Goal: Task Accomplishment & Management: Manage account settings

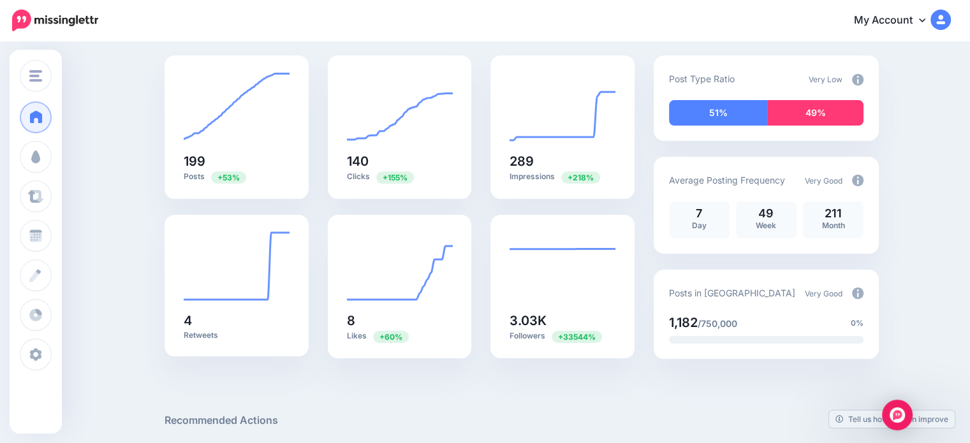
scroll to position [64, 0]
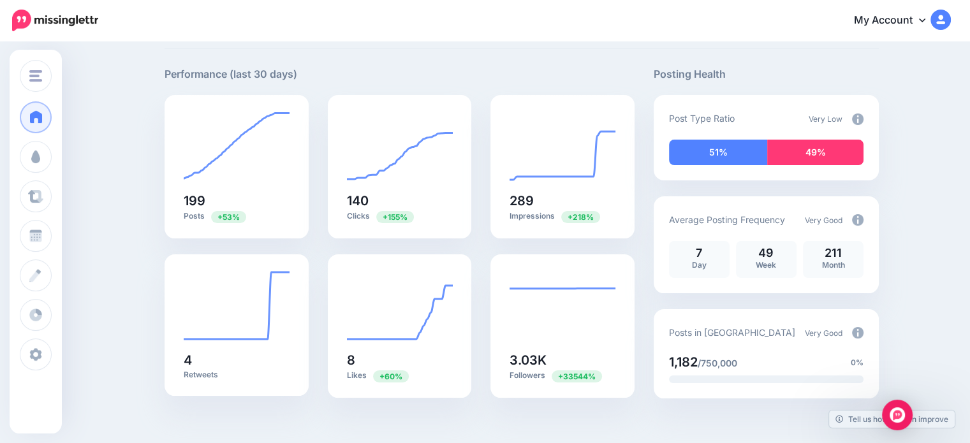
click at [861, 117] on img at bounding box center [857, 119] width 11 height 11
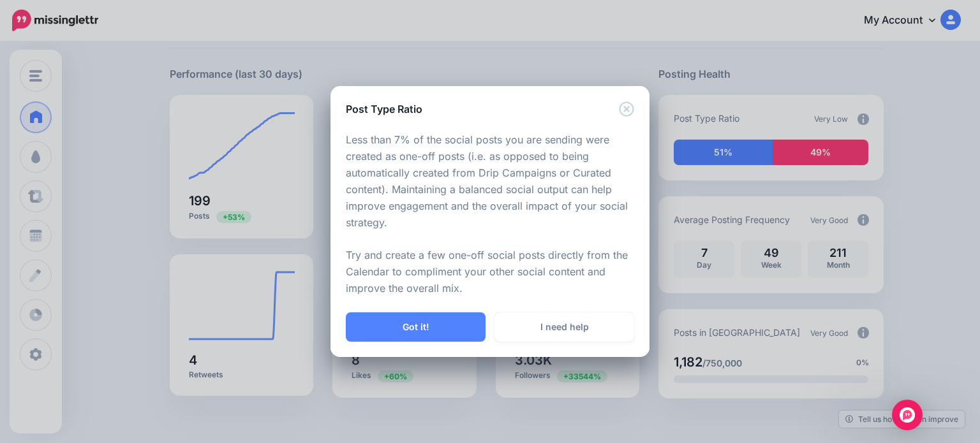
click at [436, 346] on div "Got it! I need help" at bounding box center [489, 335] width 319 height 45
click at [434, 334] on button "Got it!" at bounding box center [416, 327] width 140 height 29
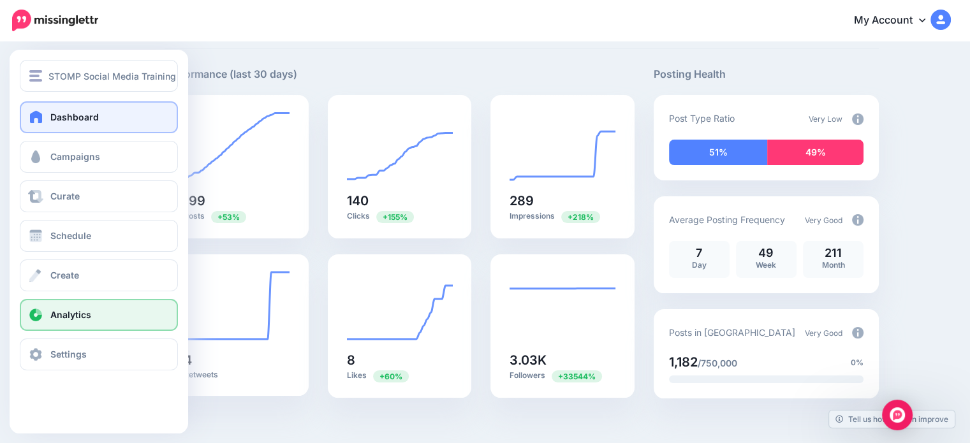
click at [71, 316] on span "Analytics" at bounding box center [70, 314] width 41 height 11
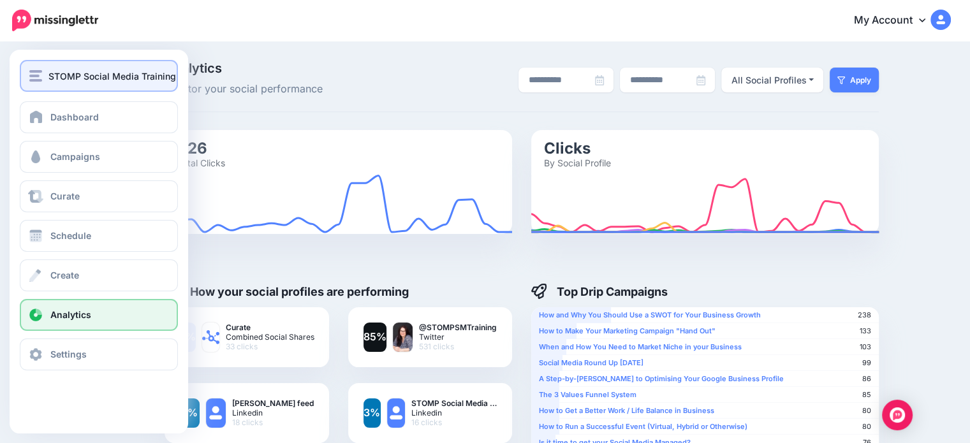
click at [56, 78] on span "STOMP Social Media Training" at bounding box center [112, 76] width 128 height 15
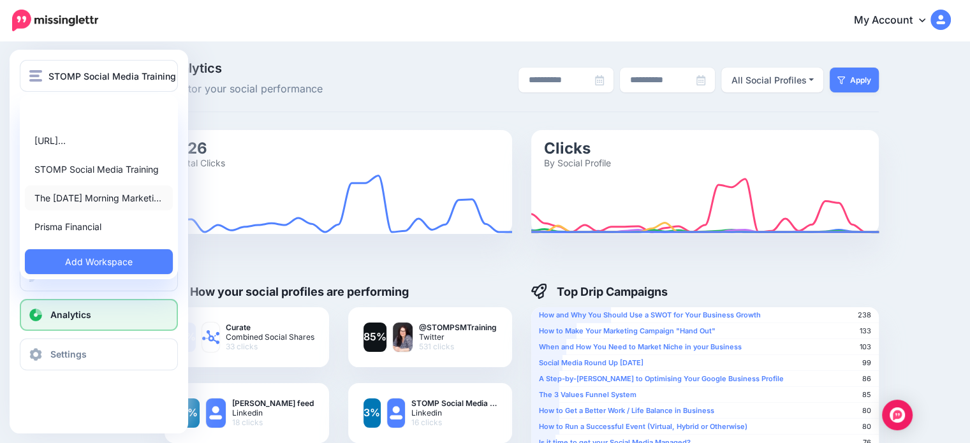
click at [83, 204] on link "The [DATE] Morning Marketi…" at bounding box center [99, 198] width 148 height 25
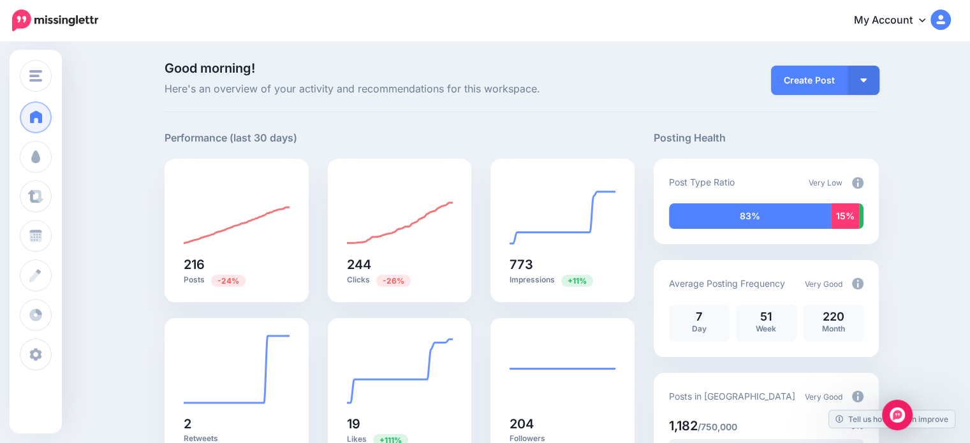
click at [858, 189] on div "Very Low" at bounding box center [836, 182] width 55 height 17
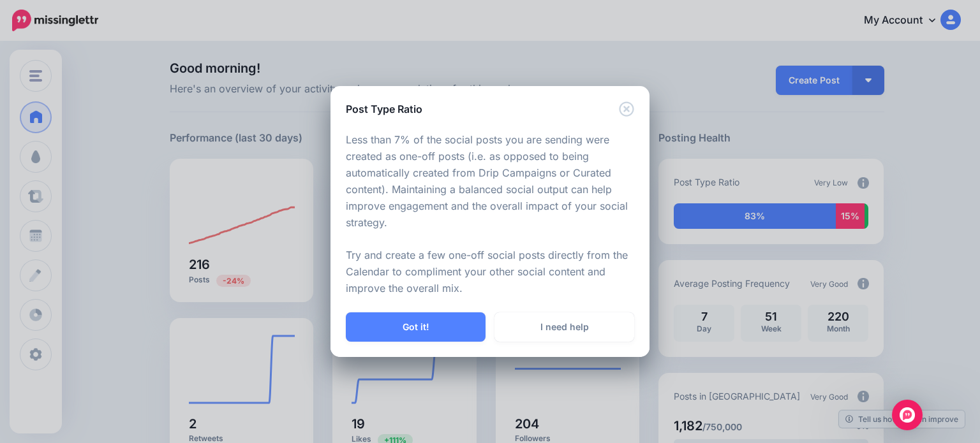
click at [640, 119] on div "Less than 7% of the social posts you are sending were created as one-off posts …" at bounding box center [489, 215] width 319 height 196
click at [622, 107] on icon "Close" at bounding box center [626, 108] width 15 height 15
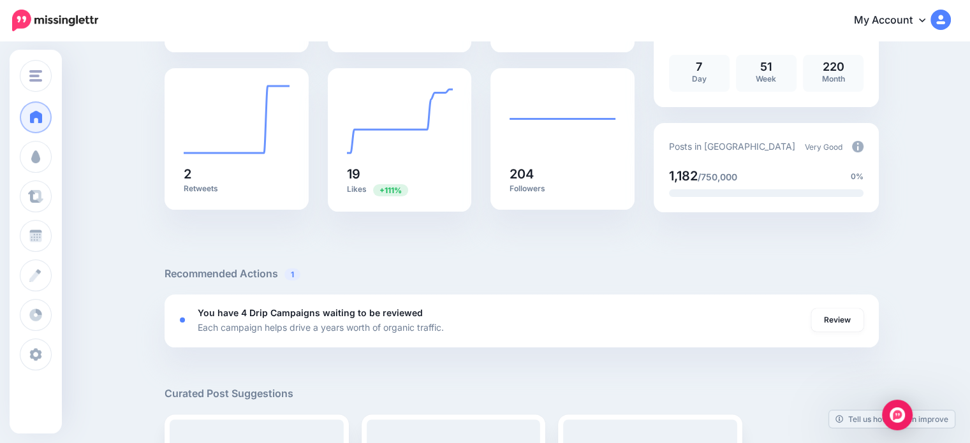
scroll to position [255, 0]
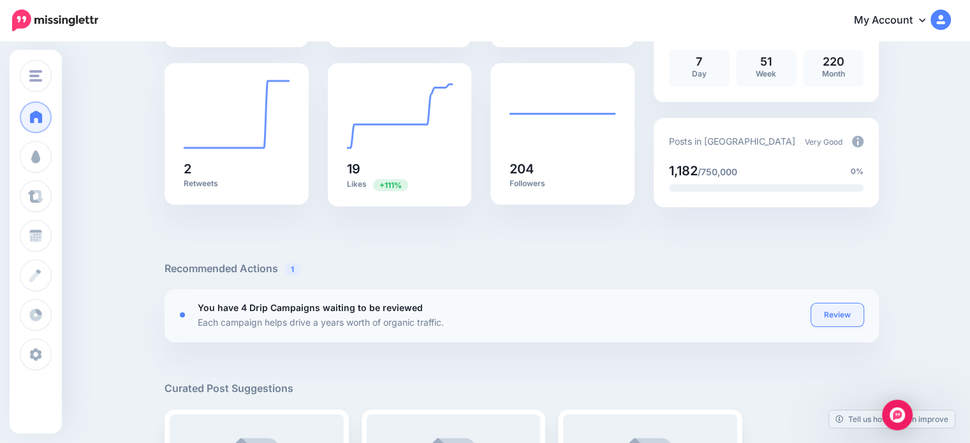
click at [845, 319] on link "Review" at bounding box center [837, 315] width 52 height 23
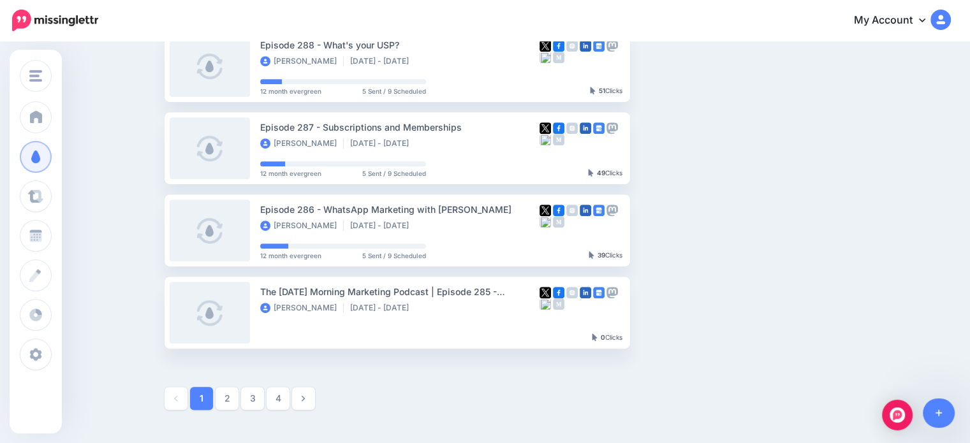
scroll to position [638, 0]
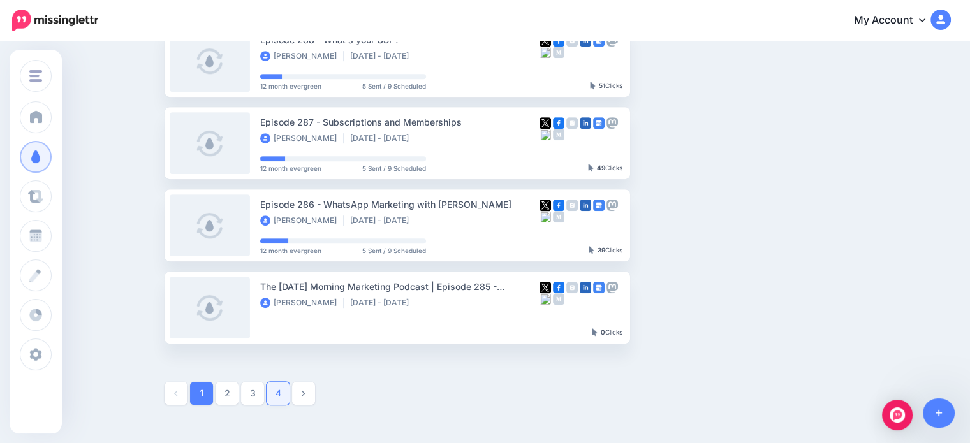
click at [288, 387] on link "4" at bounding box center [278, 393] width 23 height 23
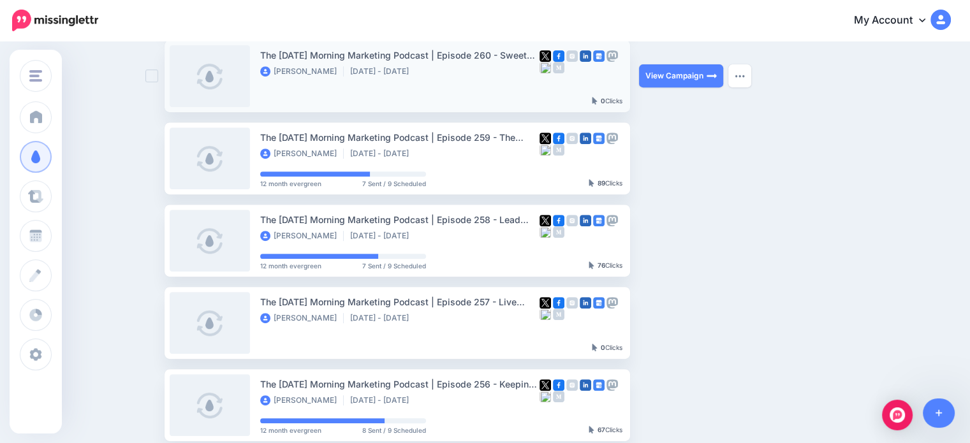
scroll to position [620, 0]
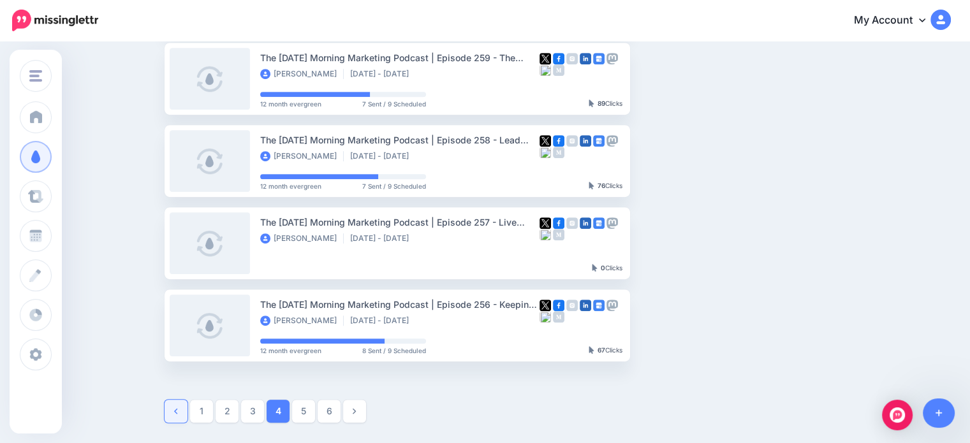
click at [174, 422] on link at bounding box center [176, 411] width 23 height 23
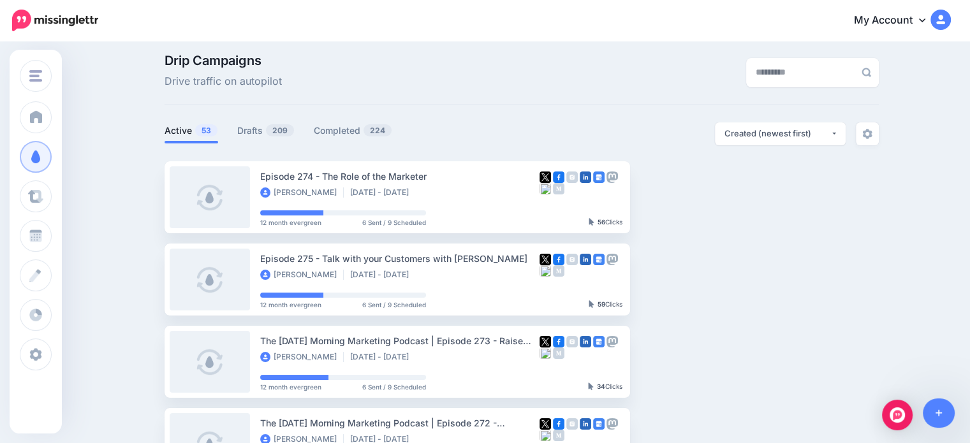
scroll to position [0, 0]
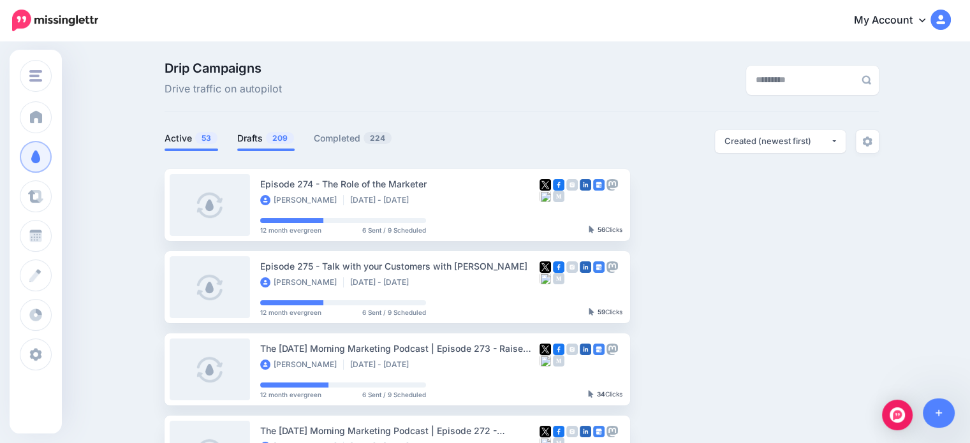
click at [293, 137] on span "209" at bounding box center [280, 138] width 28 height 12
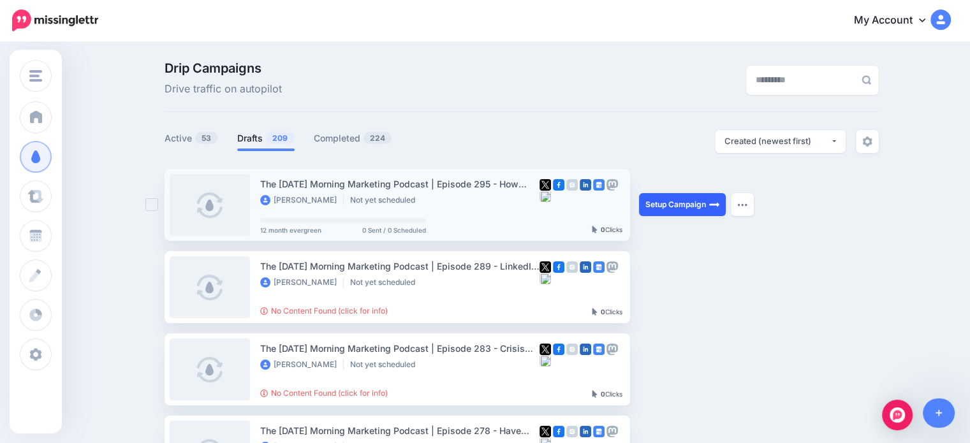
click at [714, 209] on img at bounding box center [714, 205] width 10 height 10
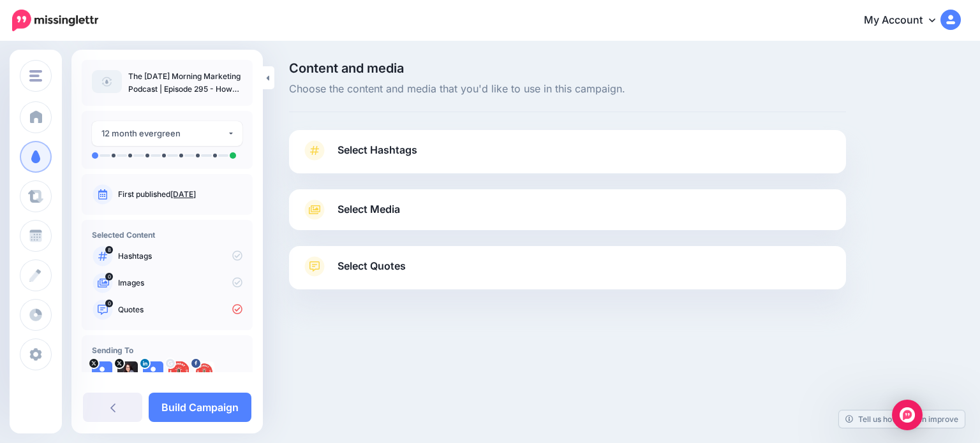
click at [401, 144] on span "Select Hashtags" at bounding box center [377, 150] width 80 height 17
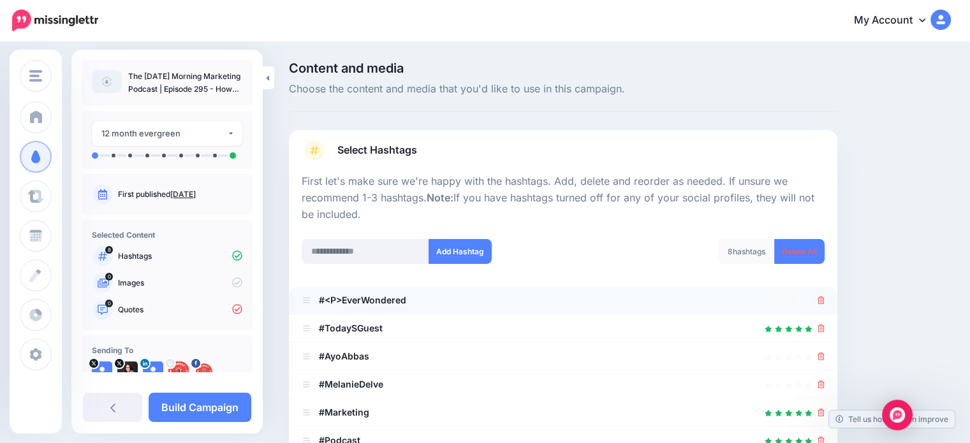
click at [834, 305] on li "#<P>EverWondered" at bounding box center [563, 300] width 549 height 28
click at [825, 295] on link at bounding box center [821, 300] width 7 height 11
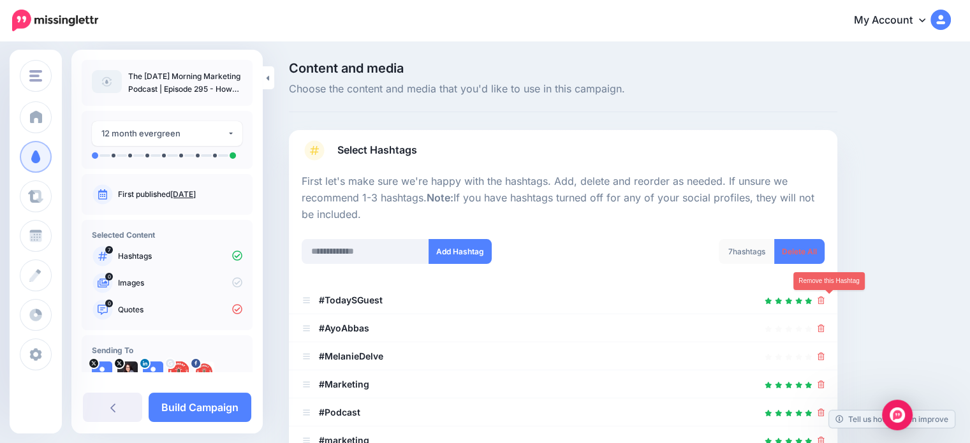
click at [825, 295] on link at bounding box center [821, 300] width 7 height 11
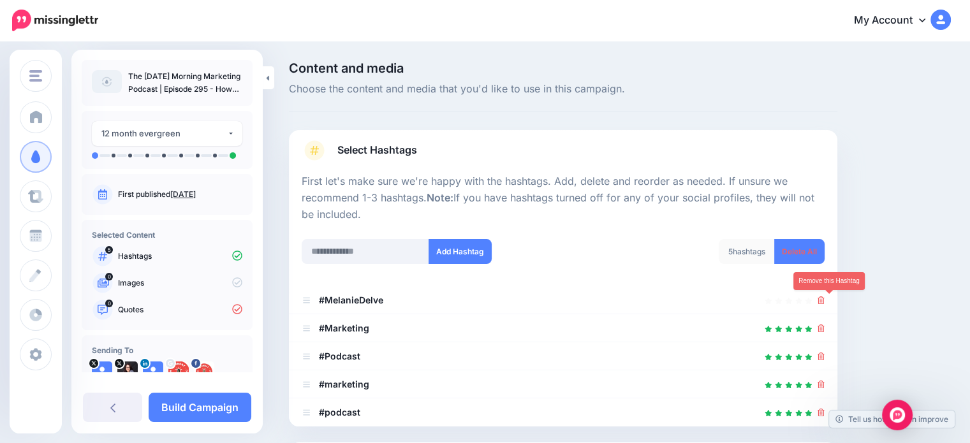
click at [825, 295] on link at bounding box center [821, 300] width 7 height 11
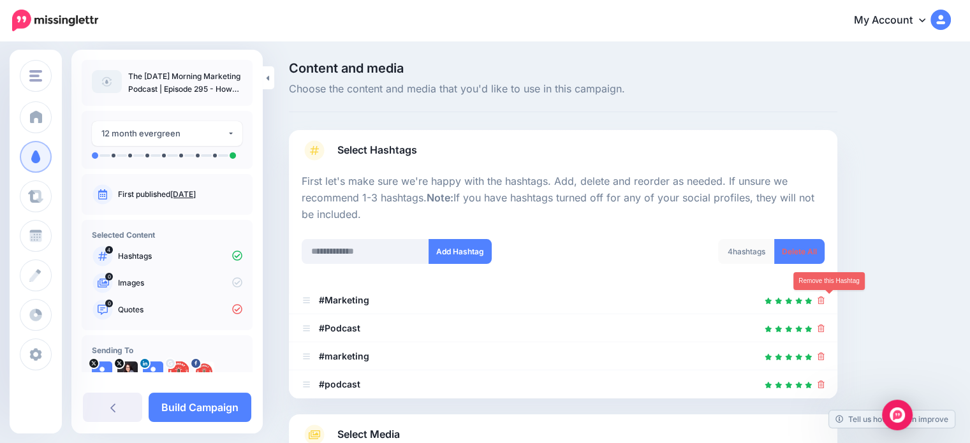
click at [825, 295] on link at bounding box center [821, 300] width 7 height 11
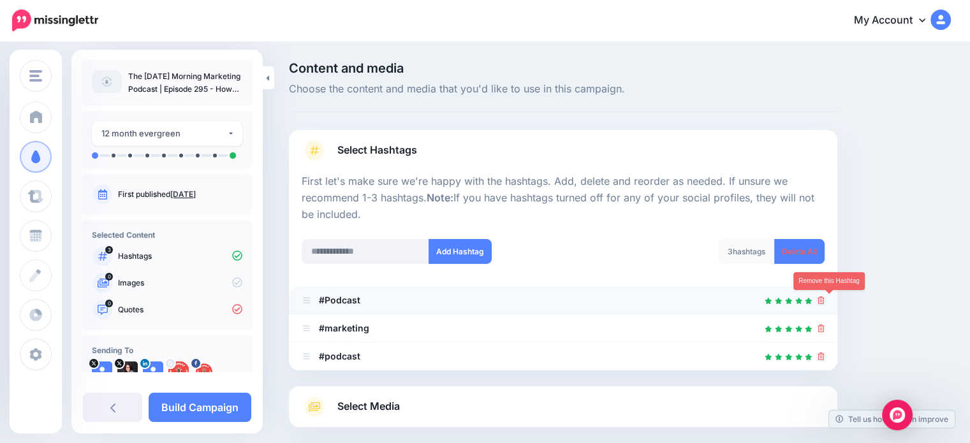
click at [825, 295] on link at bounding box center [821, 300] width 7 height 11
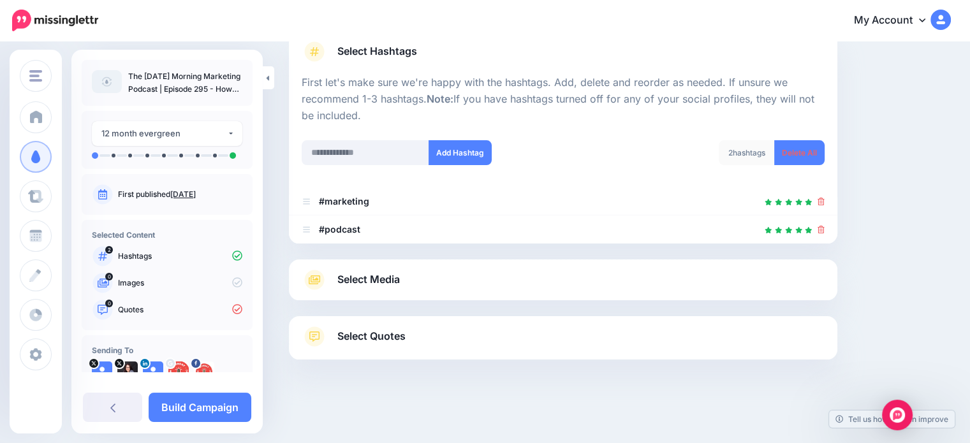
scroll to position [115, 0]
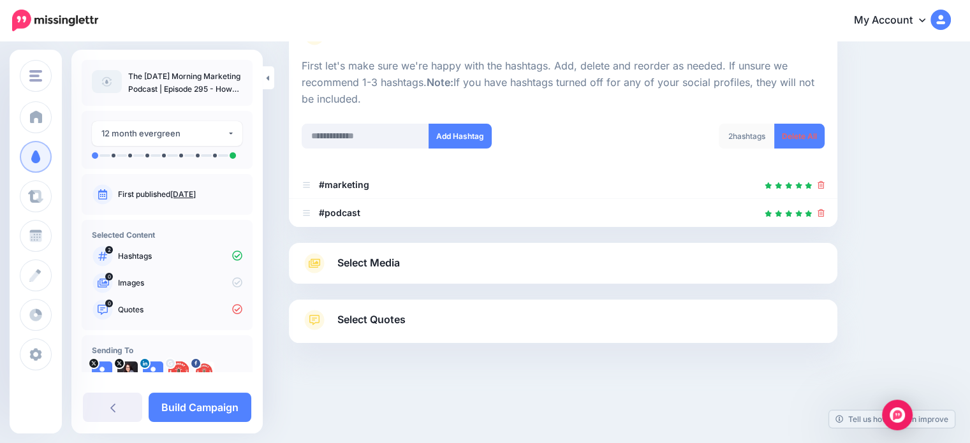
click at [618, 267] on link "Select Media" at bounding box center [563, 263] width 523 height 20
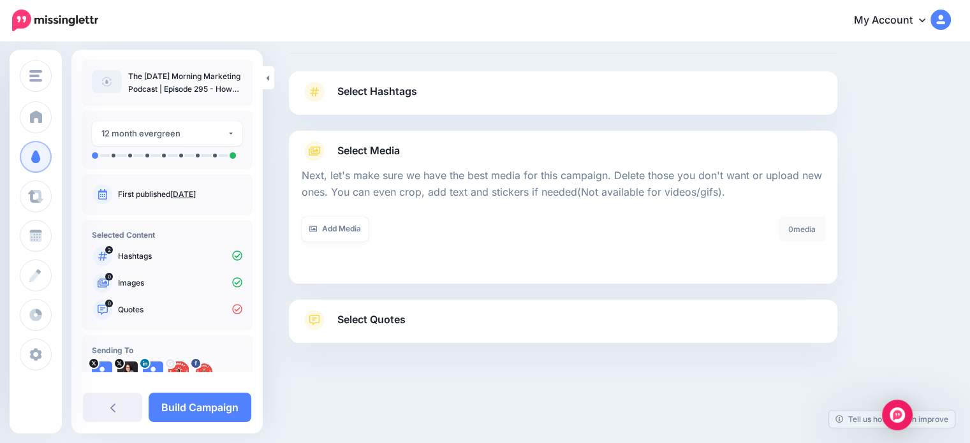
scroll to position [59, 0]
click at [362, 225] on link "Add Media" at bounding box center [335, 229] width 67 height 25
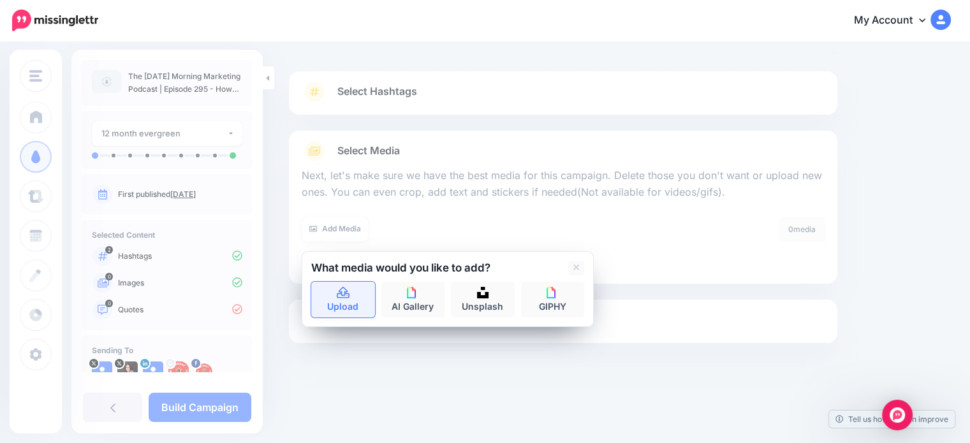
click at [355, 313] on link "Upload" at bounding box center [343, 300] width 64 height 36
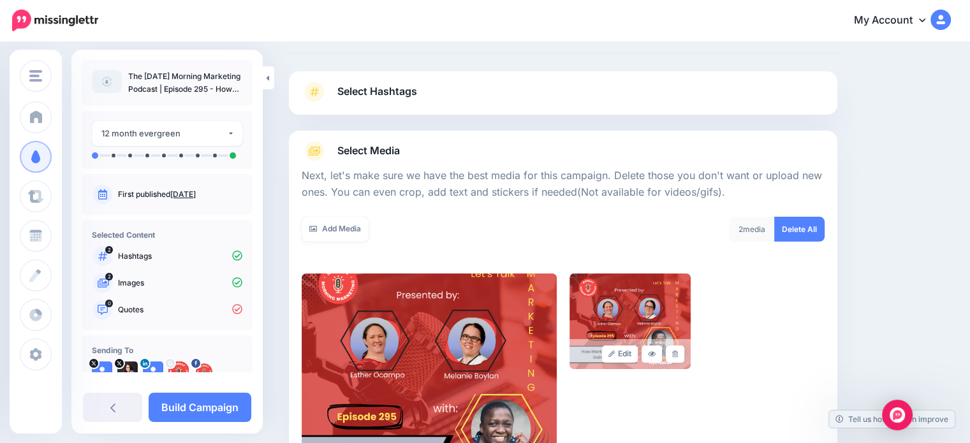
scroll to position [263, 0]
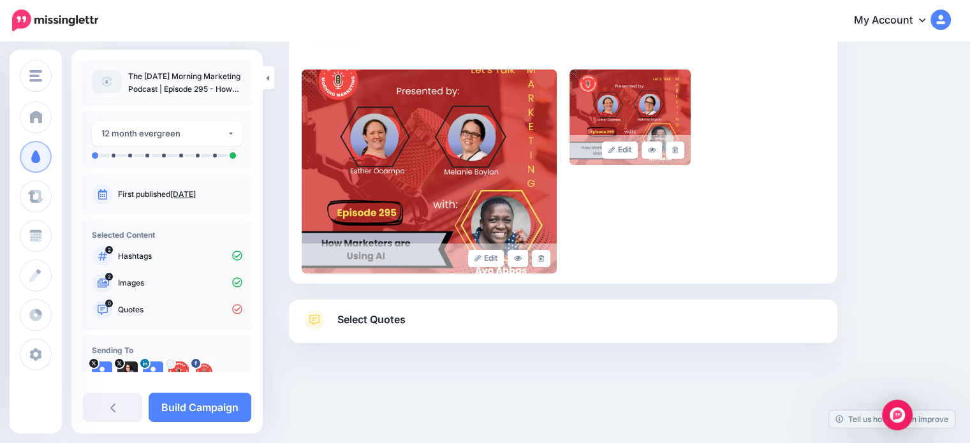
click at [388, 320] on span "Select Quotes" at bounding box center [371, 319] width 68 height 17
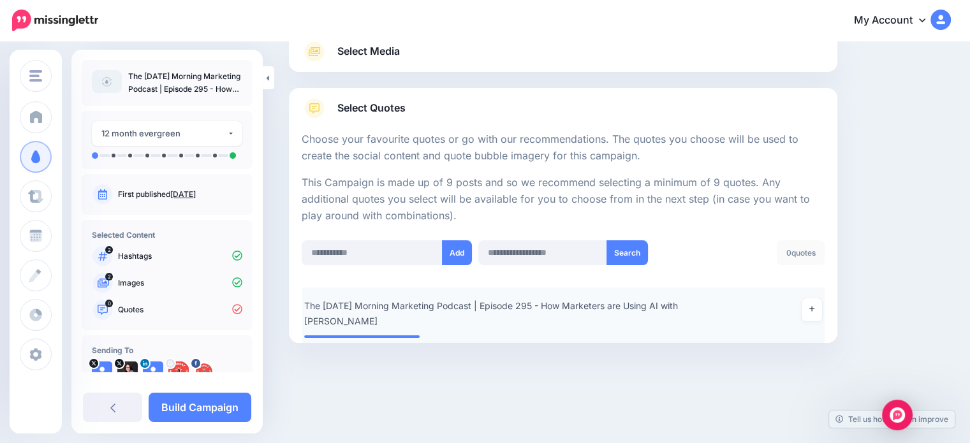
scroll to position [158, 0]
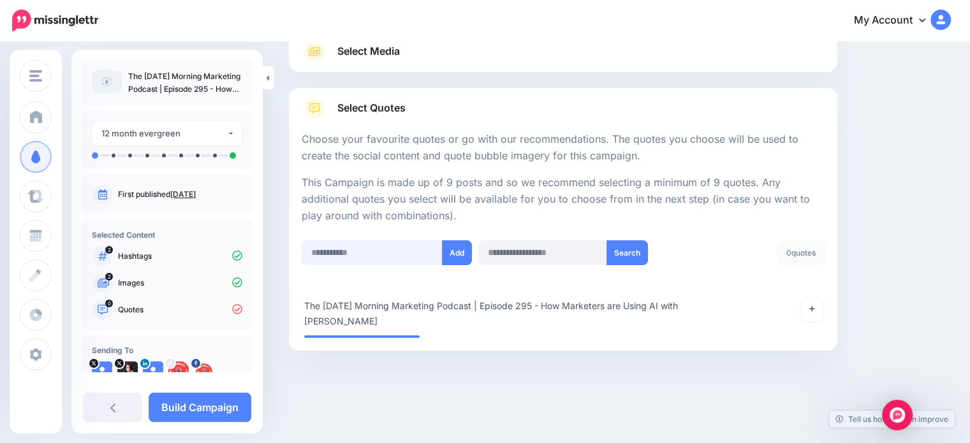
click at [367, 264] on input "text" at bounding box center [372, 252] width 141 height 25
type input "**********"
click at [457, 255] on button "Add" at bounding box center [459, 252] width 30 height 25
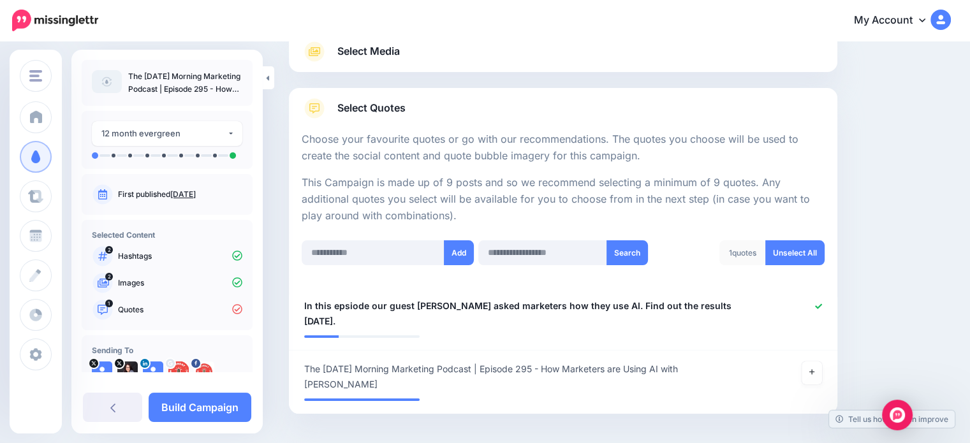
scroll to position [207, 0]
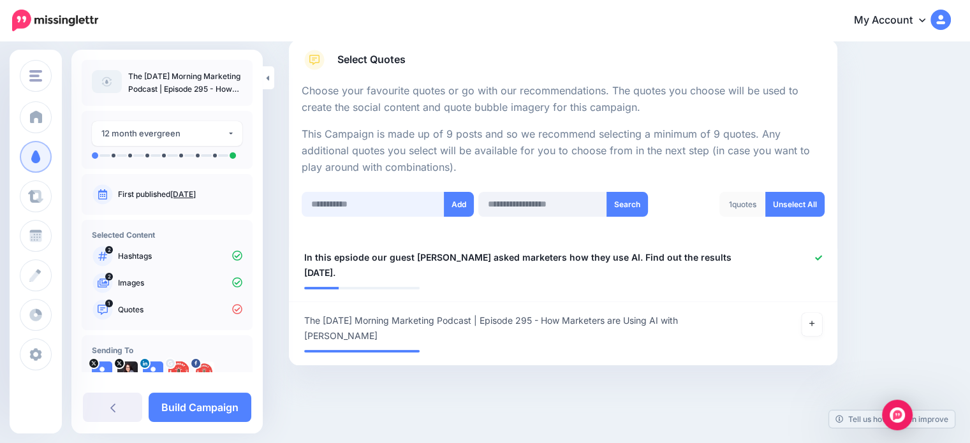
click at [323, 205] on input "text" at bounding box center [373, 204] width 143 height 25
type input "**********"
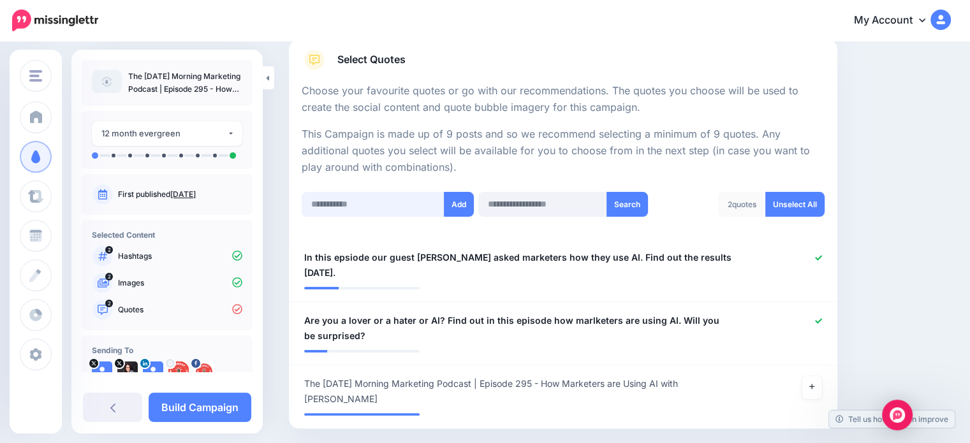
scroll to position [270, 0]
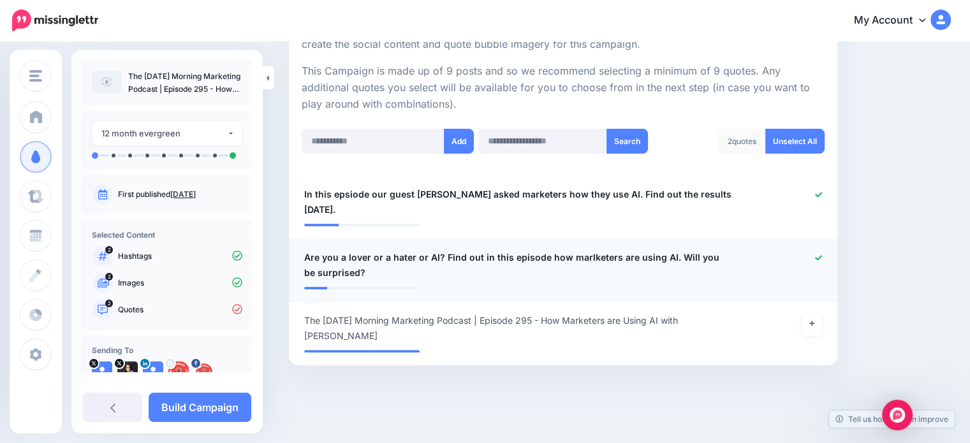
click at [590, 250] on span "Are you a lover or a hater or AI? Find out in this episode how marlketers are u…" at bounding box center [518, 265] width 429 height 31
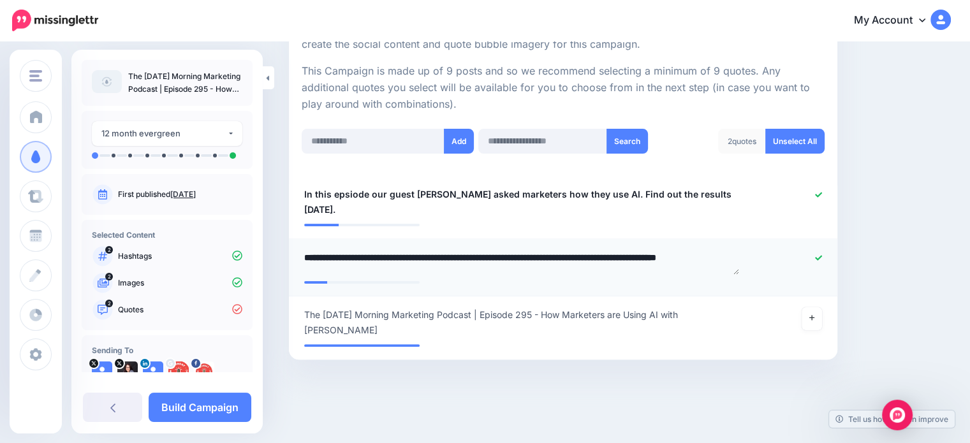
scroll to position [263, 0]
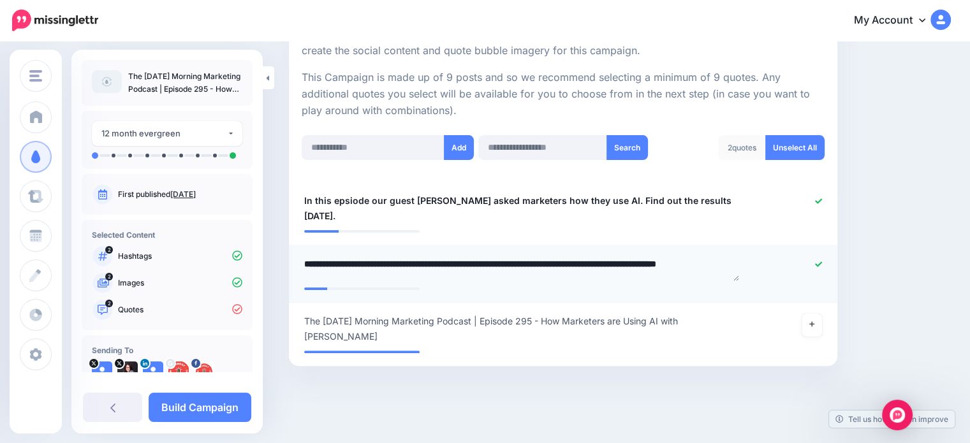
click at [587, 256] on textarea "**********" at bounding box center [521, 268] width 435 height 25
type textarea "**********"
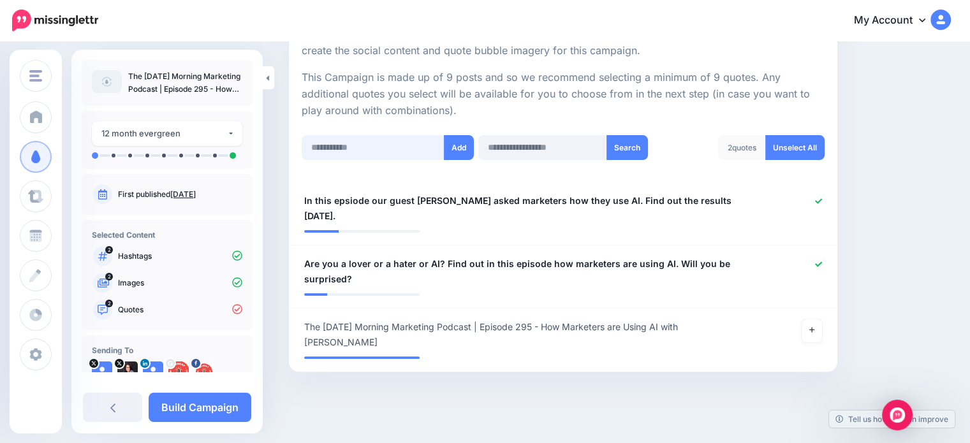
click at [363, 145] on input "text" at bounding box center [373, 147] width 143 height 25
type input "**********"
click at [454, 148] on button "Add" at bounding box center [459, 147] width 30 height 25
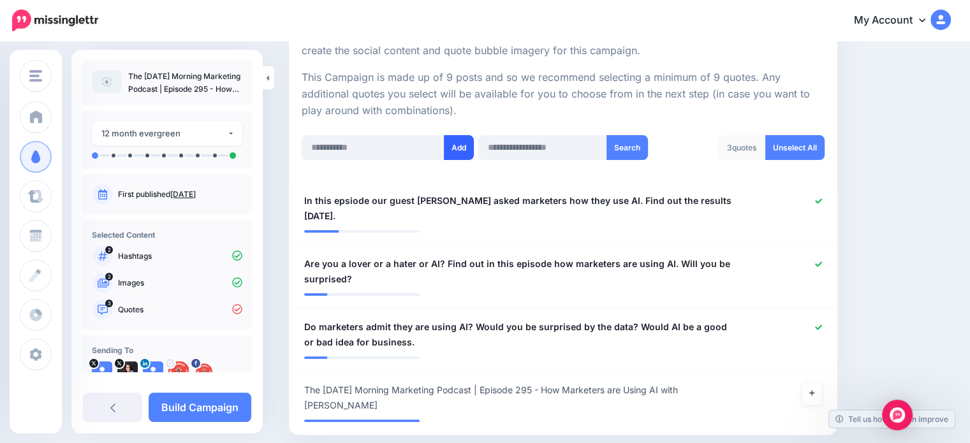
scroll to position [332, 0]
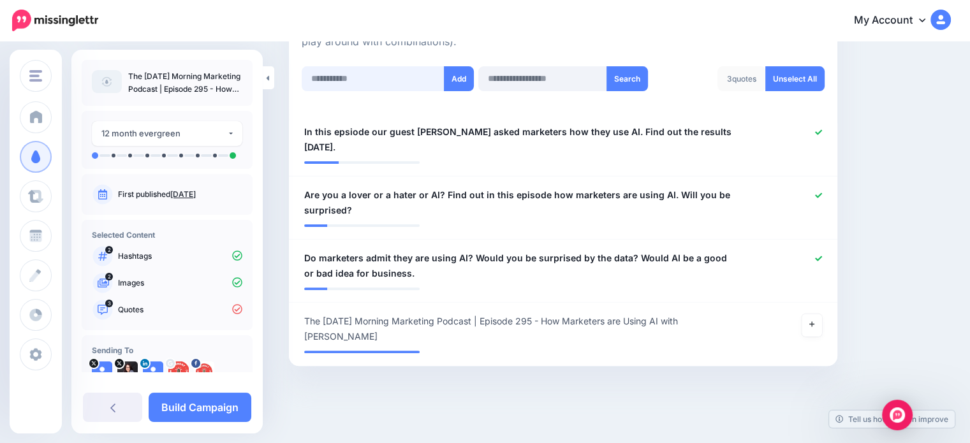
click at [389, 79] on input "text" at bounding box center [373, 78] width 143 height 25
type input "**********"
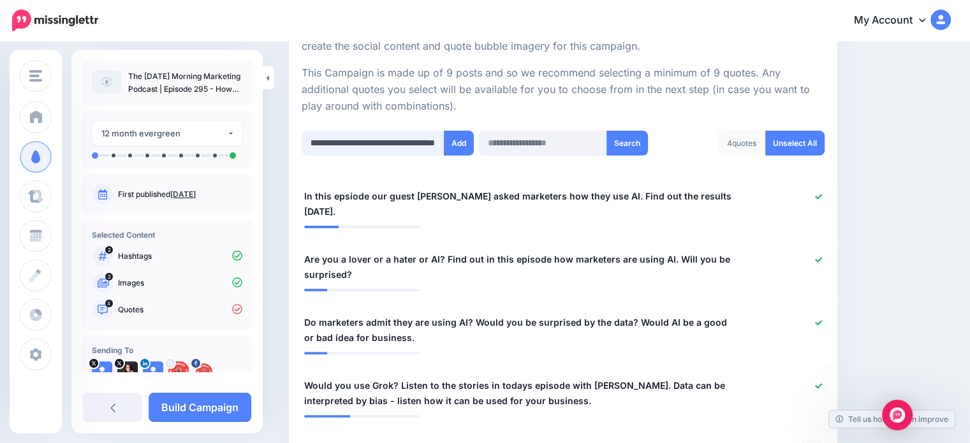
scroll to position [0, 378]
type input "**********"
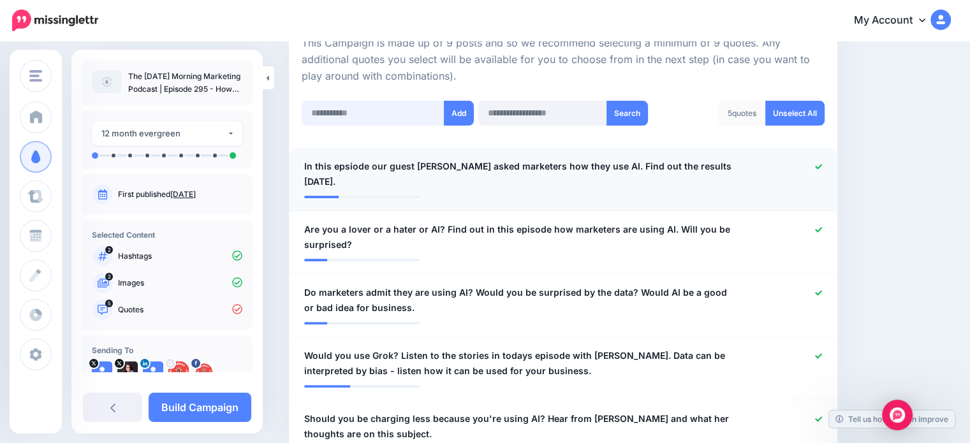
scroll to position [254, 0]
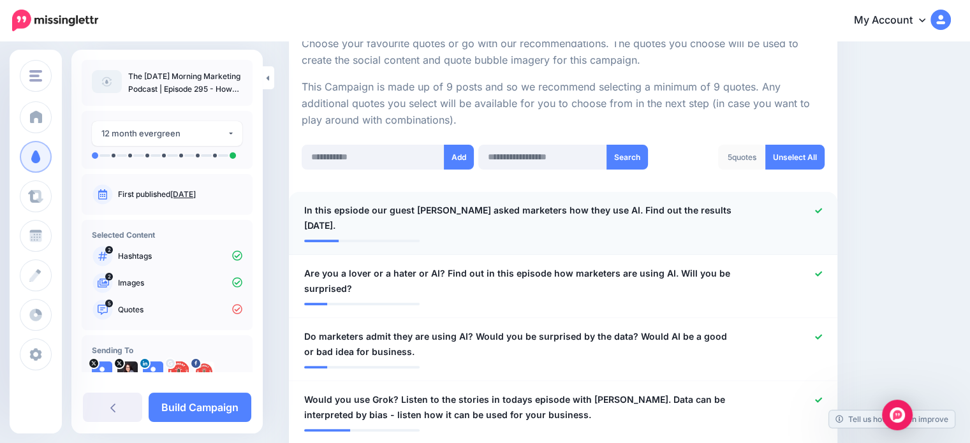
click at [359, 211] on span "In this epsiode our guest Ayo asked marketers how they use AI. Find out the res…" at bounding box center [518, 218] width 429 height 31
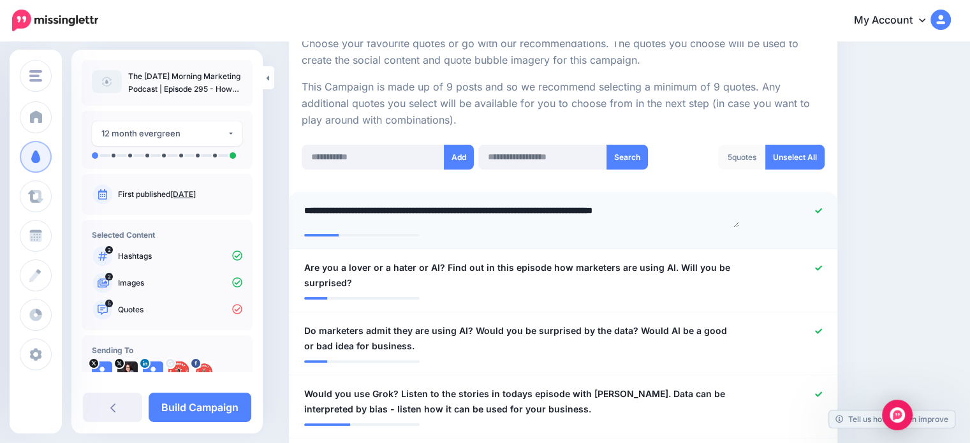
click at [349, 211] on textarea "**********" at bounding box center [521, 215] width 435 height 25
type textarea "**********"
click at [360, 147] on input "text" at bounding box center [373, 157] width 143 height 25
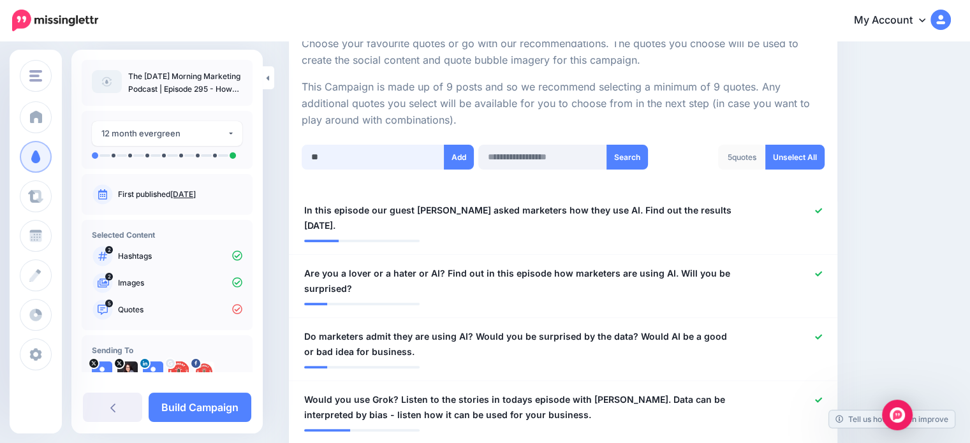
type input "*"
type input "**********"
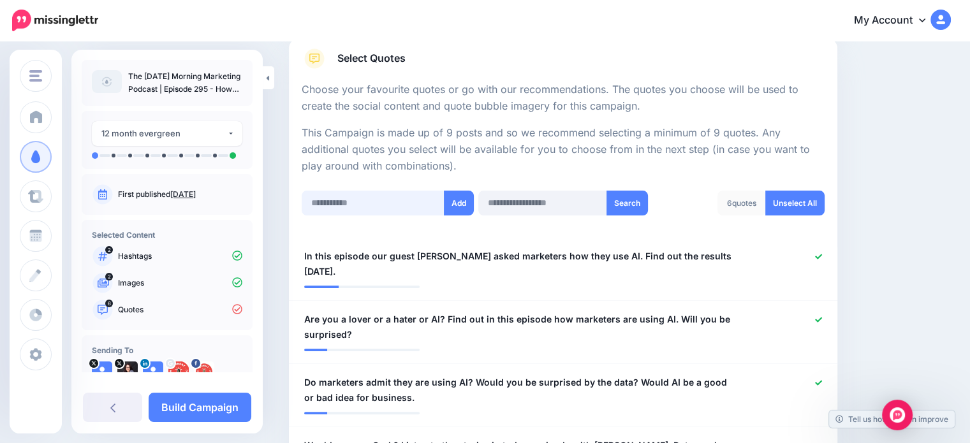
scroll to position [190, 0]
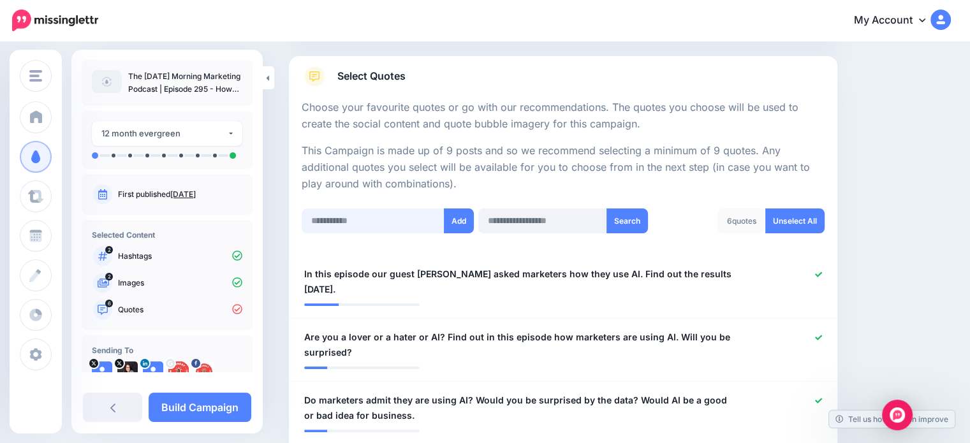
click at [339, 228] on input "text" at bounding box center [373, 221] width 143 height 25
type input "**********"
click at [457, 226] on button "Add" at bounding box center [459, 221] width 30 height 25
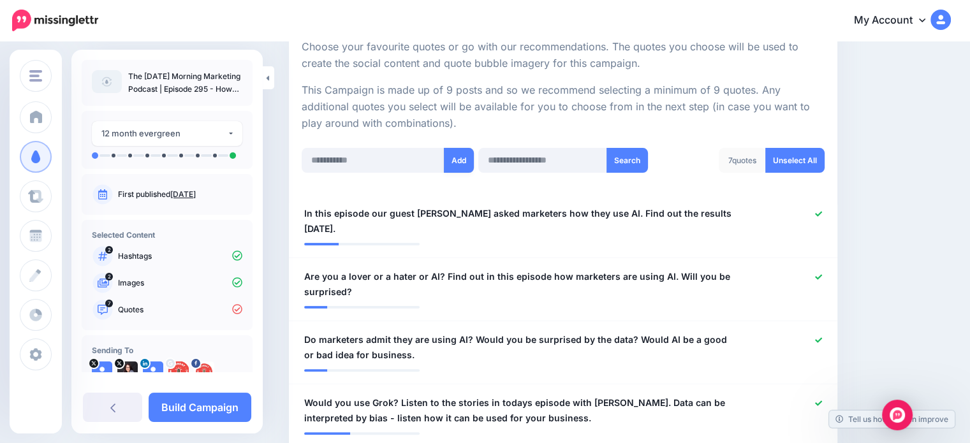
scroll to position [190, 0]
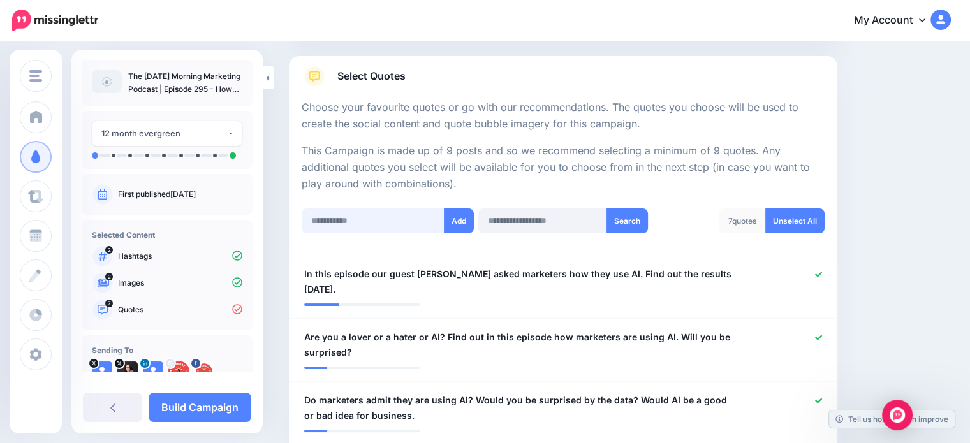
click at [332, 218] on input "text" at bounding box center [373, 221] width 143 height 25
type input "**********"
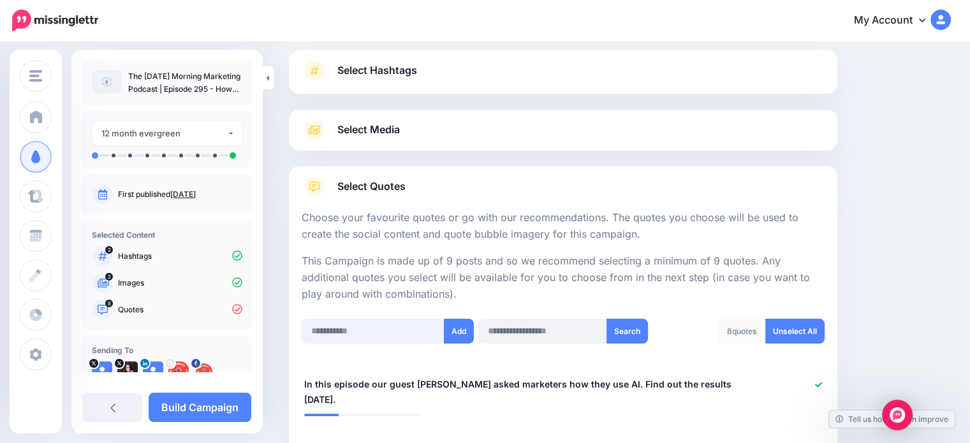
scroll to position [63, 0]
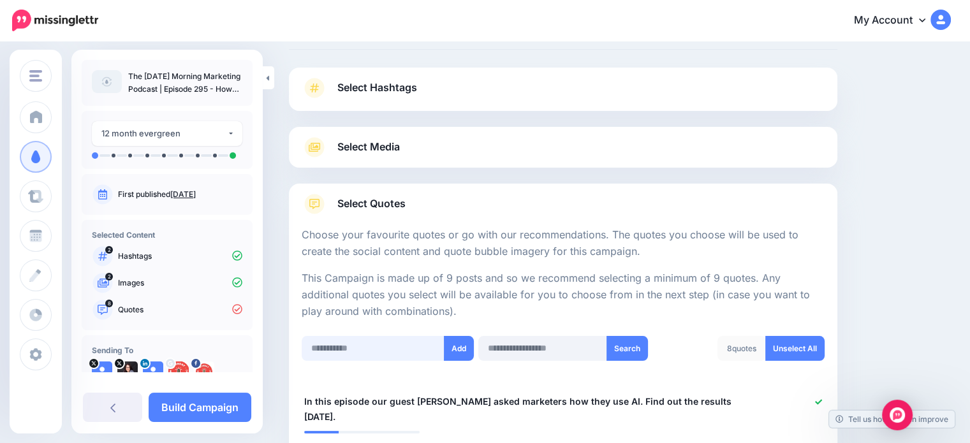
click at [355, 345] on input "text" at bounding box center [373, 348] width 143 height 25
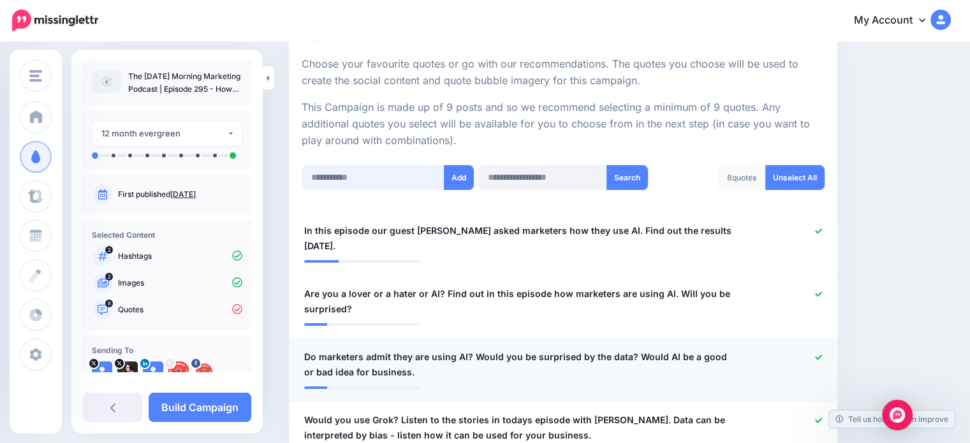
scroll to position [254, 0]
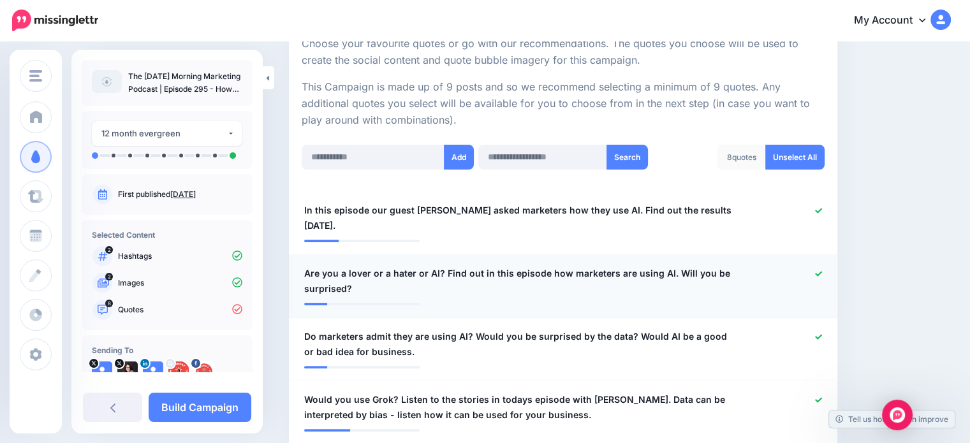
click at [381, 266] on span "Are you a lover or a hater or AI? Find out in this episode how marketers are us…" at bounding box center [518, 281] width 429 height 31
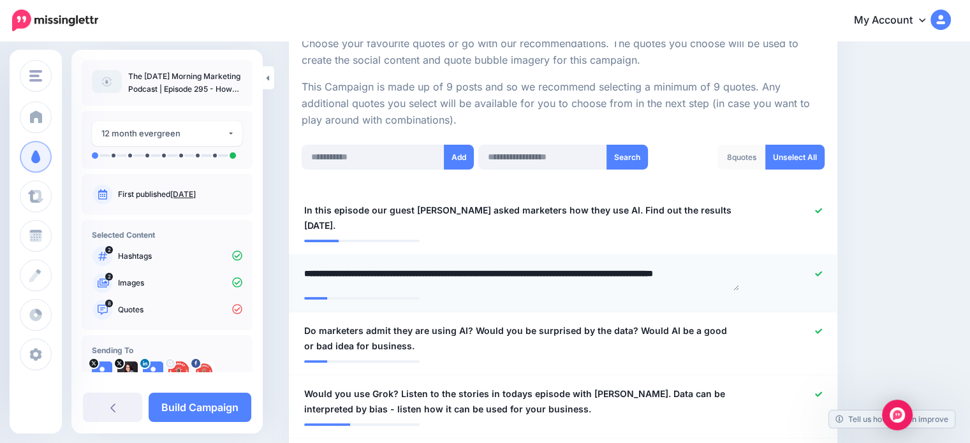
click at [381, 266] on textarea "**********" at bounding box center [521, 278] width 435 height 25
click at [329, 156] on input "text" at bounding box center [373, 157] width 143 height 25
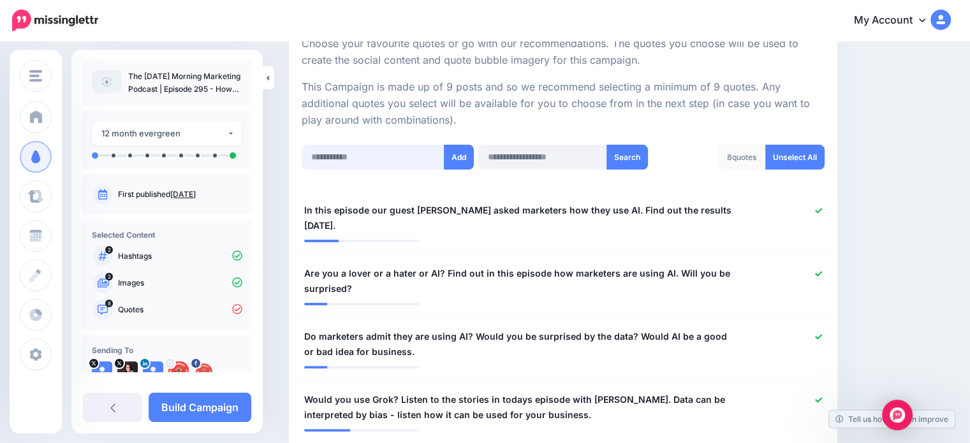
paste input "**********"
type input "**********"
click at [475, 152] on div "**********" at bounding box center [387, 157] width 177 height 25
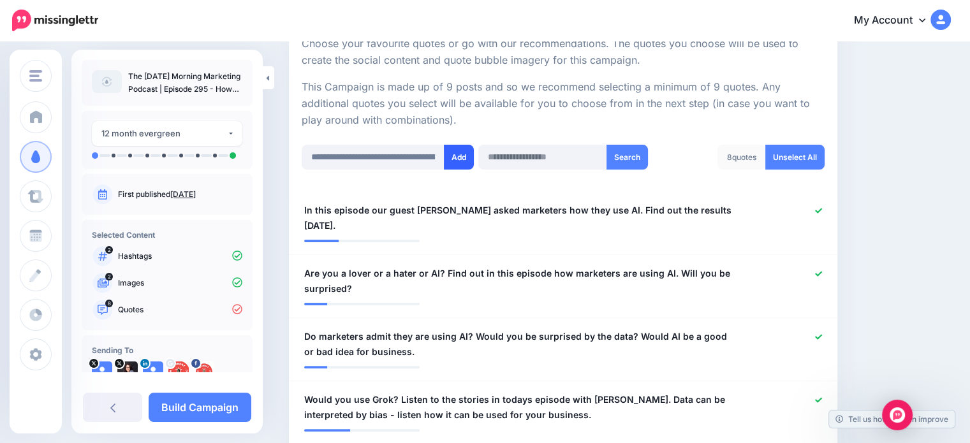
click at [464, 156] on button "Add" at bounding box center [459, 157] width 30 height 25
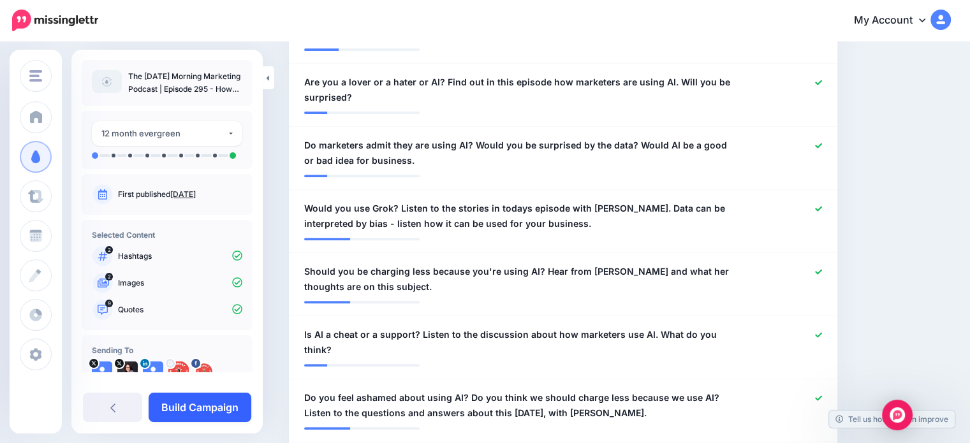
click at [219, 410] on link "Build Campaign" at bounding box center [200, 407] width 103 height 29
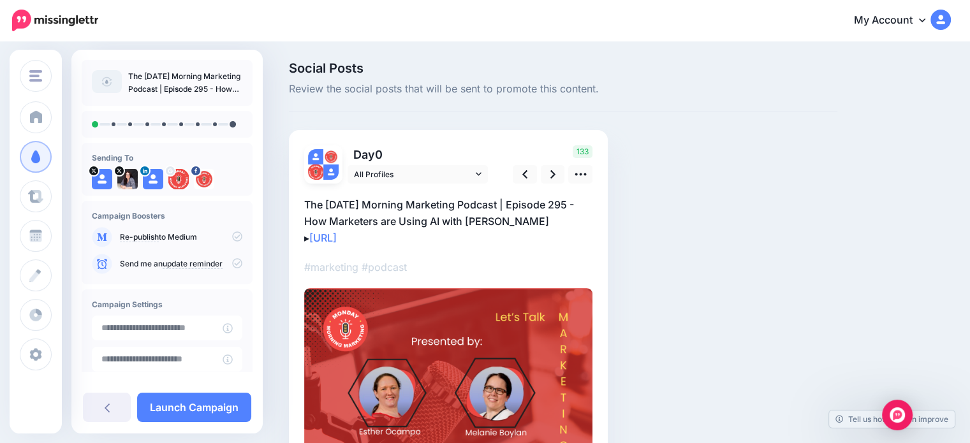
click at [531, 201] on p "The Monday Morning Marketing Podcast | Episode 295 - How Marketers are Using AI…" at bounding box center [448, 221] width 288 height 50
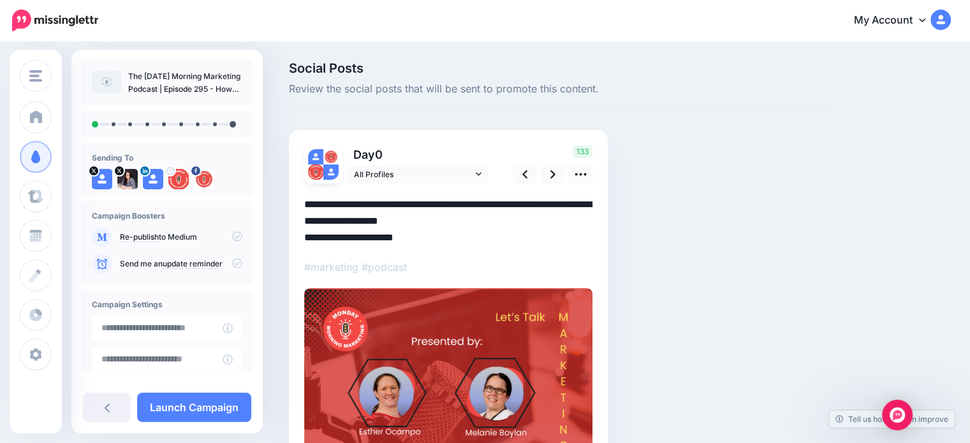
drag, startPoint x: 510, startPoint y: 207, endPoint x: 195, endPoint y: 209, distance: 315.1
click at [195, 209] on div "The Monday Morning Marketing https://www.ciarasjourney.… STOMP Social Media Tra…" at bounding box center [485, 346] width 970 height 607
click at [353, 215] on textarea "**********" at bounding box center [448, 221] width 288 height 50
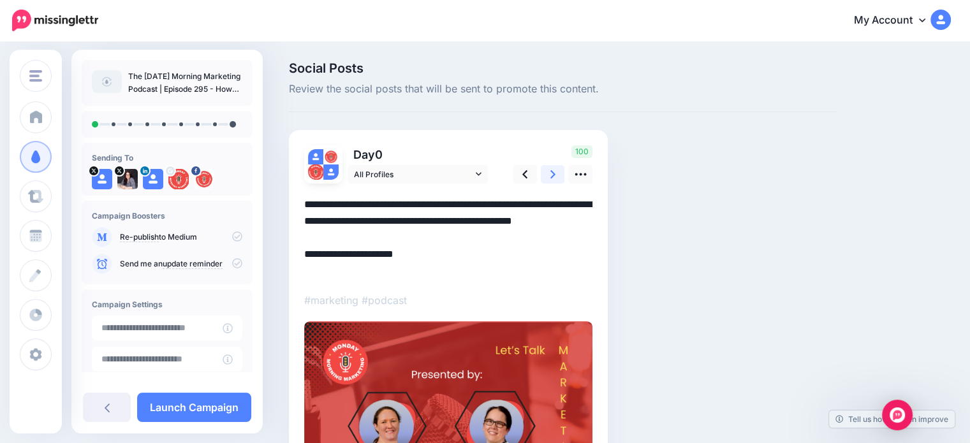
click at [546, 171] on link at bounding box center [553, 174] width 24 height 18
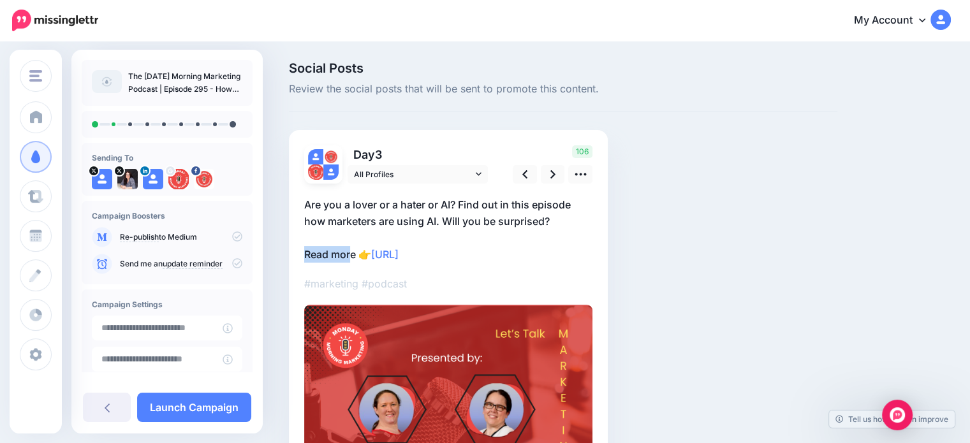
drag, startPoint x: 351, startPoint y: 248, endPoint x: 288, endPoint y: 255, distance: 62.8
click at [289, 255] on div "Day 3 All Profiles 3" at bounding box center [448, 369] width 319 height 478
click at [355, 250] on p "Are you a lover or a hater or AI? Find out in this episode how marketers are us…" at bounding box center [448, 229] width 288 height 66
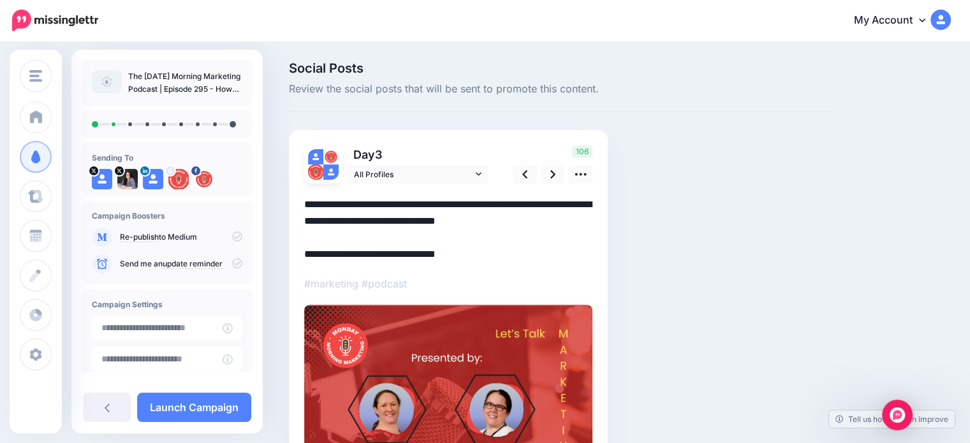
drag, startPoint x: 355, startPoint y: 250, endPoint x: 283, endPoint y: 260, distance: 72.7
click at [283, 260] on div "Social Posts Review the social posts that will be sent to promote this content.…" at bounding box center [563, 354] width 568 height 585
drag, startPoint x: 359, startPoint y: 257, endPoint x: 302, endPoint y: 257, distance: 56.1
click at [302, 257] on div "Day 3 All Profiles 3" at bounding box center [448, 369] width 319 height 478
click at [556, 179] on link at bounding box center [553, 174] width 24 height 18
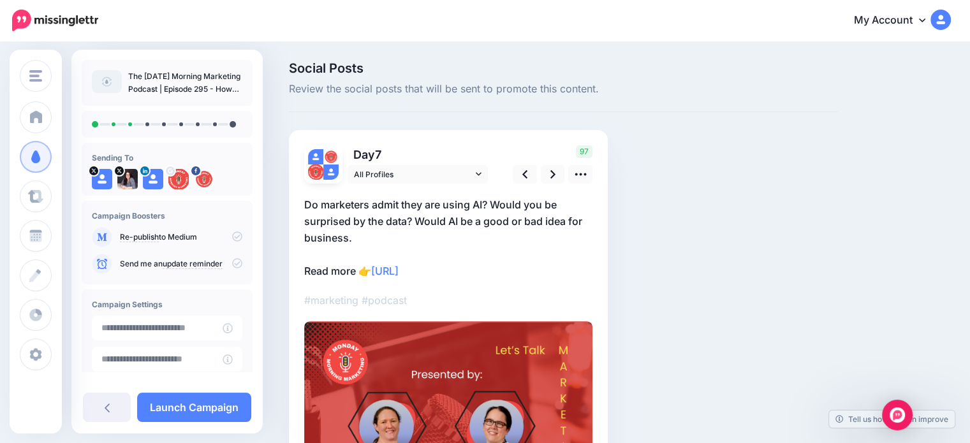
click at [355, 262] on p "Do marketers admit they are using AI? Would you be surprised by the data? Would…" at bounding box center [448, 237] width 288 height 83
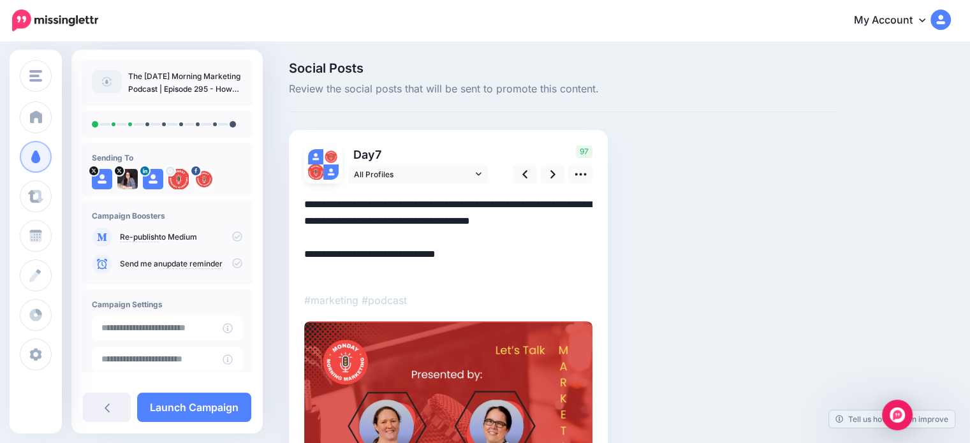
drag, startPoint x: 355, startPoint y: 265, endPoint x: 268, endPoint y: 270, distance: 86.9
click at [268, 270] on div "Social Posts Review the social posts that will be sent to promote this content.…" at bounding box center [485, 363] width 970 height 640
paste textarea "**"
click at [554, 182] on link at bounding box center [553, 174] width 24 height 18
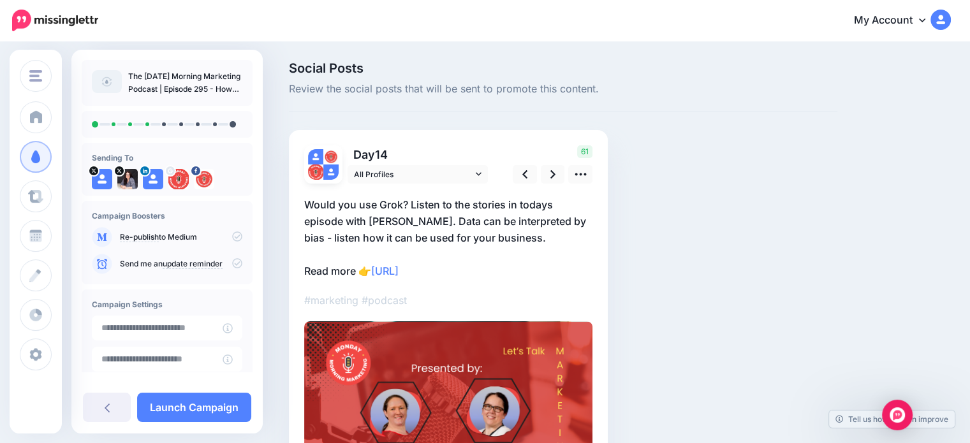
click at [348, 272] on p "Would you use Grok? Listen to the stories in todays episode with Ayo Abbas. Dat…" at bounding box center [448, 237] width 288 height 83
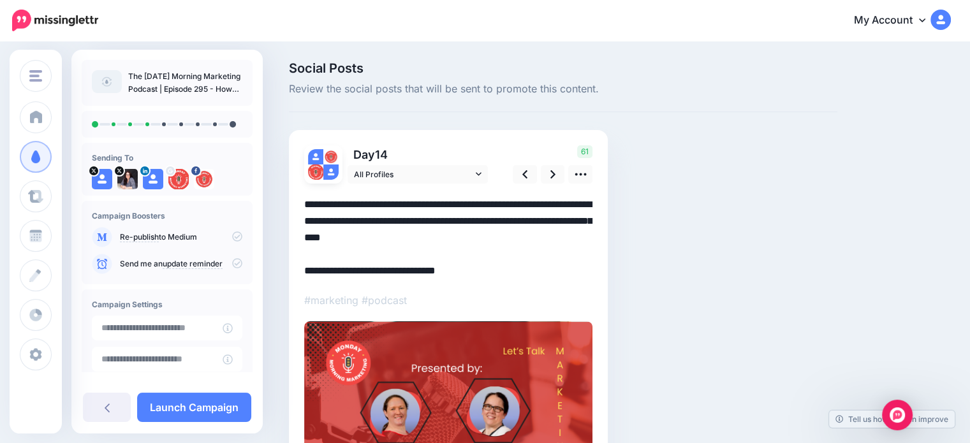
drag, startPoint x: 354, startPoint y: 270, endPoint x: 221, endPoint y: 285, distance: 134.2
click at [221, 285] on div "The Monday Morning Marketing https://www.ciarasjourney.… STOMP Social Media Tra…" at bounding box center [485, 339] width 970 height 593
paste textarea "**"
click at [559, 176] on link at bounding box center [553, 174] width 24 height 18
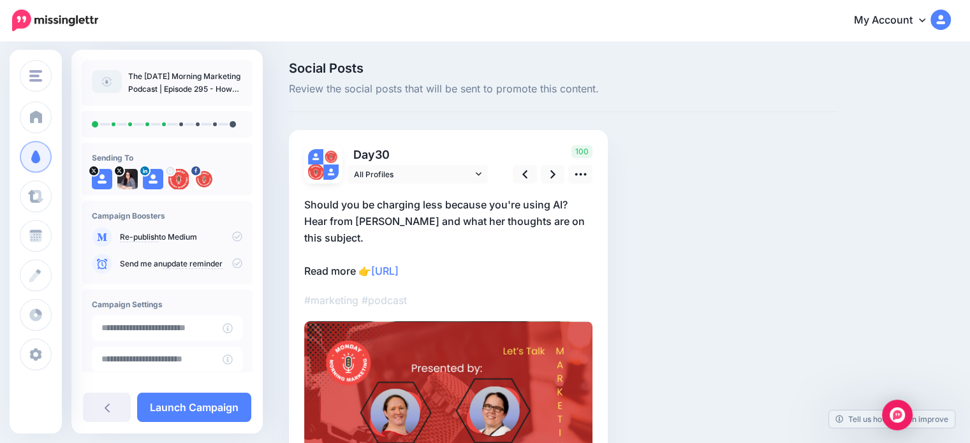
click at [360, 260] on p "Should you be charging less because you're using AI? Hear from Ayo Abbas and wh…" at bounding box center [448, 237] width 288 height 83
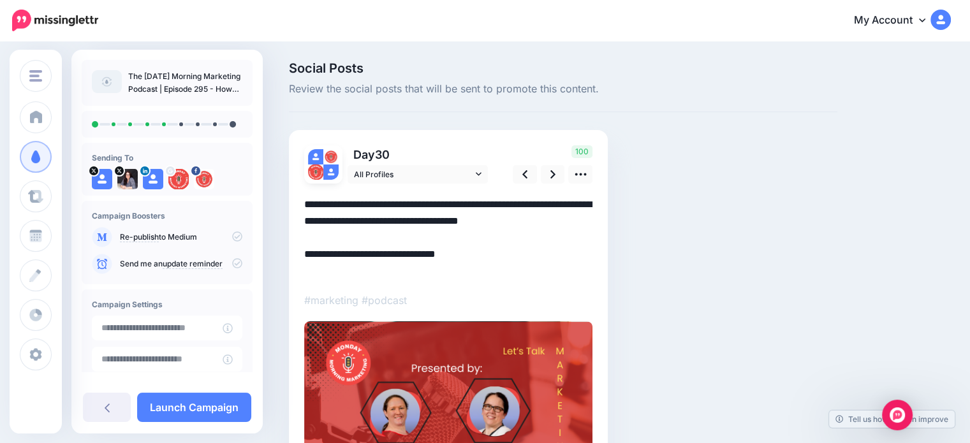
drag, startPoint x: 355, startPoint y: 267, endPoint x: 273, endPoint y: 303, distance: 89.4
click at [273, 303] on div "Social Posts Review the social posts that will be sent to promote this content.…" at bounding box center [485, 339] width 970 height 593
paste textarea "**"
click at [547, 182] on link at bounding box center [553, 174] width 24 height 18
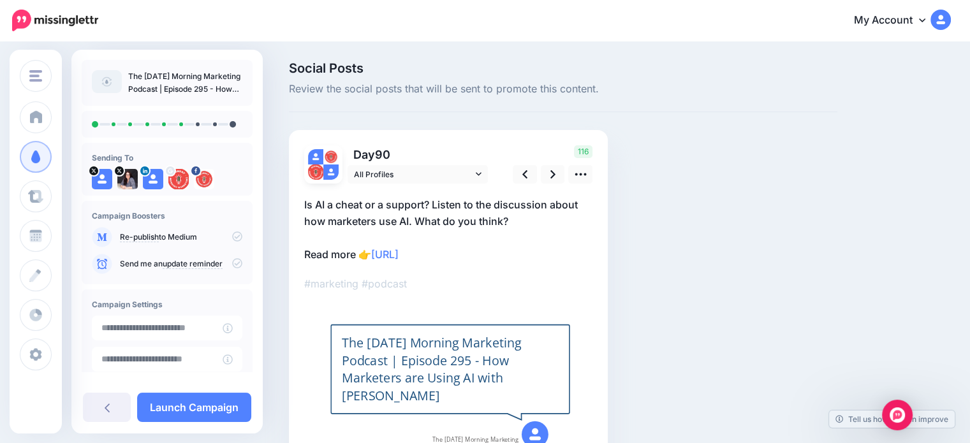
click at [357, 257] on p "Is AI a cheat or a support? Listen to the discussion about how marketers use AI…" at bounding box center [448, 229] width 288 height 66
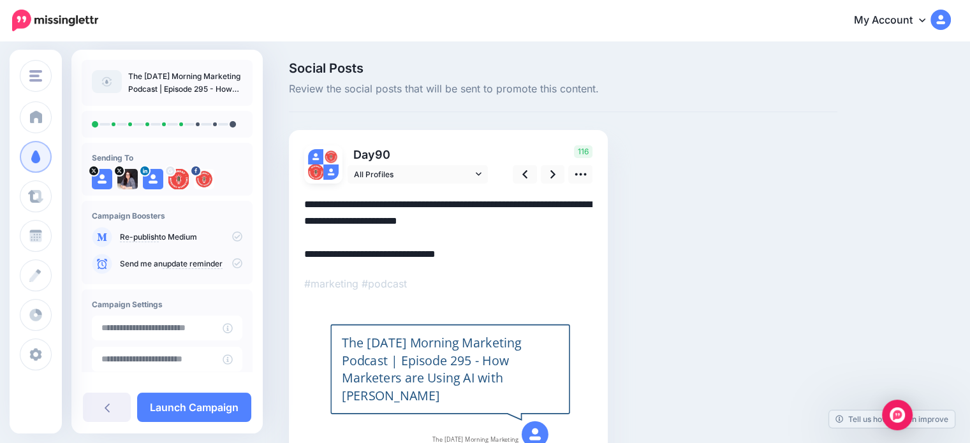
drag, startPoint x: 355, startPoint y: 255, endPoint x: 288, endPoint y: 263, distance: 66.9
click at [288, 263] on div "Social Posts Review the social posts that will be sent to promote this content.…" at bounding box center [563, 283] width 568 height 443
paste textarea "**"
click at [552, 175] on icon at bounding box center [553, 174] width 5 height 8
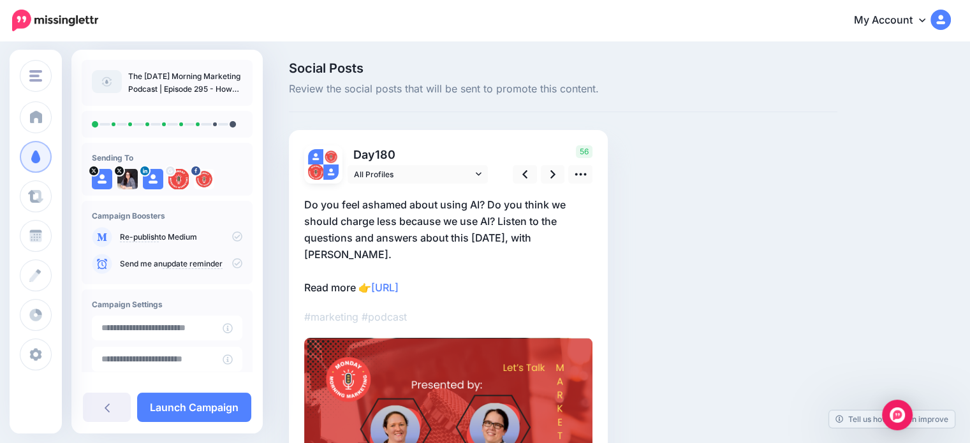
click at [353, 267] on p "Do you feel ashamed about using AI? Do you think we should charge less because …" at bounding box center [448, 246] width 288 height 100
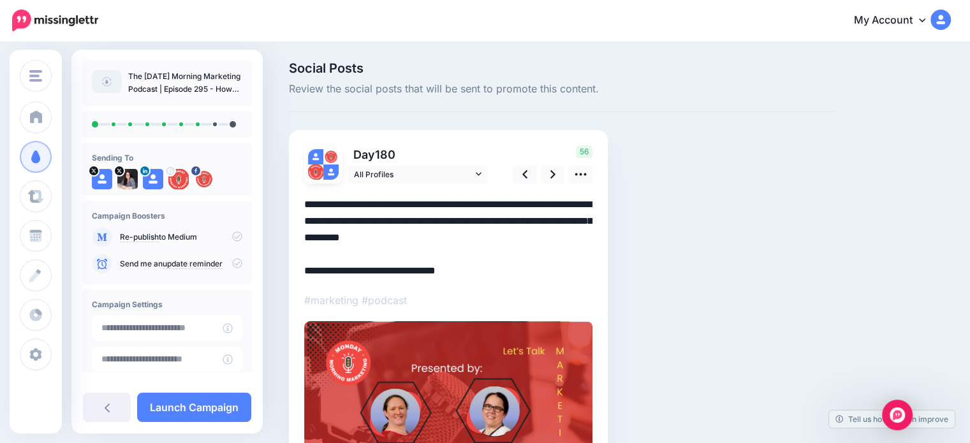
drag, startPoint x: 353, startPoint y: 267, endPoint x: 265, endPoint y: 276, distance: 88.5
click at [265, 276] on div "Social Posts Review the social posts that will be sent to promote this content.…" at bounding box center [485, 339] width 970 height 593
paste textarea "**"
click at [554, 168] on icon at bounding box center [553, 174] width 5 height 13
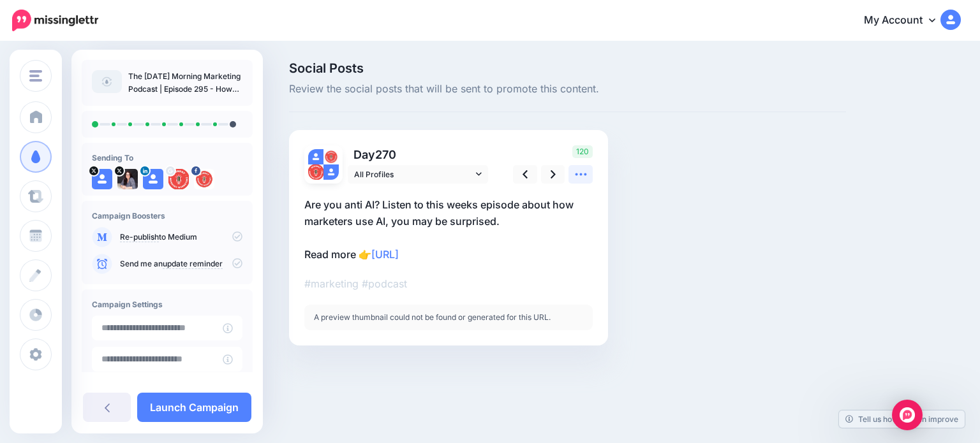
click at [579, 180] on icon at bounding box center [580, 174] width 13 height 13
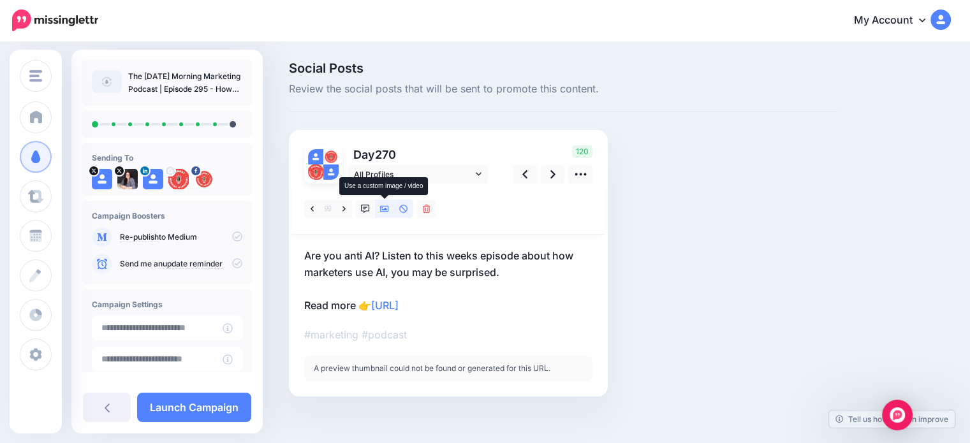
click at [384, 211] on icon at bounding box center [384, 209] width 9 height 9
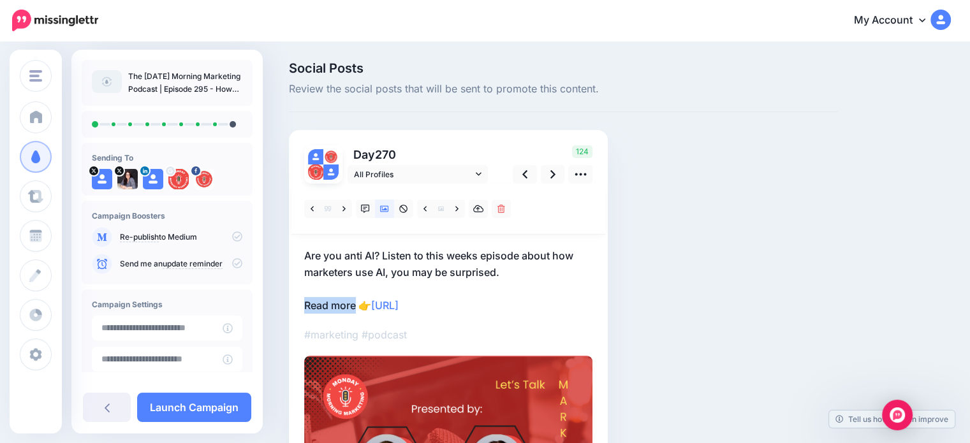
drag, startPoint x: 355, startPoint y: 303, endPoint x: 295, endPoint y: 312, distance: 60.6
click at [295, 312] on div "Day 270 All Profiles" at bounding box center [448, 394] width 319 height 529
click at [351, 301] on p "Are you anti AI? Listen to this weeks episode about how marketers use AI, you m…" at bounding box center [448, 281] width 288 height 66
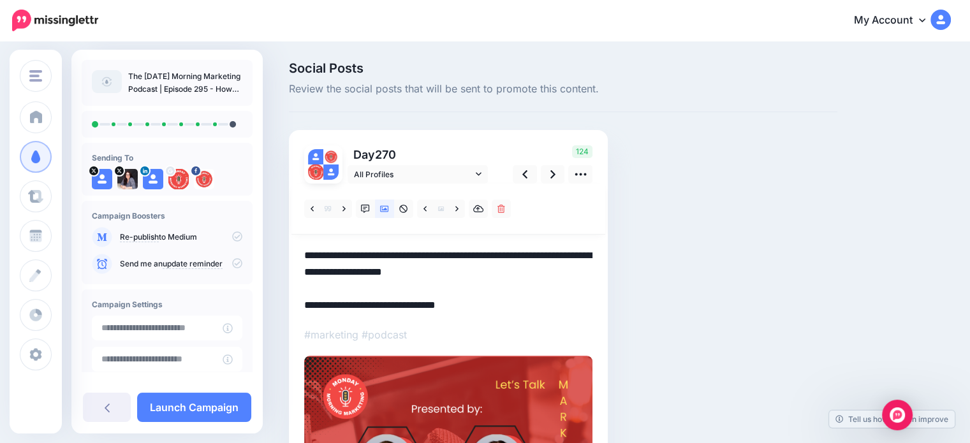
drag, startPoint x: 355, startPoint y: 301, endPoint x: 267, endPoint y: 309, distance: 88.4
click at [267, 309] on div "Social Posts Review the social posts that will be sent to promote this content.…" at bounding box center [485, 380] width 970 height 674
paste textarea "**********"
click at [542, 179] on link at bounding box center [553, 174] width 24 height 18
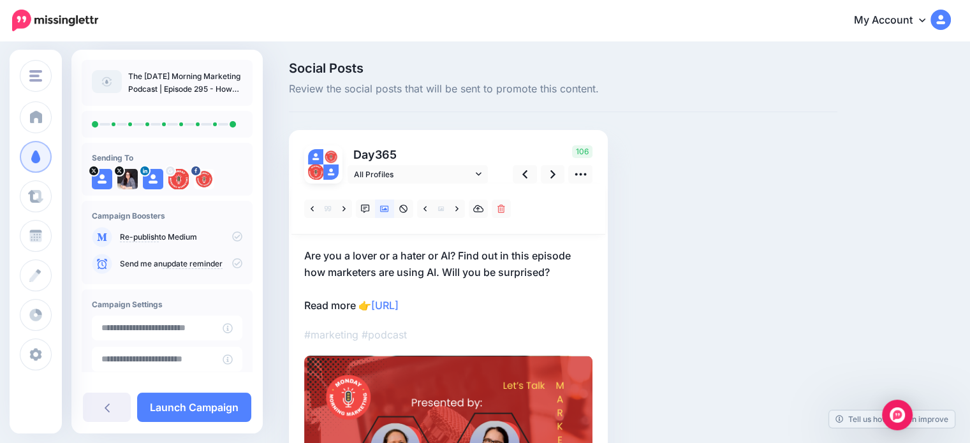
click at [341, 292] on p "Are you a lover or a hater or AI? Find out in this episode how marketers are us…" at bounding box center [448, 281] width 288 height 66
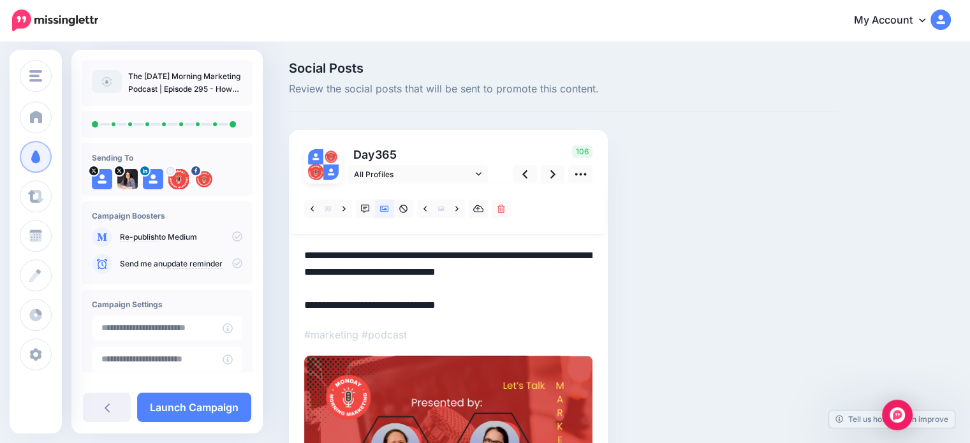
drag, startPoint x: 354, startPoint y: 304, endPoint x: 297, endPoint y: 311, distance: 57.8
click at [297, 311] on div "Day 365 All Profiles" at bounding box center [448, 371] width 319 height 483
paste textarea "**********"
click at [445, 258] on textarea "**********" at bounding box center [448, 281] width 288 height 66
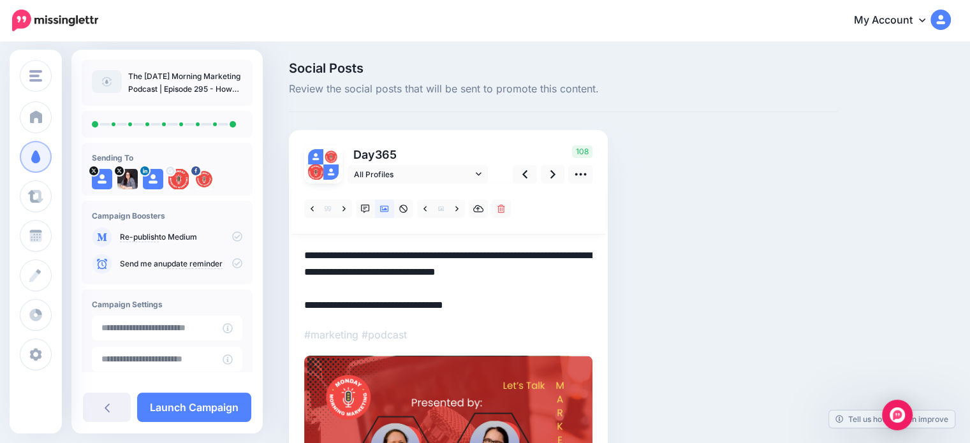
click at [445, 258] on textarea "**********" at bounding box center [448, 281] width 288 height 66
click at [547, 172] on link at bounding box center [553, 174] width 24 height 18
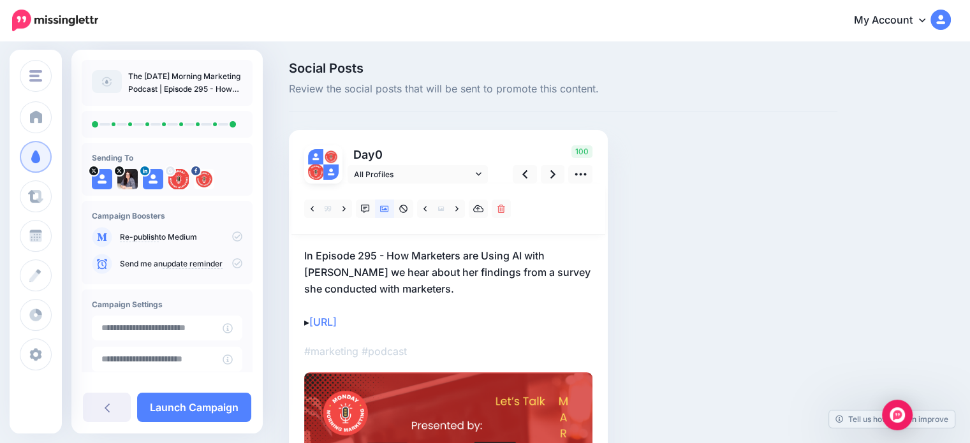
click at [395, 274] on p "In Episode 295 - How Marketers are Using AI with Ayo Abbas we hear about her fi…" at bounding box center [448, 289] width 288 height 83
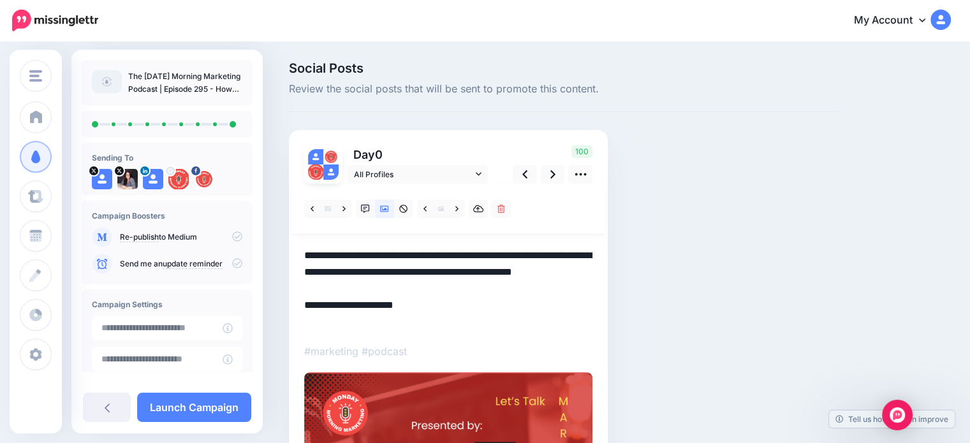
click at [395, 274] on textarea "**********" at bounding box center [448, 289] width 288 height 83
click at [558, 181] on link at bounding box center [553, 174] width 24 height 18
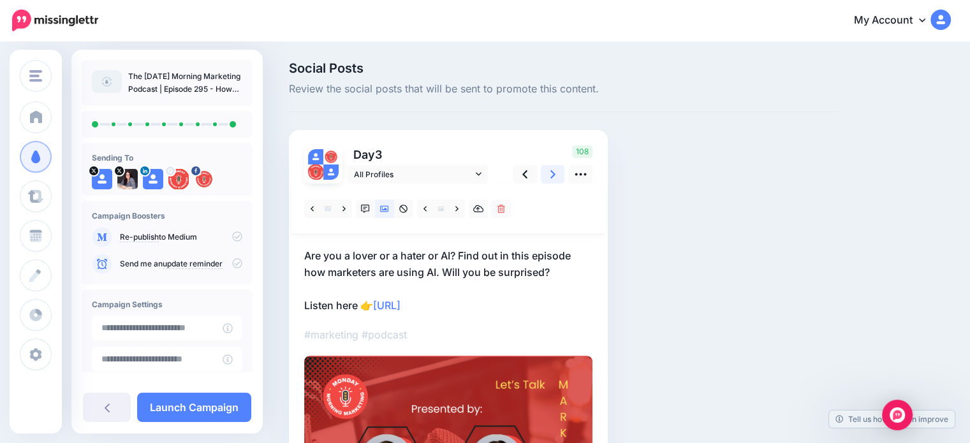
click at [558, 181] on link at bounding box center [553, 174] width 24 height 18
type textarea "**********"
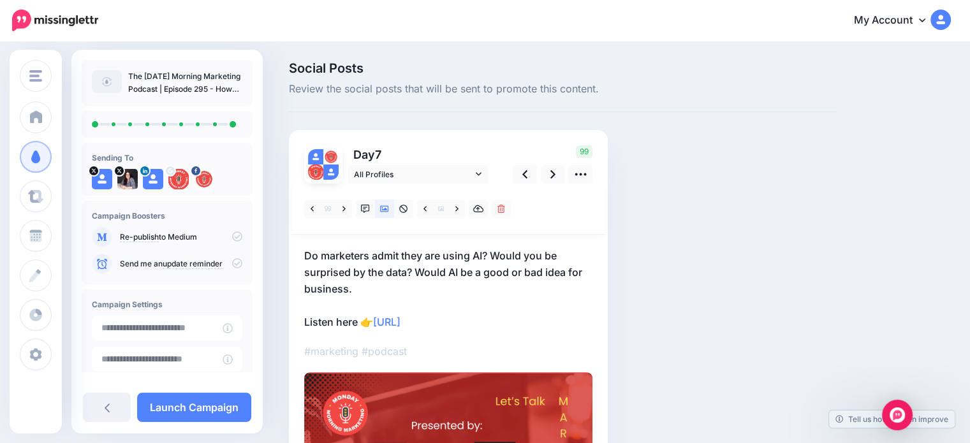
click at [347, 266] on p "Do marketers admit they are using AI? Would you be surprised by the data? Would…" at bounding box center [448, 289] width 288 height 83
click at [0, 0] on textarea "**********" at bounding box center [0, 0] width 0 height 0
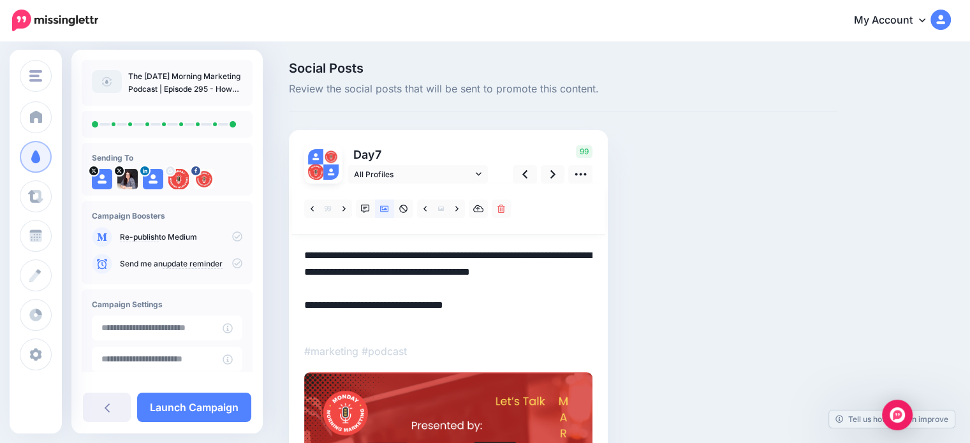
click at [347, 265] on textarea "**********" at bounding box center [448, 289] width 288 height 83
click at [210, 403] on link "Launch Campaign" at bounding box center [194, 407] width 114 height 29
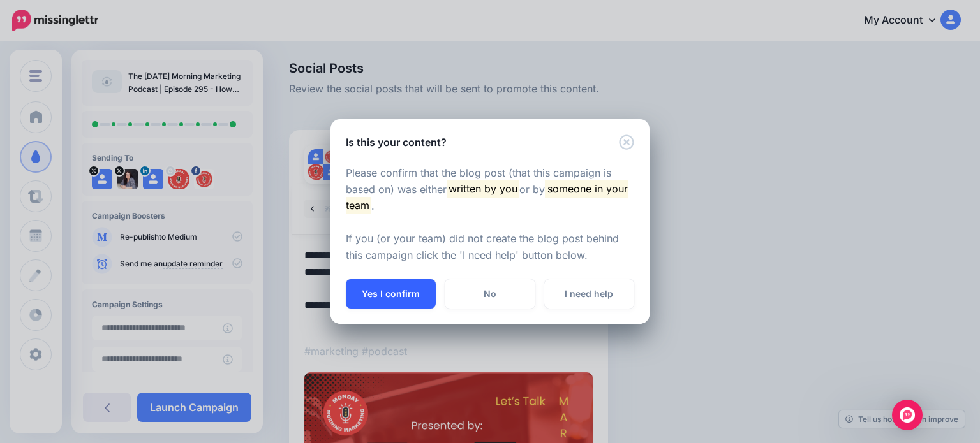
click at [424, 296] on button "Yes I confirm" at bounding box center [391, 293] width 90 height 29
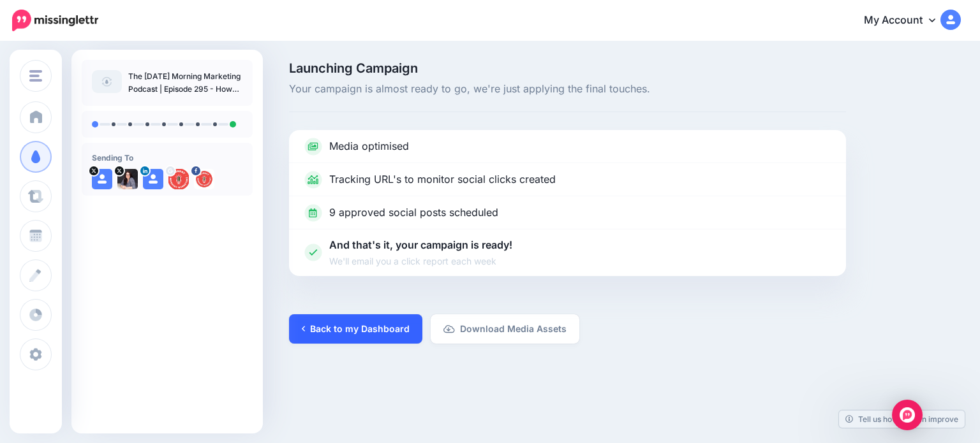
click at [361, 330] on link "Back to my Dashboard" at bounding box center [355, 328] width 133 height 29
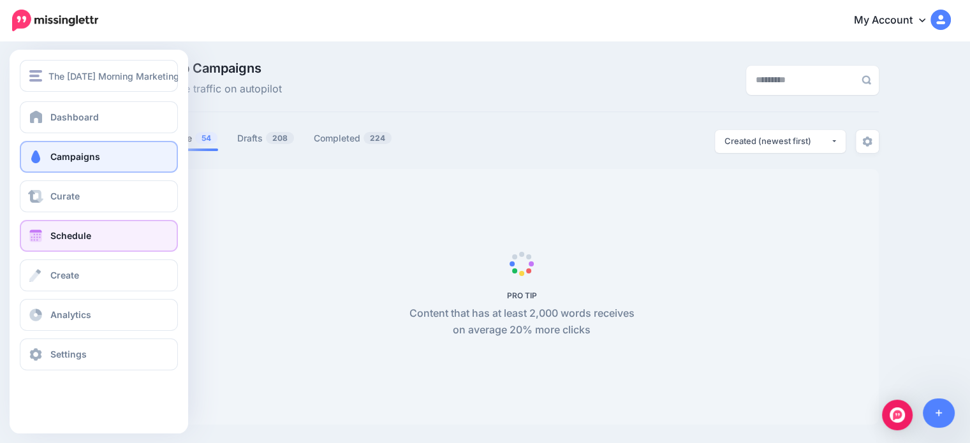
click at [48, 233] on link "Schedule" at bounding box center [99, 236] width 158 height 32
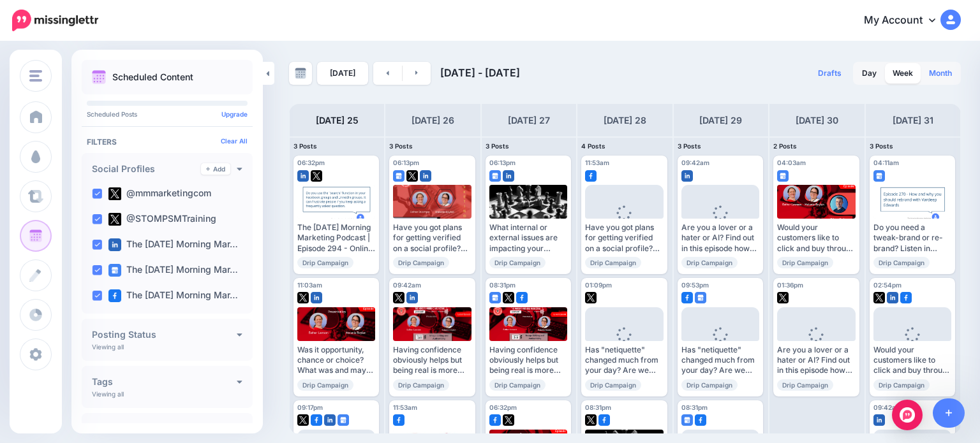
click at [933, 78] on link "Month" at bounding box center [940, 73] width 38 height 20
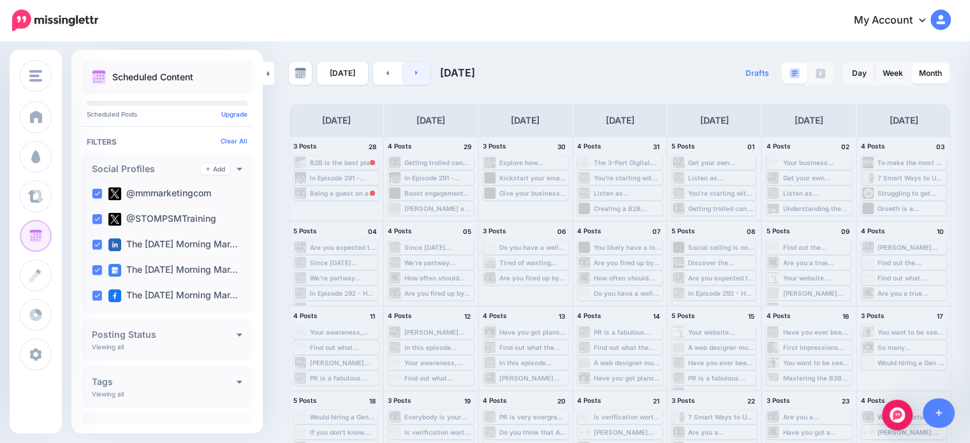
click at [422, 75] on link at bounding box center [417, 73] width 29 height 23
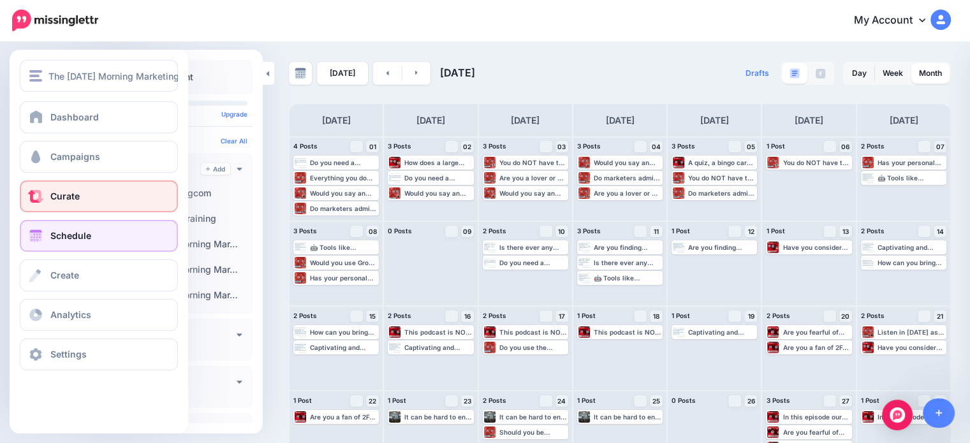
click at [41, 202] on span at bounding box center [35, 196] width 17 height 13
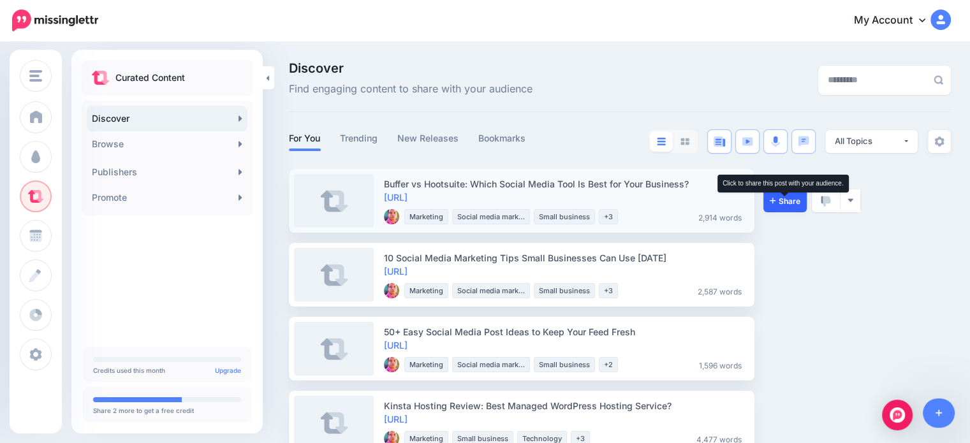
click at [796, 201] on span "Share" at bounding box center [785, 201] width 31 height 8
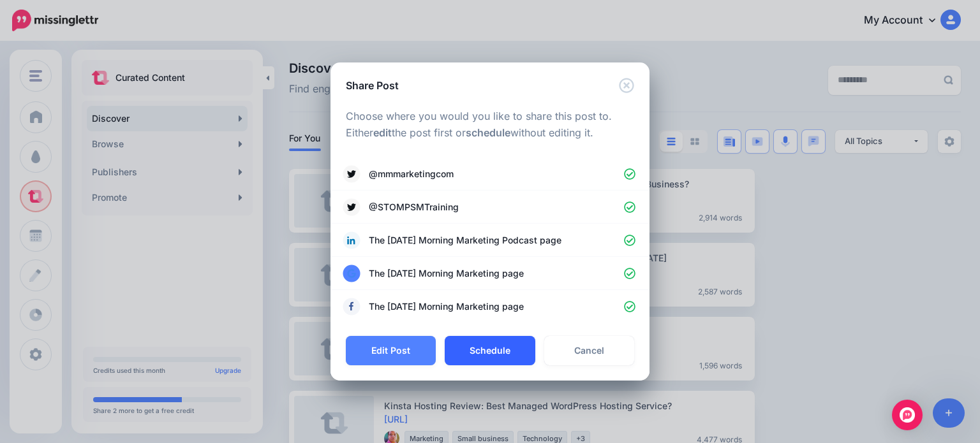
click at [462, 360] on button "Schedule" at bounding box center [490, 350] width 90 height 29
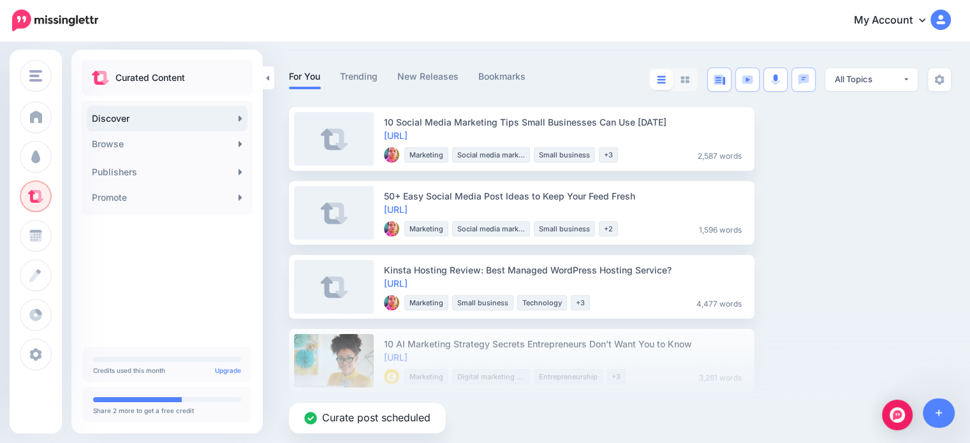
scroll to position [64, 0]
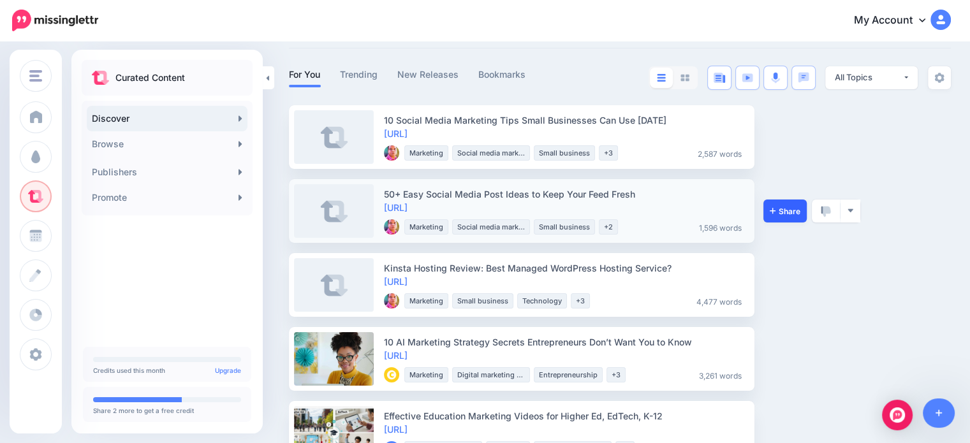
click at [797, 217] on link "Share" at bounding box center [785, 211] width 43 height 23
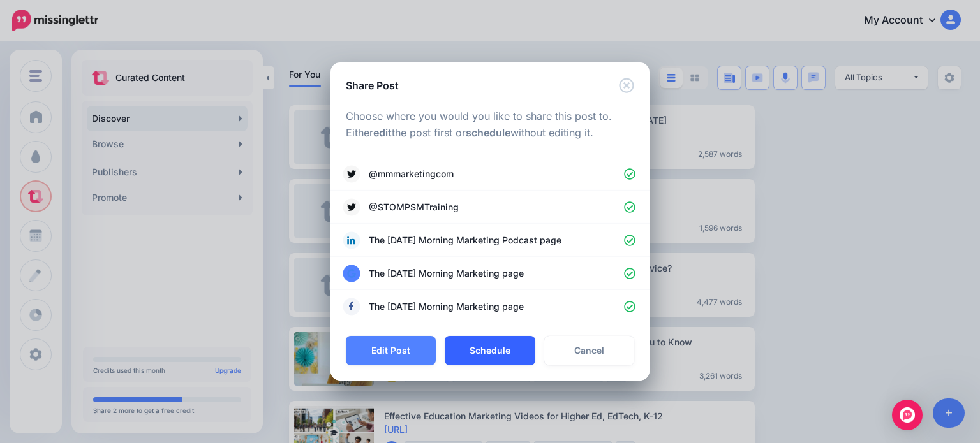
click at [485, 358] on button "Schedule" at bounding box center [490, 350] width 90 height 29
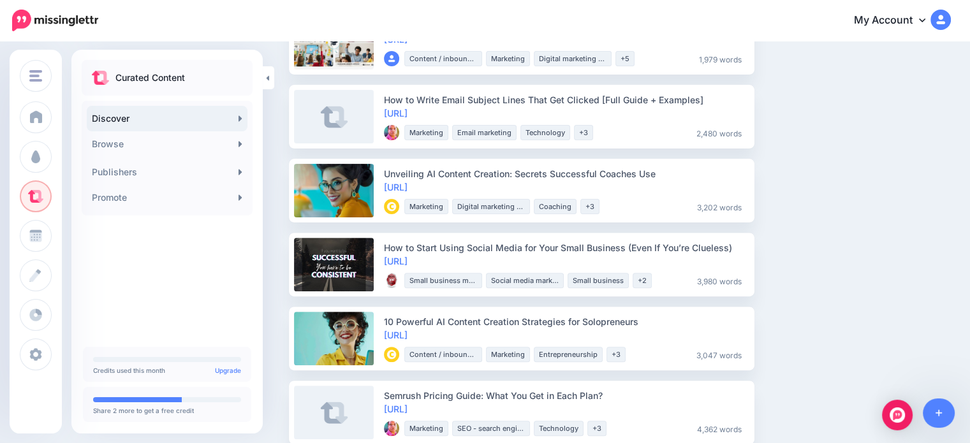
scroll to position [383, 0]
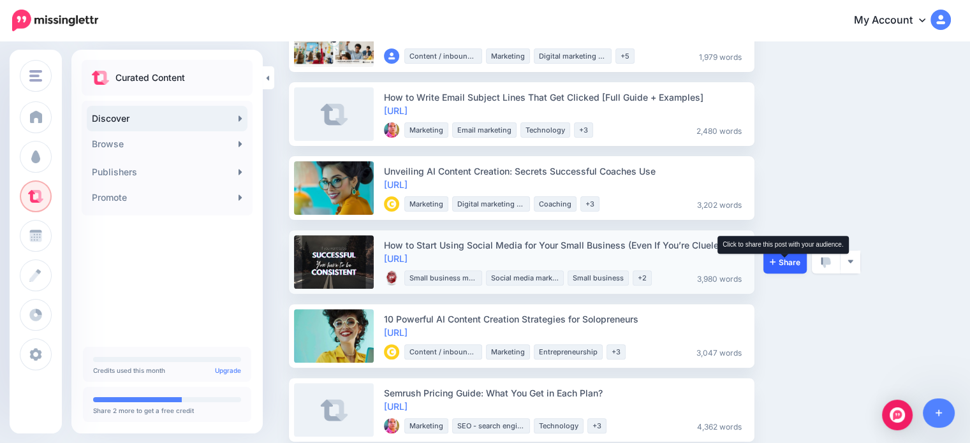
click at [772, 262] on icon at bounding box center [773, 262] width 6 height 6
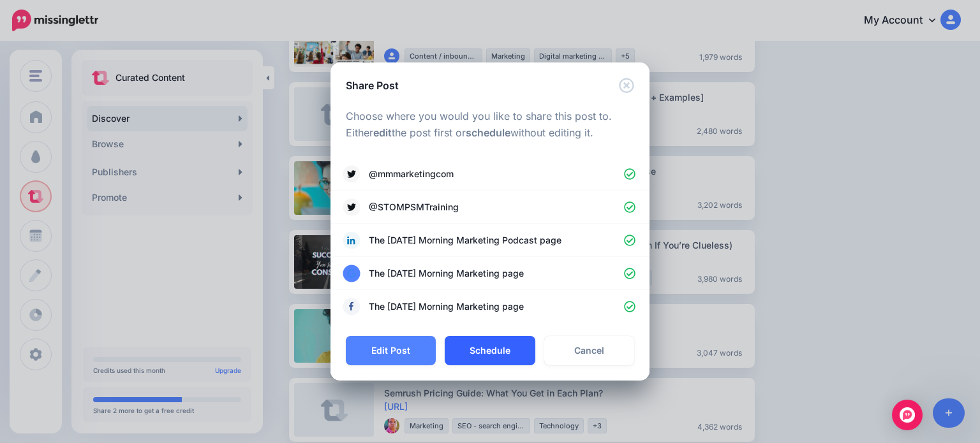
click at [488, 357] on button "Schedule" at bounding box center [490, 350] width 90 height 29
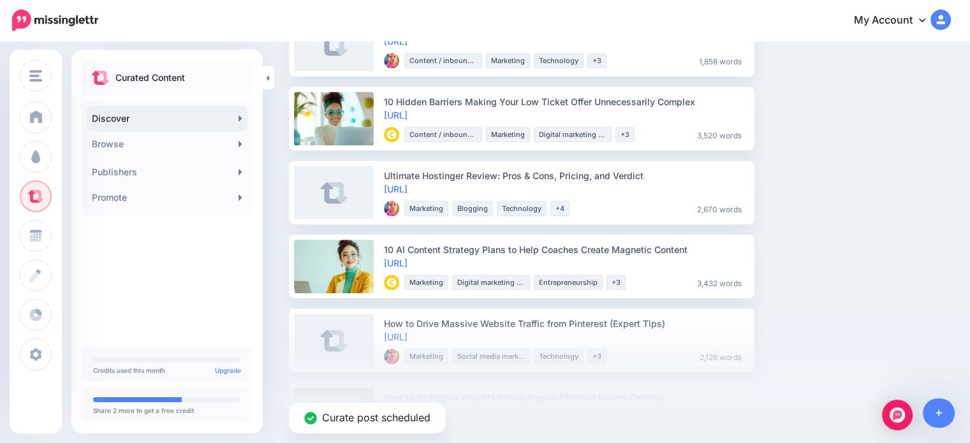
scroll to position [766, 0]
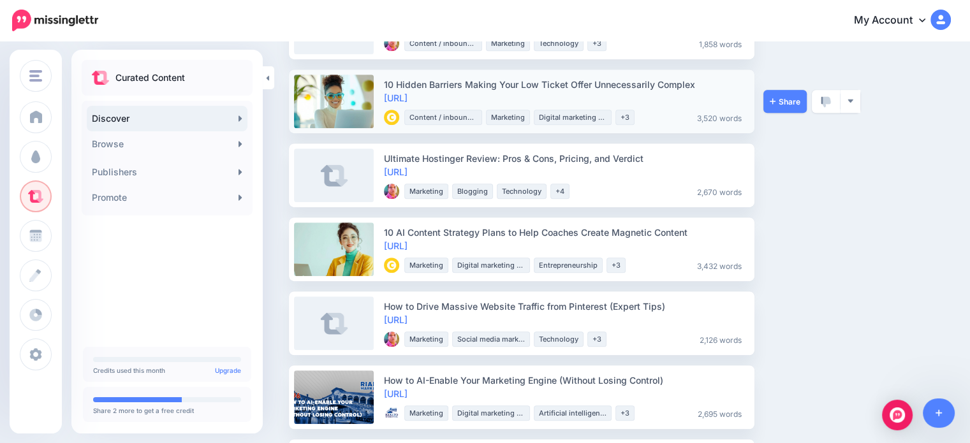
click at [789, 115] on div "Share View Source Preview Post View Publisher Bookmark Block Publisher Report P…" at bounding box center [812, 102] width 96 height 64
click at [789, 109] on link "Share" at bounding box center [785, 101] width 43 height 23
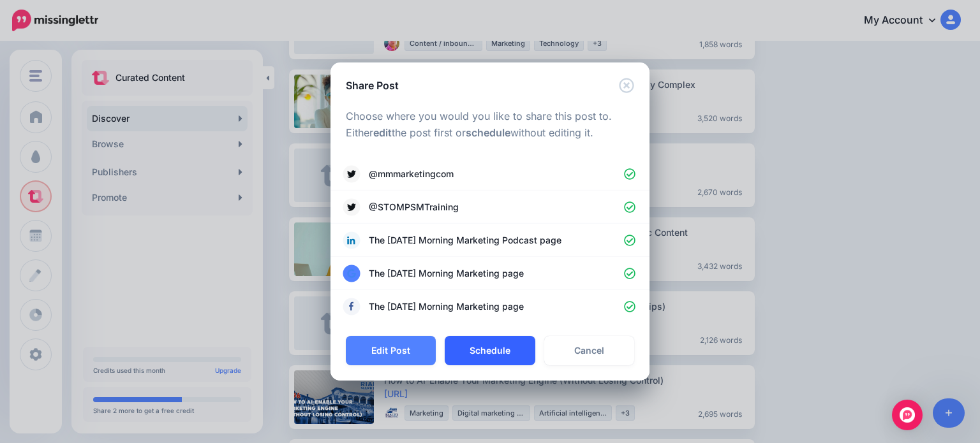
click at [505, 350] on button "Schedule" at bounding box center [490, 350] width 90 height 29
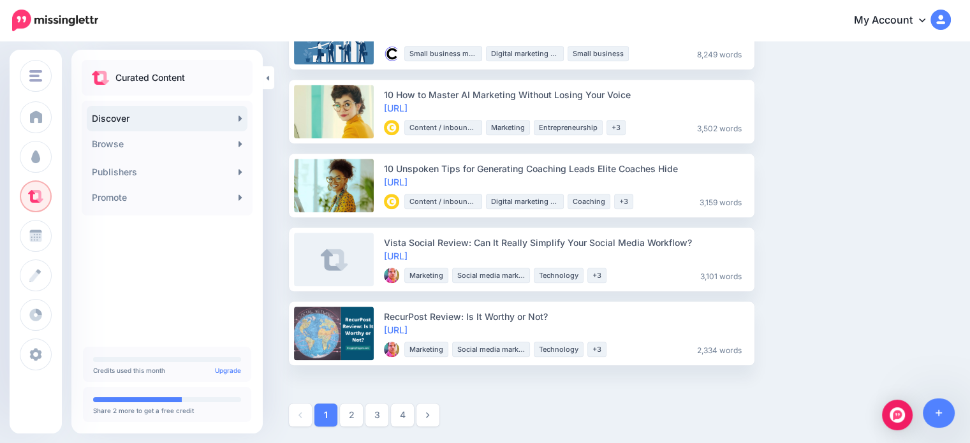
scroll to position [1275, 0]
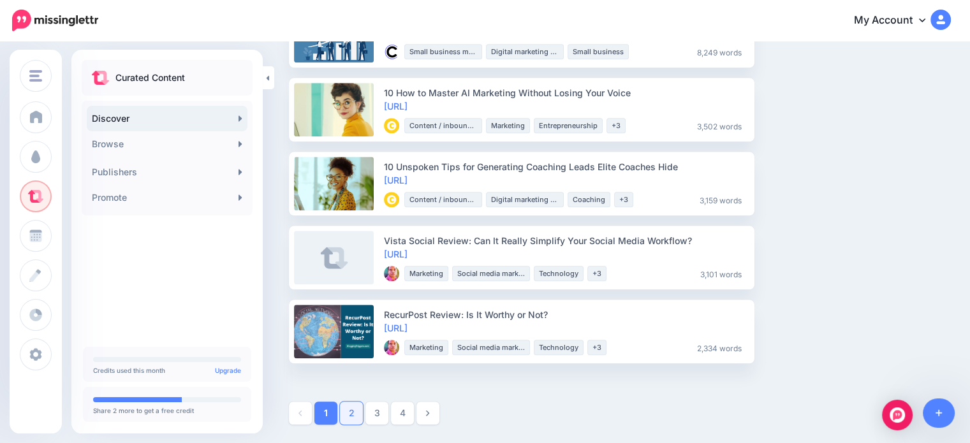
click at [346, 418] on link "2" at bounding box center [351, 413] width 23 height 23
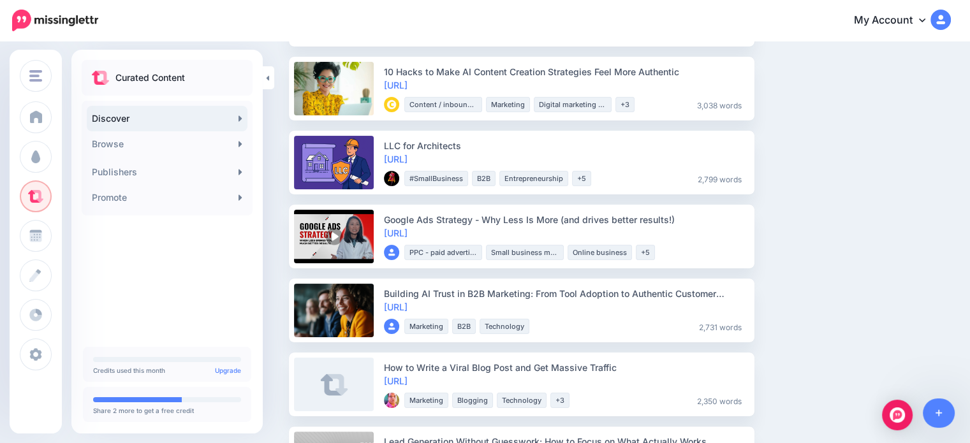
scroll to position [191, 0]
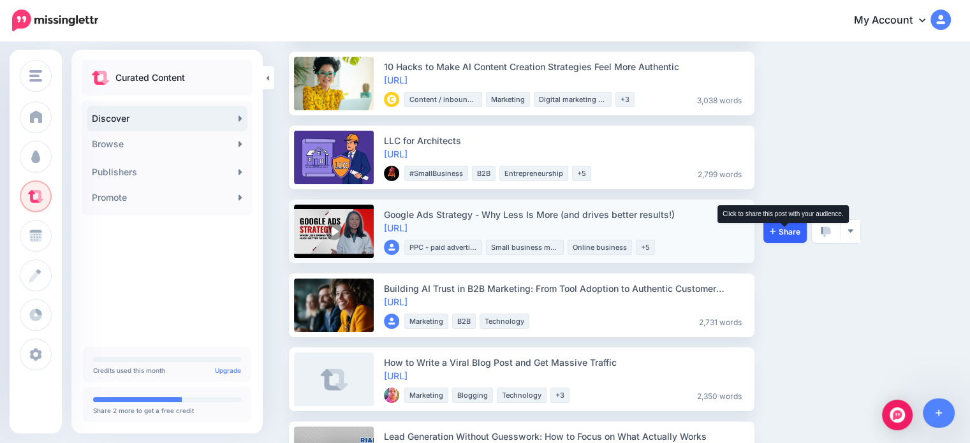
click at [783, 228] on span "Share" at bounding box center [785, 232] width 31 height 8
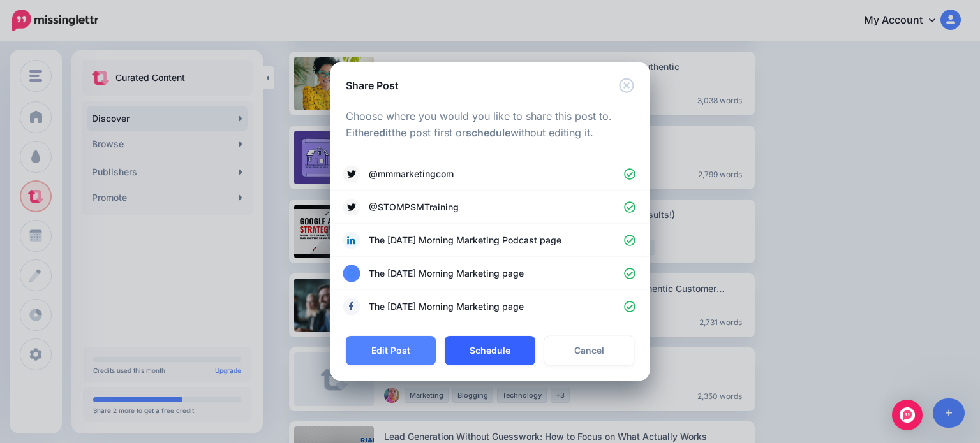
click at [471, 358] on button "Schedule" at bounding box center [490, 350] width 90 height 29
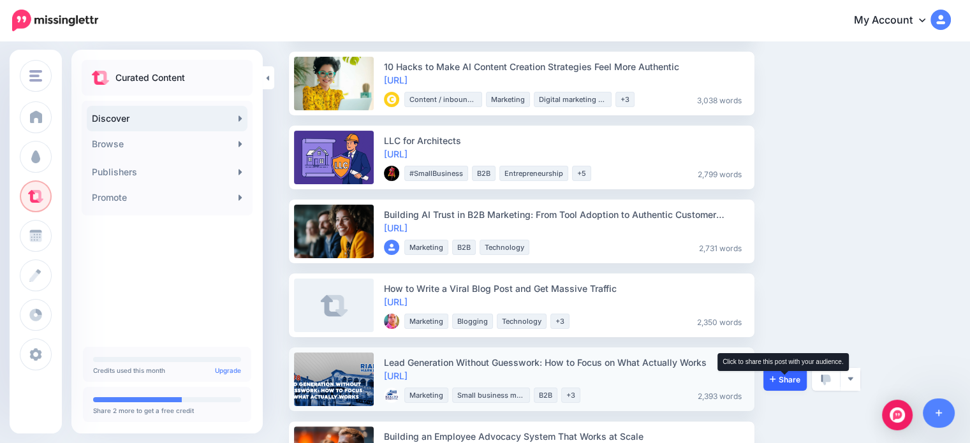
click at [785, 380] on span "Share" at bounding box center [785, 380] width 31 height 8
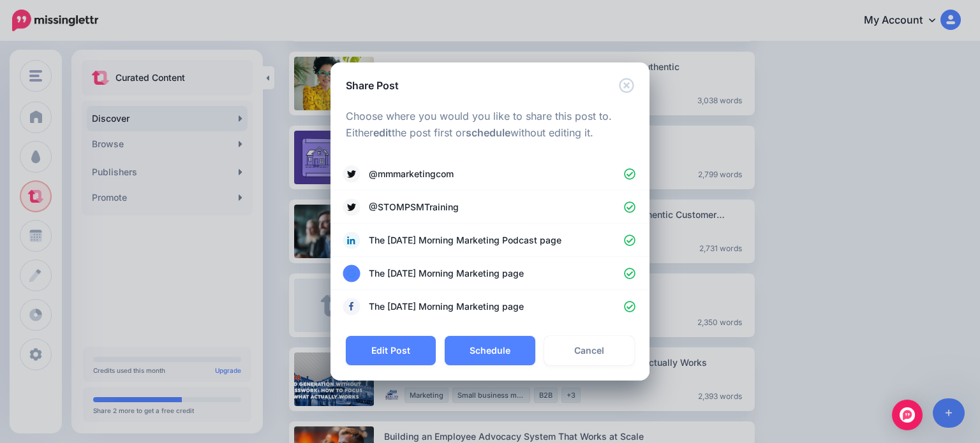
click at [462, 370] on div "Edit Post Schedule Cancel" at bounding box center [489, 358] width 319 height 45
click at [467, 357] on button "Schedule" at bounding box center [490, 350] width 90 height 29
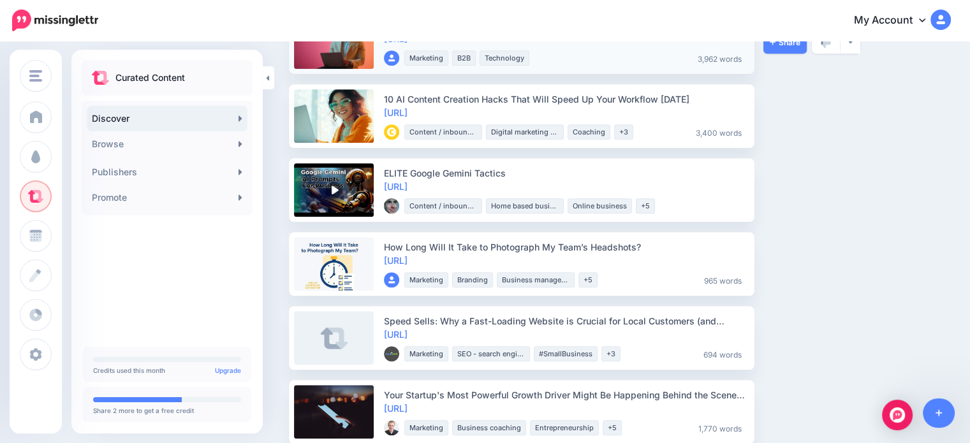
scroll to position [1021, 0]
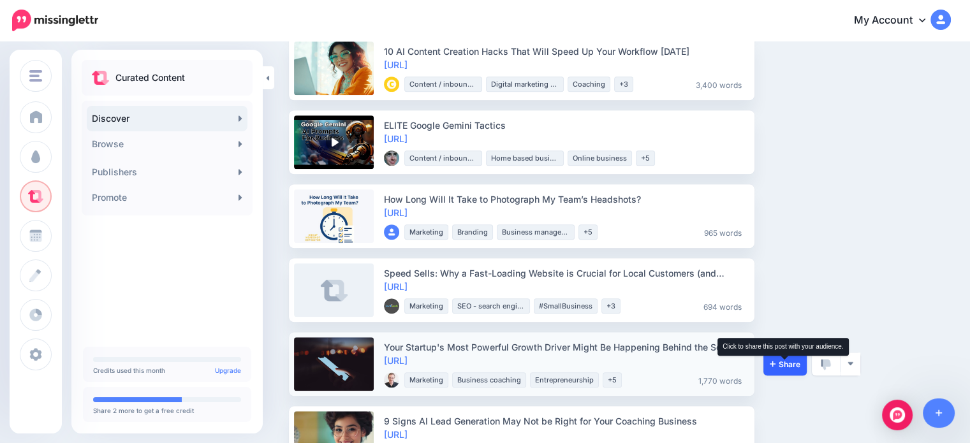
click at [786, 365] on span "Share" at bounding box center [785, 364] width 31 height 8
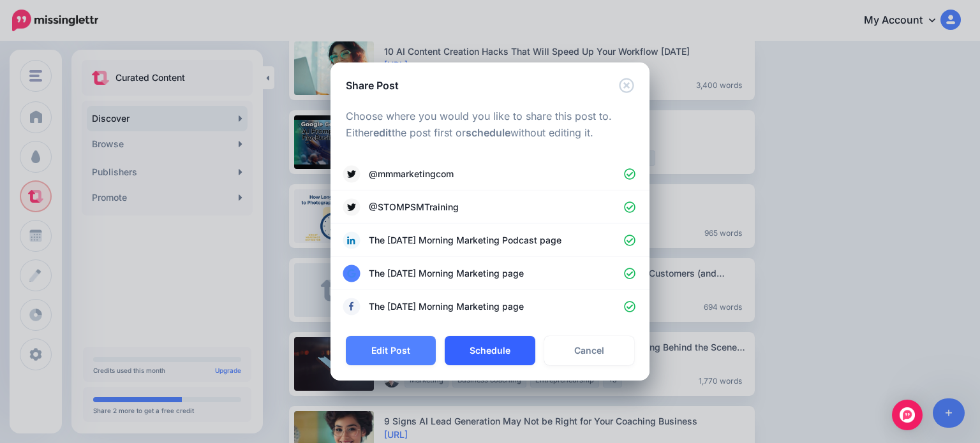
click at [493, 353] on button "Schedule" at bounding box center [490, 350] width 90 height 29
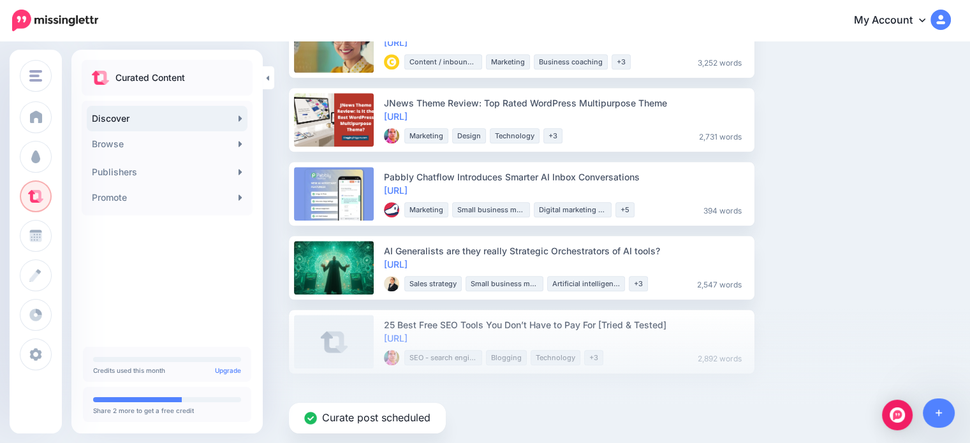
scroll to position [1349, 0]
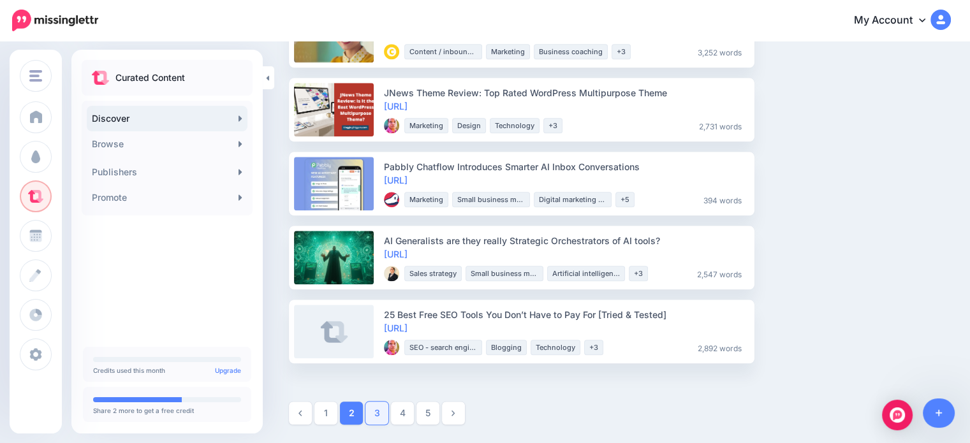
click at [380, 413] on link "3" at bounding box center [377, 413] width 23 height 23
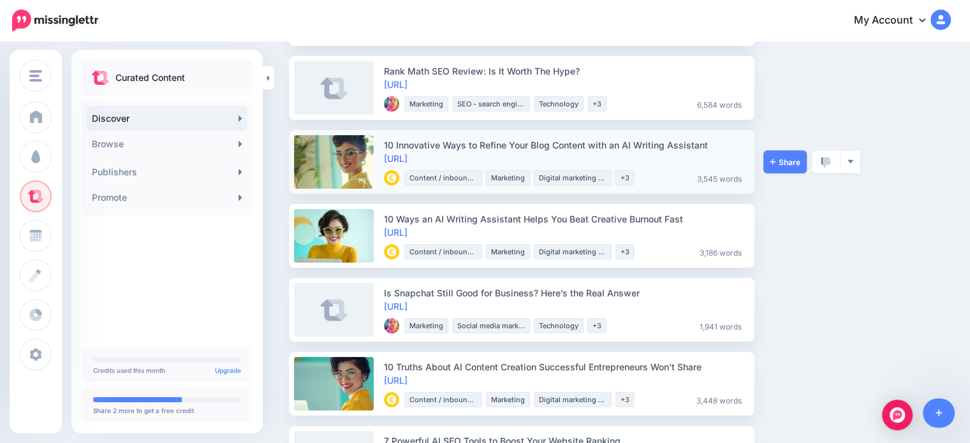
scroll to position [191, 0]
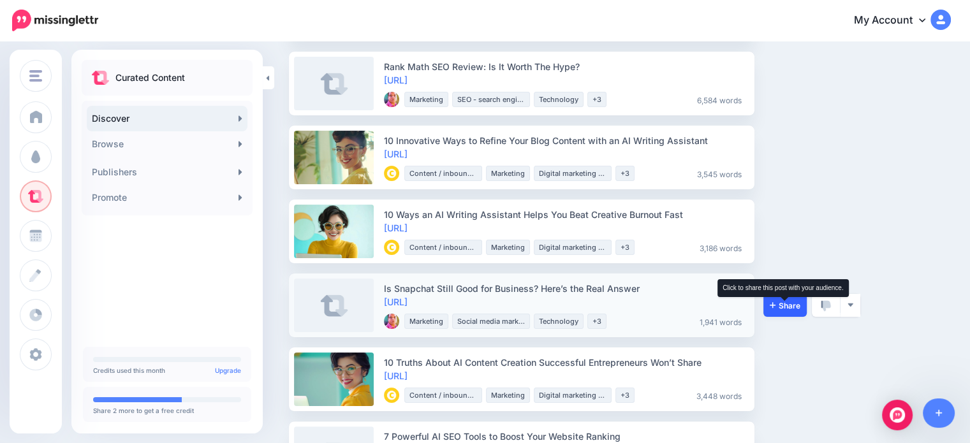
click at [797, 302] on span "Share" at bounding box center [785, 306] width 31 height 8
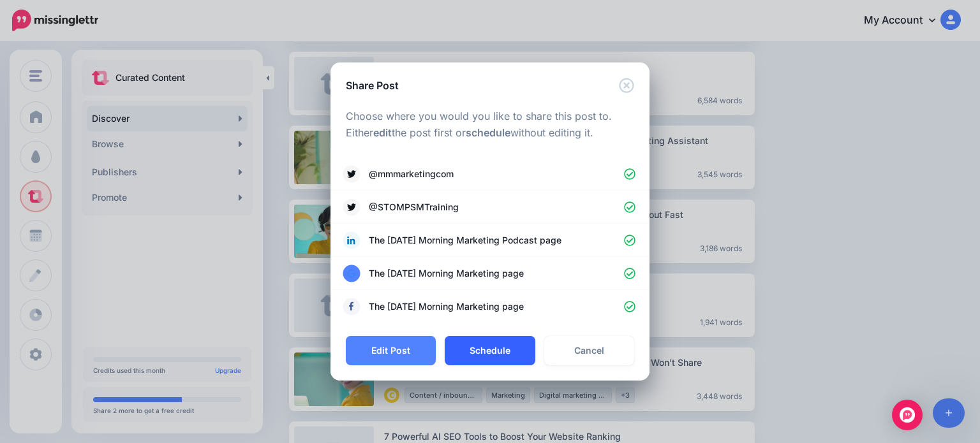
click at [494, 343] on button "Schedule" at bounding box center [490, 350] width 90 height 29
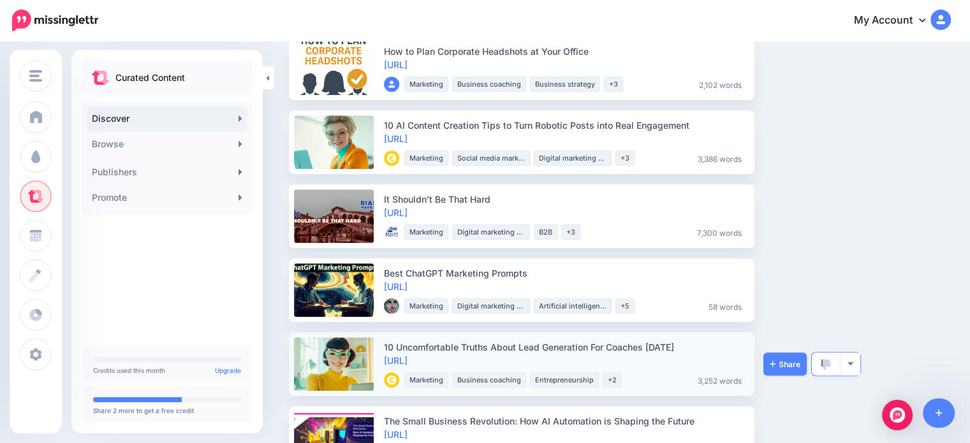
scroll to position [1212, 0]
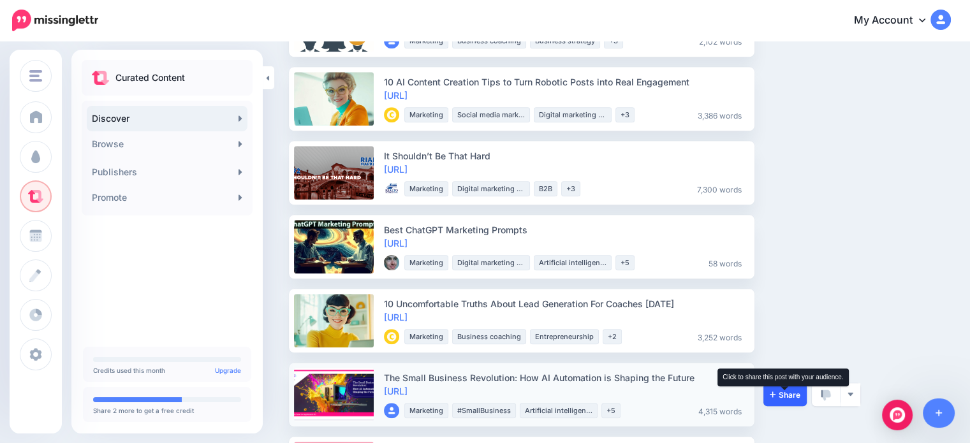
click at [779, 391] on span "Share" at bounding box center [785, 395] width 31 height 8
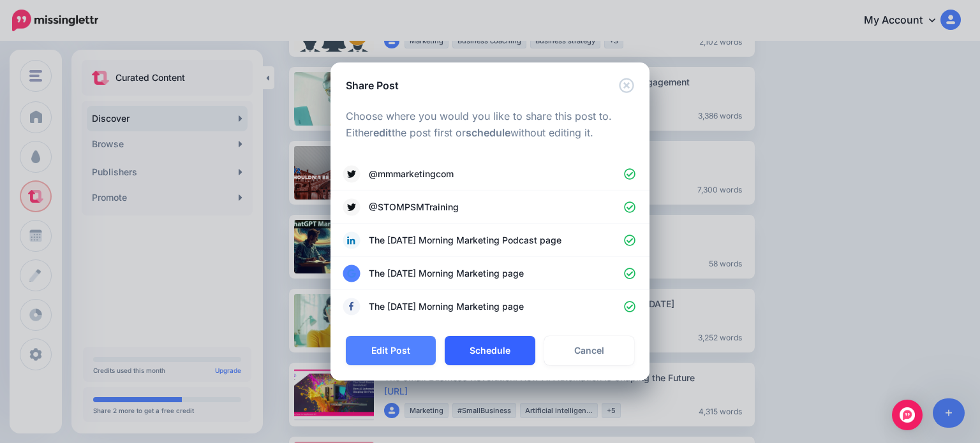
click at [521, 355] on button "Schedule" at bounding box center [490, 350] width 90 height 29
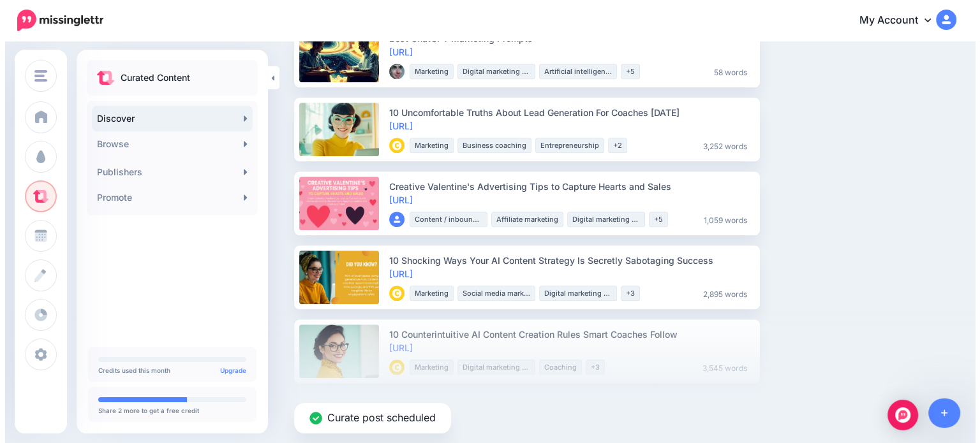
scroll to position [1423, 0]
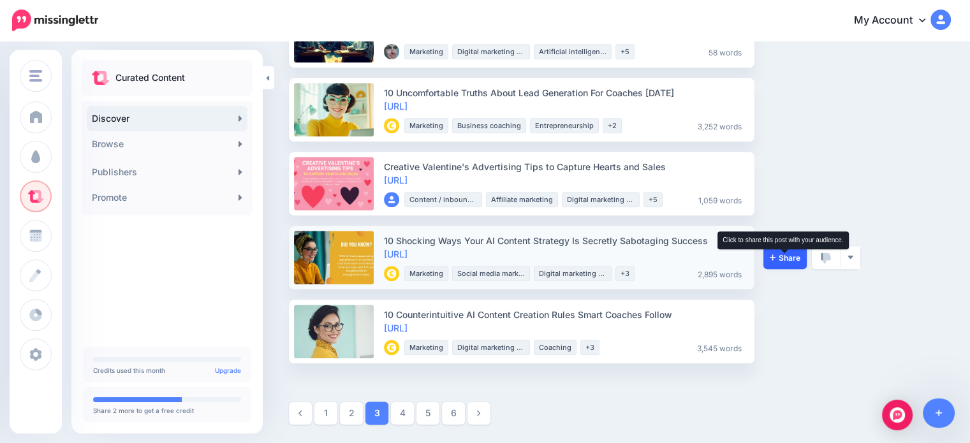
click at [794, 254] on span "Share" at bounding box center [785, 258] width 31 height 8
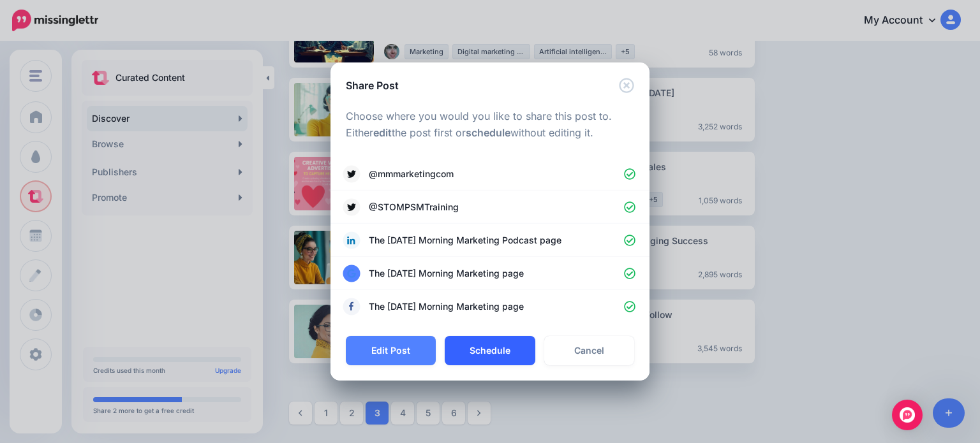
click at [514, 344] on button "Schedule" at bounding box center [490, 350] width 90 height 29
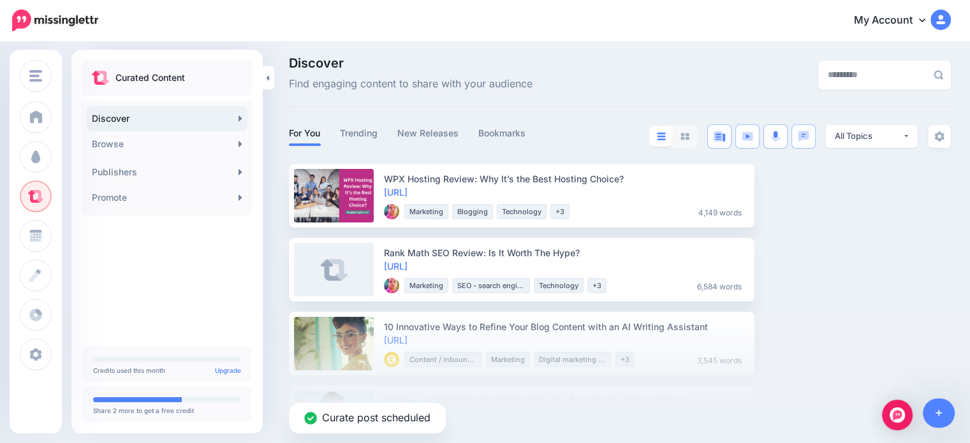
scroll to position [0, 0]
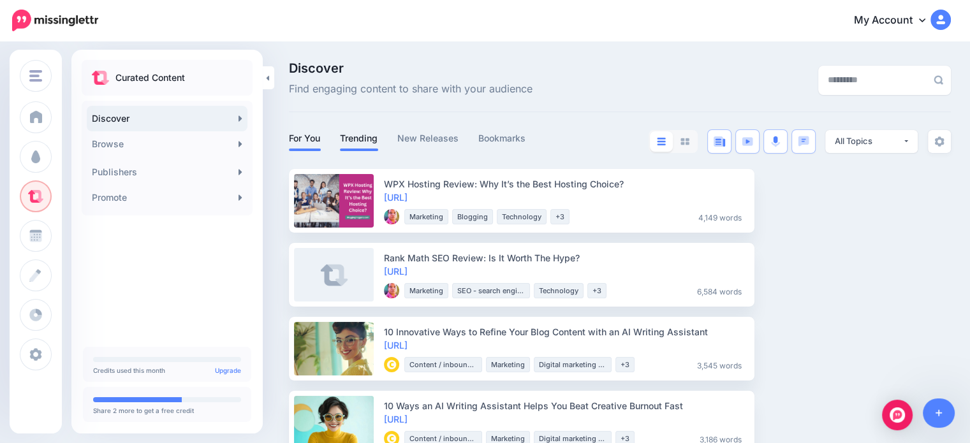
click at [363, 138] on link "Trending" at bounding box center [359, 138] width 38 height 15
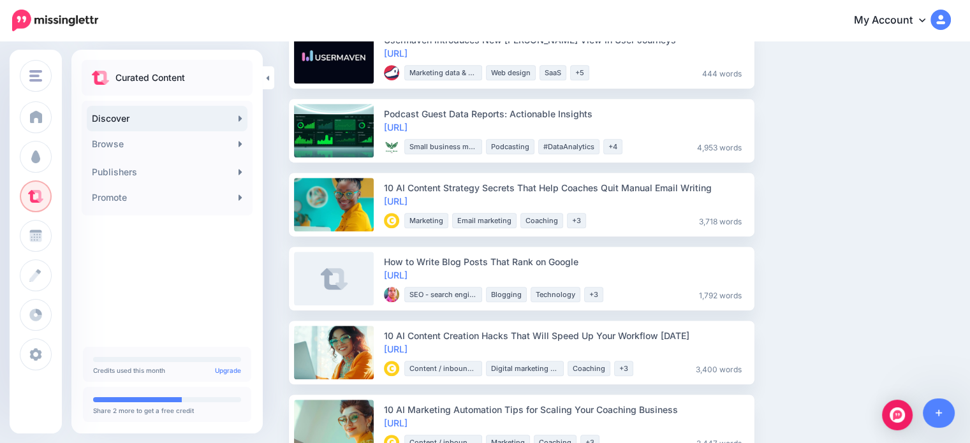
scroll to position [829, 0]
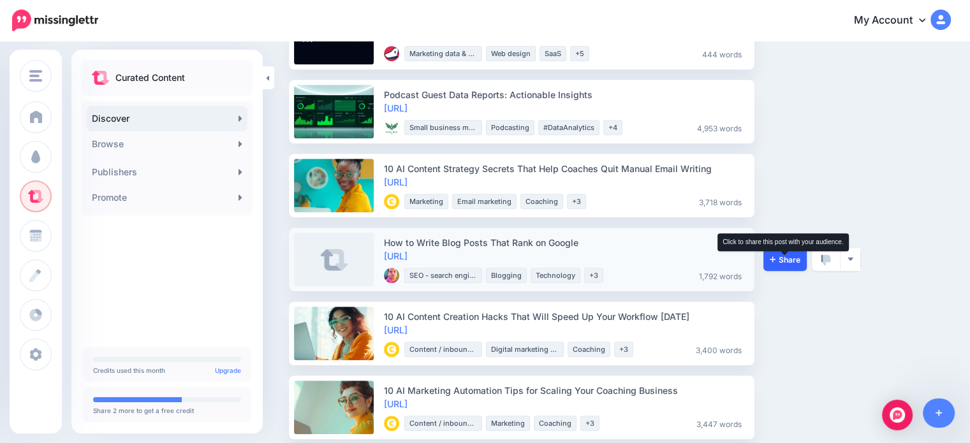
click at [785, 260] on span "Share" at bounding box center [785, 260] width 31 height 8
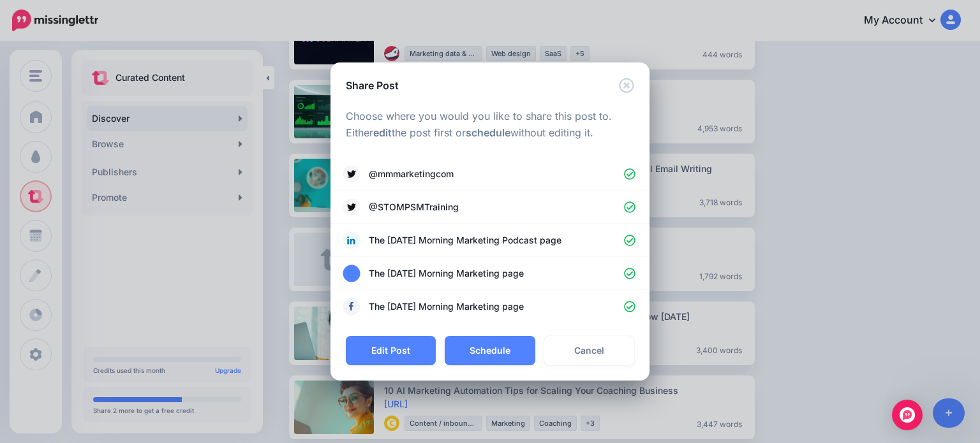
click at [482, 334] on div "Loading Choose where you would you like to share this post to. Either edit the …" at bounding box center [489, 214] width 319 height 243
click at [485, 355] on button "Schedule" at bounding box center [490, 350] width 90 height 29
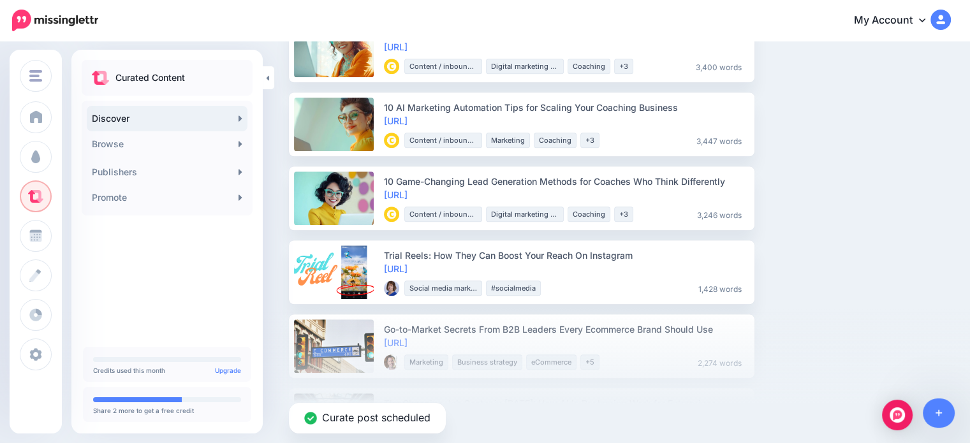
scroll to position [1084, 0]
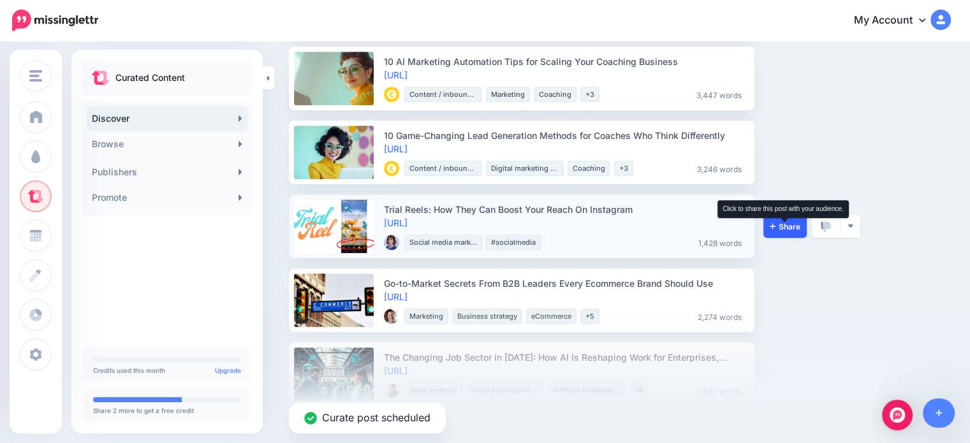
click at [777, 223] on span "Share" at bounding box center [785, 227] width 31 height 8
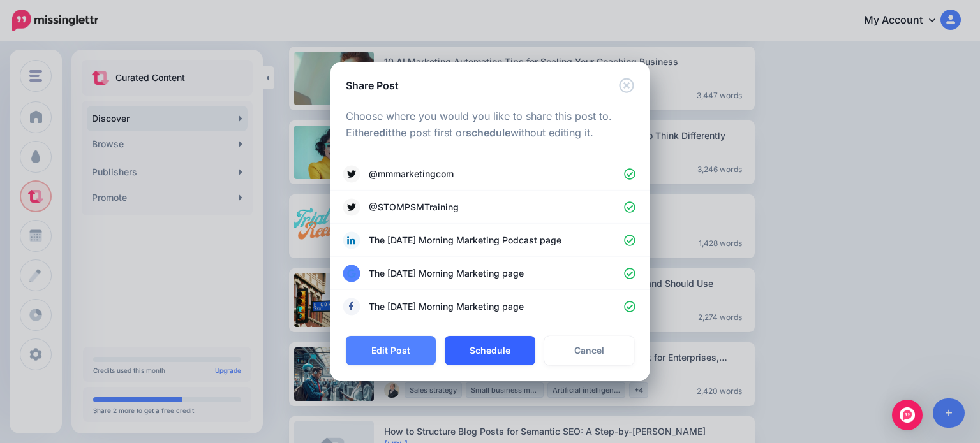
click at [508, 355] on button "Schedule" at bounding box center [490, 350] width 90 height 29
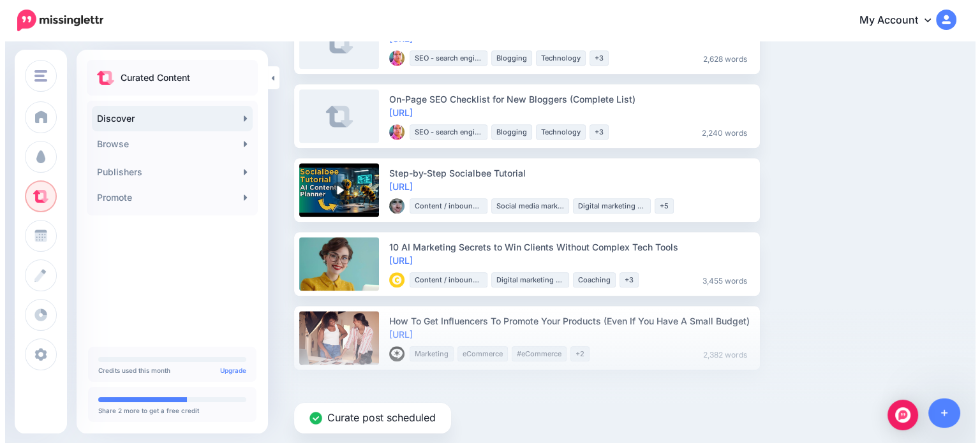
scroll to position [1423, 0]
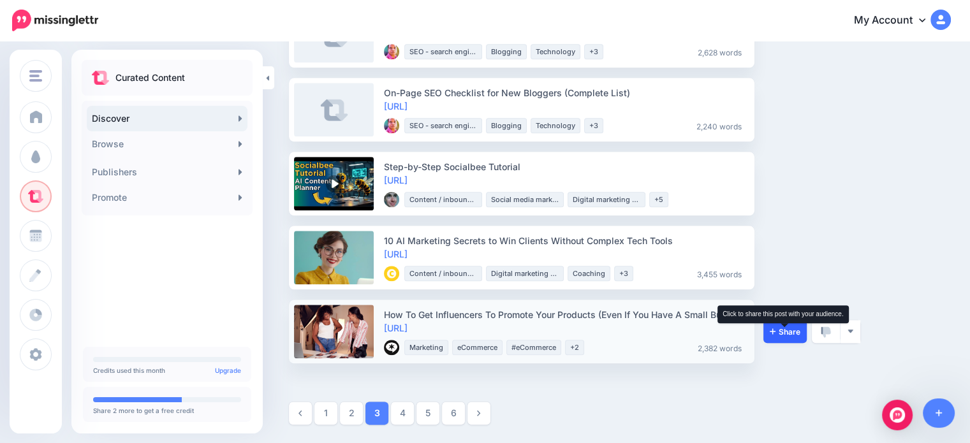
click at [795, 330] on span "Share" at bounding box center [785, 332] width 31 height 8
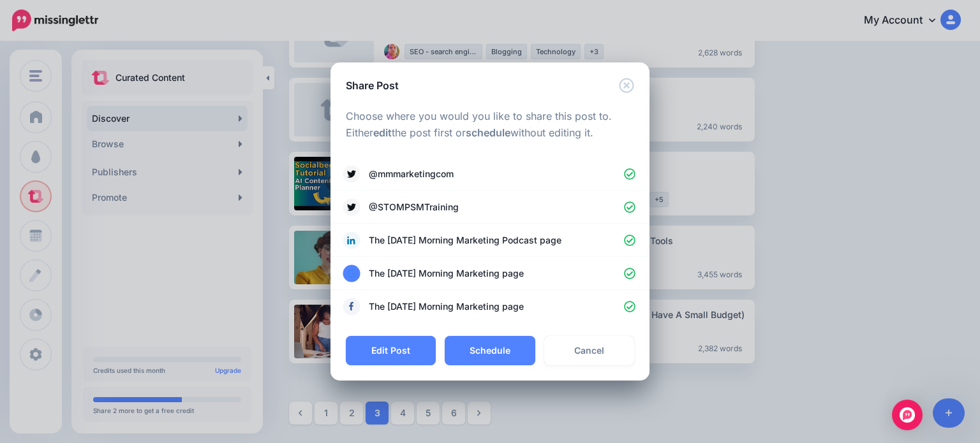
click at [497, 336] on div "Loading Choose where you would you like to share this post to. Either edit the …" at bounding box center [489, 214] width 319 height 243
click at [497, 349] on button "Schedule" at bounding box center [490, 350] width 90 height 29
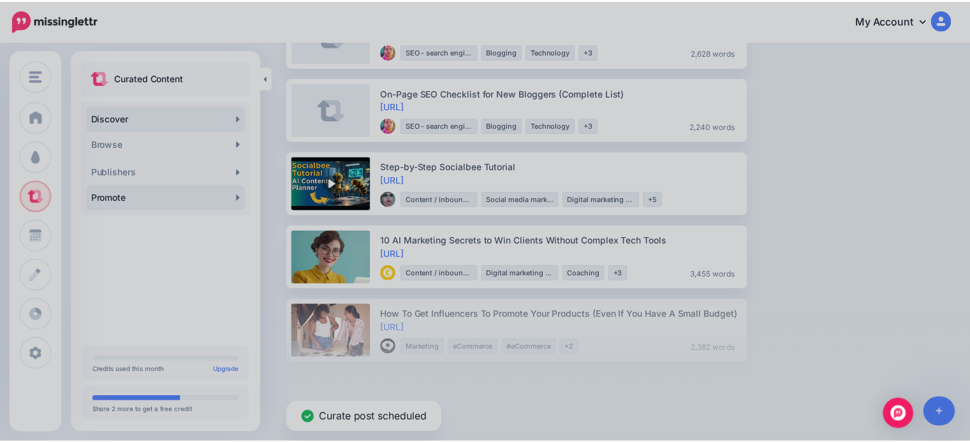
scroll to position [1349, 0]
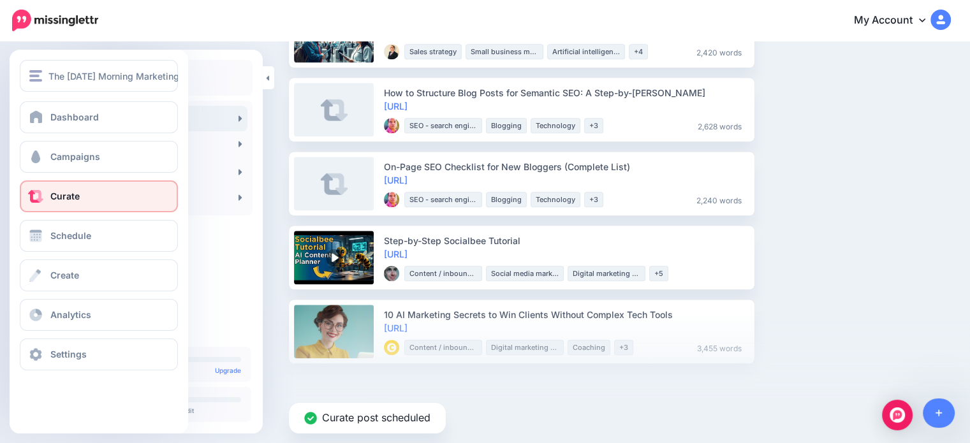
click at [71, 218] on div "Dashboard Campaigns Curate Schedule Create Analytics Settings Facebook Communit…" at bounding box center [99, 235] width 179 height 269
click at [63, 249] on link "Schedule" at bounding box center [99, 236] width 158 height 32
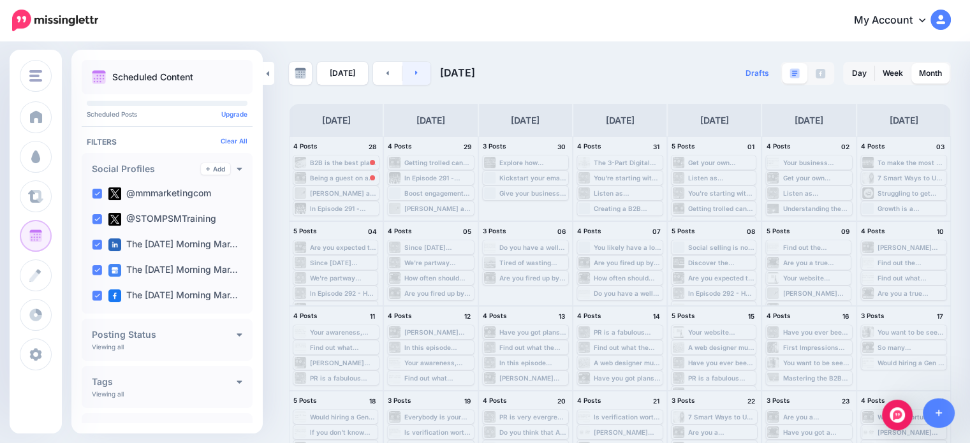
click at [425, 78] on link at bounding box center [417, 73] width 29 height 23
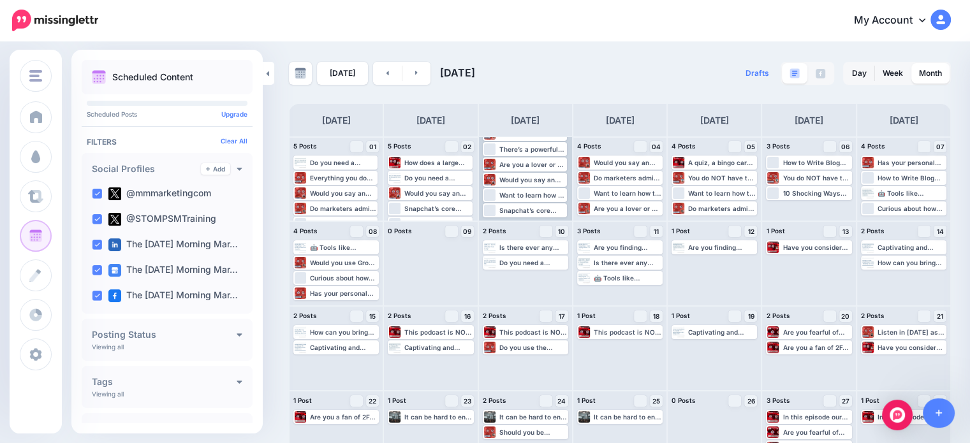
scroll to position [30, 0]
drag, startPoint x: 544, startPoint y: 193, endPoint x: 823, endPoint y: 207, distance: 279.7
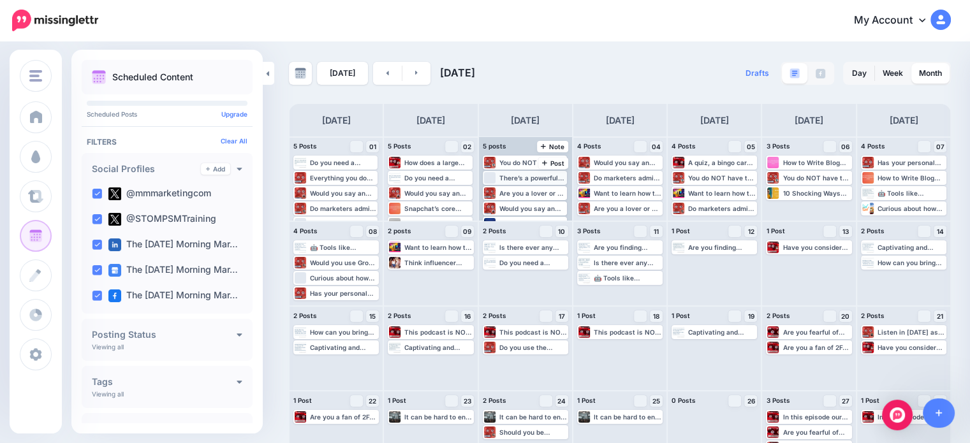
scroll to position [0, 0]
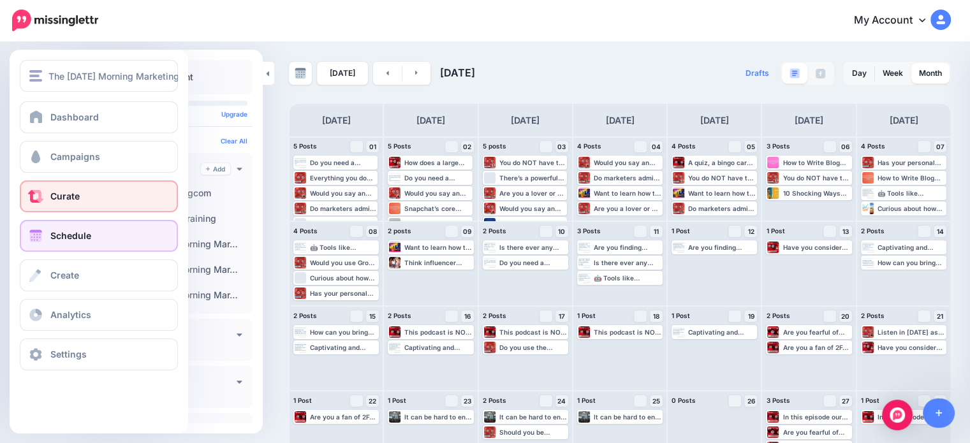
click at [48, 193] on link "Curate" at bounding box center [99, 197] width 158 height 32
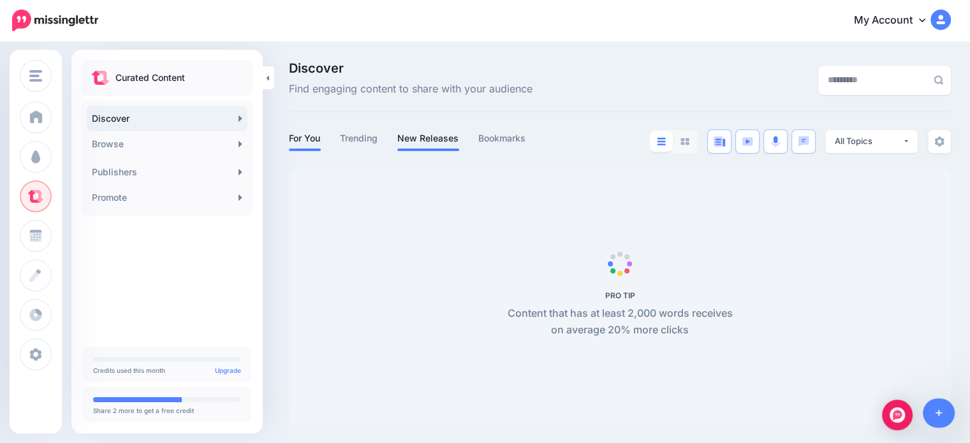
click at [415, 140] on link "New Releases" at bounding box center [428, 138] width 62 height 15
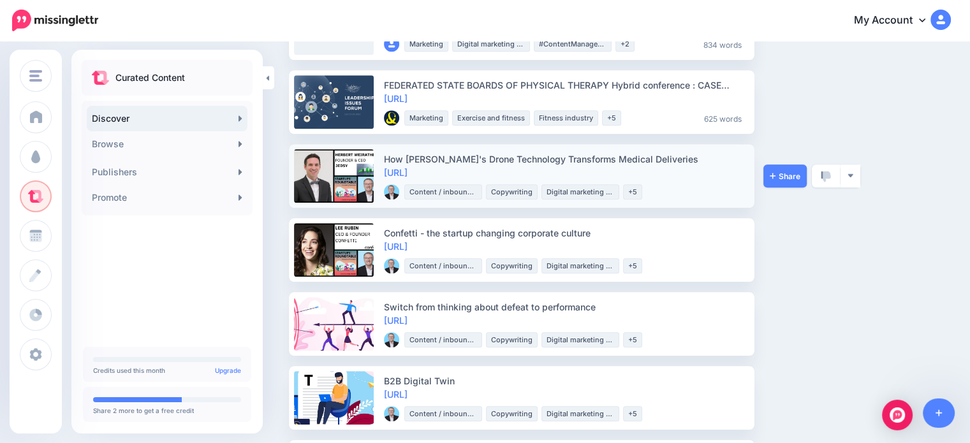
scroll to position [1212, 0]
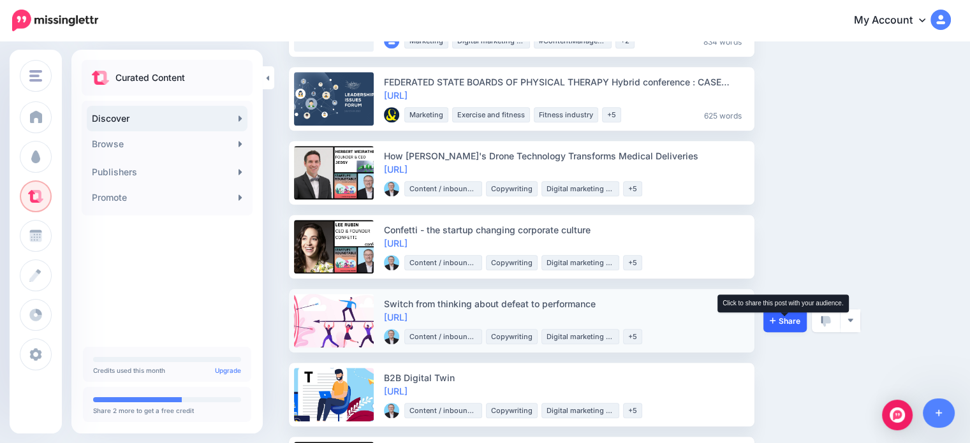
click at [771, 323] on icon at bounding box center [773, 320] width 6 height 8
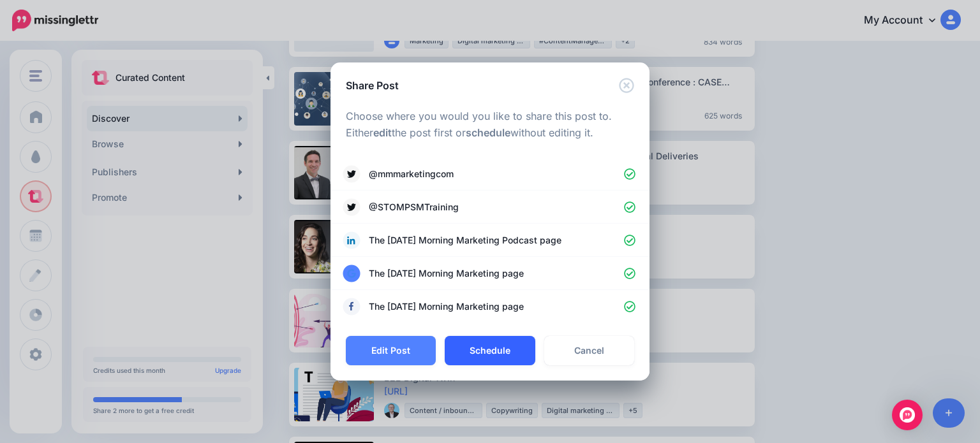
click at [503, 341] on button "Schedule" at bounding box center [490, 350] width 90 height 29
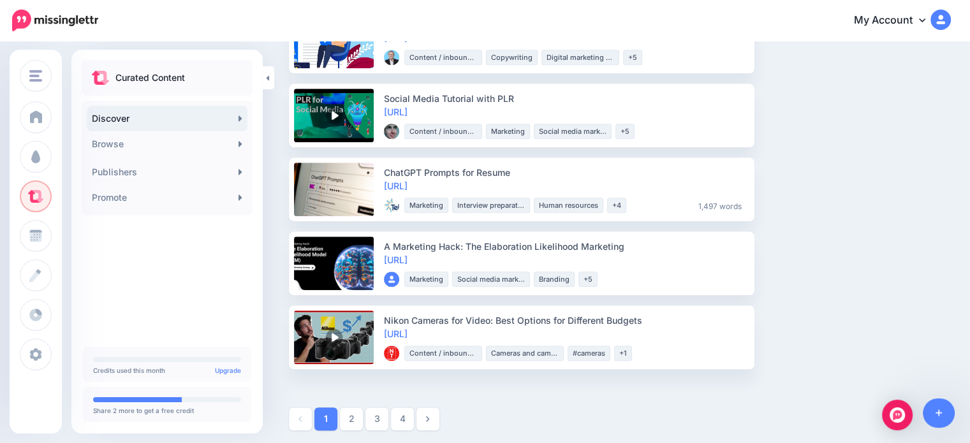
scroll to position [1497, 0]
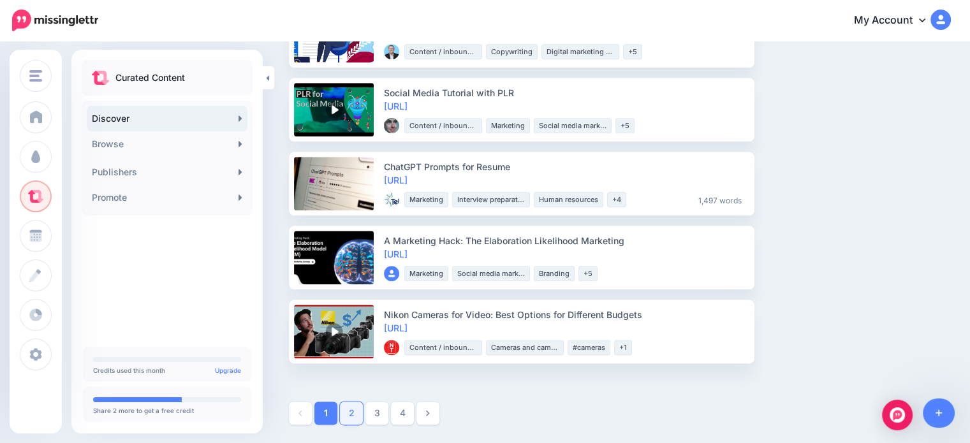
click at [362, 415] on link "2" at bounding box center [351, 413] width 23 height 23
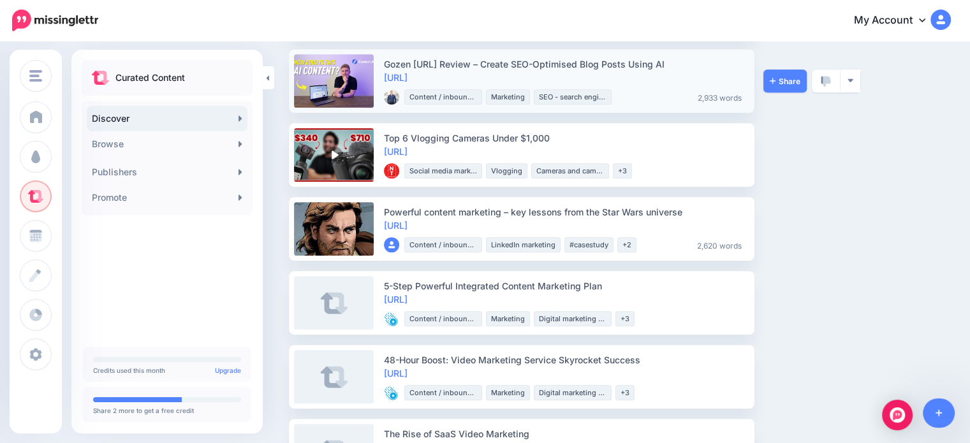
scroll to position [574, 0]
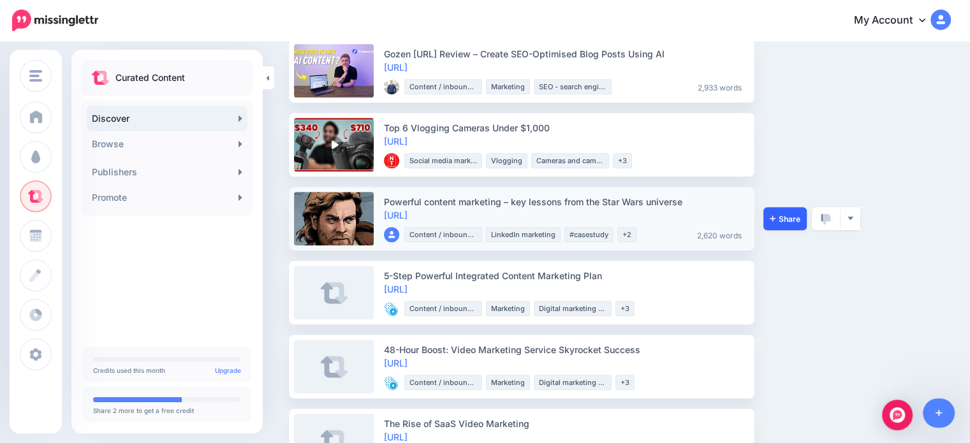
click at [776, 226] on link "Share" at bounding box center [785, 218] width 43 height 23
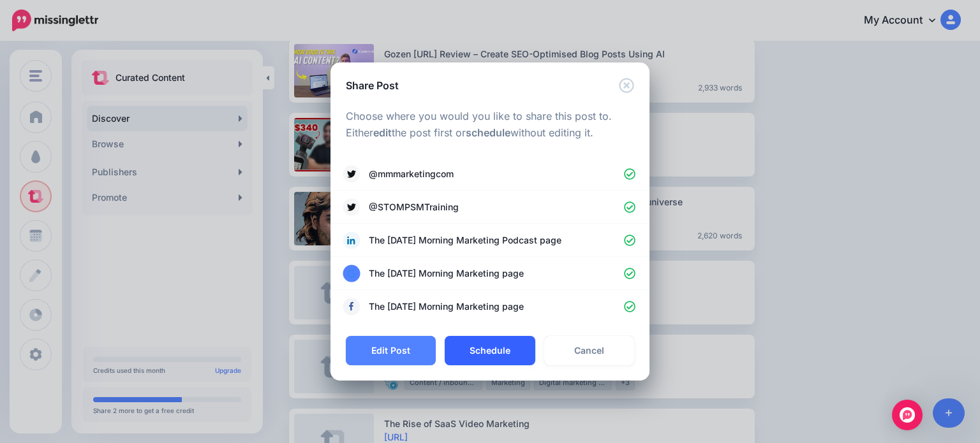
drag, startPoint x: 488, startPoint y: 343, endPoint x: 488, endPoint y: 354, distance: 10.8
click at [488, 353] on button "Schedule" at bounding box center [490, 350] width 90 height 29
click at [488, 356] on button "Scheduling..." at bounding box center [490, 350] width 95 height 29
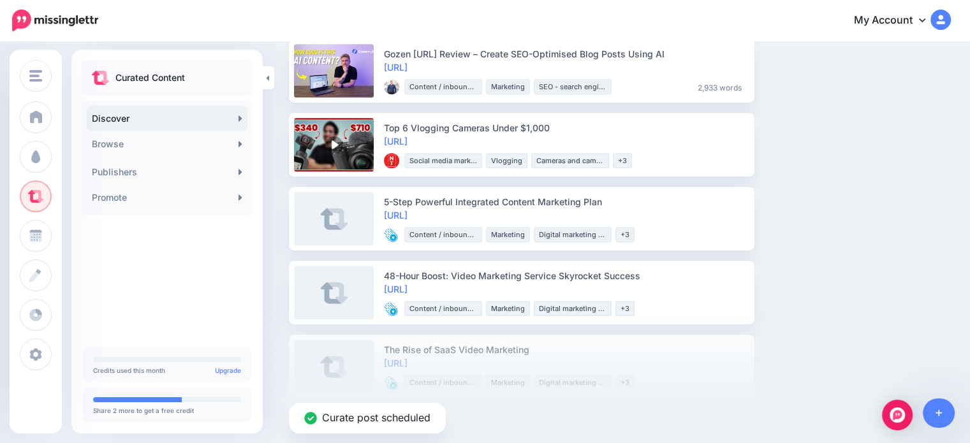
click at [776, 318] on div "Curate post scheduled" at bounding box center [485, 376] width 970 height 134
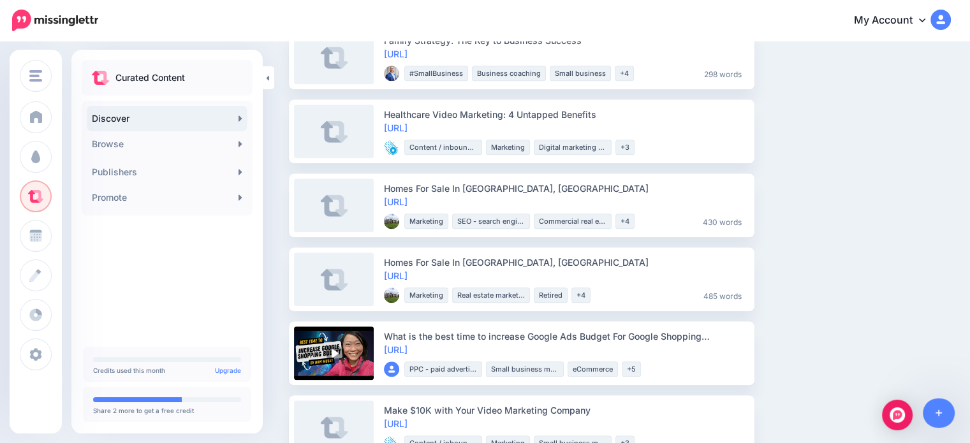
scroll to position [1403, 0]
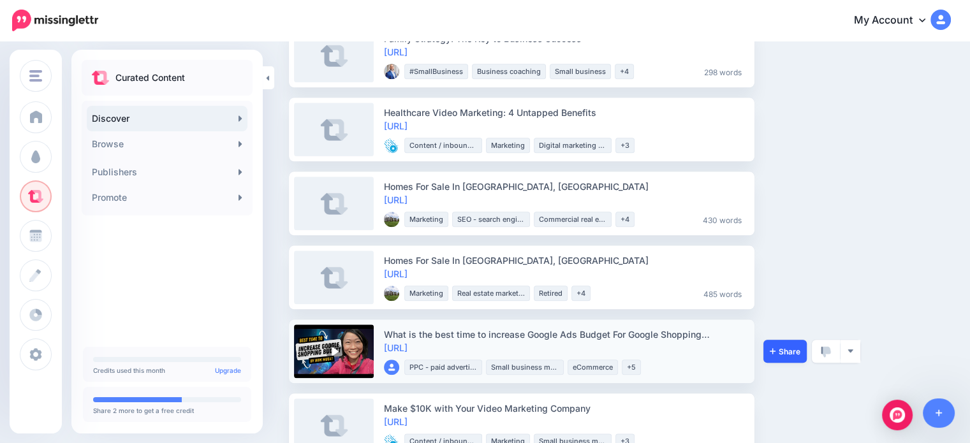
click at [773, 357] on link "Share" at bounding box center [785, 351] width 43 height 23
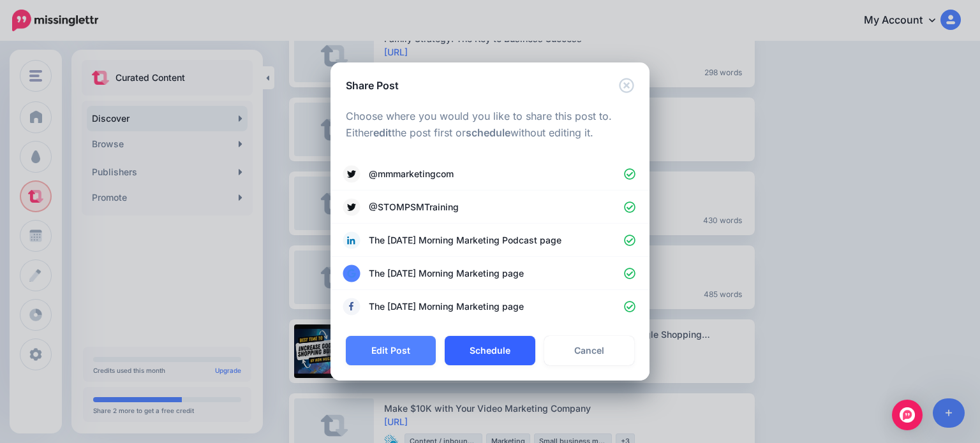
click at [461, 348] on button "Schedule" at bounding box center [490, 350] width 90 height 29
click at [822, 327] on div "Share Post Loading Choose where you would you like to share this post to. Eithe…" at bounding box center [490, 221] width 980 height 443
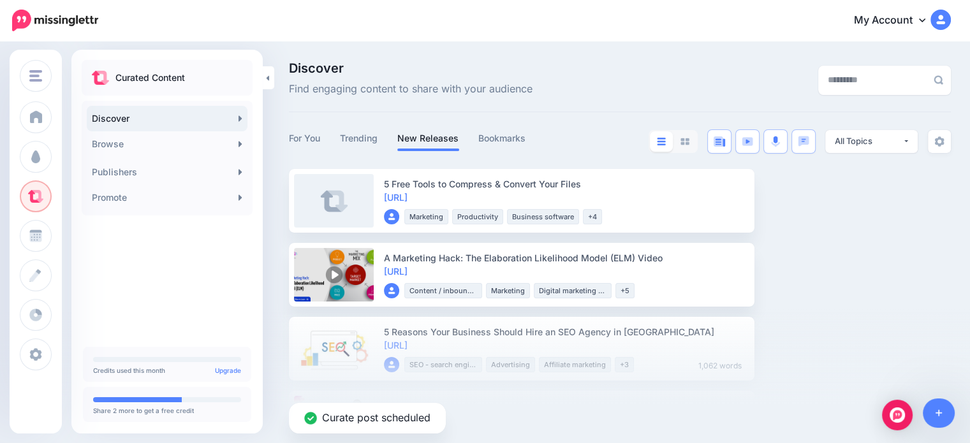
scroll to position [0, 0]
click at [306, 142] on link "For You" at bounding box center [305, 138] width 32 height 15
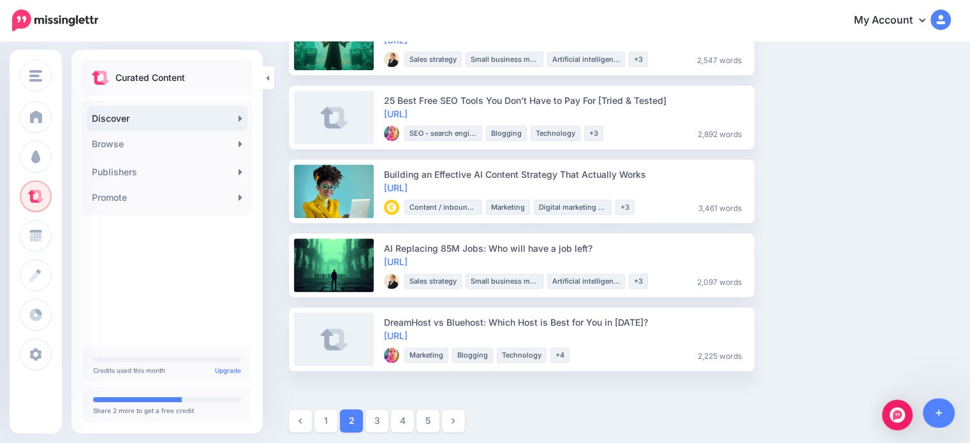
scroll to position [1571, 0]
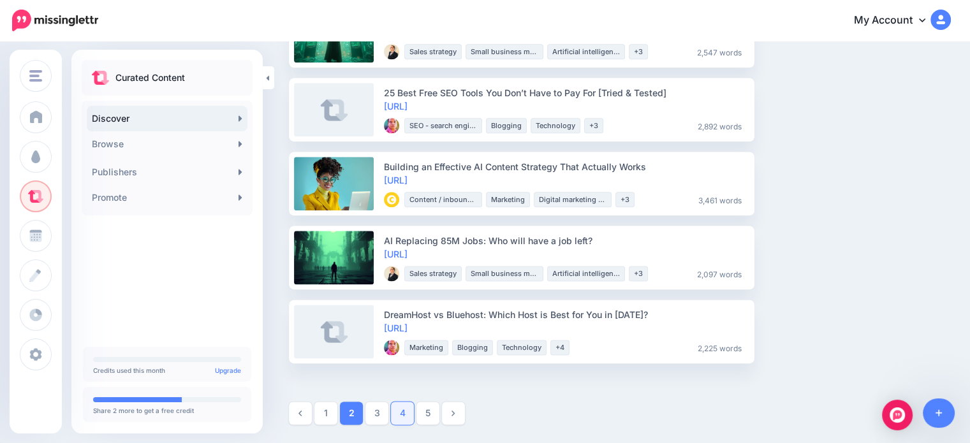
click at [405, 413] on link "4" at bounding box center [402, 413] width 23 height 23
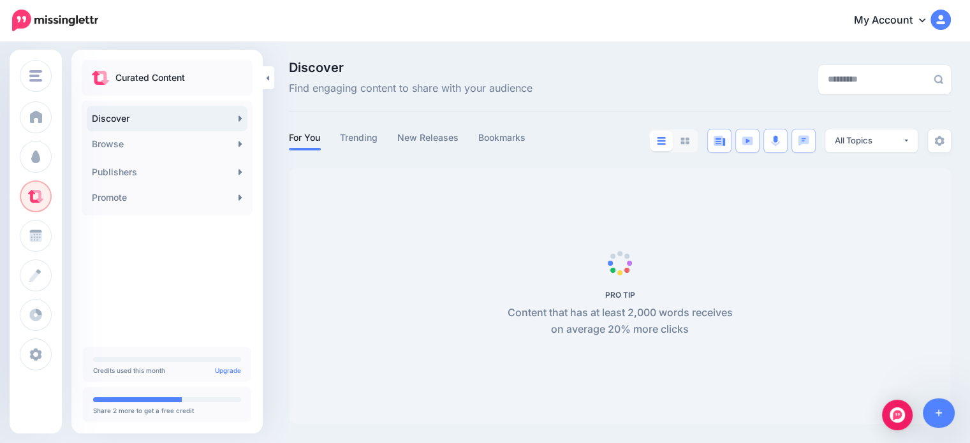
scroll to position [0, 0]
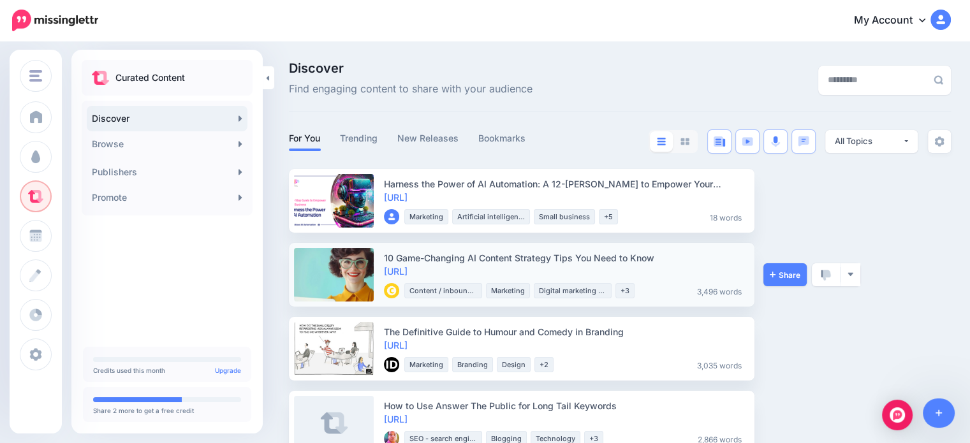
click at [778, 286] on div "Share View Source Preview Post View Publisher Bookmark Block Publisher Report P…" at bounding box center [812, 275] width 96 height 64
click at [778, 268] on link "Share" at bounding box center [785, 274] width 43 height 23
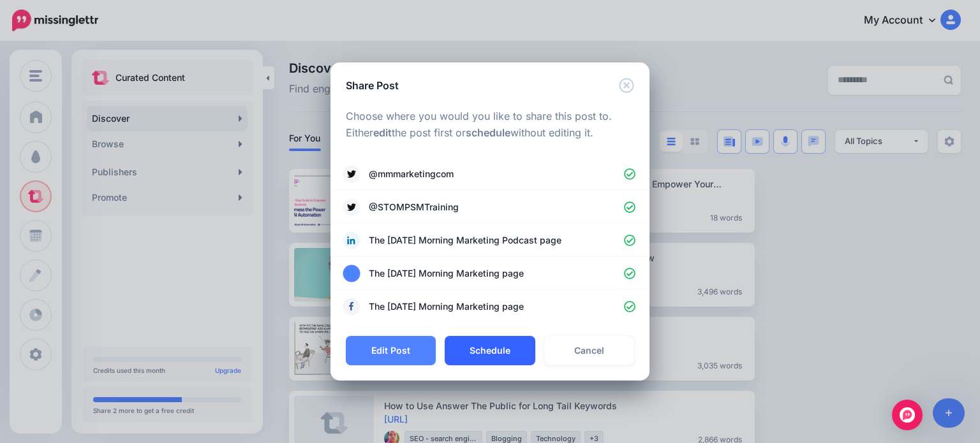
click at [475, 351] on button "Schedule" at bounding box center [490, 350] width 90 height 29
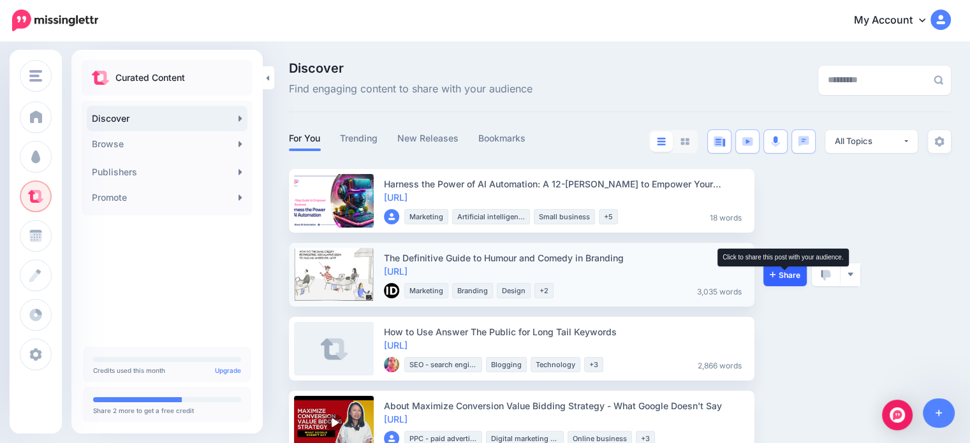
click at [773, 277] on icon at bounding box center [773, 274] width 6 height 8
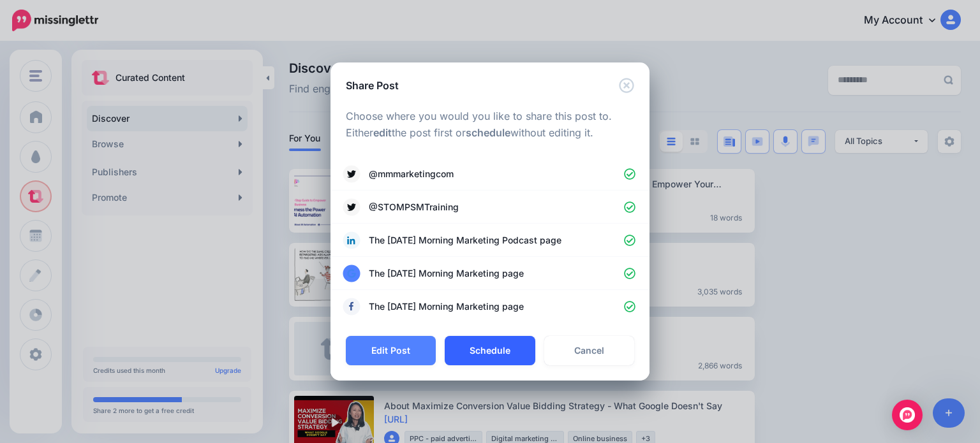
click at [512, 347] on button "Schedule" at bounding box center [490, 350] width 90 height 29
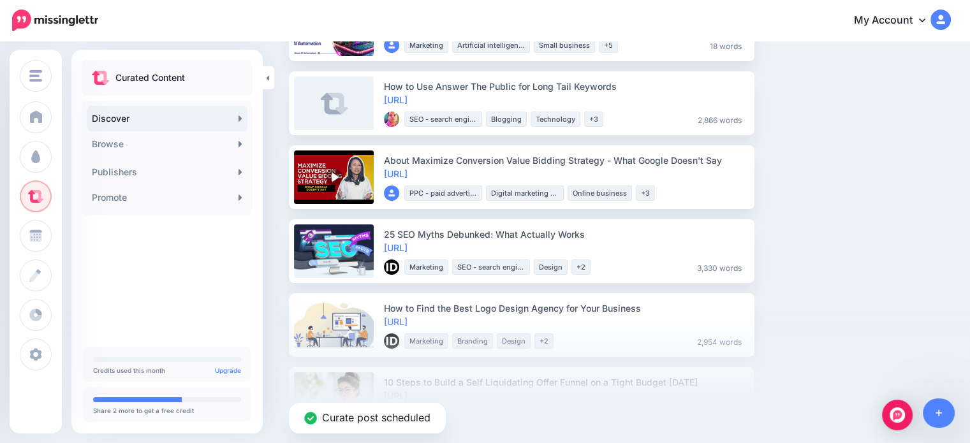
scroll to position [191, 0]
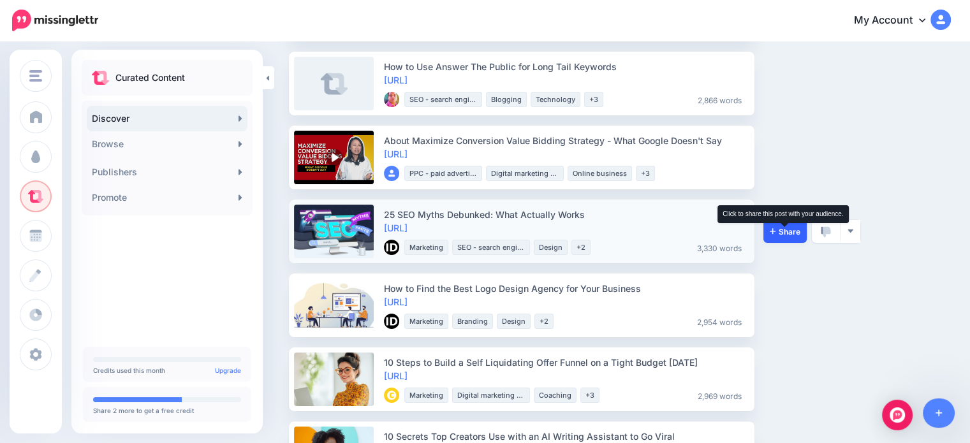
click at [799, 229] on span "Share" at bounding box center [785, 232] width 31 height 8
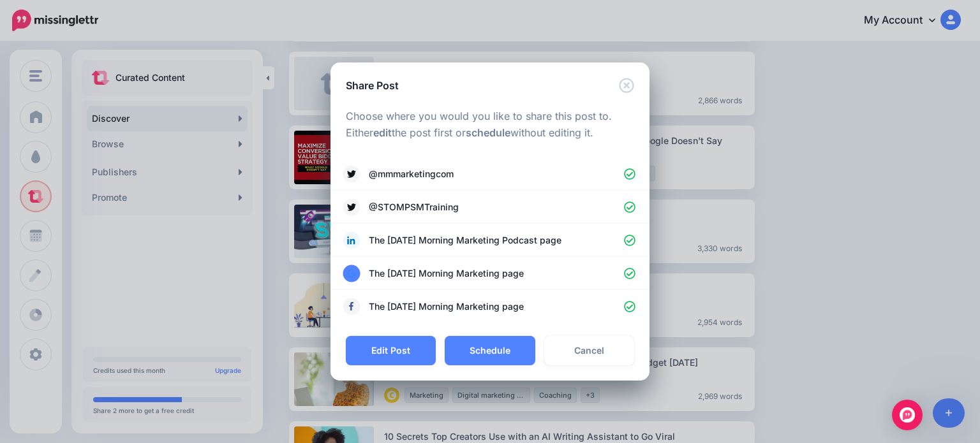
click at [444, 339] on div "Edit Post Schedule Cancel" at bounding box center [489, 358] width 319 height 45
click at [455, 345] on button "Schedule" at bounding box center [490, 350] width 90 height 29
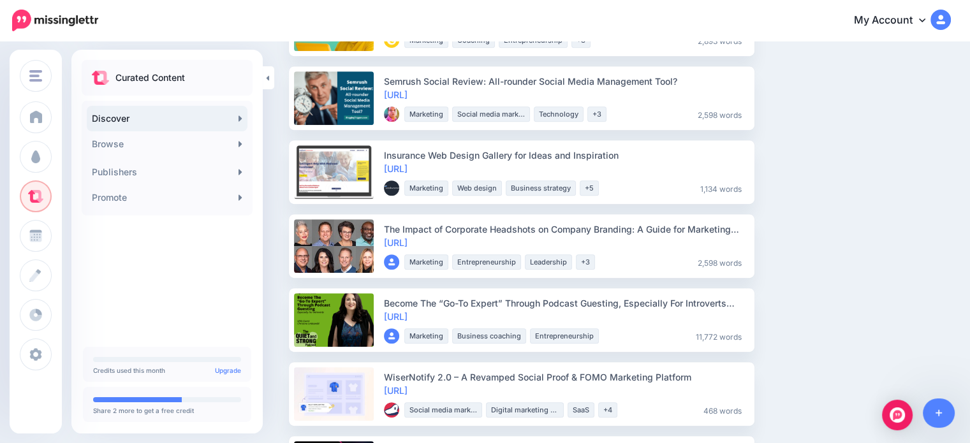
scroll to position [638, 0]
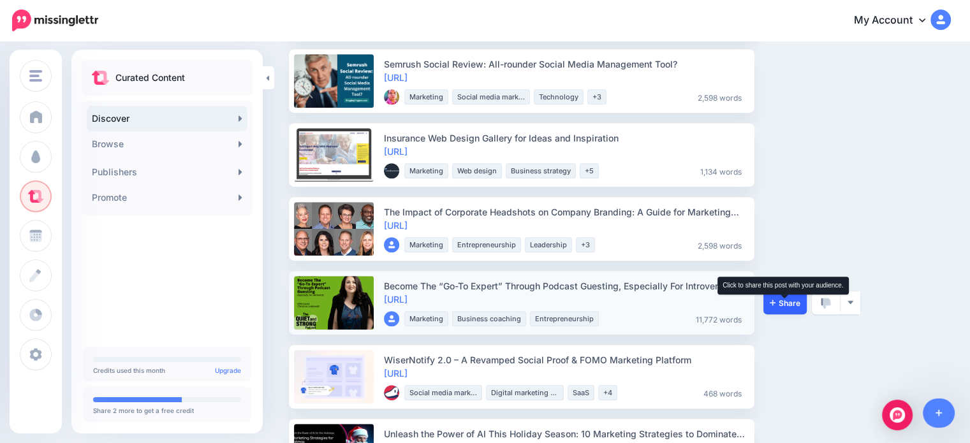
click at [782, 302] on span "Share" at bounding box center [785, 303] width 31 height 8
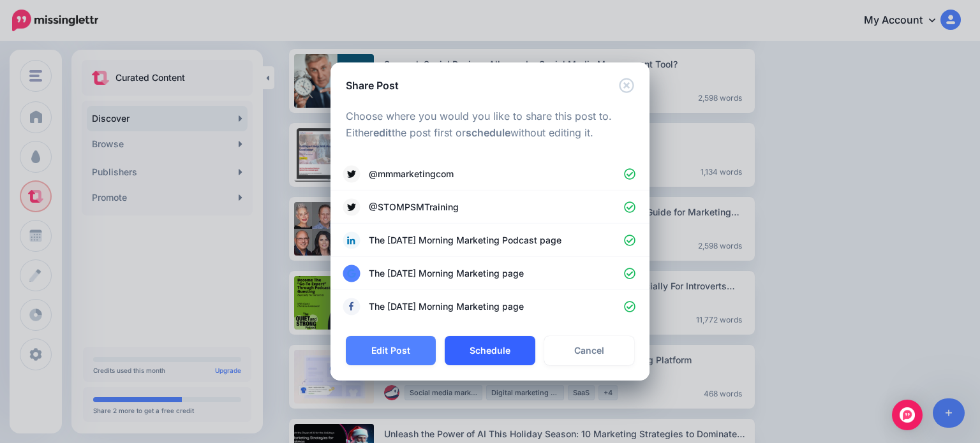
click at [502, 338] on button "Schedule" at bounding box center [490, 350] width 90 height 29
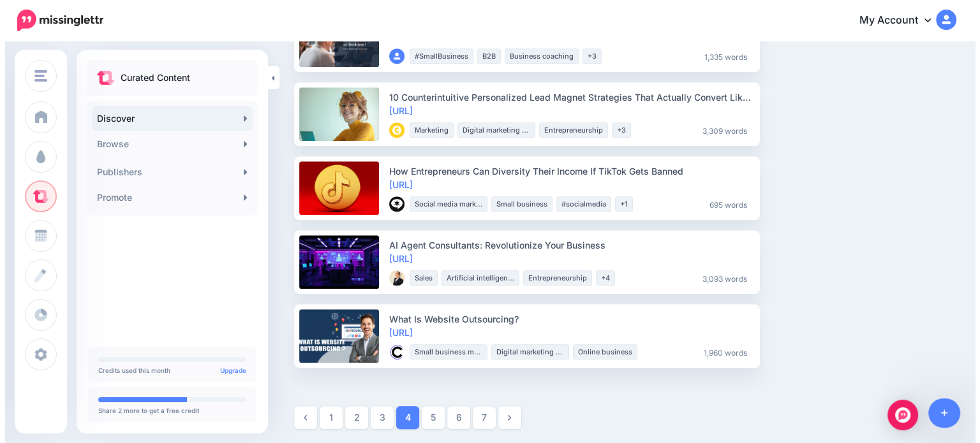
scroll to position [1275, 0]
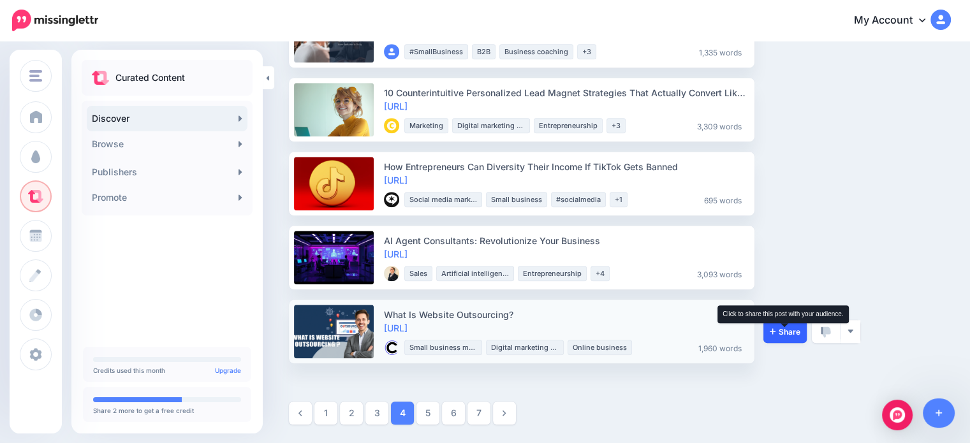
click at [790, 331] on span "Share" at bounding box center [785, 332] width 31 height 8
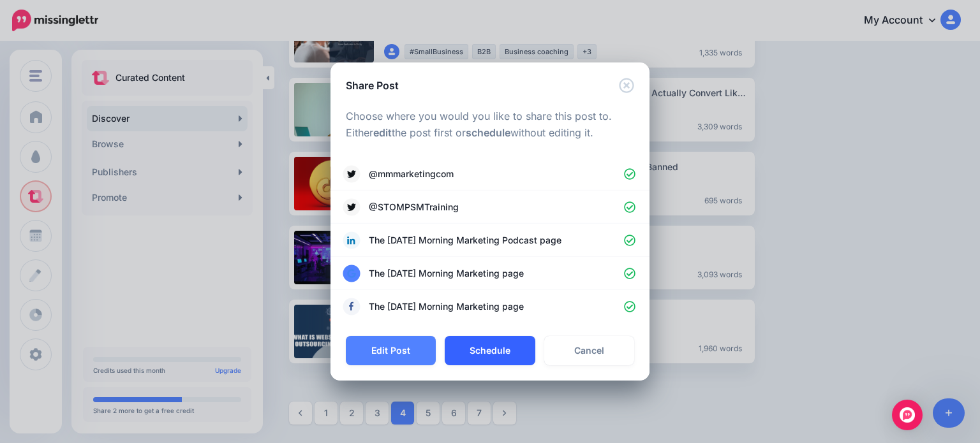
click at [480, 346] on button "Schedule" at bounding box center [490, 350] width 90 height 29
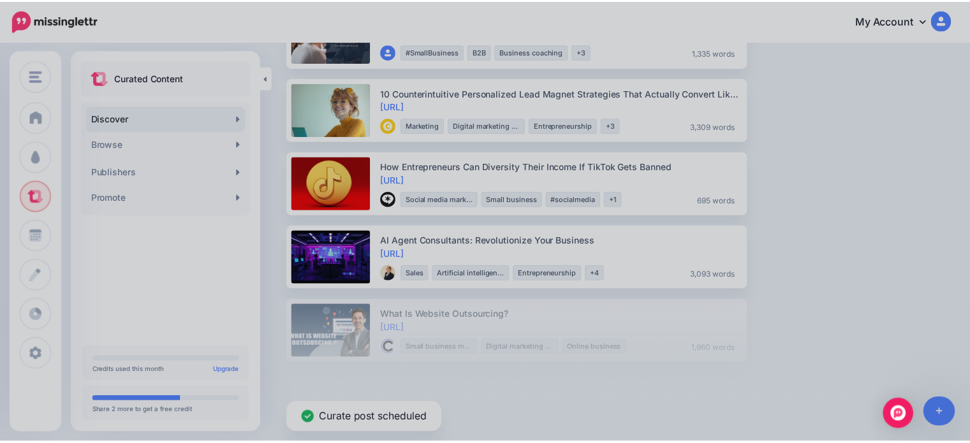
scroll to position [1201, 0]
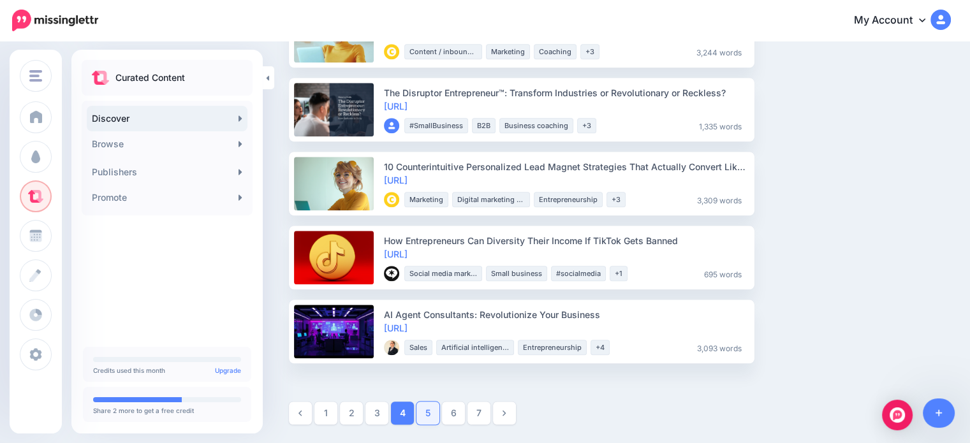
click at [415, 420] on ul "1 2 3 4 5 6" at bounding box center [620, 413] width 662 height 23
click at [421, 416] on link "5" at bounding box center [428, 413] width 23 height 23
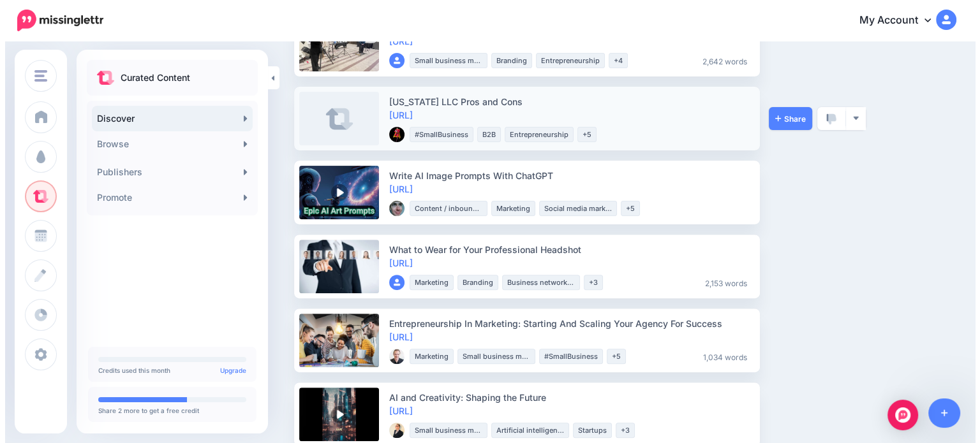
scroll to position [383, 0]
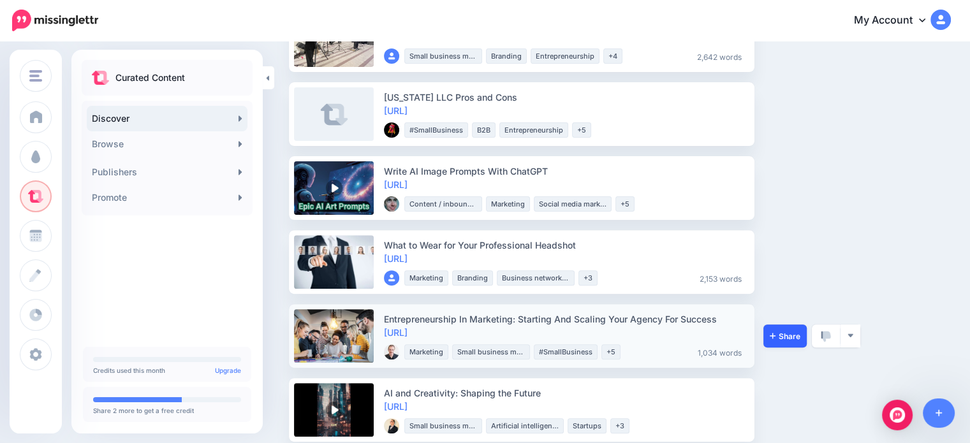
click at [765, 330] on link "Share" at bounding box center [785, 336] width 43 height 23
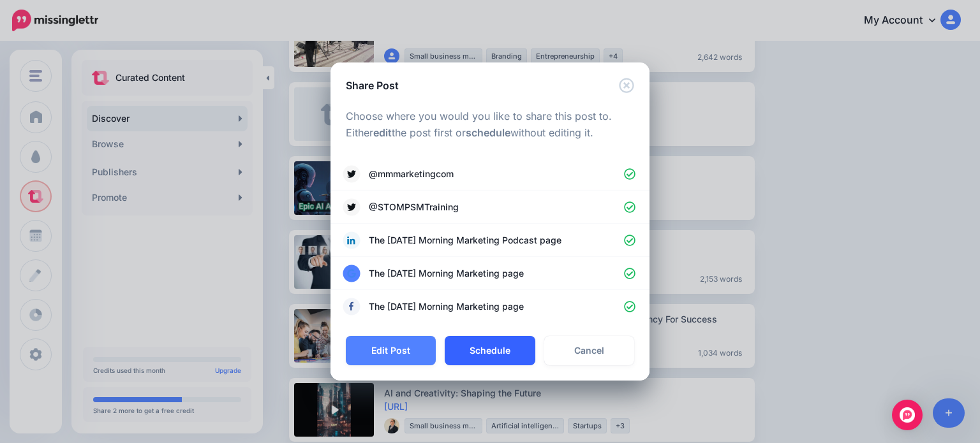
click at [512, 357] on button "Schedule" at bounding box center [490, 350] width 90 height 29
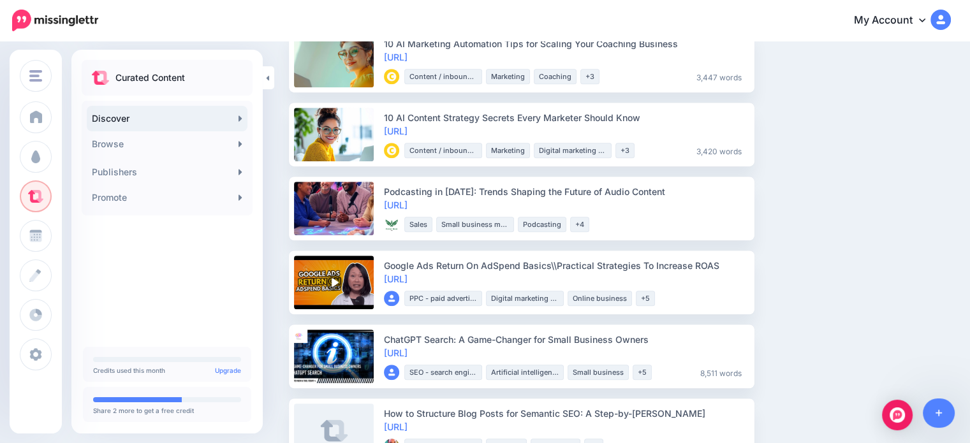
scroll to position [893, 0]
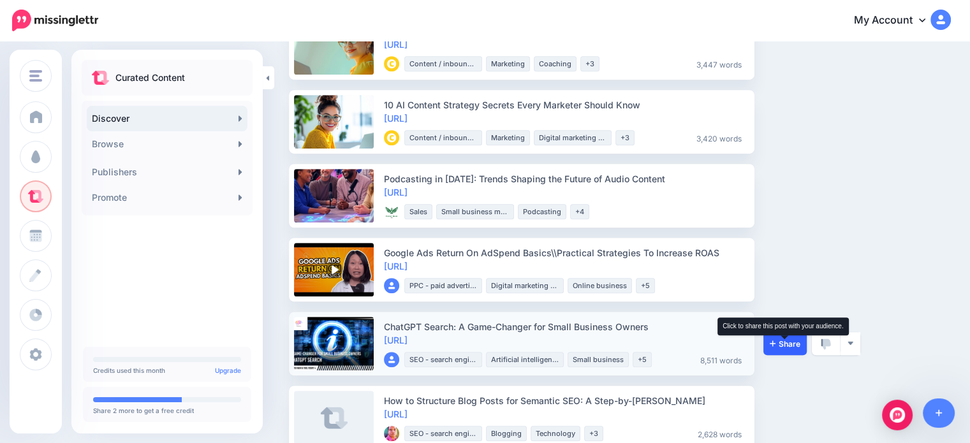
click at [783, 346] on span "Share" at bounding box center [785, 344] width 31 height 8
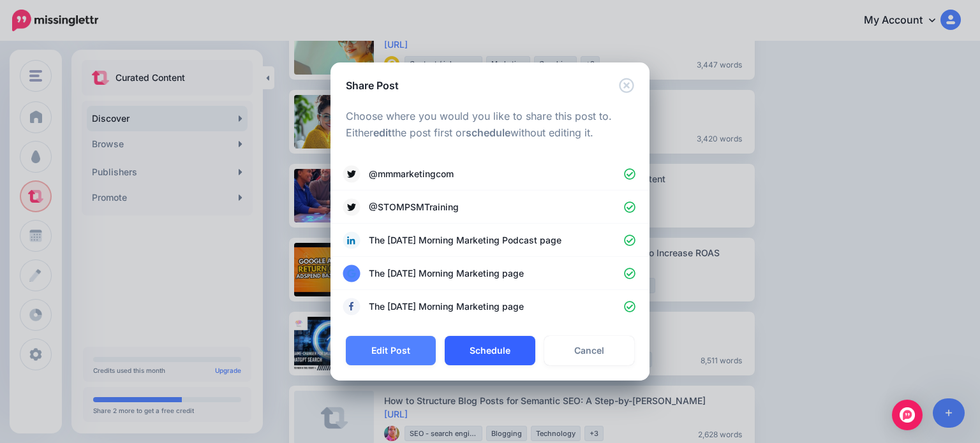
click at [493, 343] on button "Schedule" at bounding box center [490, 350] width 90 height 29
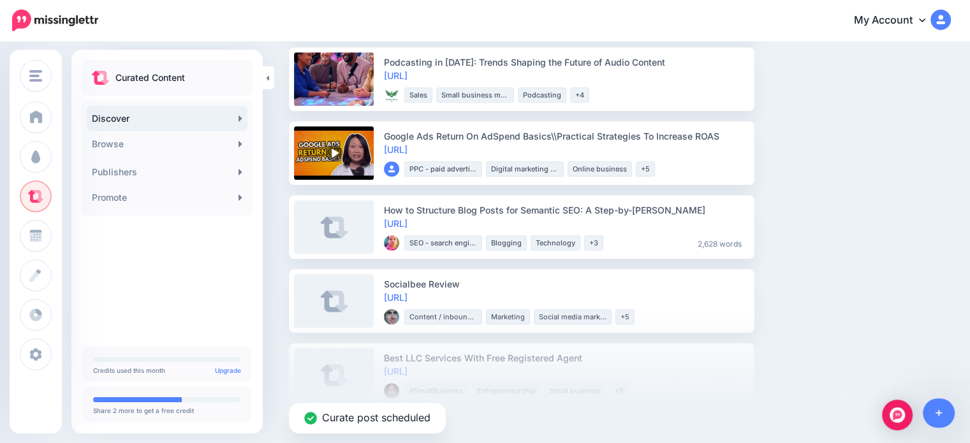
scroll to position [1021, 0]
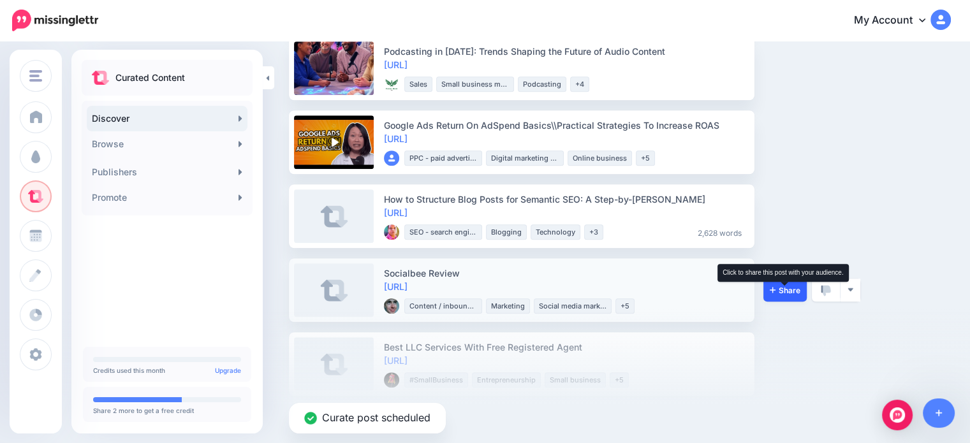
click at [778, 288] on span "Share" at bounding box center [785, 290] width 31 height 8
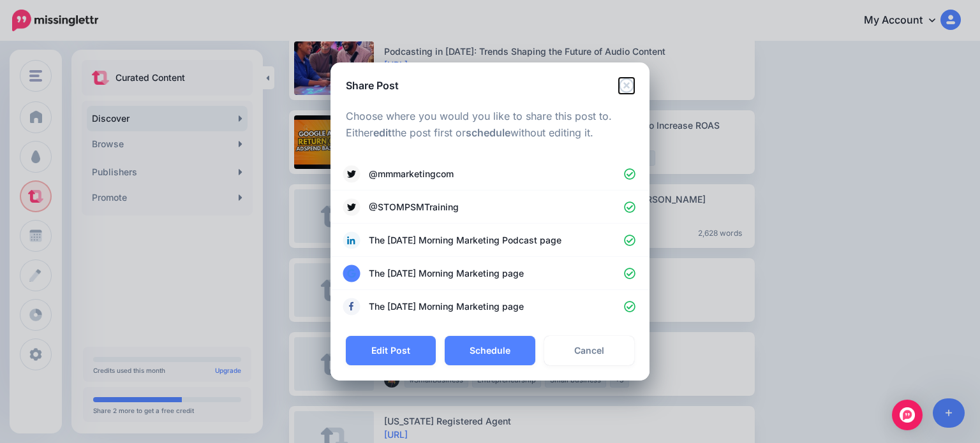
click at [628, 78] on icon "Close" at bounding box center [626, 85] width 15 height 15
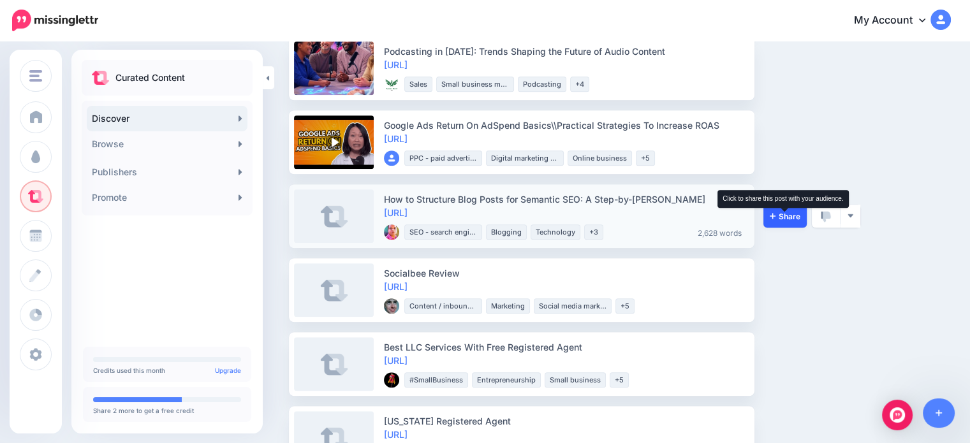
click at [786, 215] on span "Share" at bounding box center [785, 216] width 31 height 8
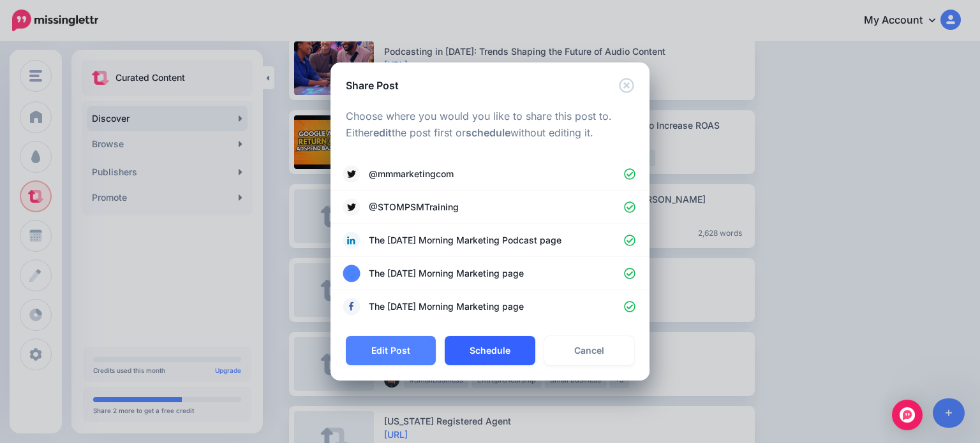
click at [490, 359] on button "Schedule" at bounding box center [490, 350] width 90 height 29
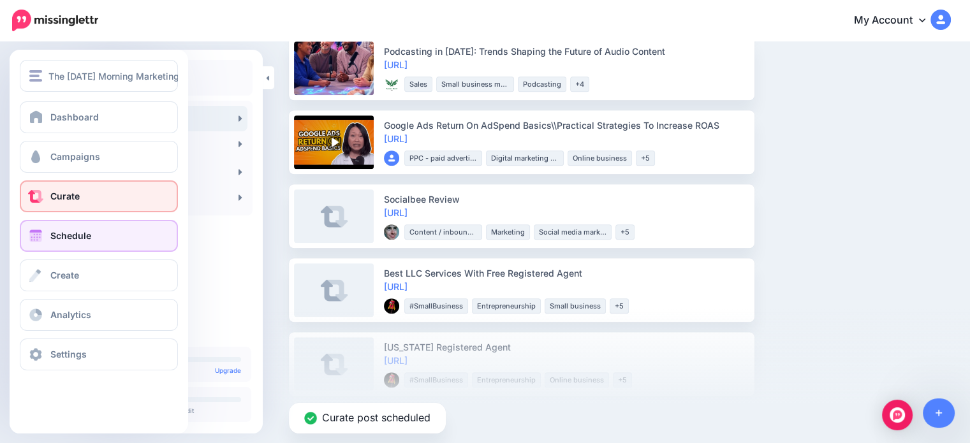
click at [81, 247] on link "Schedule" at bounding box center [99, 236] width 158 height 32
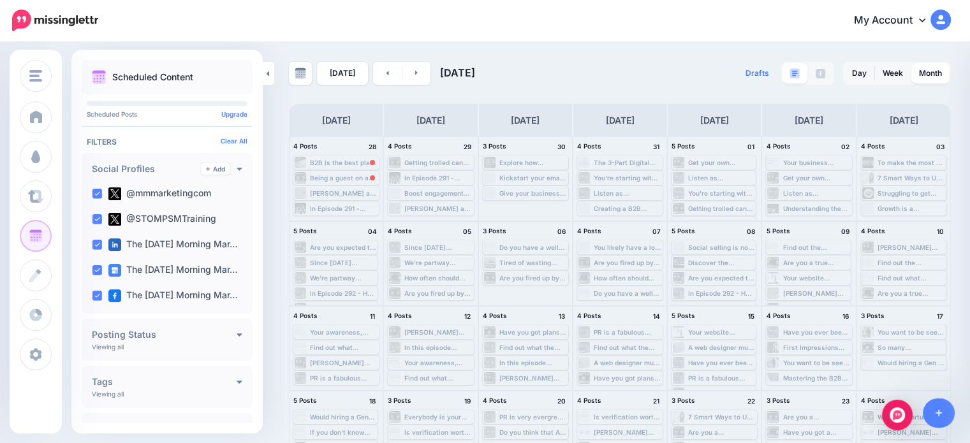
click at [431, 77] on div "Today August 2025" at bounding box center [454, 73] width 331 height 23
click at [402, 76] on span at bounding box center [402, 73] width 1 height 15
click at [410, 63] on link at bounding box center [417, 73] width 29 height 23
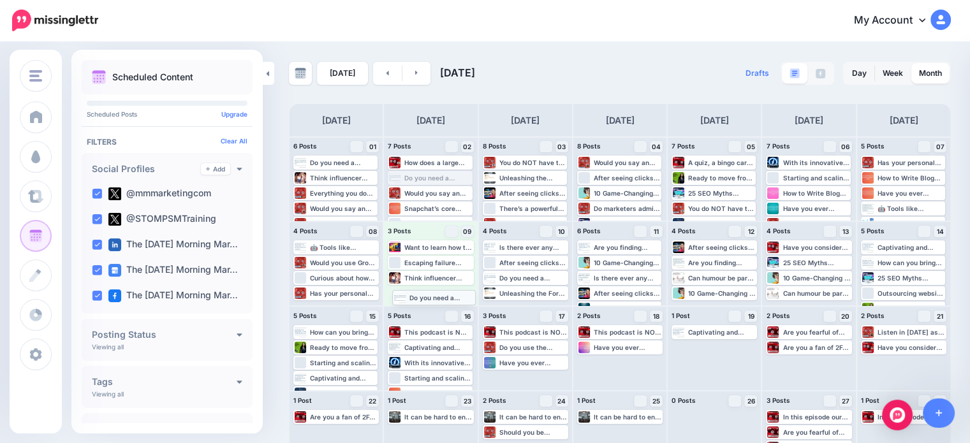
drag, startPoint x: 433, startPoint y: 181, endPoint x: 436, endPoint y: 300, distance: 119.3
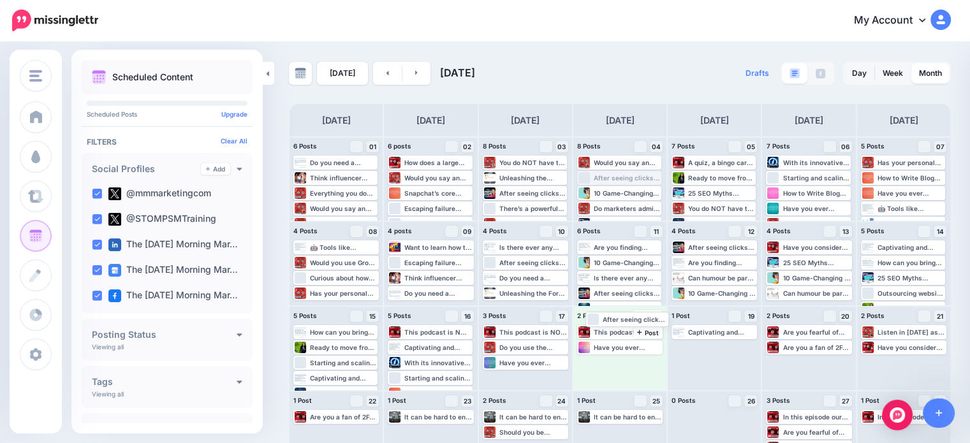
drag, startPoint x: 626, startPoint y: 179, endPoint x: 630, endPoint y: 367, distance: 188.2
drag, startPoint x: 630, startPoint y: 367, endPoint x: 855, endPoint y: 100, distance: 349.5
click at [855, 100] on div "Today September 2025 Drafts 0 Day Week Month PRO TIP" at bounding box center [619, 311] width 681 height 499
drag, startPoint x: 612, startPoint y: 177, endPoint x: 611, endPoint y: 374, distance: 197.1
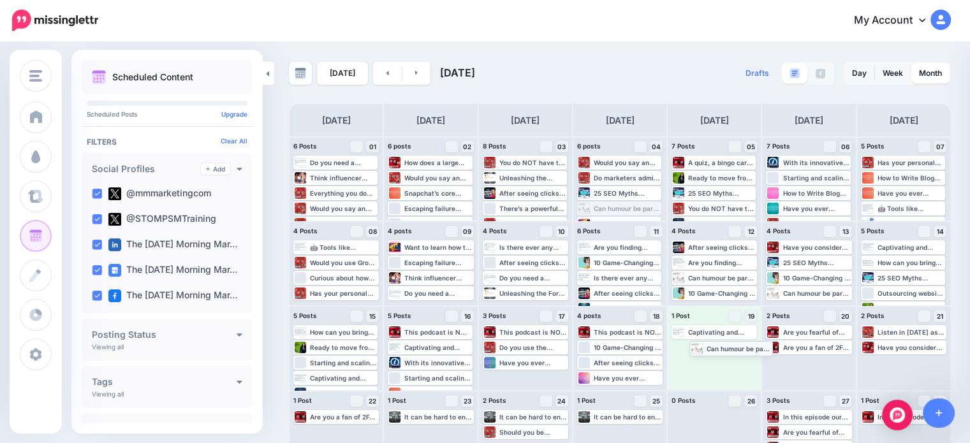
drag, startPoint x: 614, startPoint y: 209, endPoint x: 719, endPoint y: 350, distance: 175.4
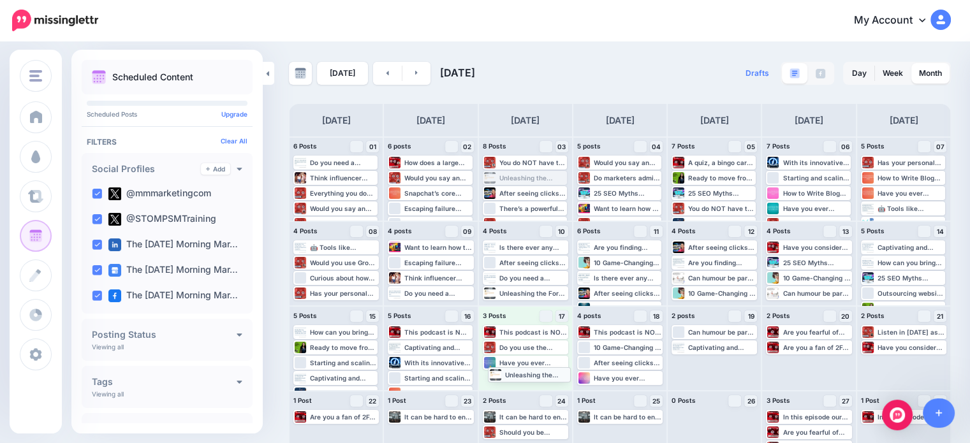
drag, startPoint x: 534, startPoint y: 182, endPoint x: 536, endPoint y: 378, distance: 196.5
drag, startPoint x: 533, startPoint y: 196, endPoint x: 711, endPoint y: 374, distance: 252.2
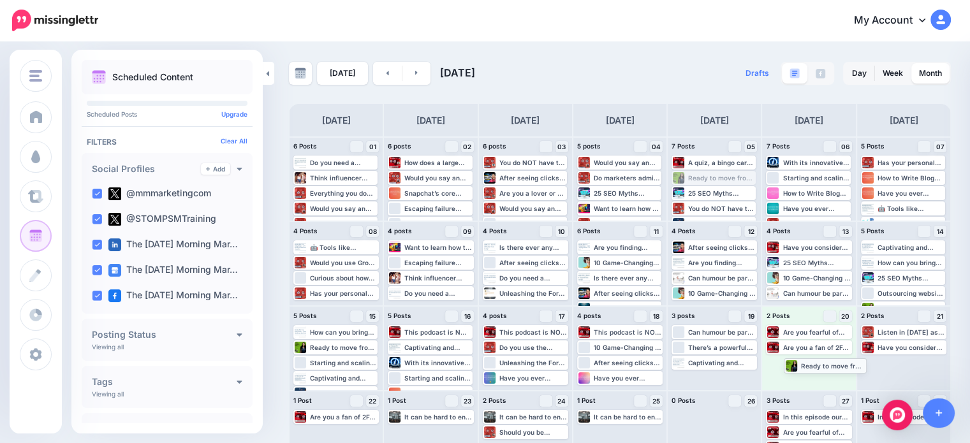
drag, startPoint x: 717, startPoint y: 181, endPoint x: 824, endPoint y: 369, distance: 215.7
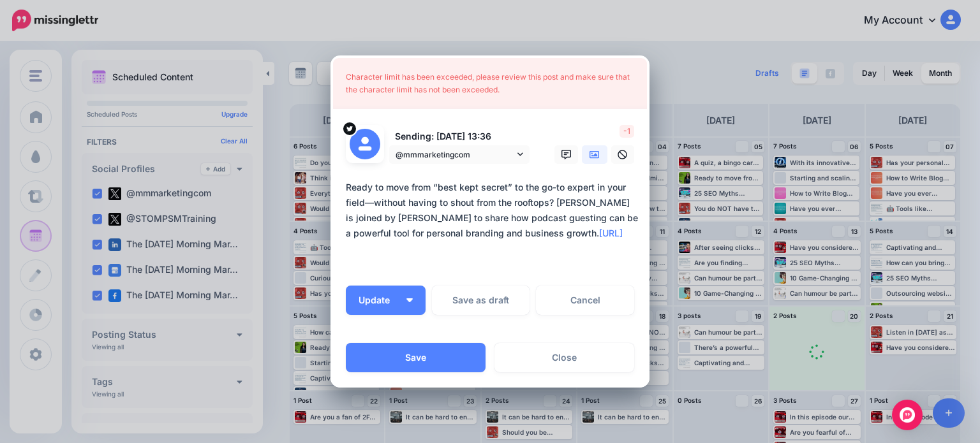
click at [541, 223] on textarea "**********" at bounding box center [492, 226] width 293 height 92
click at [357, 199] on textarea "**********" at bounding box center [492, 226] width 293 height 92
type textarea "**********"
click at [441, 361] on div "***** 10 : 20 00 01 02 03 04 05 06 07 08 09 10 11 12 13 14 15 16 17 18 19 20 21…" at bounding box center [489, 412] width 319 height 138
click at [411, 357] on div "***** 10 : 20 00 01 02 03 04 05 06 07 08 09 10 11 12 13 14 15 16 17 18 19 20 21…" at bounding box center [489, 412] width 319 height 138
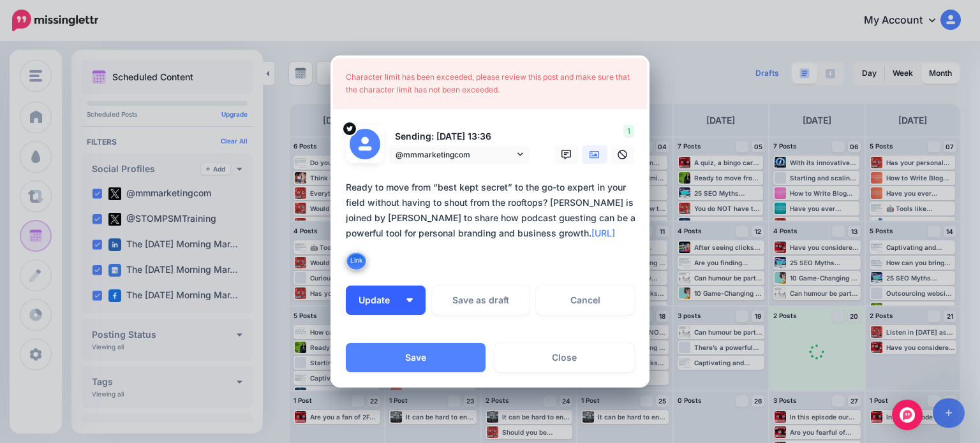
click at [380, 309] on button "Update" at bounding box center [386, 300] width 80 height 29
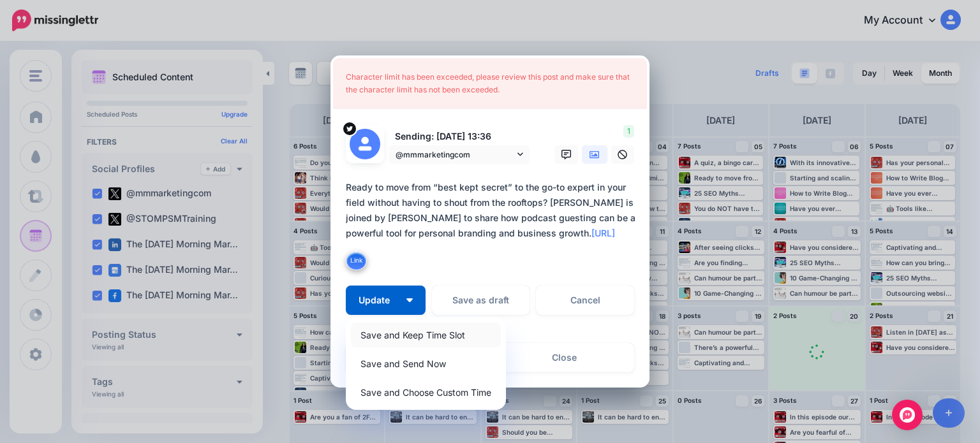
click at [380, 324] on link "Save and Keep Time Slot" at bounding box center [426, 335] width 150 height 25
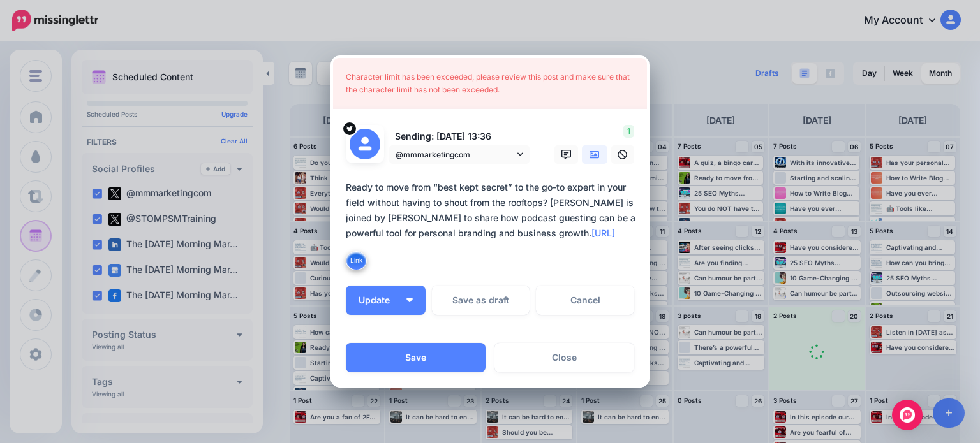
click at [384, 350] on div "***** 10 : 20 00 01 02 03 04 05 06 07 08 09 10 11 12 13 14 15 16 17 18 19 20 21…" at bounding box center [489, 412] width 319 height 138
click at [387, 359] on td at bounding box center [389, 377] width 4 height 36
click at [392, 360] on td at bounding box center [411, 377] width 41 height 36
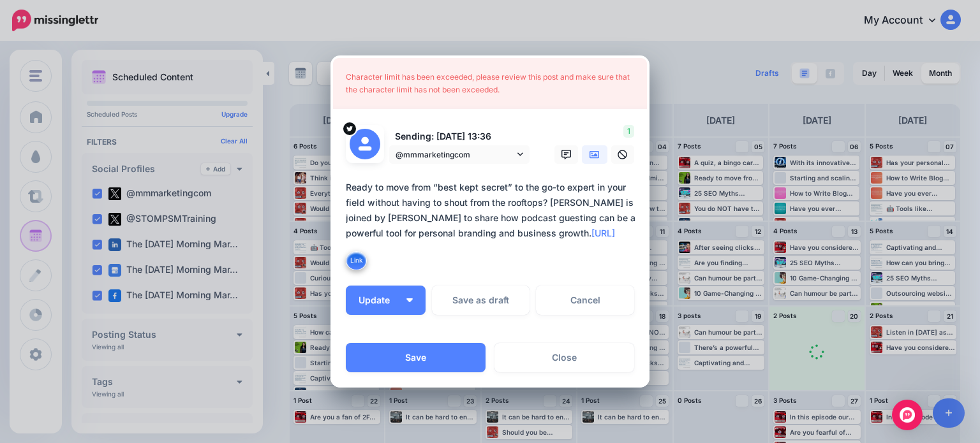
click at [691, 144] on div "Character limit has been exceeded, please review this post and make sure that t…" at bounding box center [490, 221] width 980 height 443
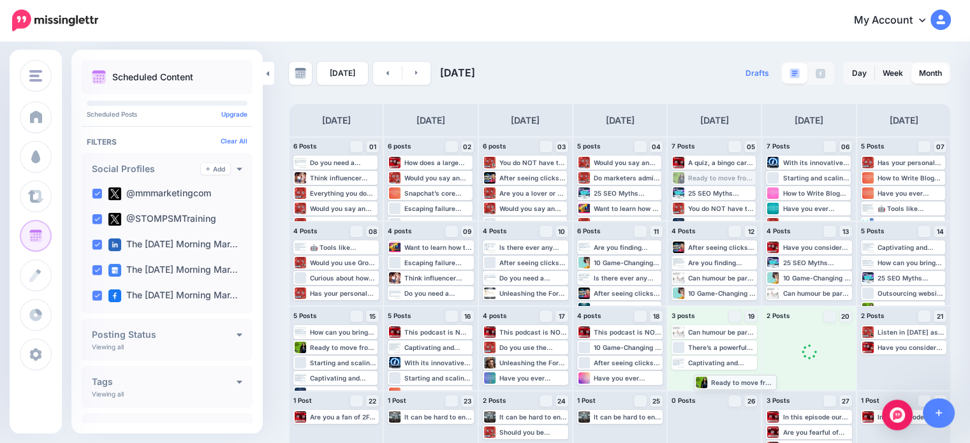
drag, startPoint x: 706, startPoint y: 182, endPoint x: 722, endPoint y: 387, distance: 204.8
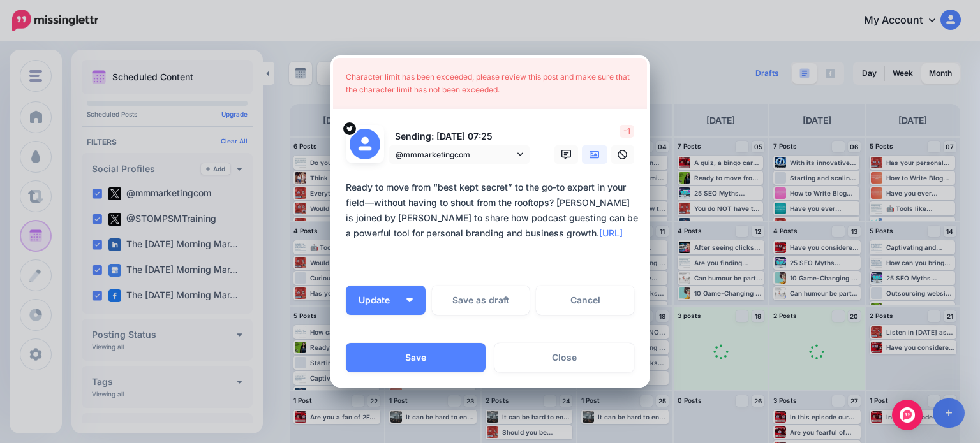
click at [366, 204] on textarea "**********" at bounding box center [492, 226] width 293 height 92
type textarea "**********"
click at [482, 365] on p "Set a time from the left if you'd like to send this post at a specific time." at bounding box center [541, 373] width 187 height 29
click at [440, 352] on div "***** 10 : 21 00 01 02 03 04 05 06 07 08 09 10 11 12 13 14 15 16 17 18 19 20 21…" at bounding box center [489, 412] width 319 height 138
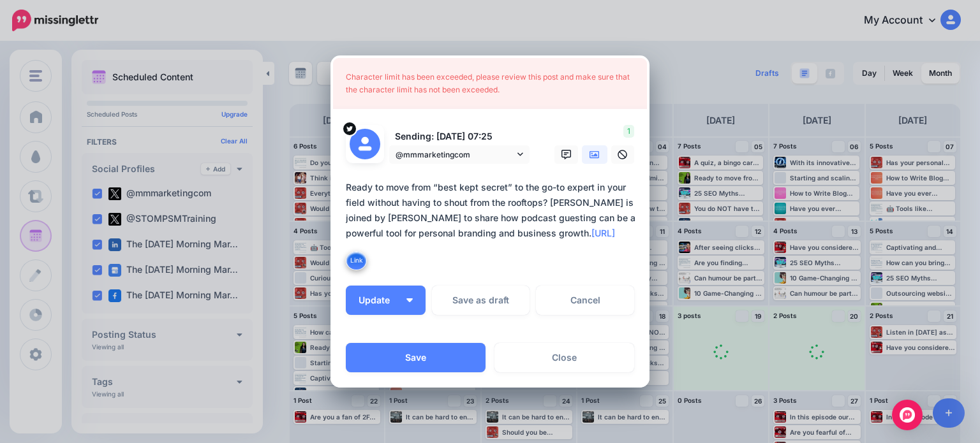
click at [674, 77] on div "Character limit has been exceeded, please review this post and make sure that t…" at bounding box center [490, 221] width 980 height 443
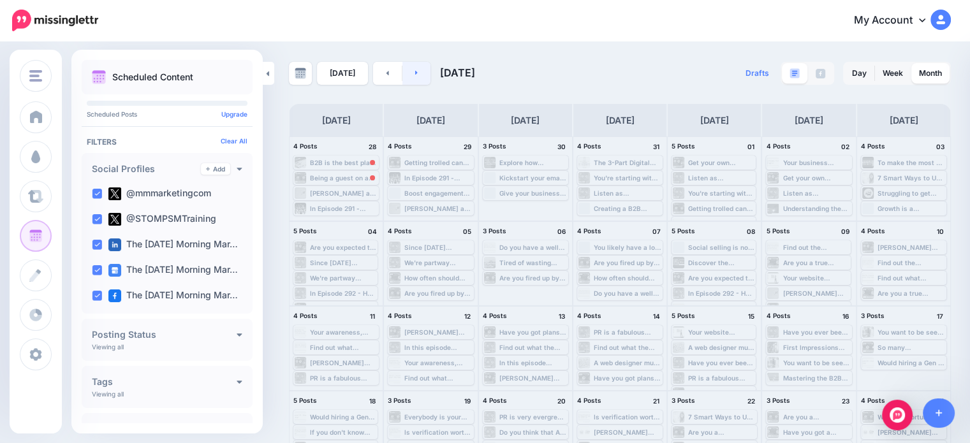
click at [403, 70] on link at bounding box center [417, 73] width 29 height 23
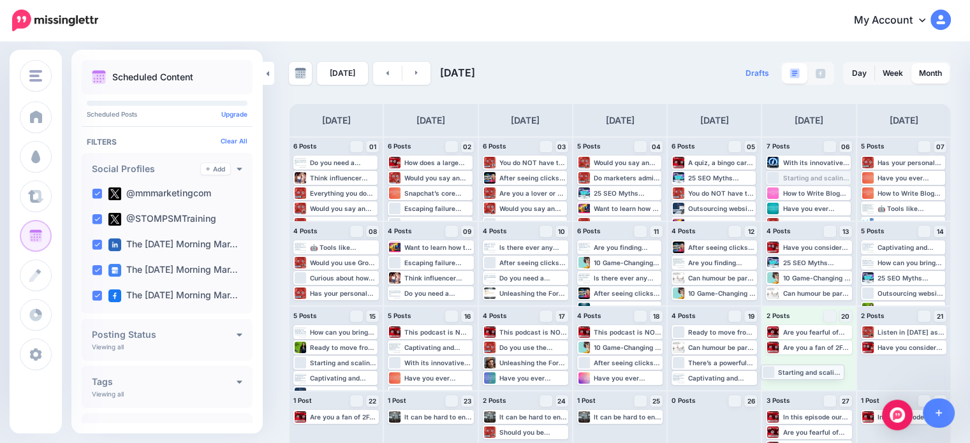
drag, startPoint x: 829, startPoint y: 183, endPoint x: 817, endPoint y: 377, distance: 194.3
drag, startPoint x: 796, startPoint y: 166, endPoint x: 796, endPoint y: 329, distance: 162.7
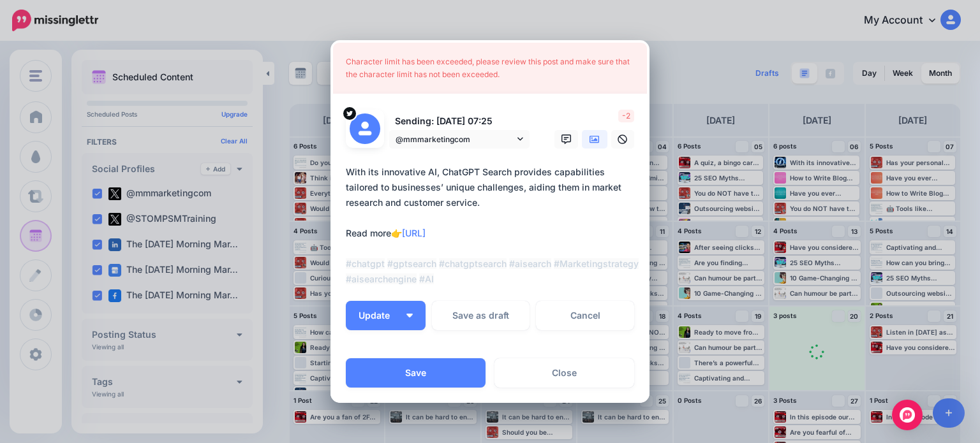
click at [526, 191] on textarea "**********" at bounding box center [492, 226] width 293 height 122
click at [346, 200] on textarea "**********" at bounding box center [492, 226] width 293 height 122
type textarea "**********"
click at [396, 316] on button "Update" at bounding box center [386, 315] width 80 height 29
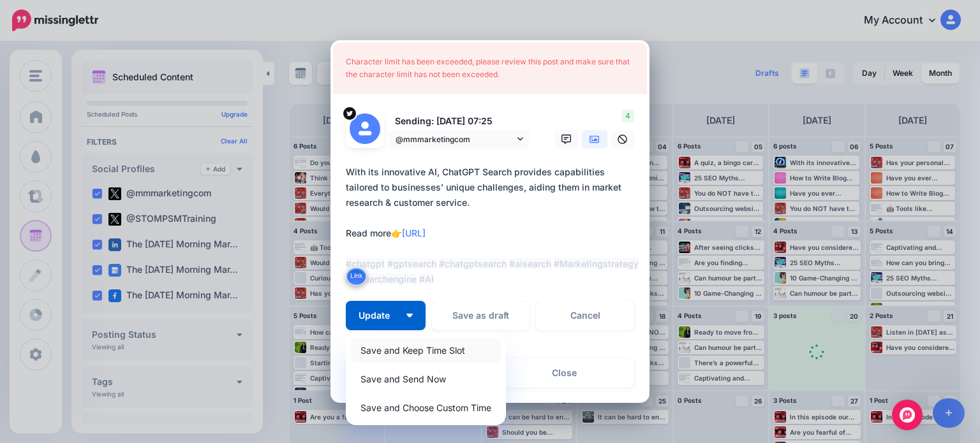
click at [396, 343] on link "Save and Keep Time Slot" at bounding box center [426, 350] width 150 height 25
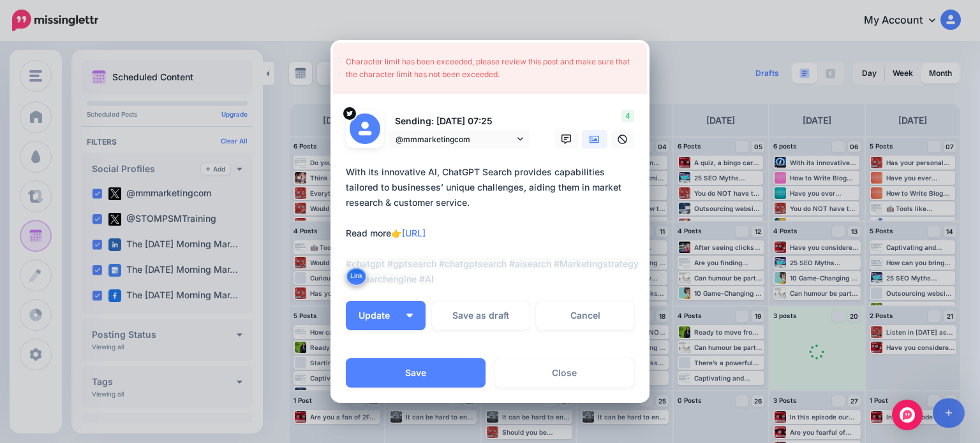
click at [407, 366] on div "***** 10 : 22 00 01 02 03 04 05 06 07 08 09 10 11 12 13 14 15 16 17 18 19 20 21…" at bounding box center [489, 428] width 319 height 138
click at [406, 371] on div "***** 10 : 22 00 01 02 03 04 05 06 07 08 09 10 11 12 13 14 15 16 17 18 19 20 21…" at bounding box center [489, 428] width 319 height 138
click at [662, 65] on div "Character limit has been exceeded, please review this post and make sure that t…" at bounding box center [490, 221] width 980 height 443
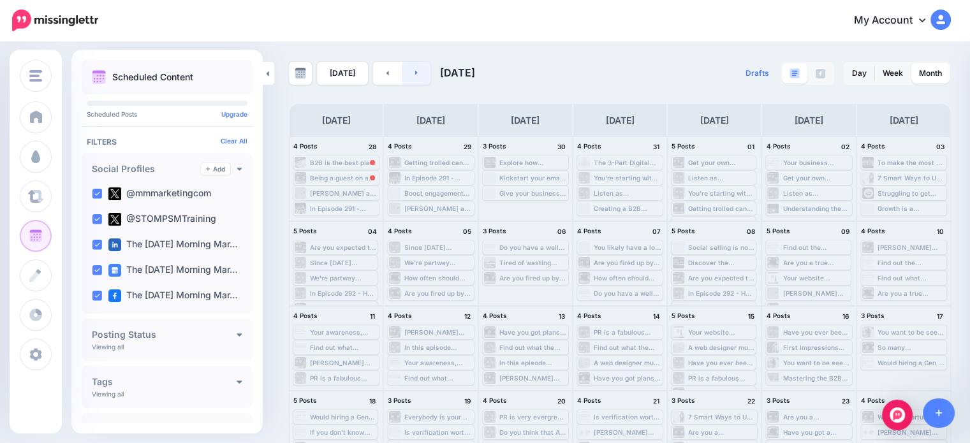
click at [416, 73] on link at bounding box center [417, 73] width 29 height 23
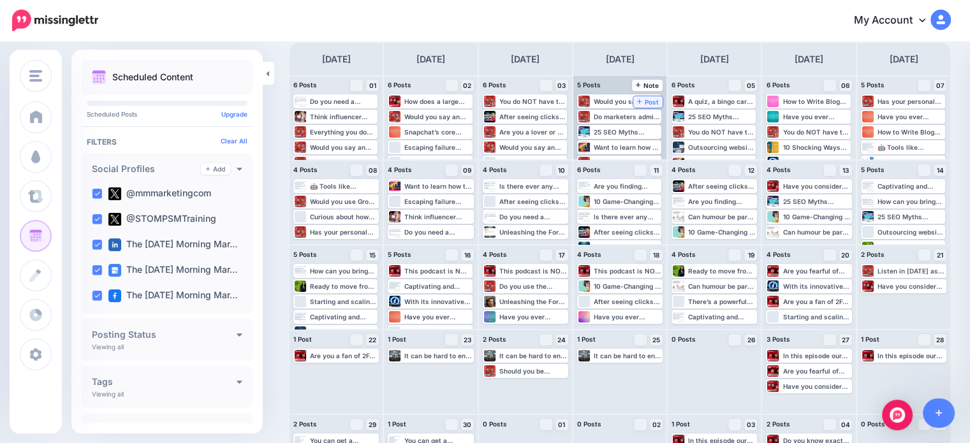
scroll to position [64, 0]
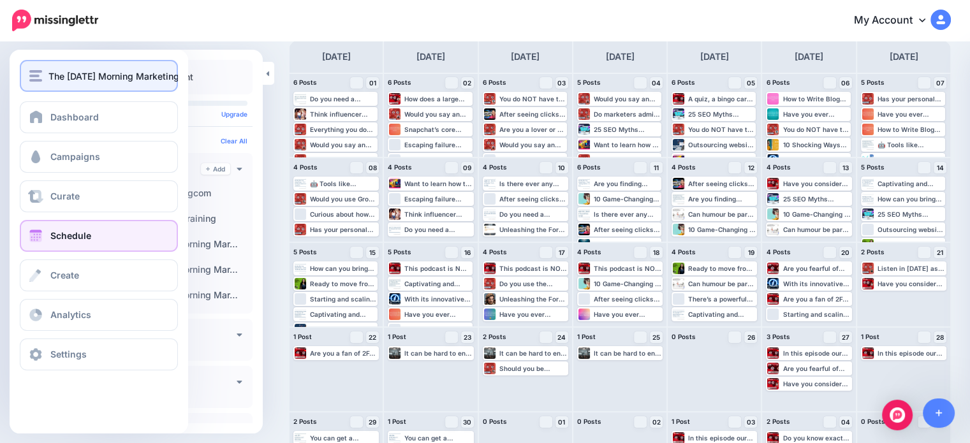
click at [51, 84] on button "The Monday Morning Marketing" at bounding box center [99, 76] width 158 height 32
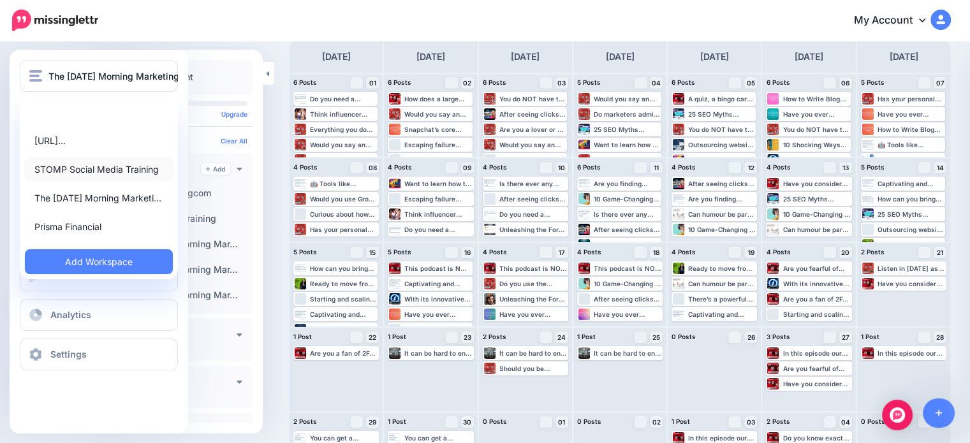
click at [86, 174] on link "STOMP Social Media Training" at bounding box center [99, 169] width 148 height 25
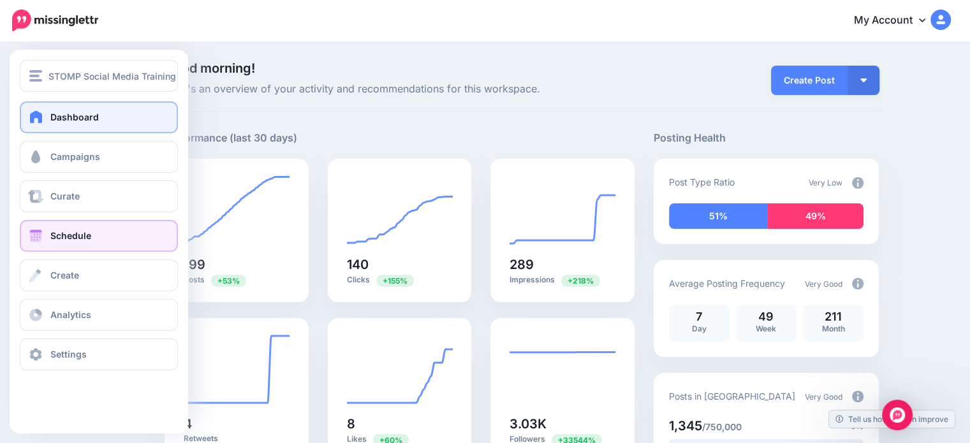
click at [56, 234] on span "Schedule" at bounding box center [70, 235] width 41 height 11
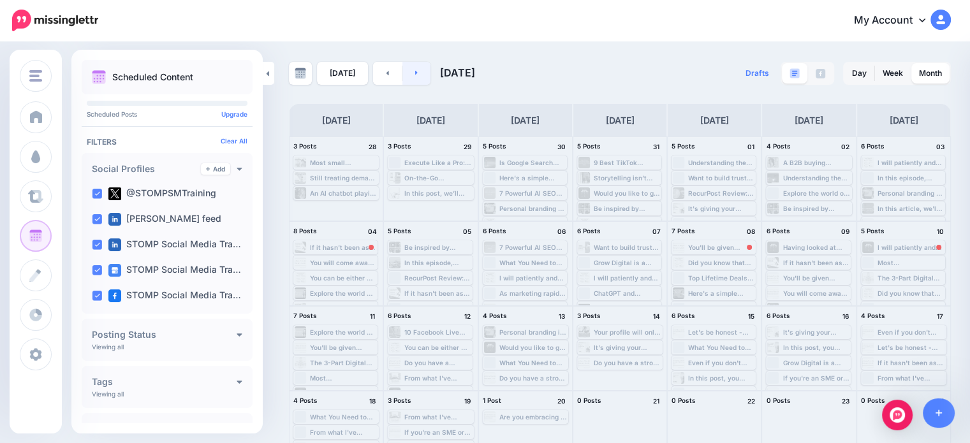
click at [415, 75] on icon at bounding box center [416, 73] width 3 height 8
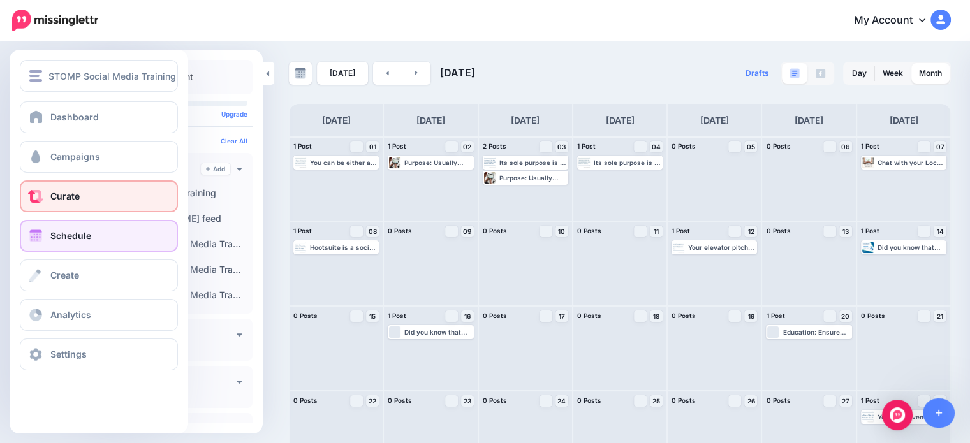
click at [56, 203] on link "Curate" at bounding box center [99, 197] width 158 height 32
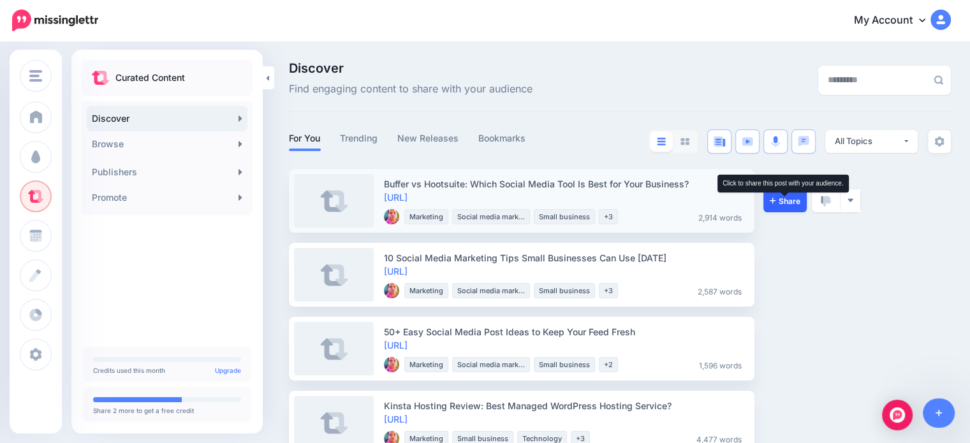
click at [792, 202] on span "Share" at bounding box center [785, 201] width 31 height 8
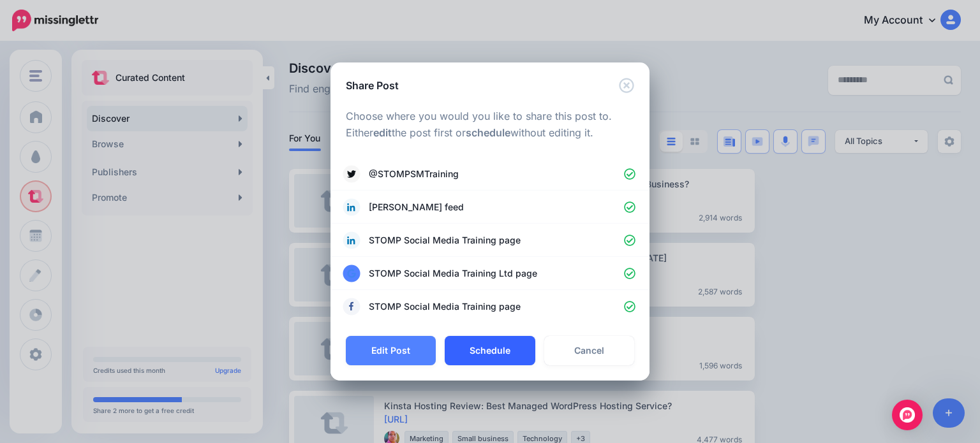
click at [485, 359] on button "Schedule" at bounding box center [490, 350] width 90 height 29
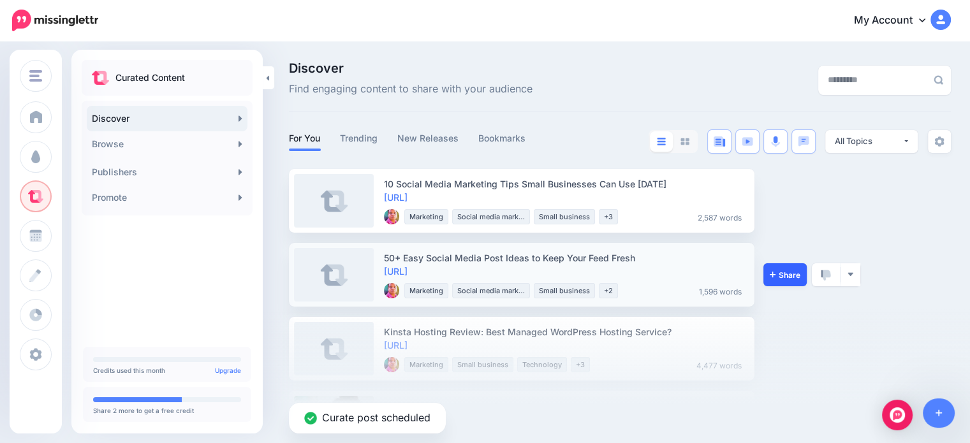
click at [791, 280] on link "Share" at bounding box center [785, 274] width 43 height 23
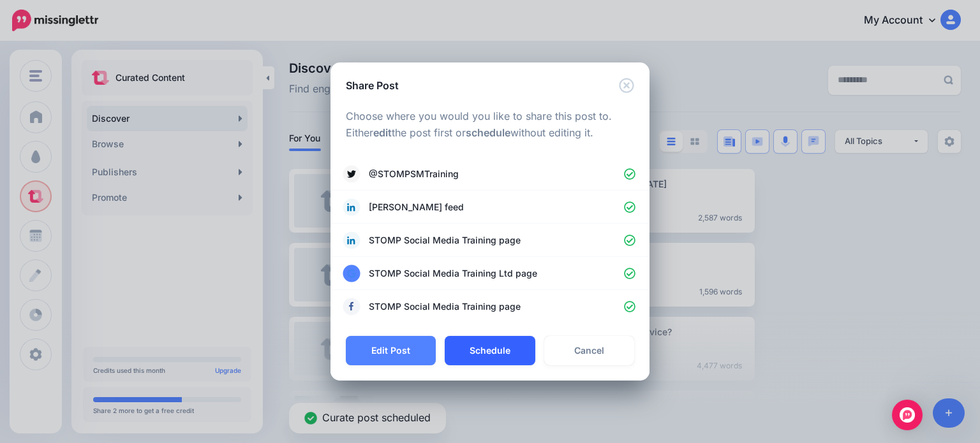
click at [513, 351] on button "Schedule" at bounding box center [490, 350] width 90 height 29
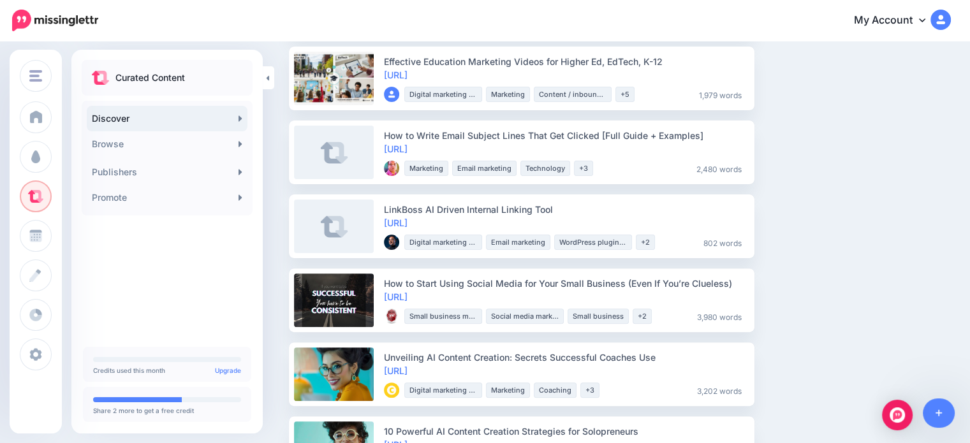
scroll to position [383, 0]
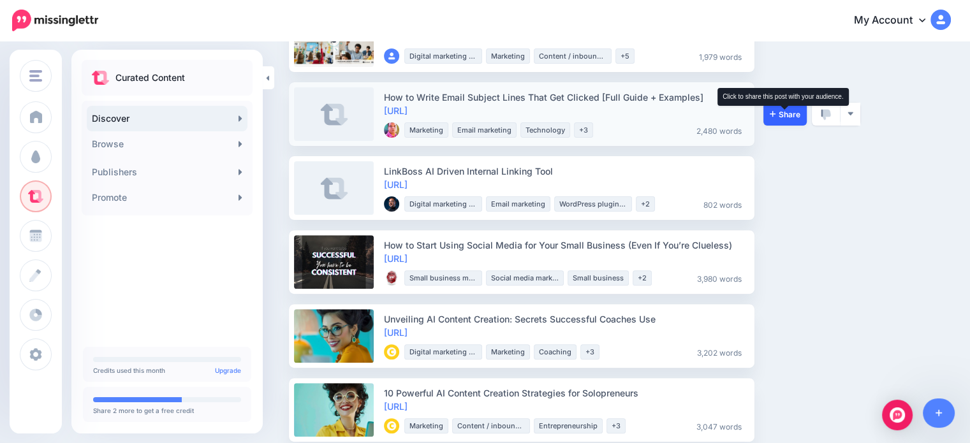
click at [780, 111] on span "Share" at bounding box center [785, 114] width 31 height 8
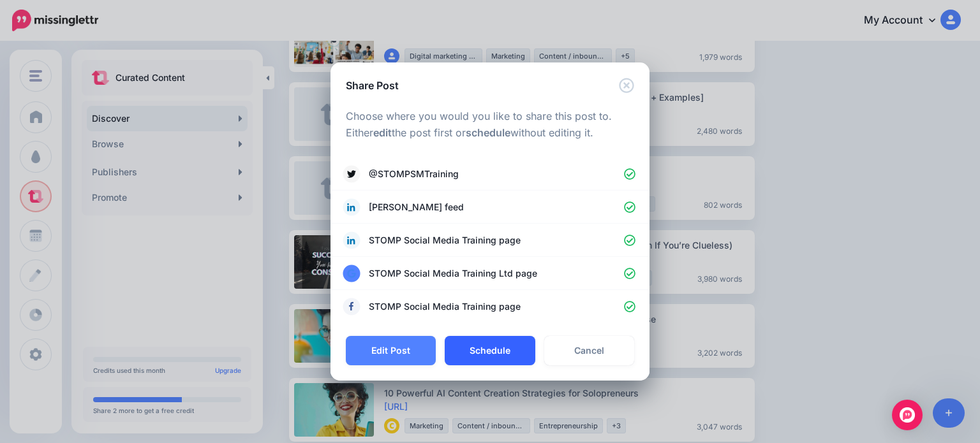
click at [505, 344] on button "Schedule" at bounding box center [490, 350] width 90 height 29
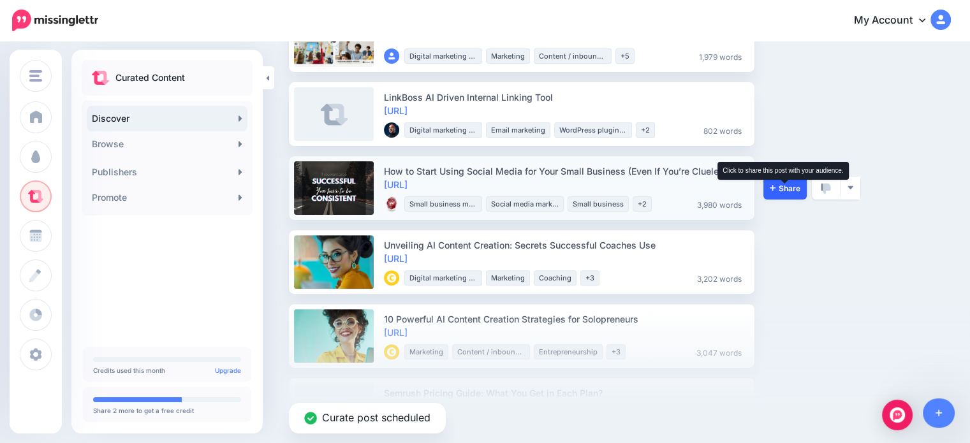
click at [791, 187] on span "Share" at bounding box center [785, 188] width 31 height 8
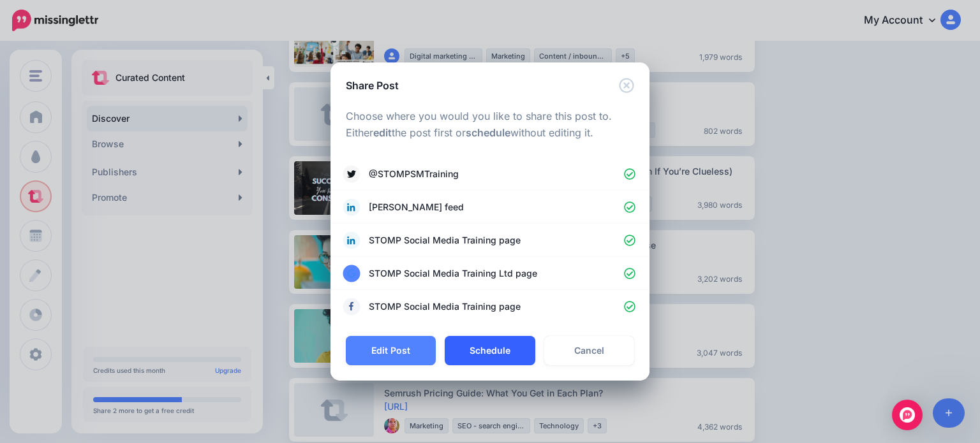
click at [500, 356] on button "Schedule" at bounding box center [490, 350] width 90 height 29
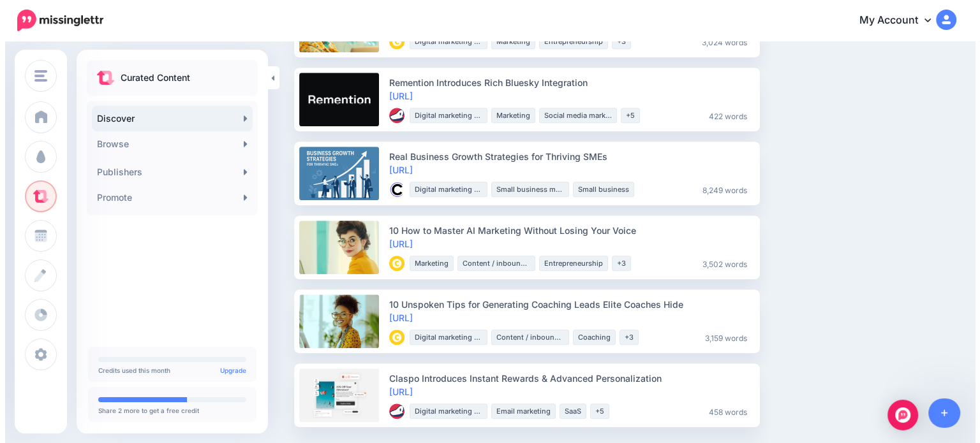
scroll to position [1212, 0]
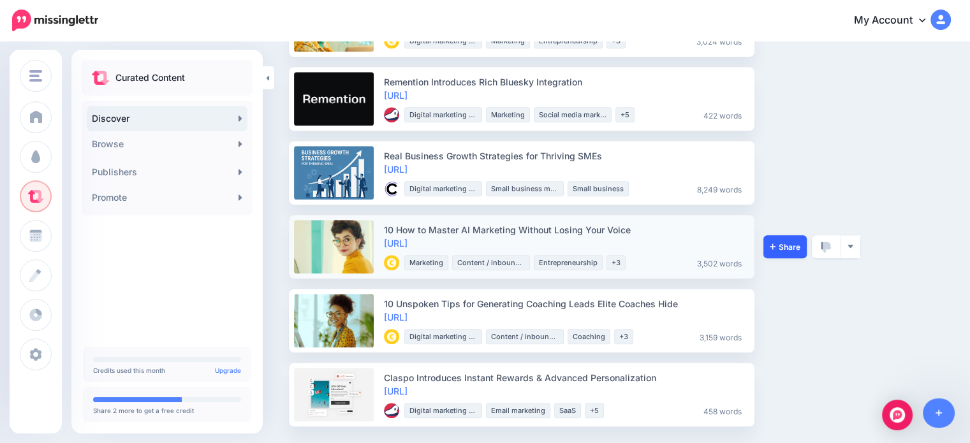
click at [798, 247] on span "Share" at bounding box center [785, 247] width 31 height 8
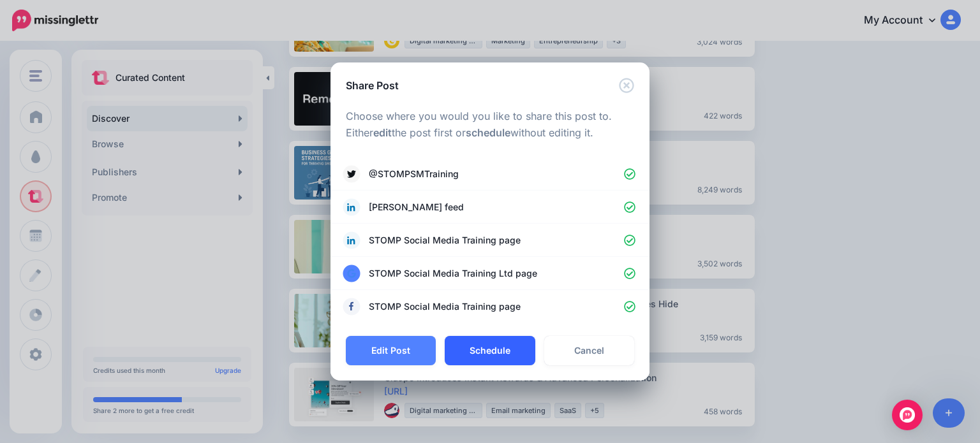
click at [505, 348] on button "Schedule" at bounding box center [490, 350] width 90 height 29
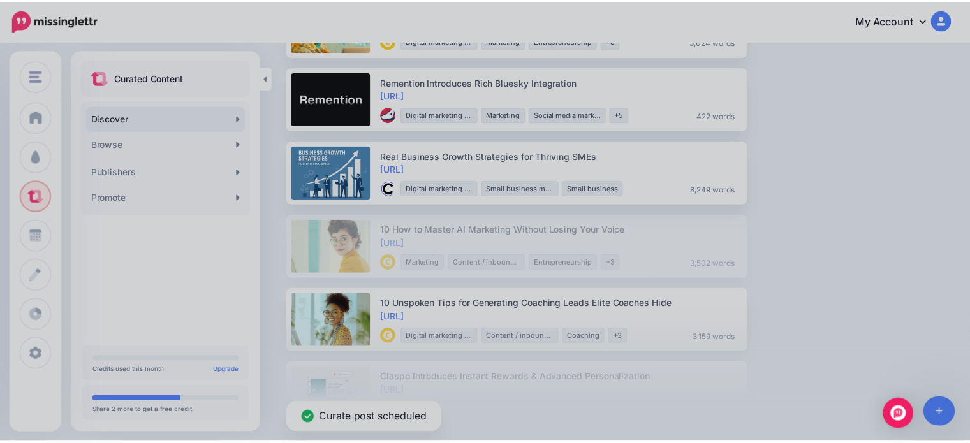
scroll to position [1201, 0]
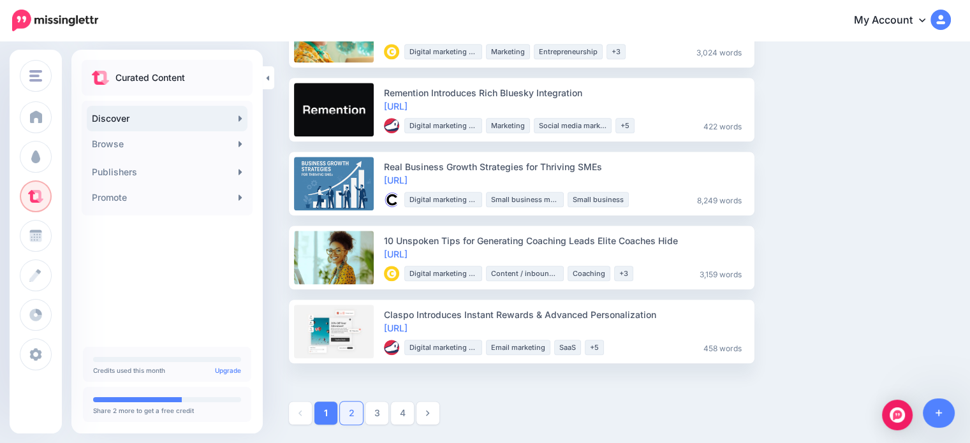
click at [353, 424] on link "2" at bounding box center [351, 413] width 23 height 23
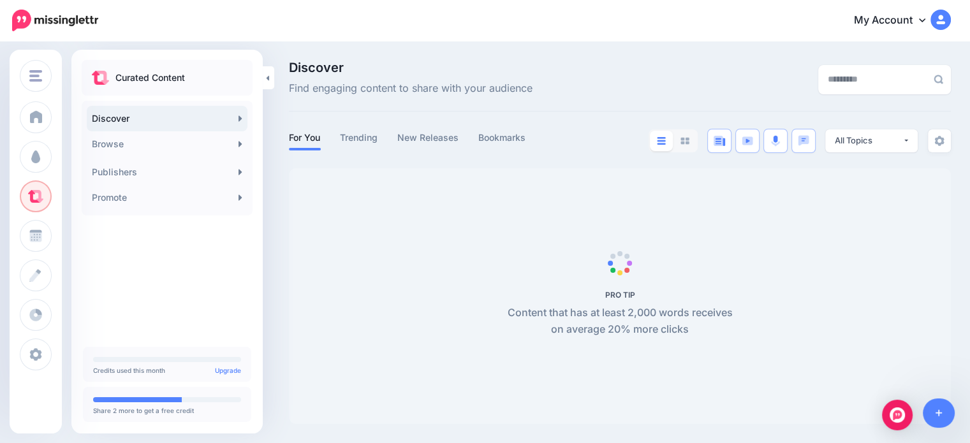
scroll to position [0, 0]
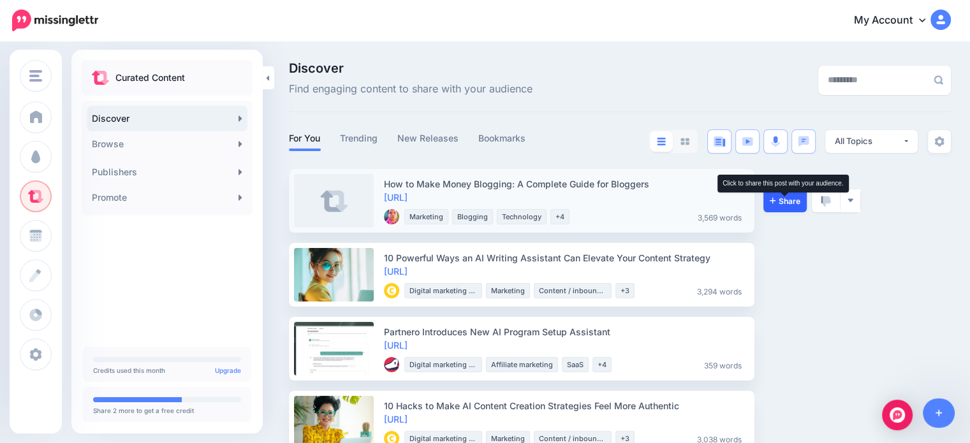
click at [783, 200] on span "Share" at bounding box center [785, 201] width 31 height 8
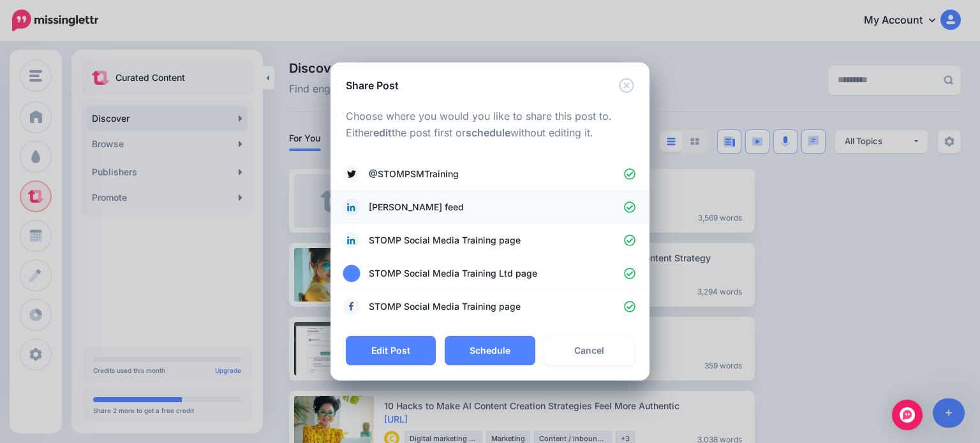
click at [495, 342] on button "Schedule" at bounding box center [490, 350] width 90 height 29
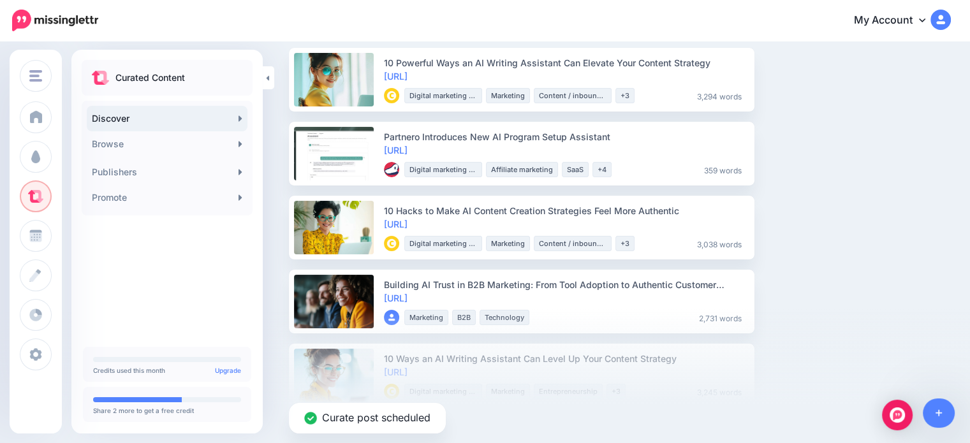
scroll to position [128, 0]
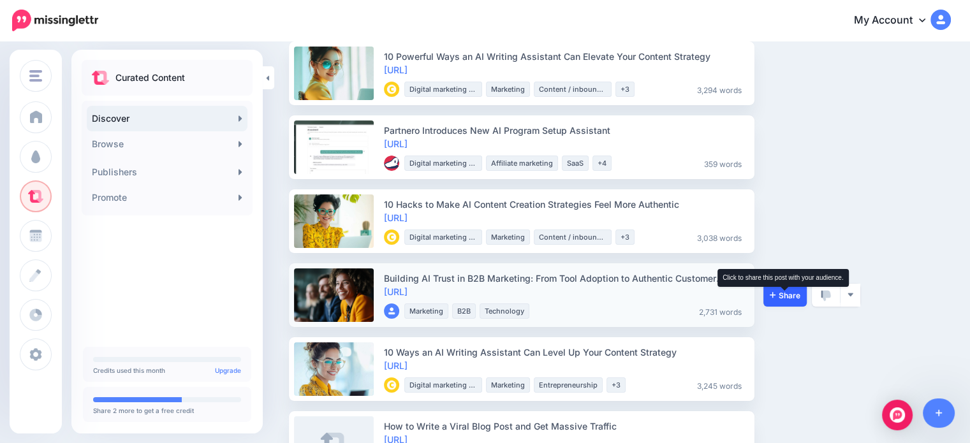
click at [785, 292] on span "Share" at bounding box center [785, 296] width 31 height 8
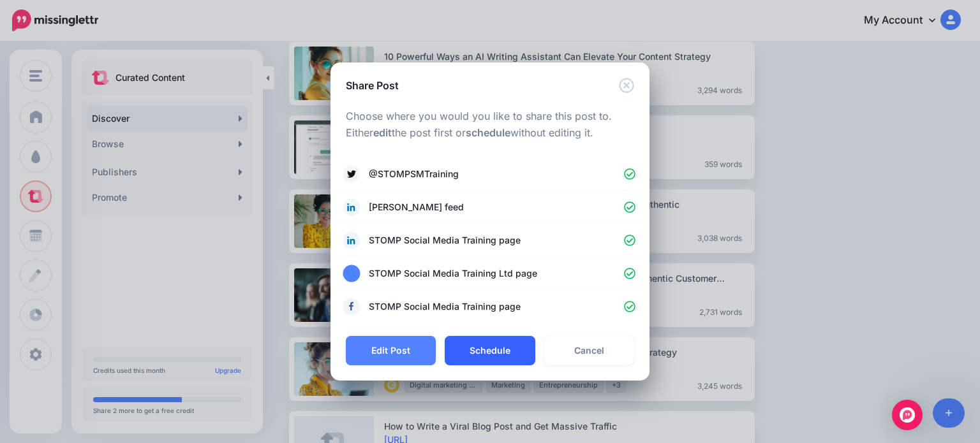
click at [498, 356] on button "Schedule" at bounding box center [490, 350] width 90 height 29
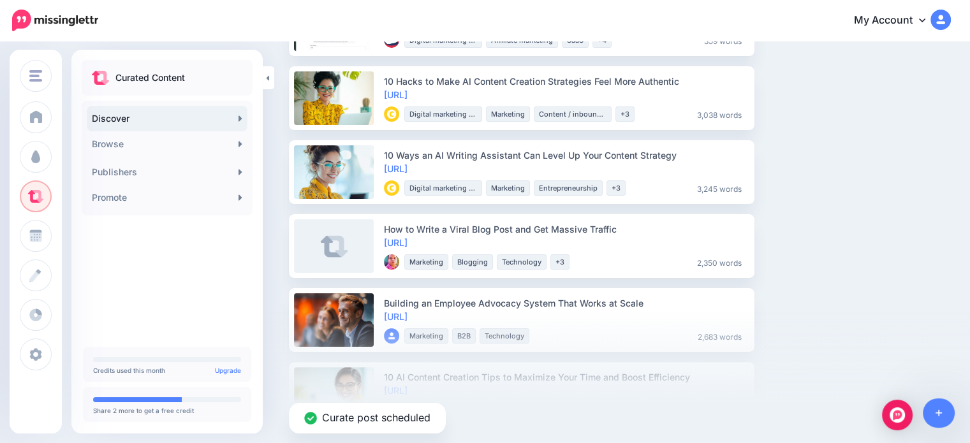
scroll to position [255, 0]
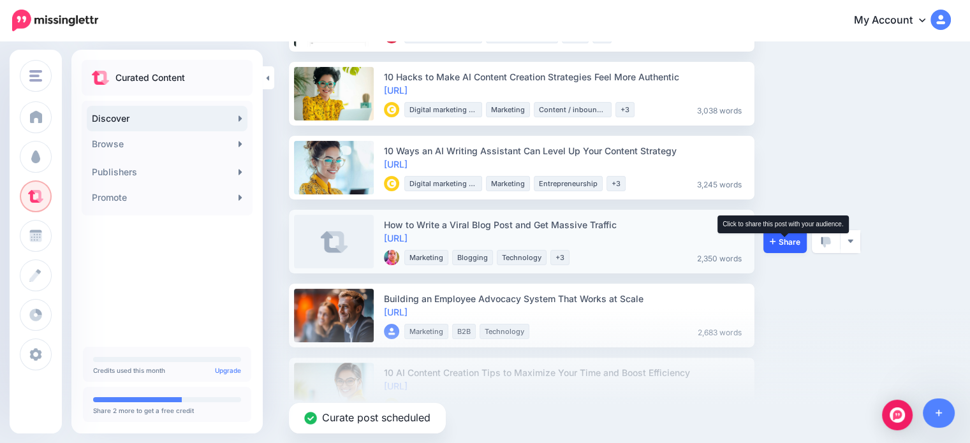
click at [774, 239] on icon at bounding box center [773, 241] width 6 height 8
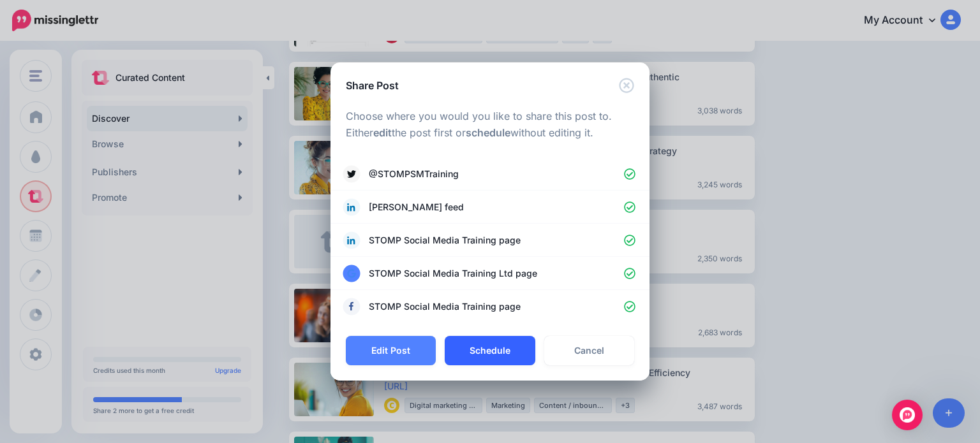
click at [508, 355] on button "Schedule" at bounding box center [490, 350] width 90 height 29
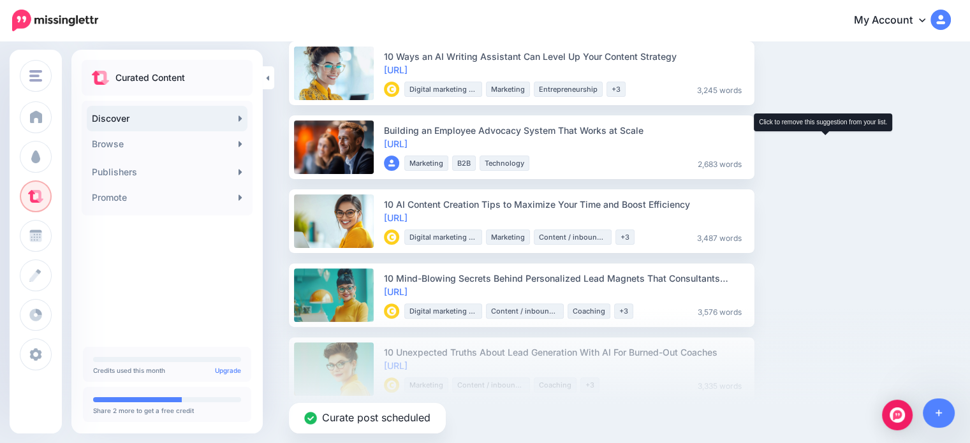
scroll to position [383, 0]
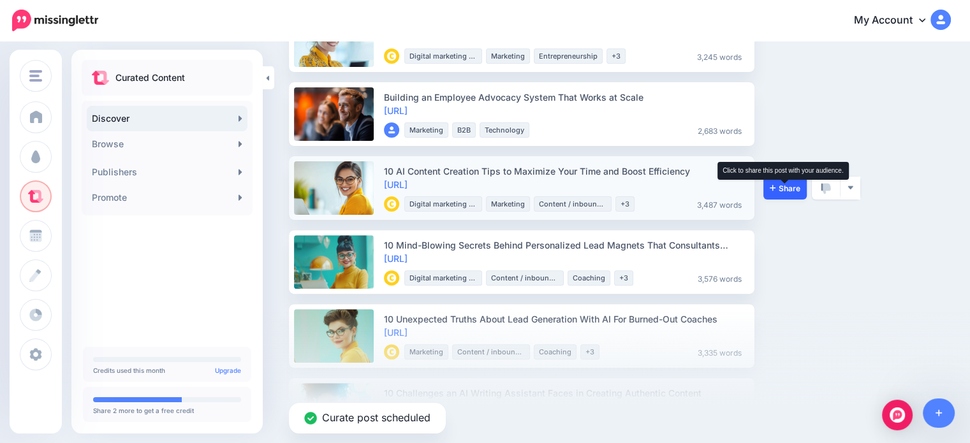
click at [794, 188] on span "Share" at bounding box center [785, 188] width 31 height 8
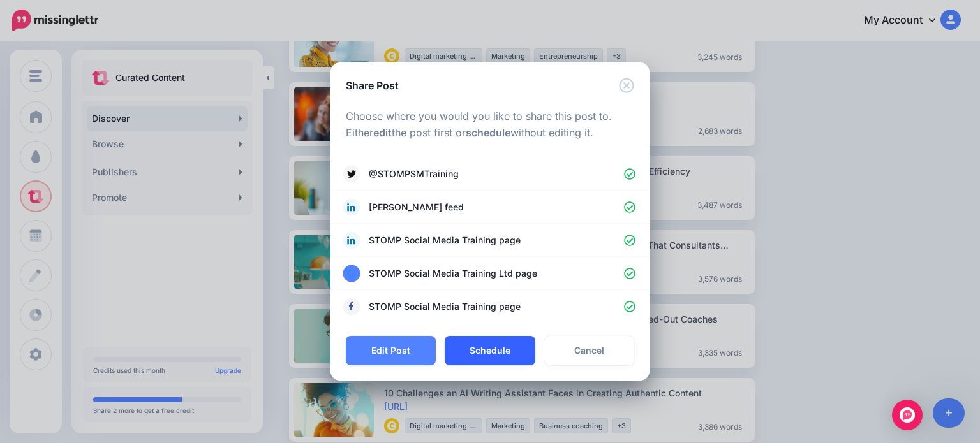
click at [501, 352] on button "Schedule" at bounding box center [490, 350] width 90 height 29
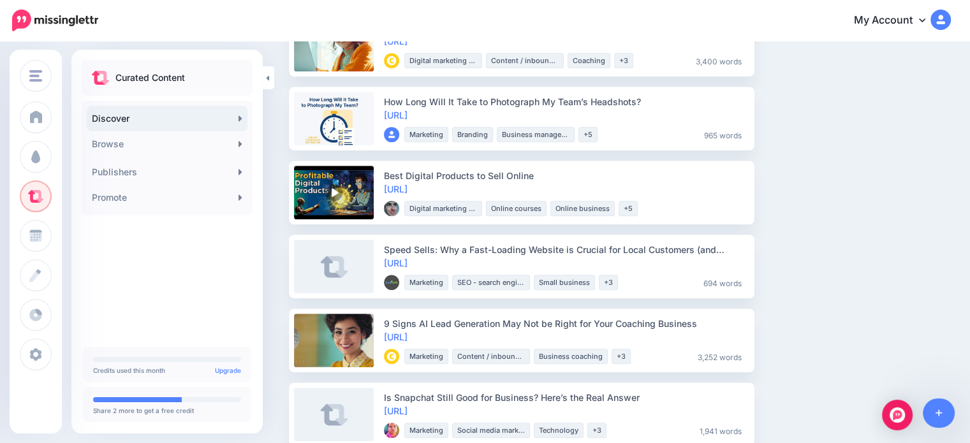
scroll to position [957, 0]
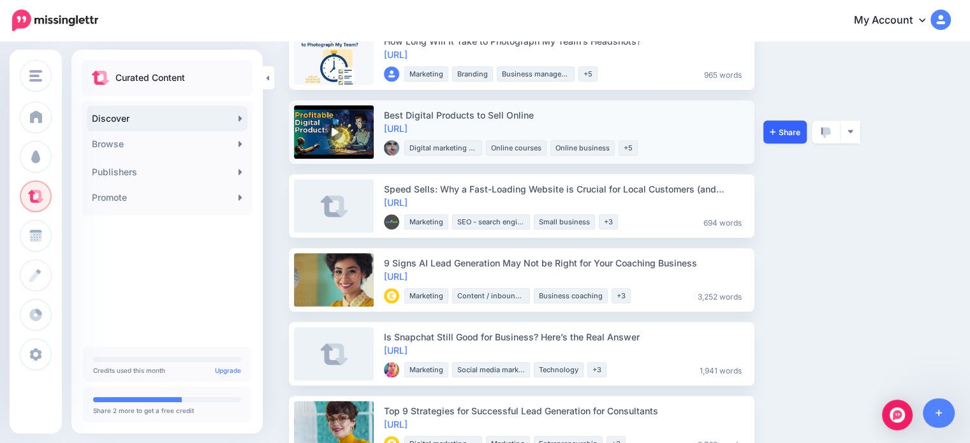
click at [789, 140] on link "Share" at bounding box center [785, 132] width 43 height 23
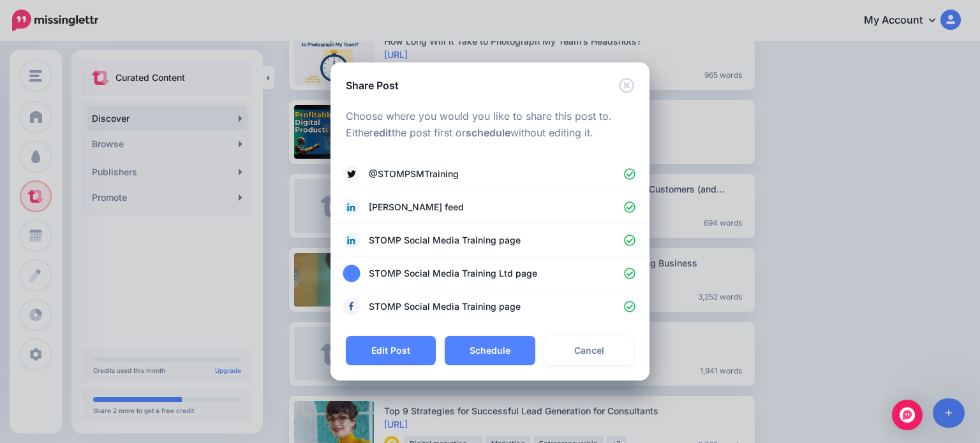
drag, startPoint x: 480, startPoint y: 380, endPoint x: 485, endPoint y: 368, distance: 12.6
click at [482, 375] on div "Edit Post Schedule Cancel" at bounding box center [489, 358] width 319 height 45
click at [485, 353] on button "Schedule" at bounding box center [490, 350] width 90 height 29
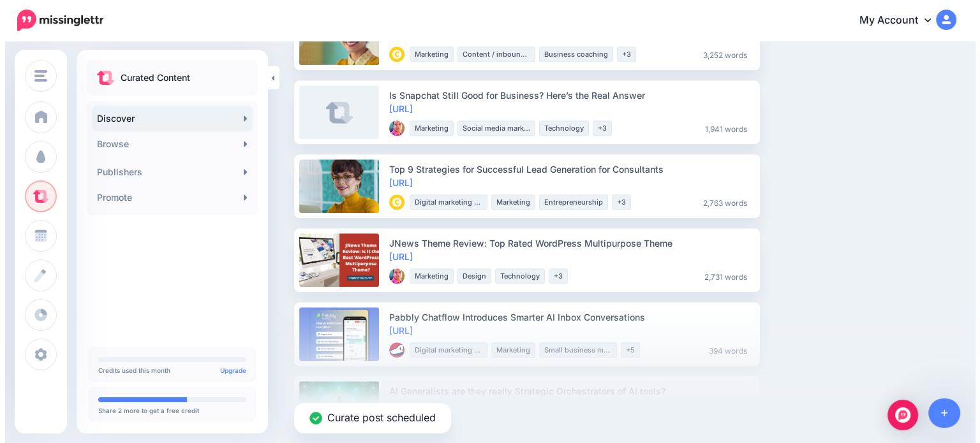
scroll to position [1148, 0]
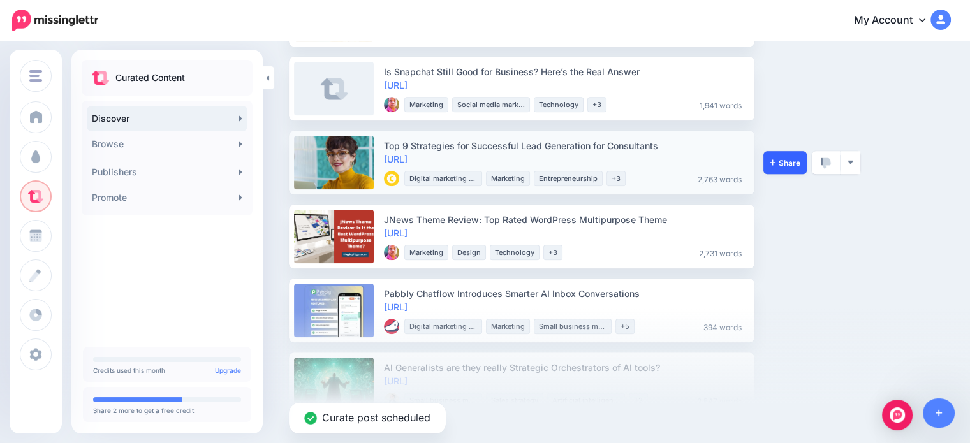
click at [792, 167] on link "Share" at bounding box center [785, 162] width 43 height 23
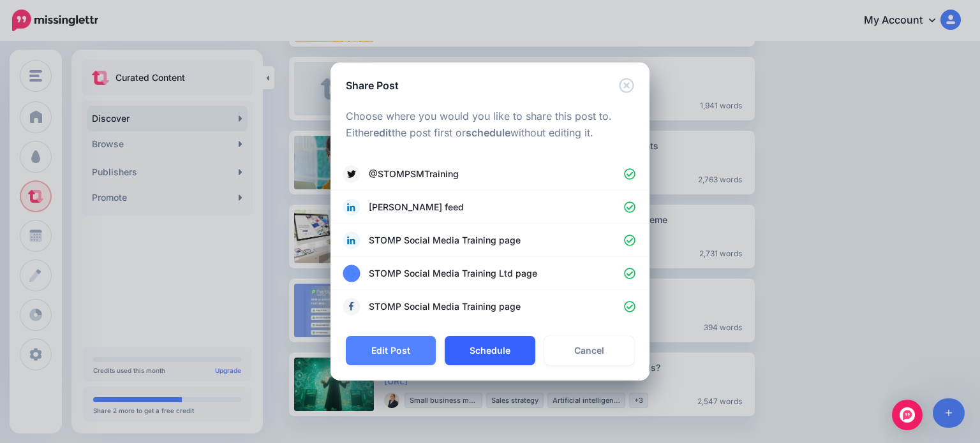
click at [495, 341] on button "Schedule" at bounding box center [490, 350] width 90 height 29
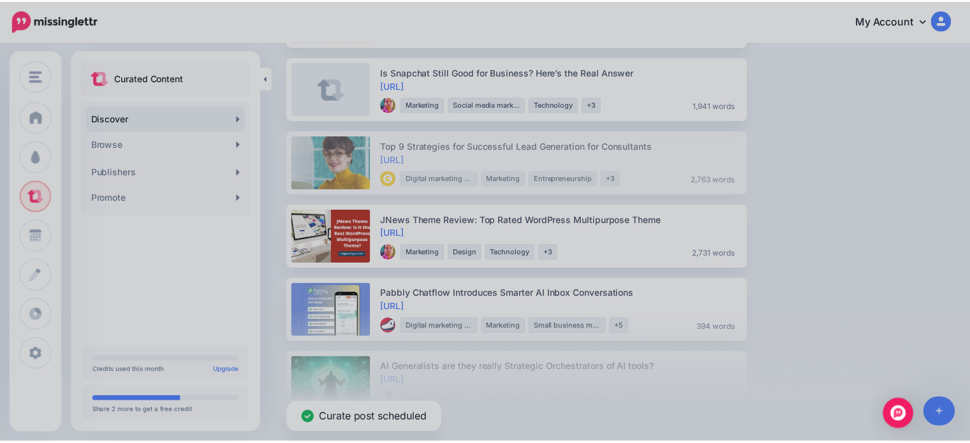
scroll to position [1127, 0]
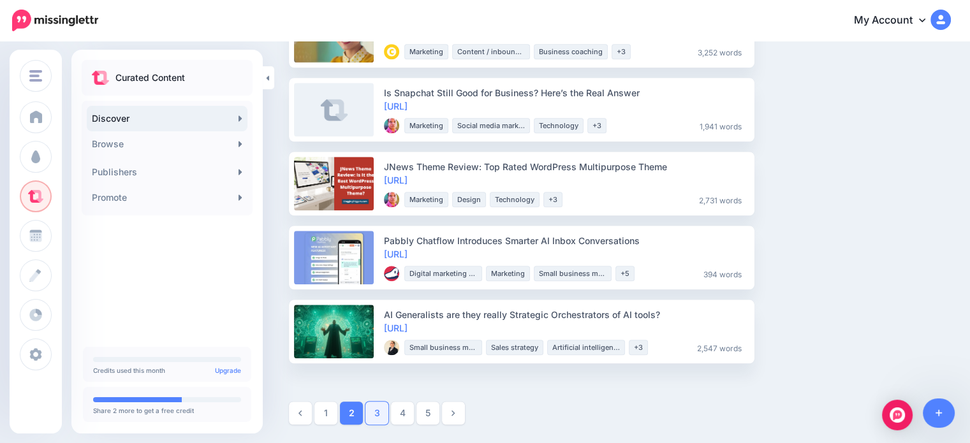
click at [383, 411] on link "3" at bounding box center [377, 413] width 23 height 23
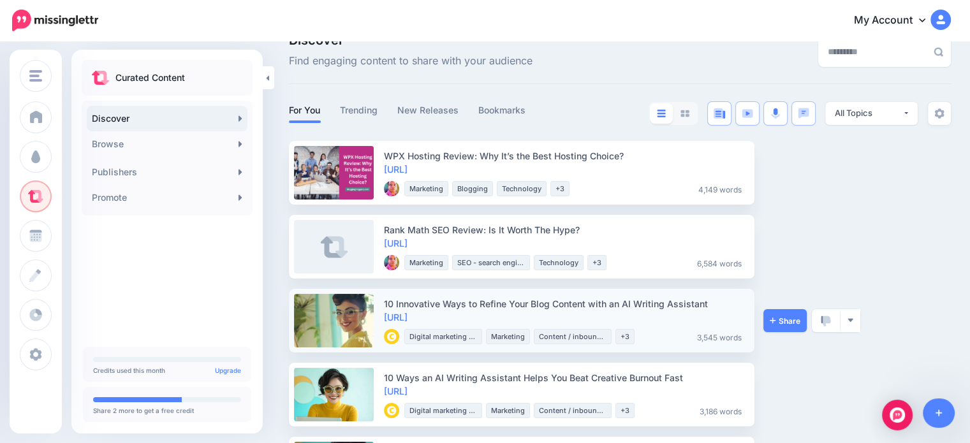
scroll to position [64, 0]
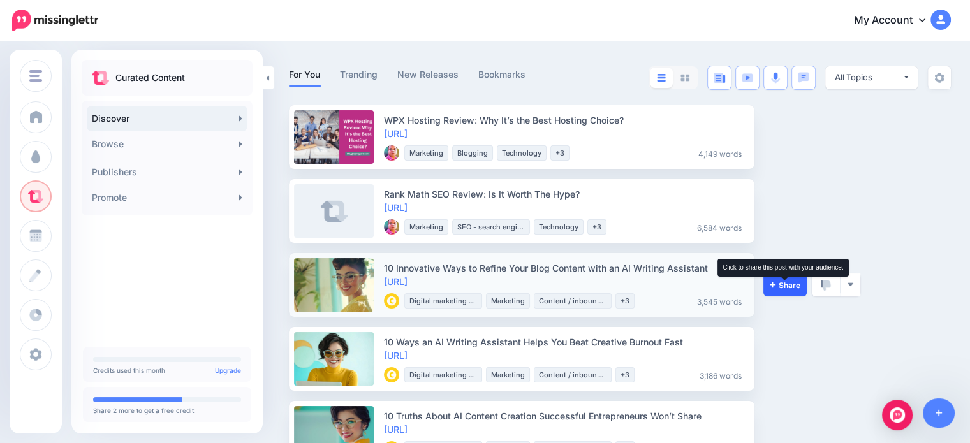
click at [783, 284] on span "Share" at bounding box center [785, 285] width 31 height 8
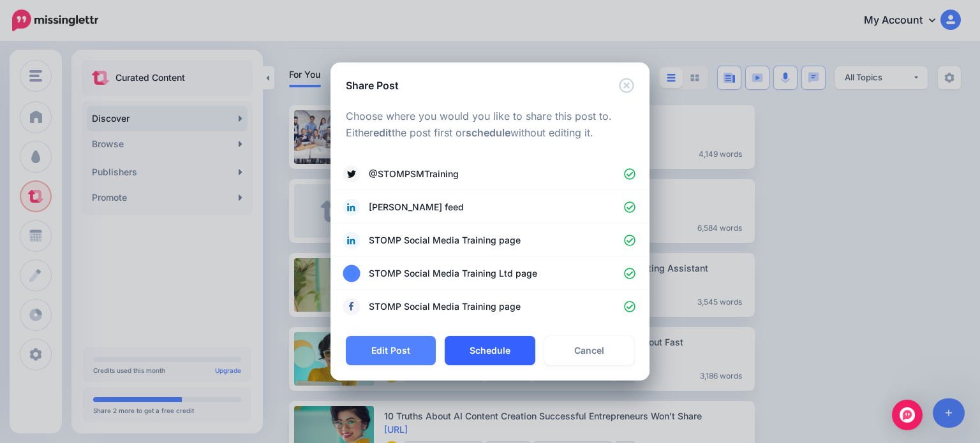
click at [507, 354] on button "Schedule" at bounding box center [490, 350] width 90 height 29
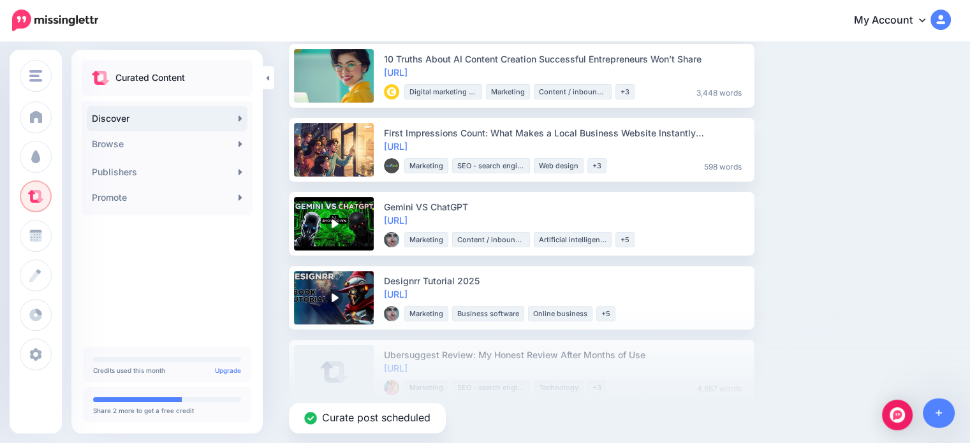
scroll to position [383, 0]
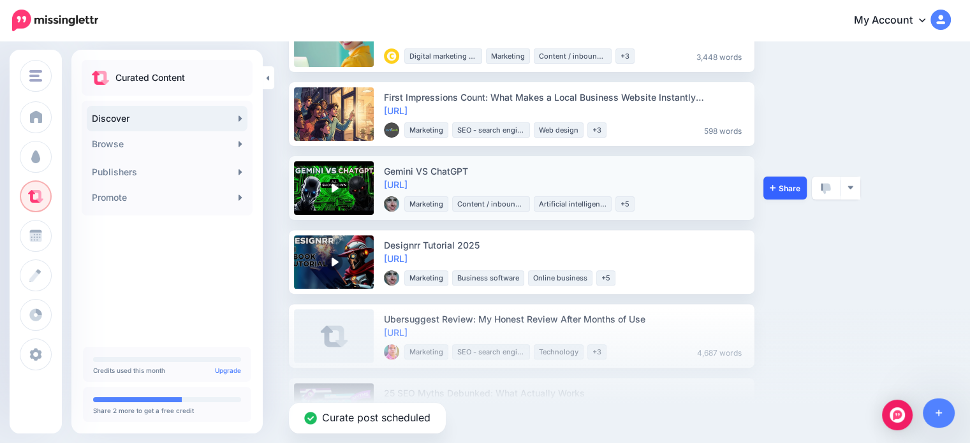
click at [768, 184] on link "Share" at bounding box center [785, 188] width 43 height 23
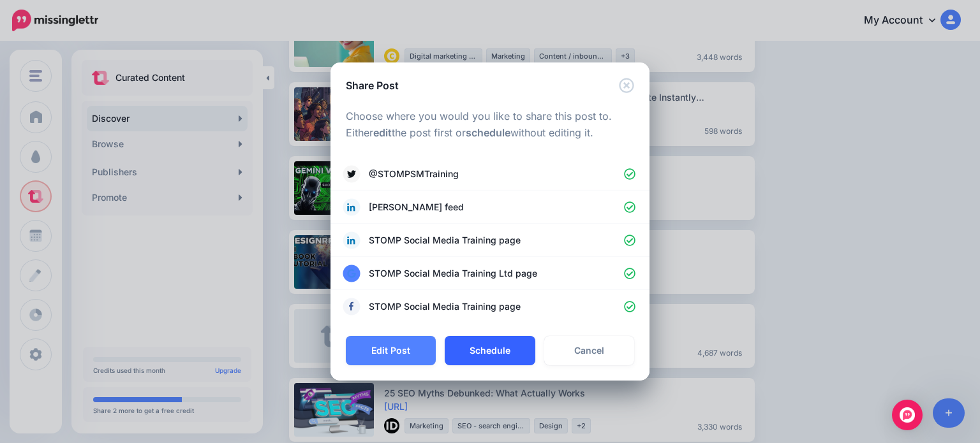
click at [487, 345] on button "Schedule" at bounding box center [490, 350] width 90 height 29
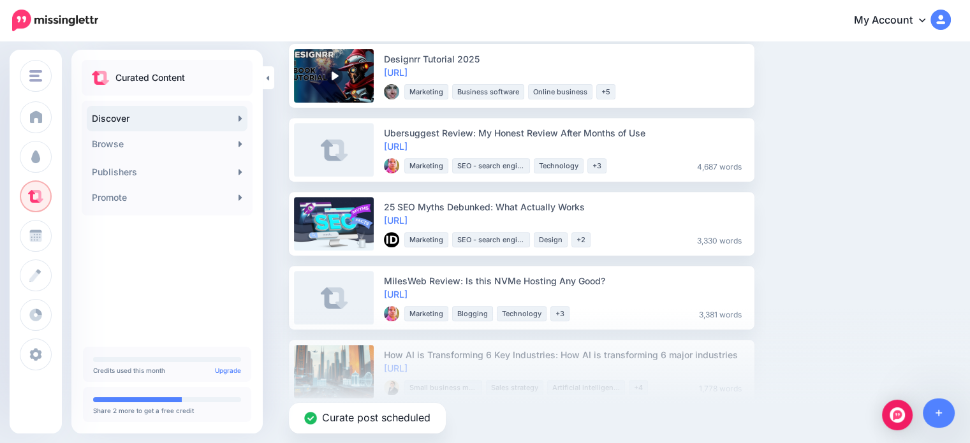
scroll to position [510, 0]
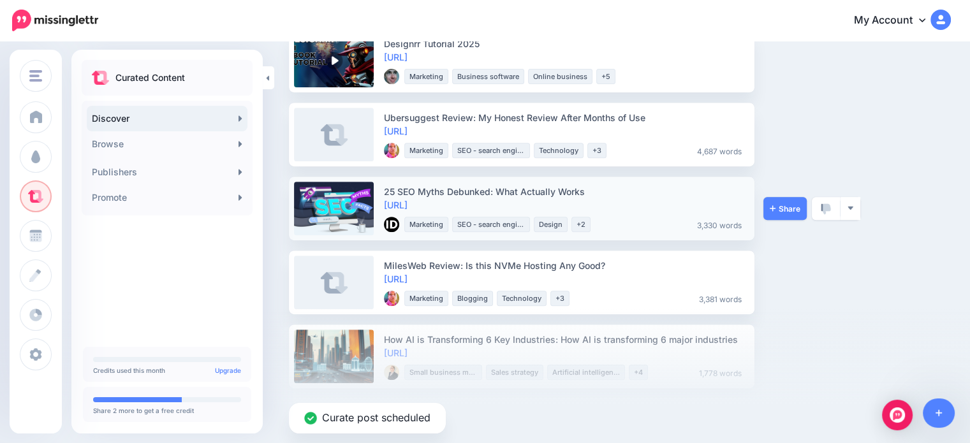
click at [794, 225] on div "Share View Source Preview Post View Publisher Bookmark Block Publisher Report P…" at bounding box center [812, 209] width 96 height 64
click at [780, 216] on link "Share" at bounding box center [785, 208] width 43 height 23
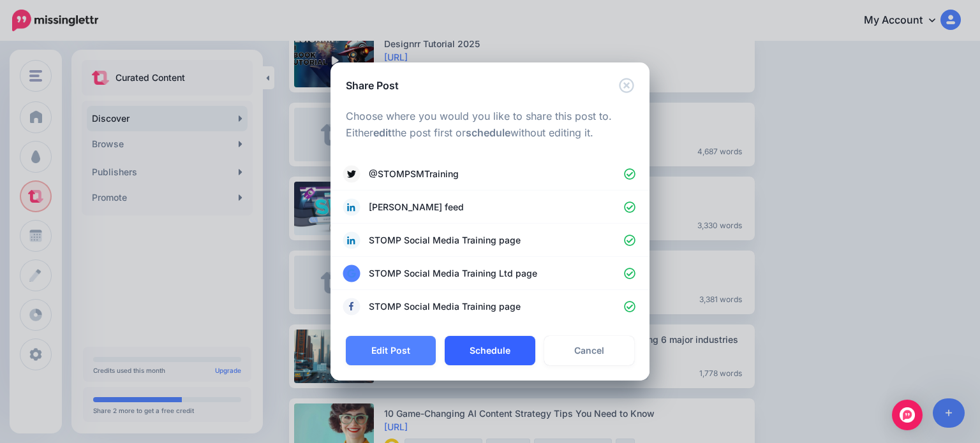
click at [486, 359] on button "Schedule" at bounding box center [490, 350] width 90 height 29
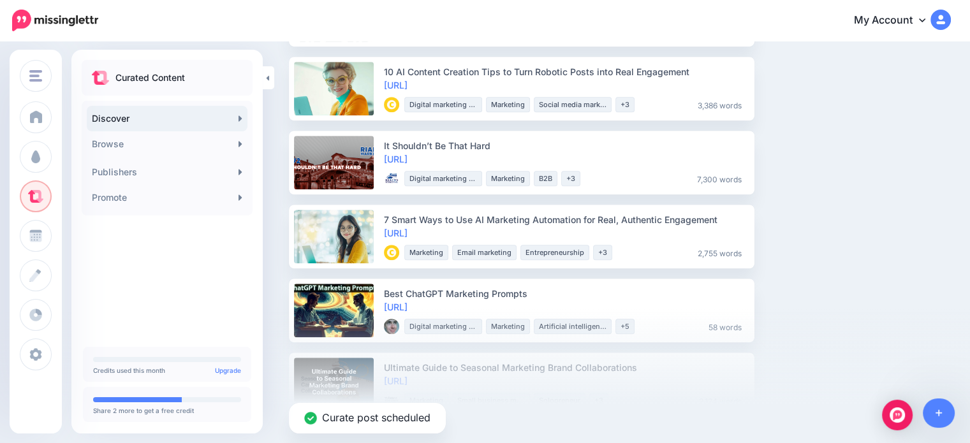
scroll to position [1084, 0]
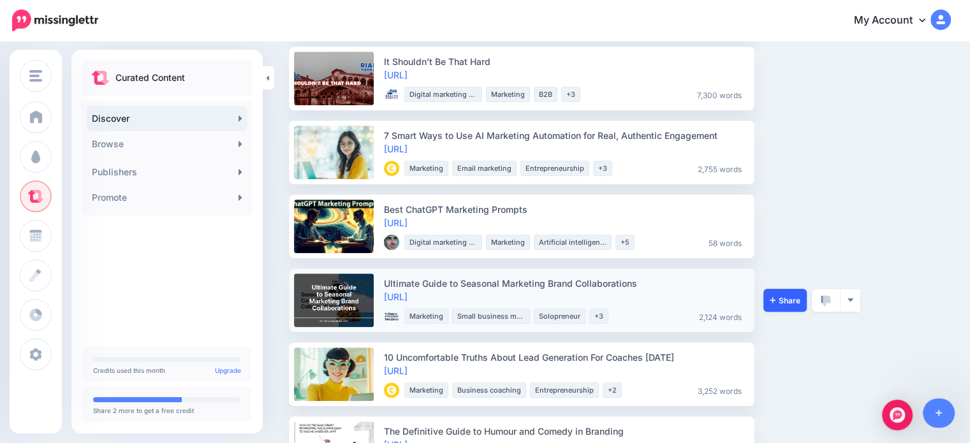
click at [766, 295] on link "Share" at bounding box center [785, 300] width 43 height 23
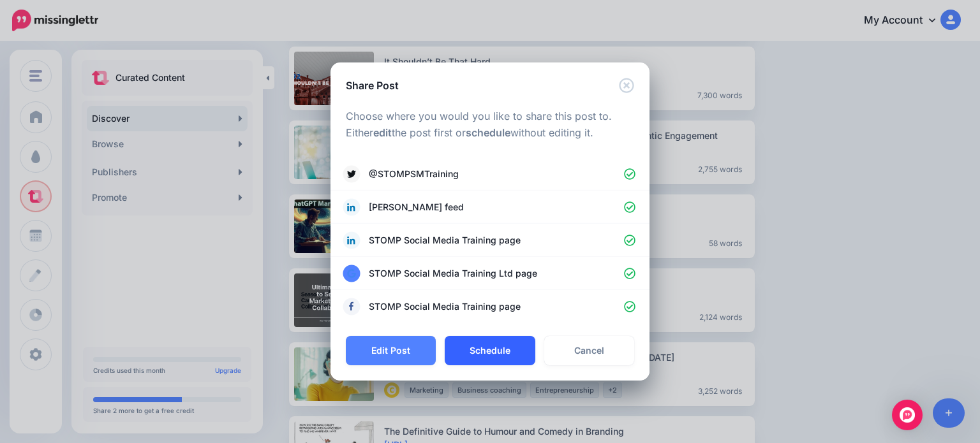
click at [483, 344] on button "Schedule" at bounding box center [490, 350] width 90 height 29
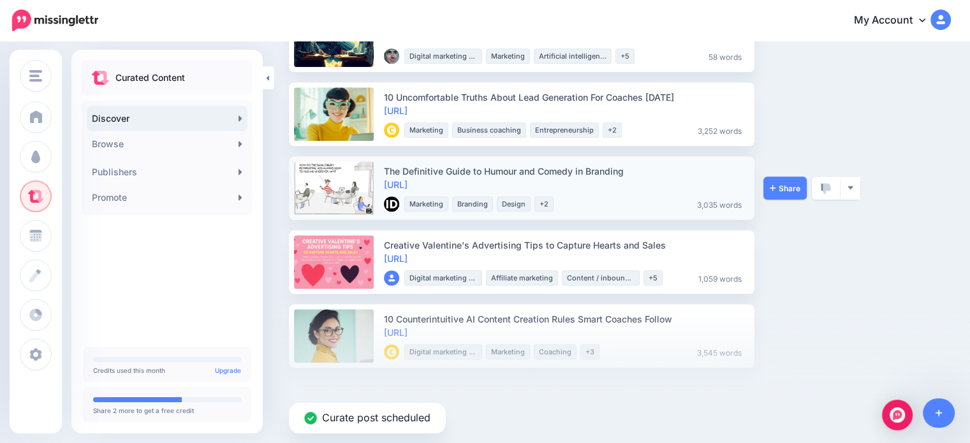
scroll to position [1275, 0]
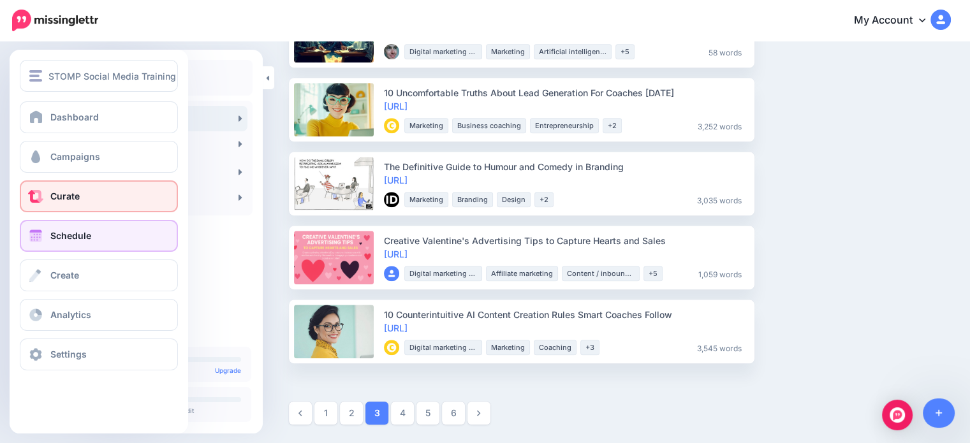
click at [57, 244] on link "Schedule" at bounding box center [99, 236] width 158 height 32
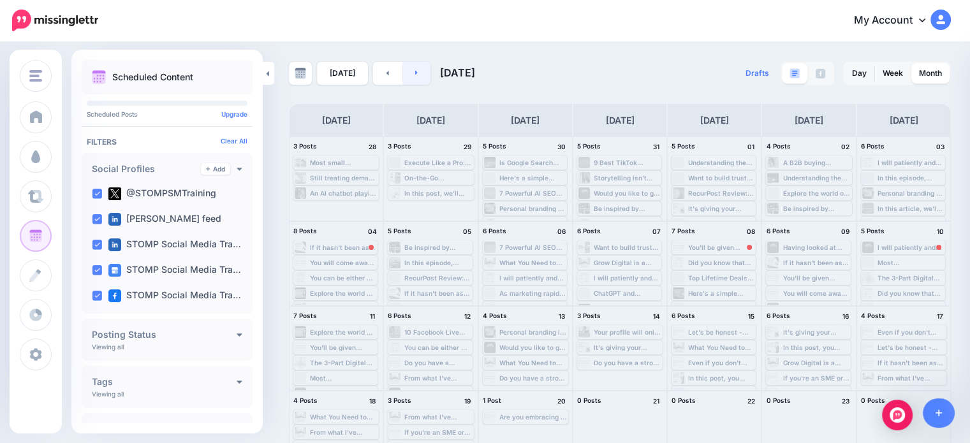
click at [417, 78] on link at bounding box center [417, 73] width 29 height 23
click at [407, 73] on link at bounding box center [417, 73] width 29 height 23
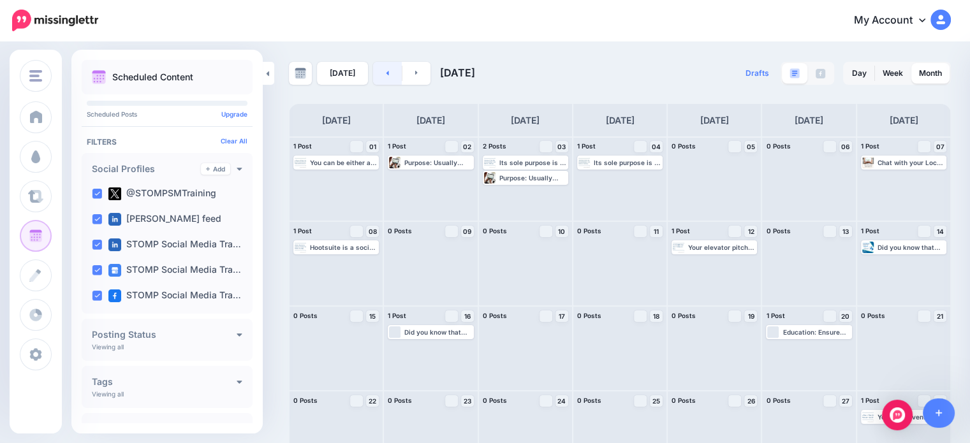
click at [383, 78] on link at bounding box center [387, 73] width 29 height 23
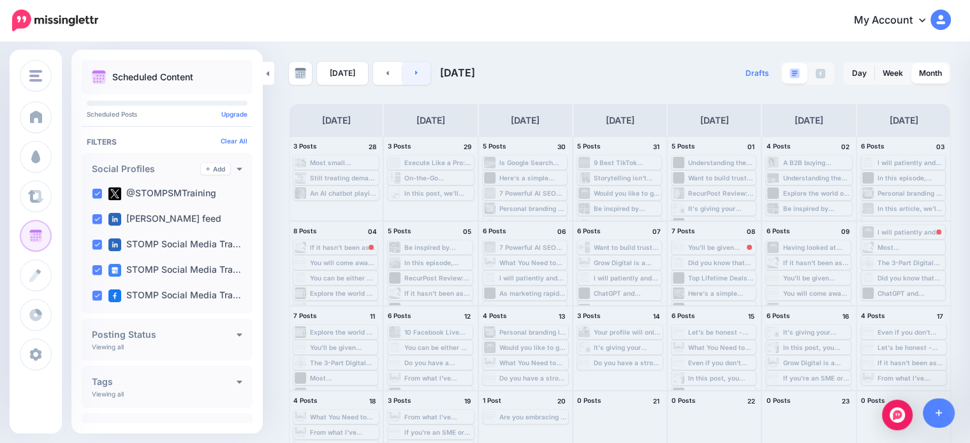
click at [411, 77] on link at bounding box center [417, 73] width 29 height 23
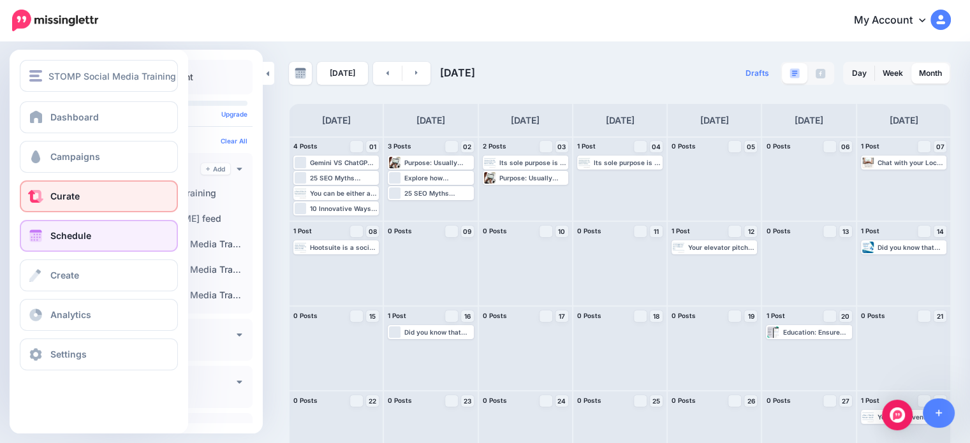
click at [68, 201] on span "Curate" at bounding box center [64, 196] width 29 height 11
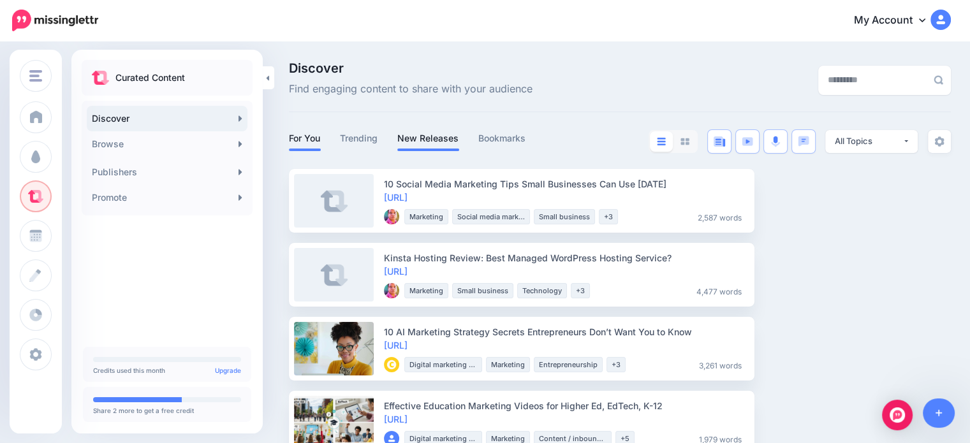
click at [452, 140] on link "New Releases" at bounding box center [428, 138] width 62 height 15
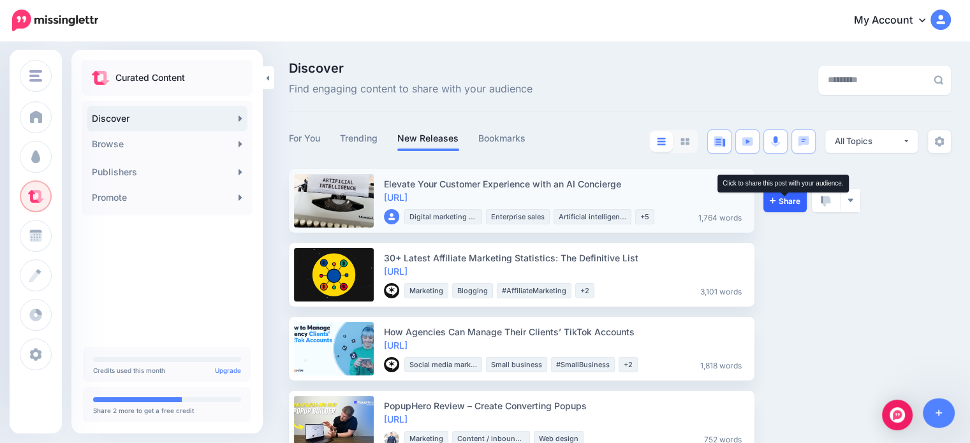
click at [797, 200] on span "Share" at bounding box center [785, 201] width 31 height 8
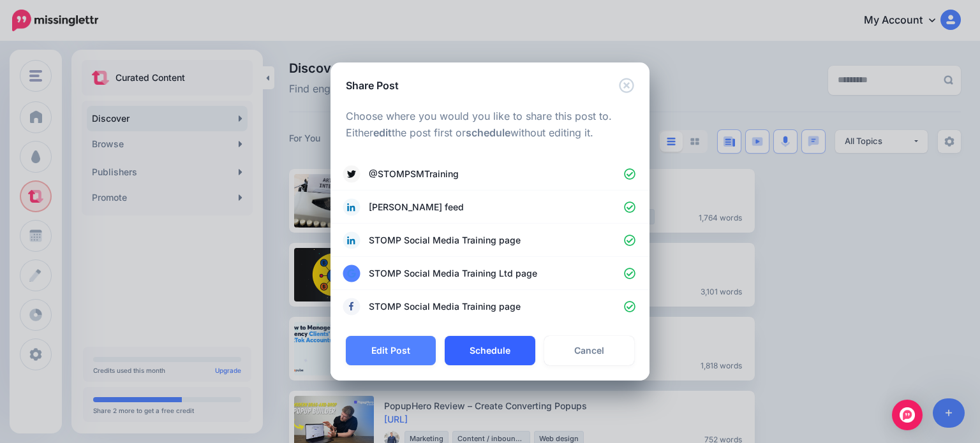
click at [479, 351] on button "Schedule" at bounding box center [490, 350] width 90 height 29
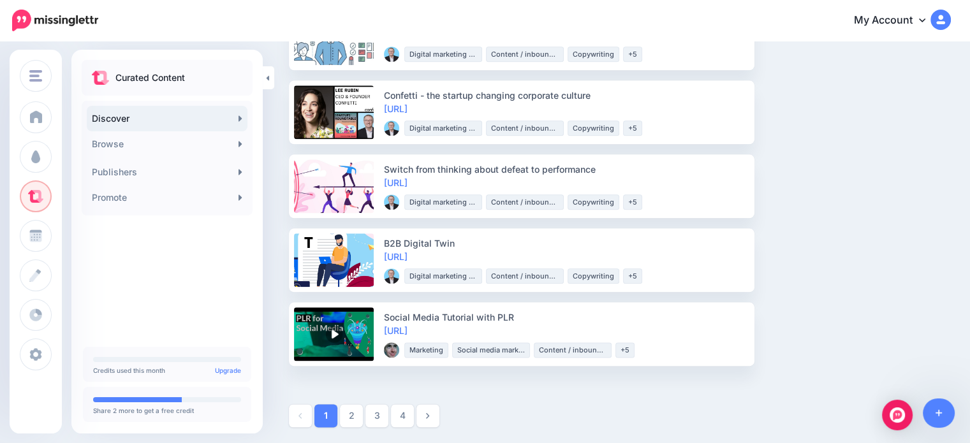
scroll to position [1497, 0]
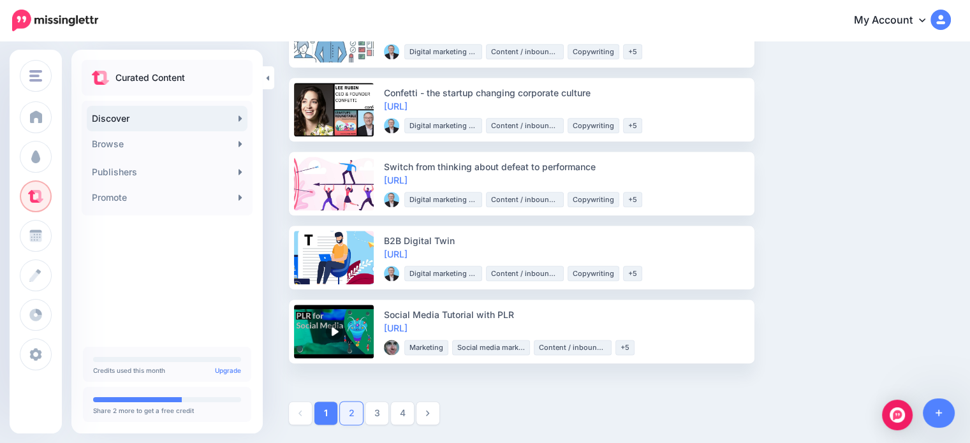
click at [350, 416] on link "2" at bounding box center [351, 413] width 23 height 23
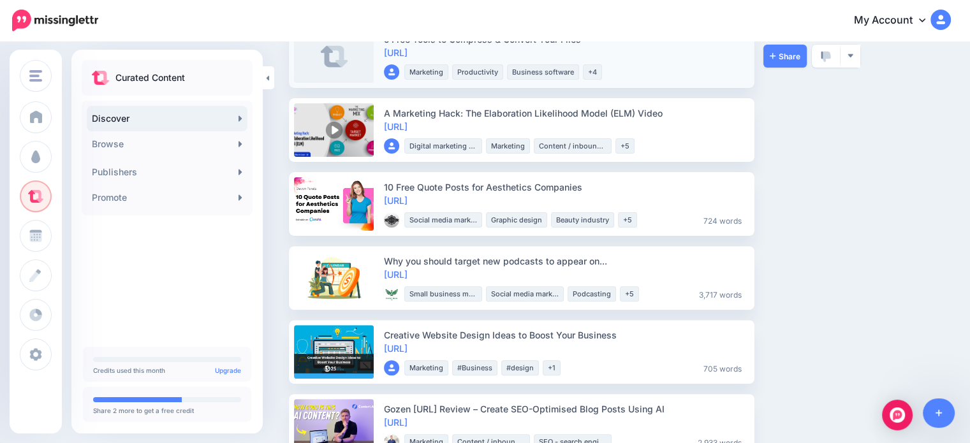
scroll to position [383, 0]
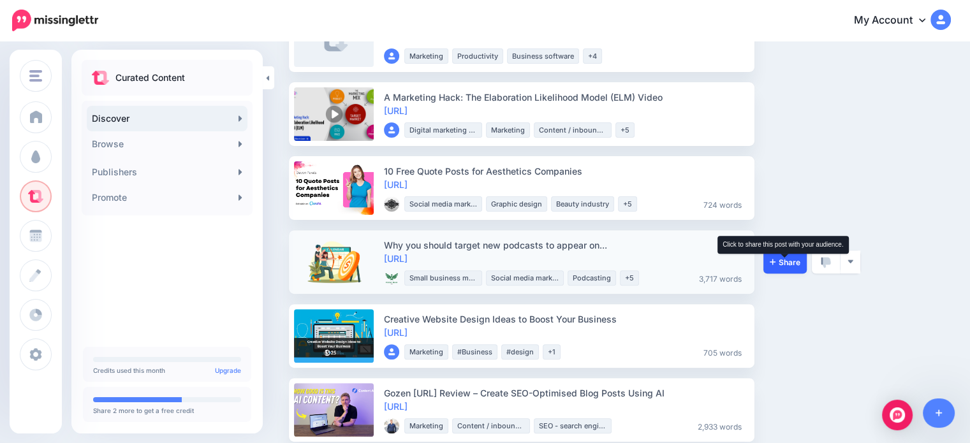
click at [774, 260] on icon at bounding box center [773, 262] width 6 height 8
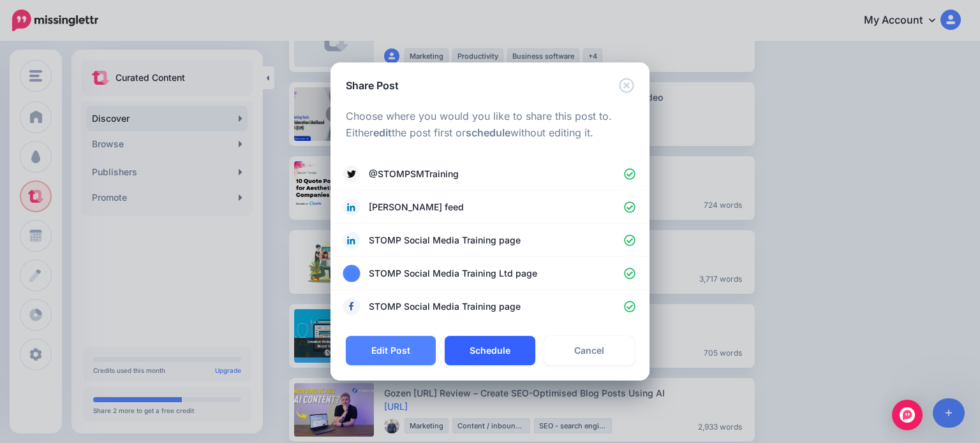
click at [514, 343] on button "Schedule" at bounding box center [490, 350] width 90 height 29
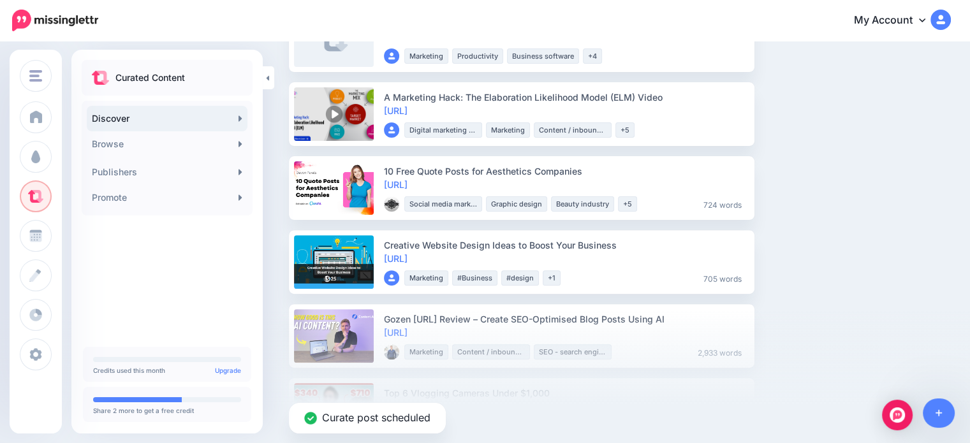
click at [820, 336] on div "Curate post scheduled" at bounding box center [485, 376] width 970 height 134
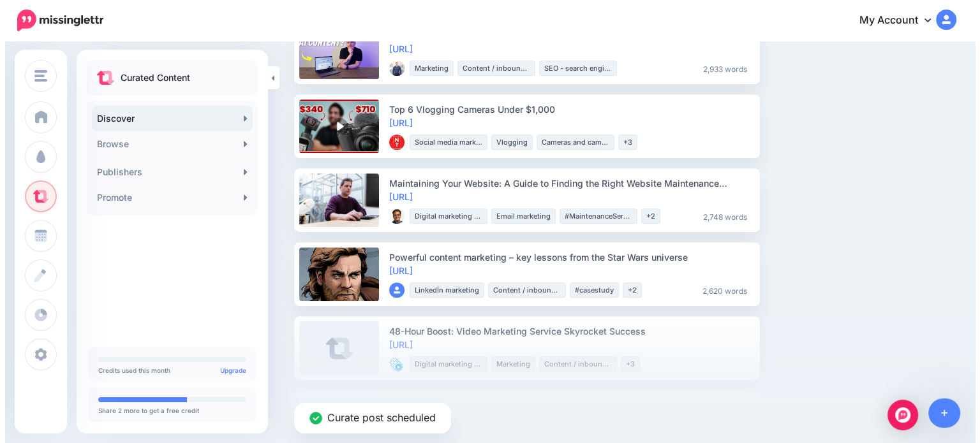
scroll to position [702, 0]
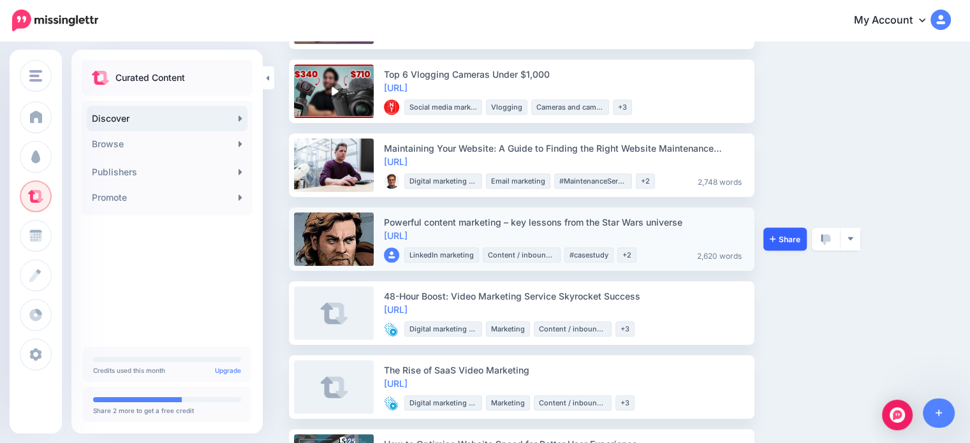
click at [777, 232] on link "Share" at bounding box center [785, 239] width 43 height 23
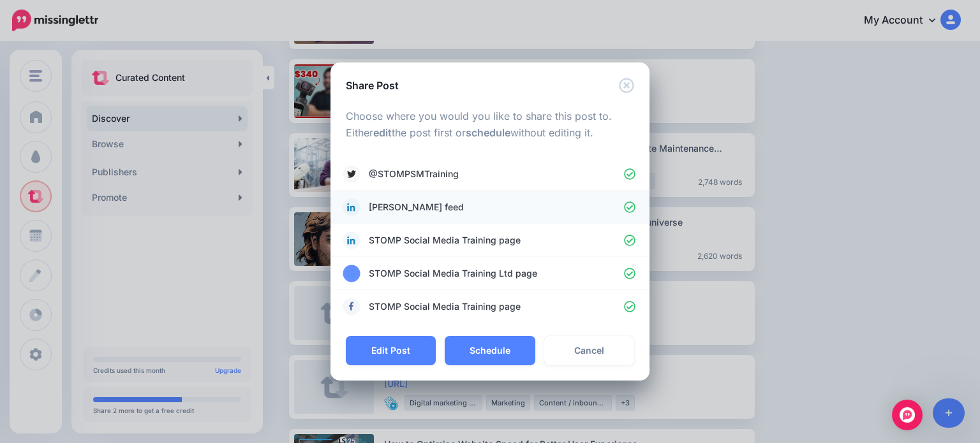
click at [502, 355] on button "Schedule" at bounding box center [490, 350] width 90 height 29
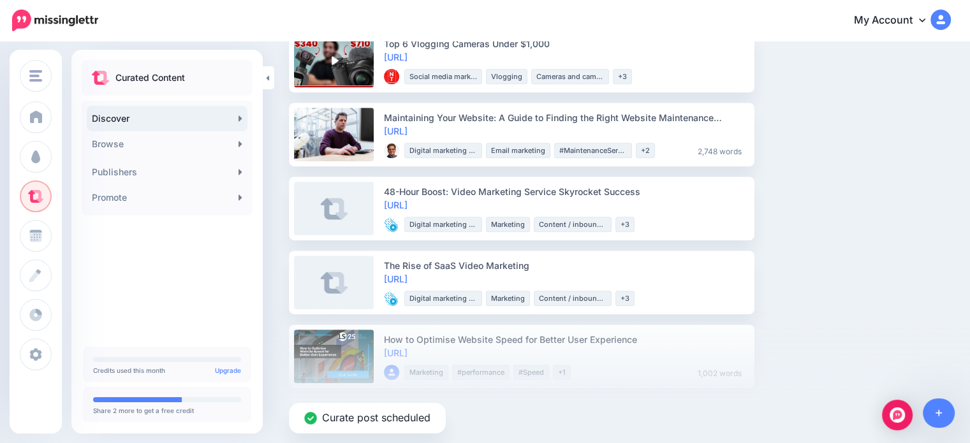
scroll to position [893, 0]
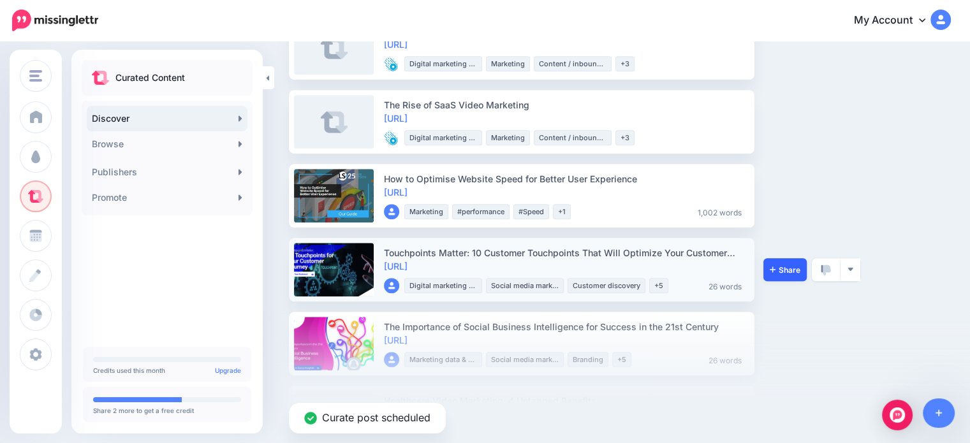
click at [786, 274] on link "Share" at bounding box center [785, 269] width 43 height 23
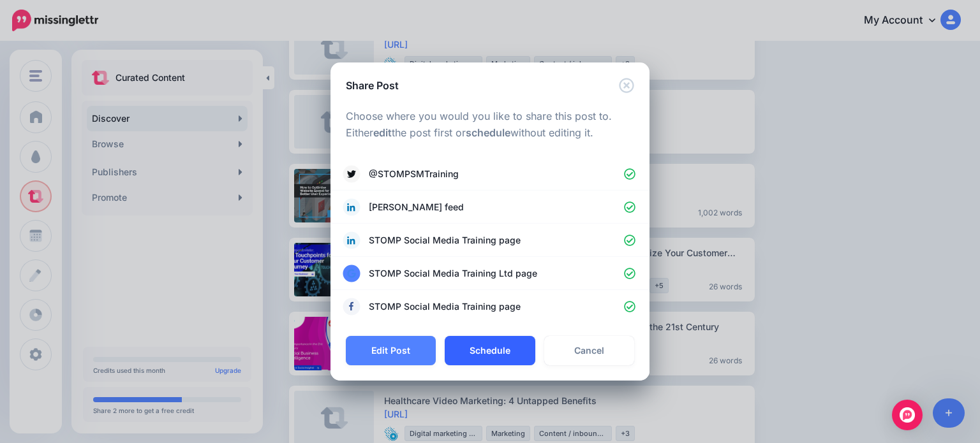
click at [485, 346] on button "Schedule" at bounding box center [490, 350] width 90 height 29
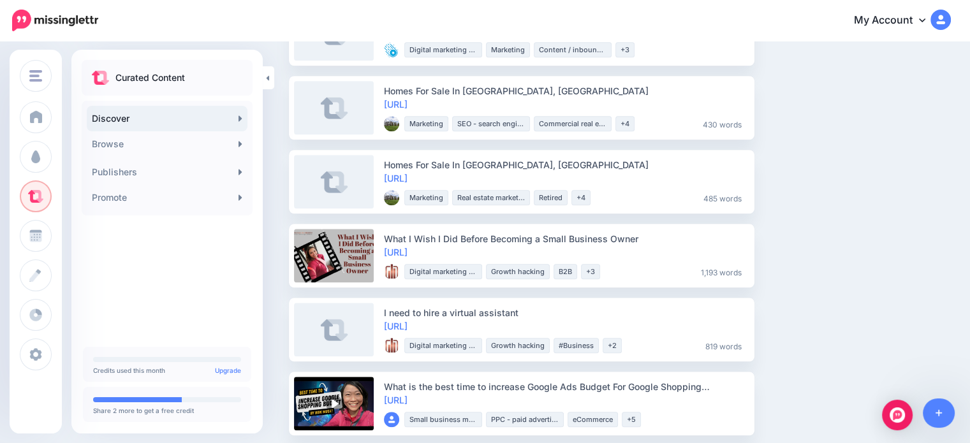
scroll to position [1212, 0]
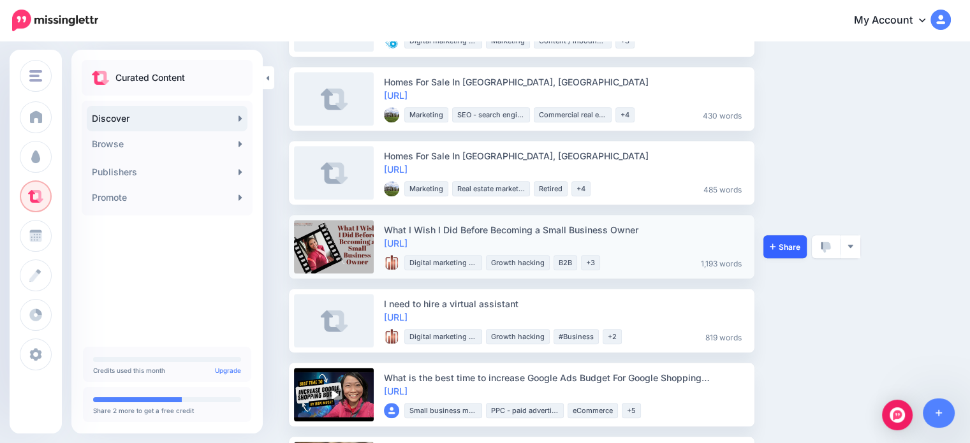
click at [787, 251] on link "Share" at bounding box center [785, 246] width 43 height 23
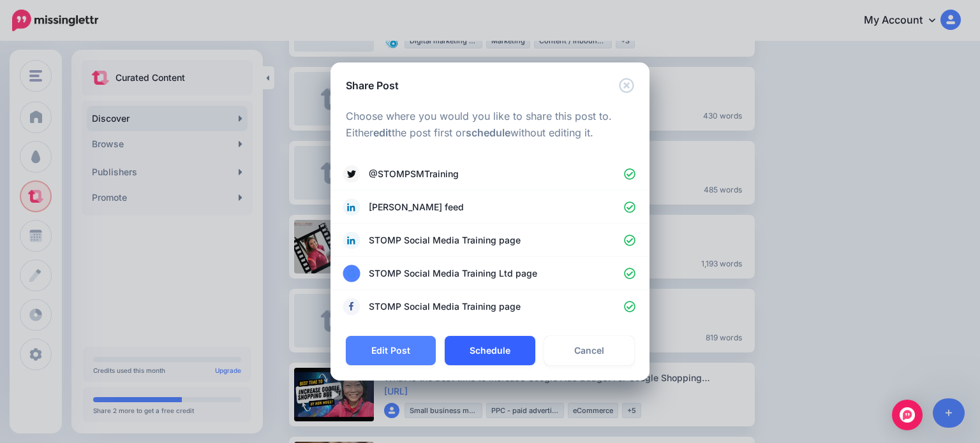
click at [477, 350] on button "Schedule" at bounding box center [490, 350] width 90 height 29
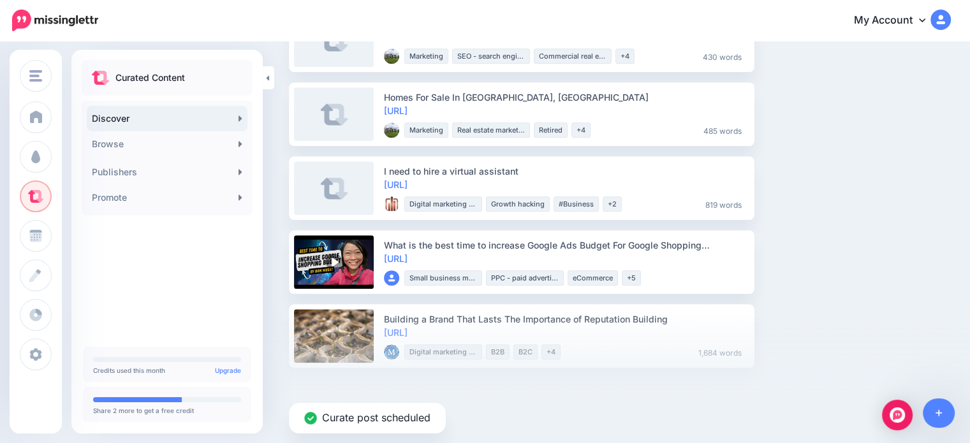
scroll to position [1275, 0]
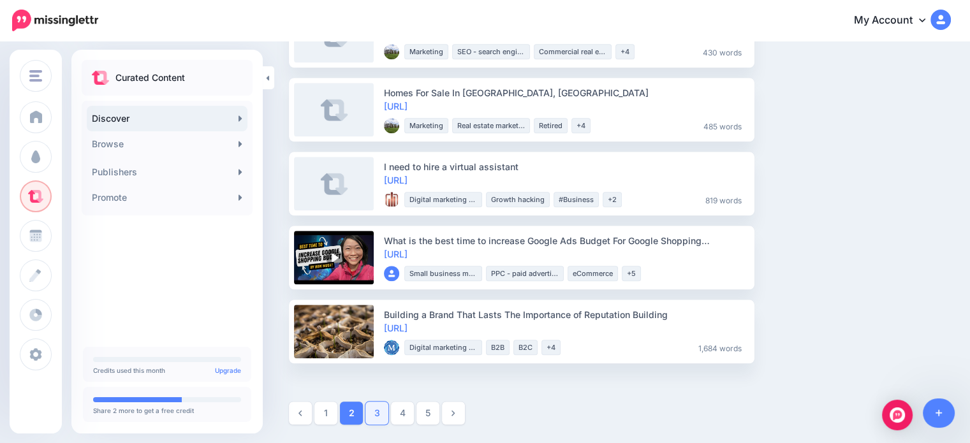
click at [380, 415] on link "3" at bounding box center [377, 413] width 23 height 23
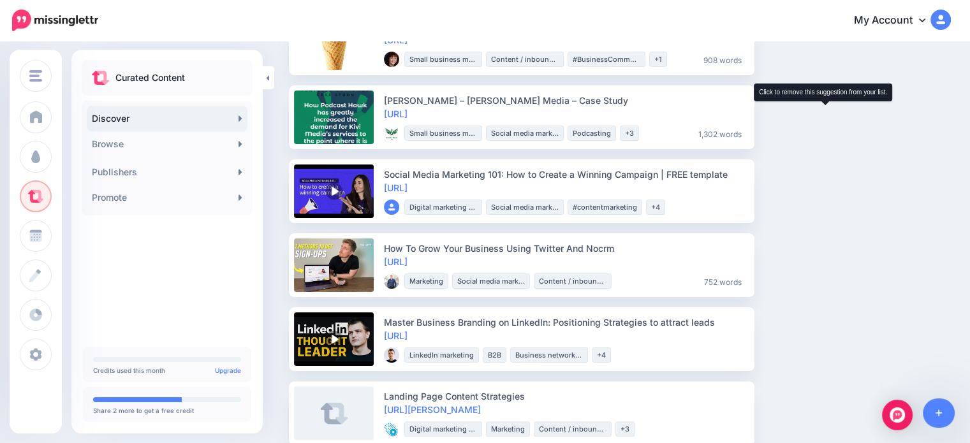
scroll to position [255, 0]
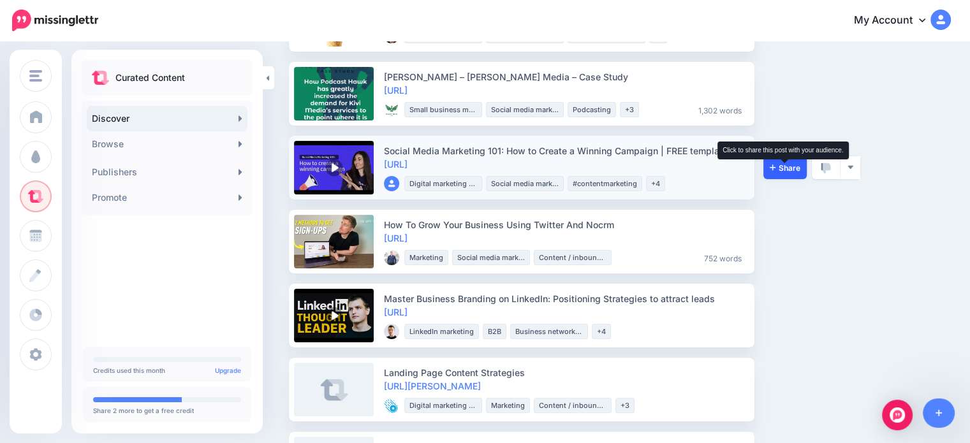
click at [778, 164] on span "Share" at bounding box center [785, 168] width 31 height 8
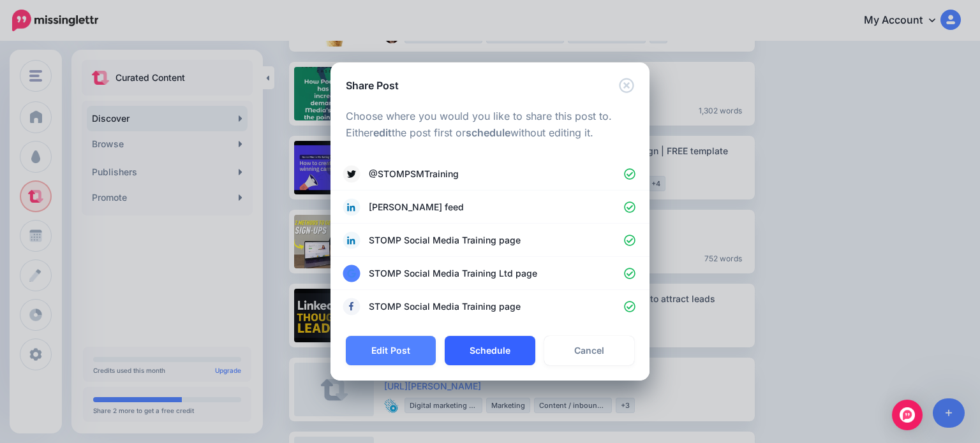
click at [459, 345] on button "Schedule" at bounding box center [490, 350] width 90 height 29
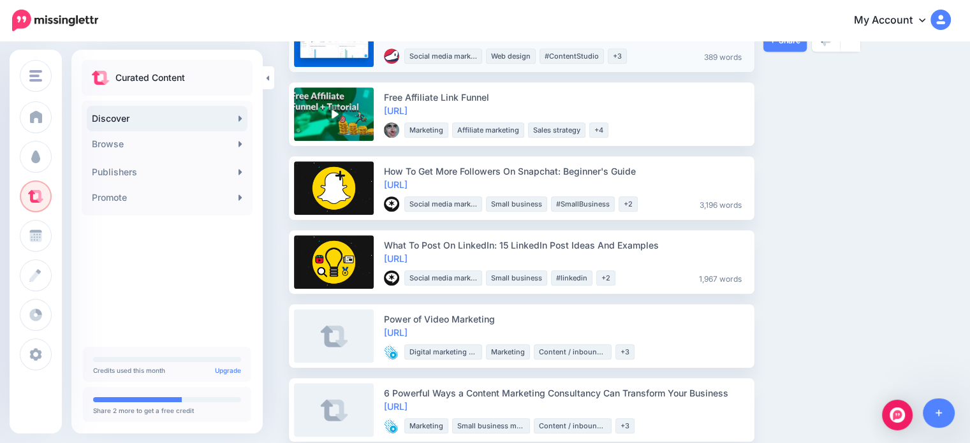
scroll to position [1084, 0]
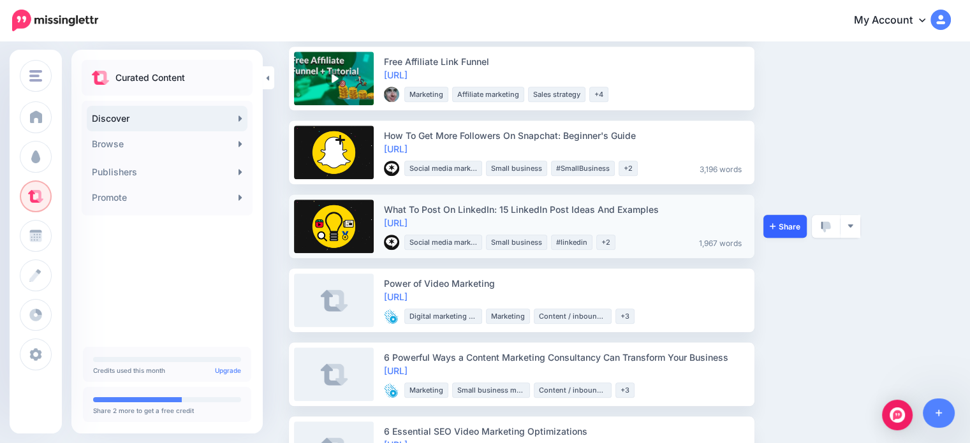
click at [774, 229] on span "Share" at bounding box center [785, 227] width 31 height 8
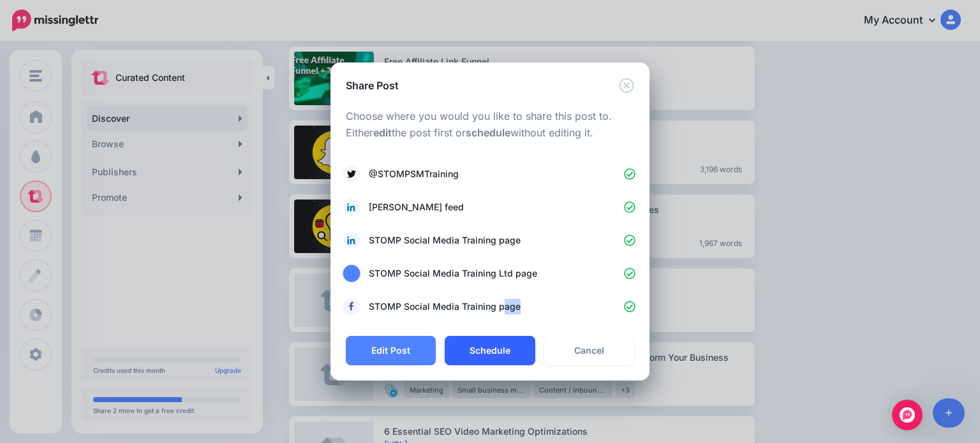
click at [503, 338] on div "Share Post Loading Choose where you would you like to share this post to. Eithe…" at bounding box center [489, 222] width 319 height 318
click at [503, 338] on button "Schedule" at bounding box center [490, 350] width 90 height 29
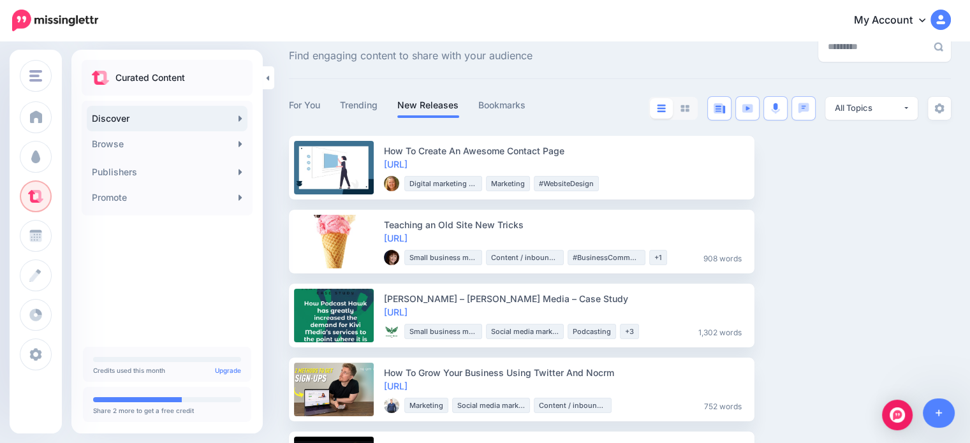
scroll to position [0, 0]
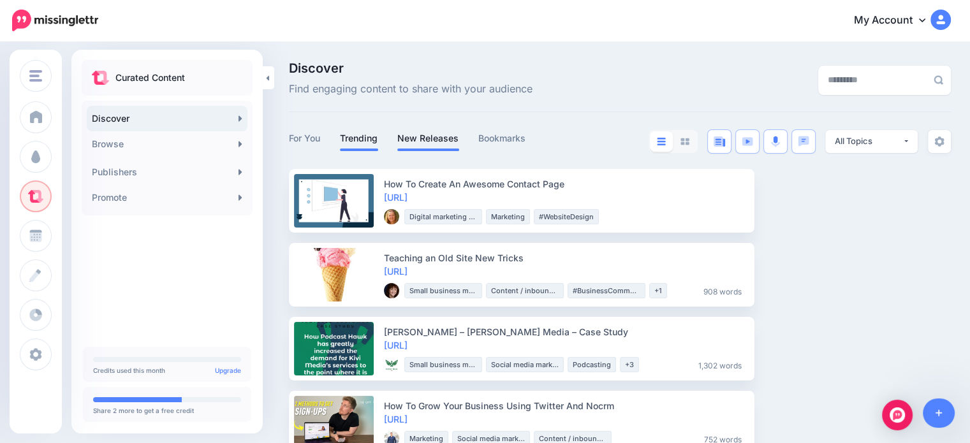
click at [365, 149] on span at bounding box center [359, 150] width 38 height 3
click at [360, 138] on link "Trending" at bounding box center [359, 138] width 38 height 15
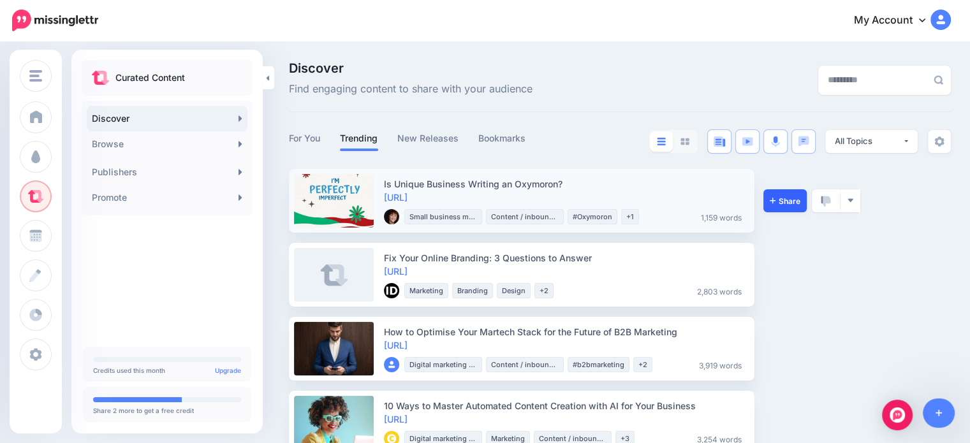
click at [776, 211] on link "Share" at bounding box center [785, 200] width 43 height 23
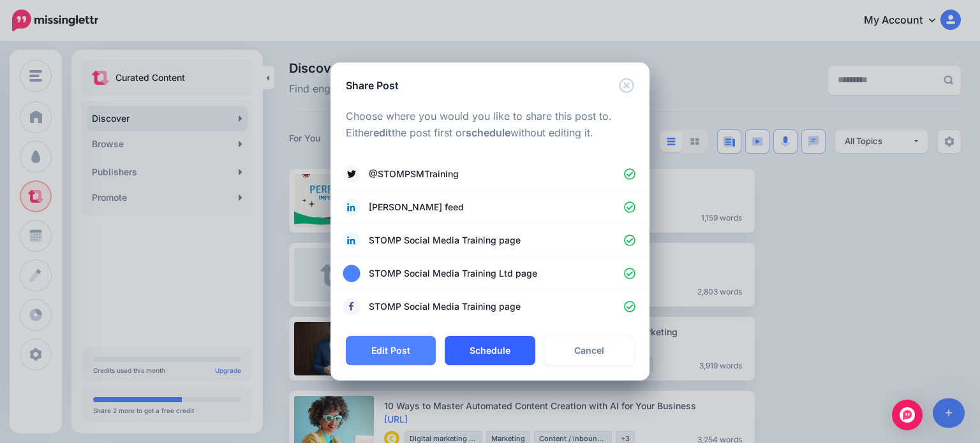
click at [508, 351] on button "Schedule" at bounding box center [490, 350] width 90 height 29
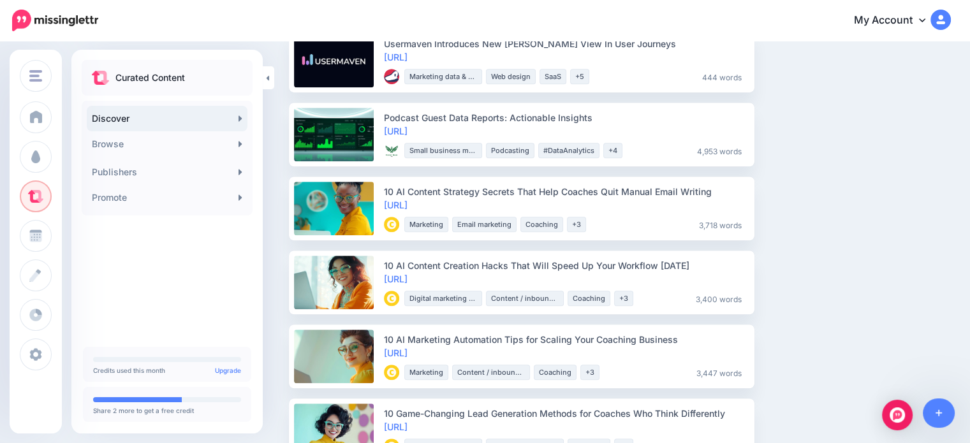
scroll to position [957, 0]
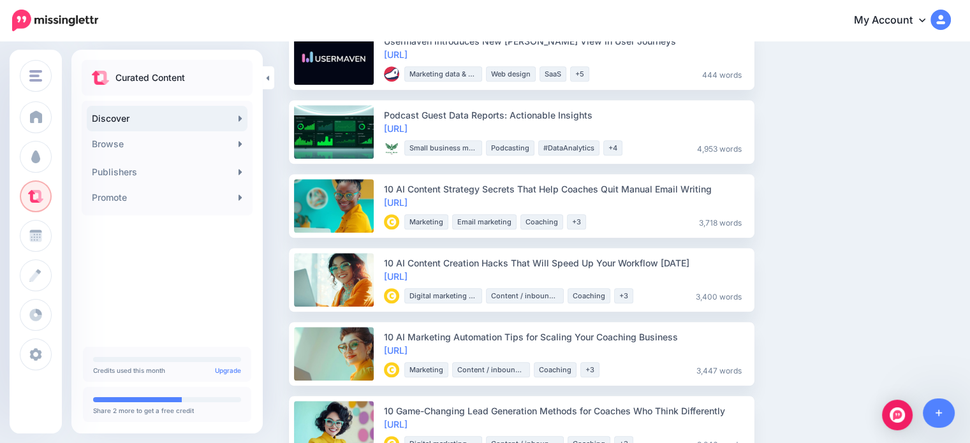
click at [756, 275] on ul "Fix Your Online Branding: 3 Questions to Answer https://lttr.ai/AgPdc Inkbot De…" at bounding box center [620, 58] width 662 height 1692
click at [778, 275] on link "Share" at bounding box center [785, 280] width 43 height 23
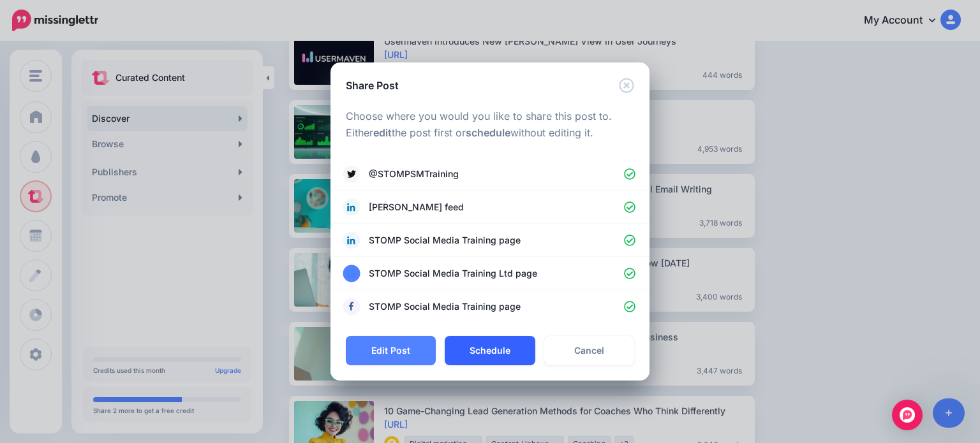
click at [490, 340] on button "Schedule" at bounding box center [490, 350] width 90 height 29
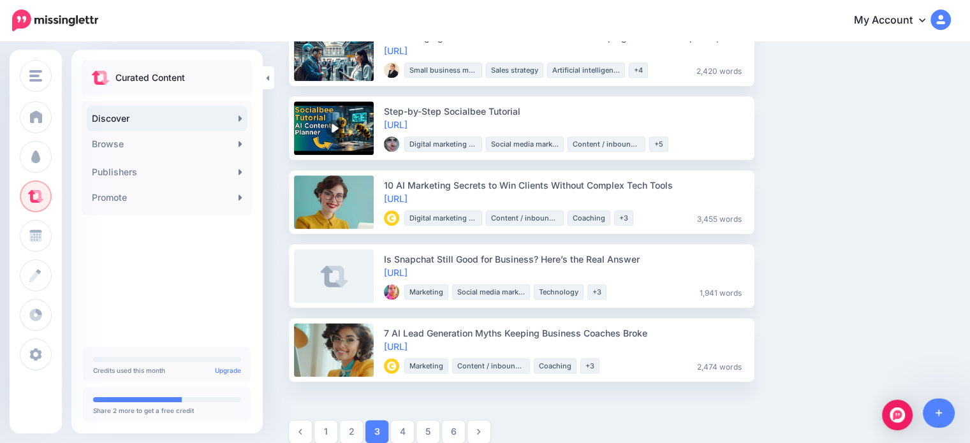
scroll to position [1423, 0]
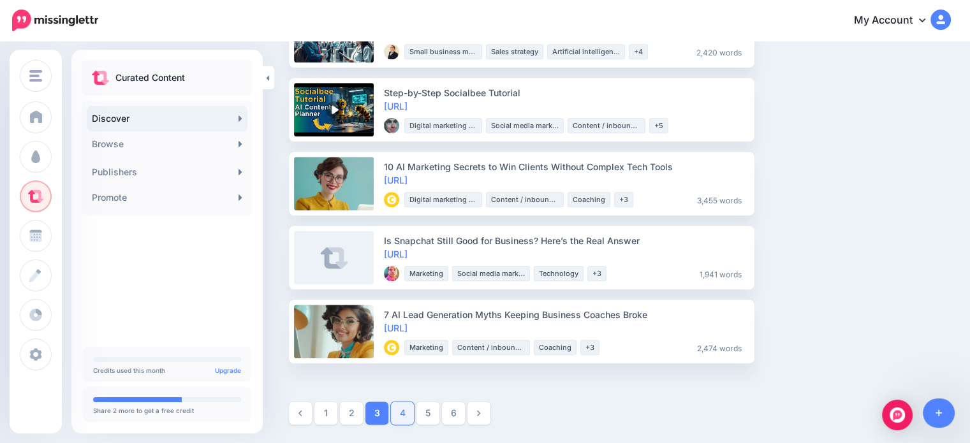
click at [408, 413] on link "4" at bounding box center [402, 413] width 23 height 23
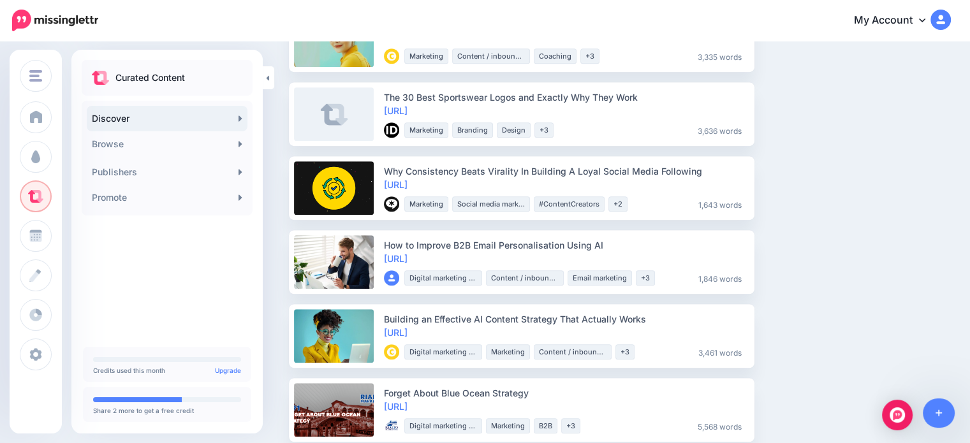
scroll to position [829, 0]
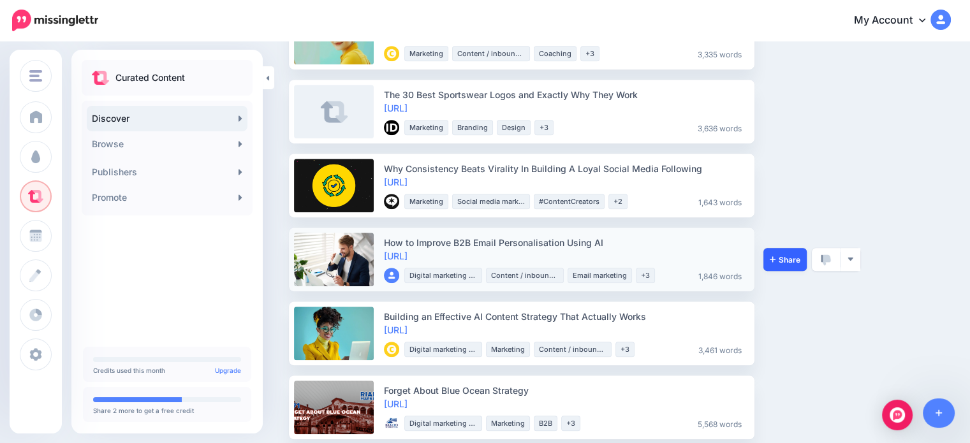
click at [785, 264] on link "Share" at bounding box center [785, 259] width 43 height 23
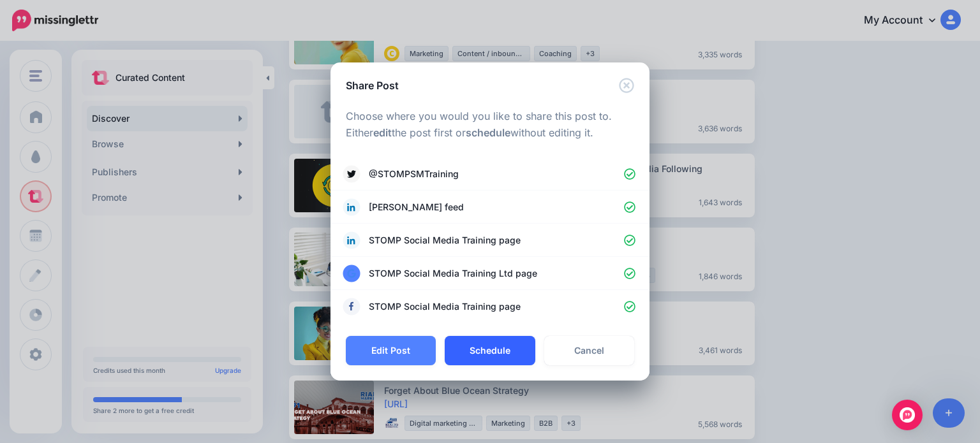
click at [529, 359] on button "Schedule" at bounding box center [490, 350] width 90 height 29
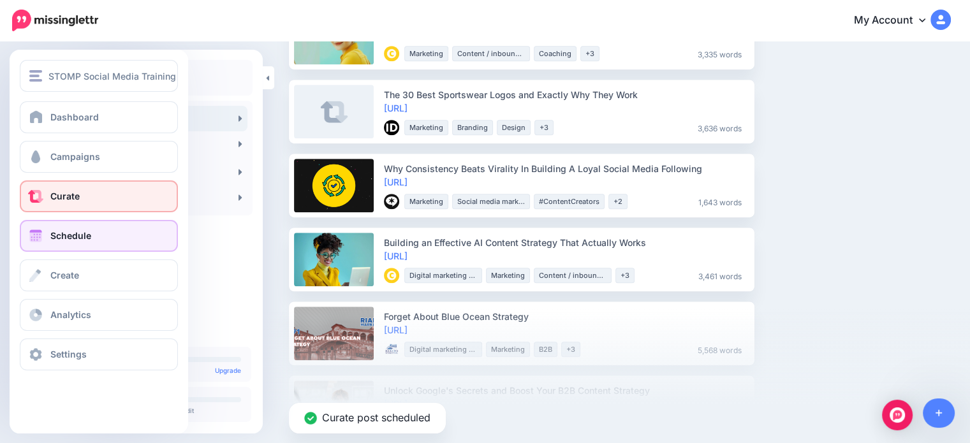
click at [67, 236] on span "Schedule" at bounding box center [70, 235] width 41 height 11
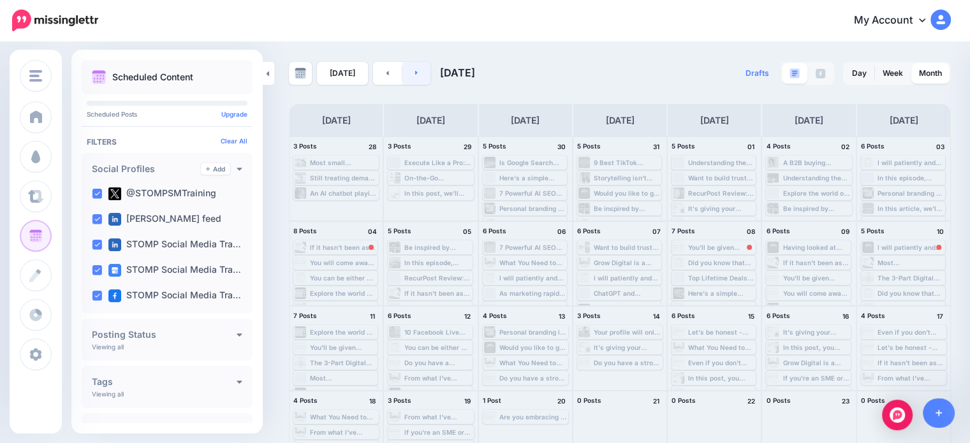
click at [408, 78] on link at bounding box center [417, 73] width 29 height 23
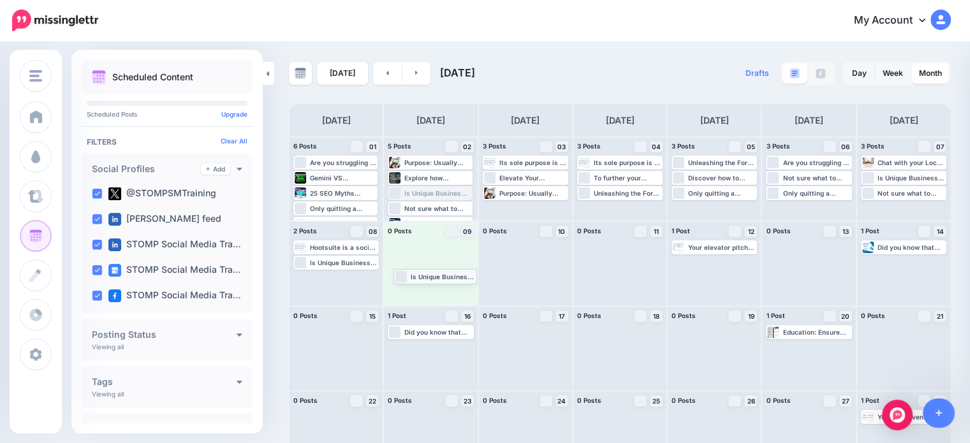
drag, startPoint x: 438, startPoint y: 196, endPoint x: 441, endPoint y: 283, distance: 86.2
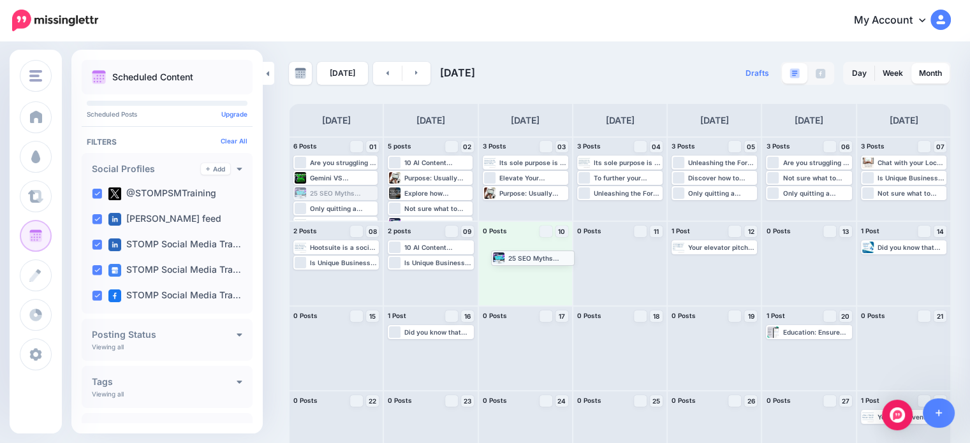
drag, startPoint x: 339, startPoint y: 193, endPoint x: 537, endPoint y: 257, distance: 208.0
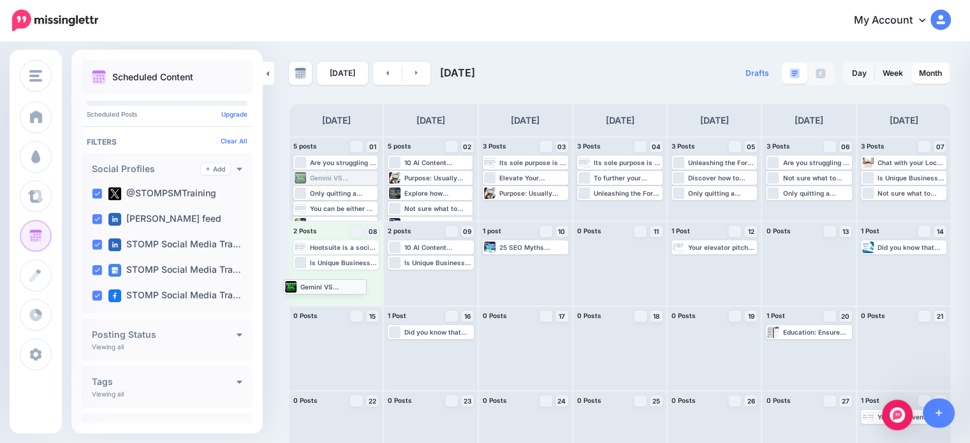
drag, startPoint x: 332, startPoint y: 182, endPoint x: 322, endPoint y: 290, distance: 108.9
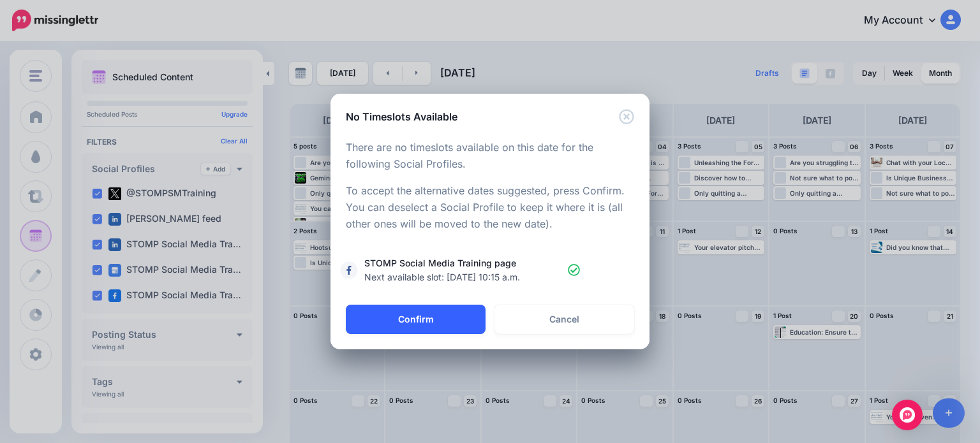
click at [383, 313] on button "Confirm" at bounding box center [416, 319] width 140 height 29
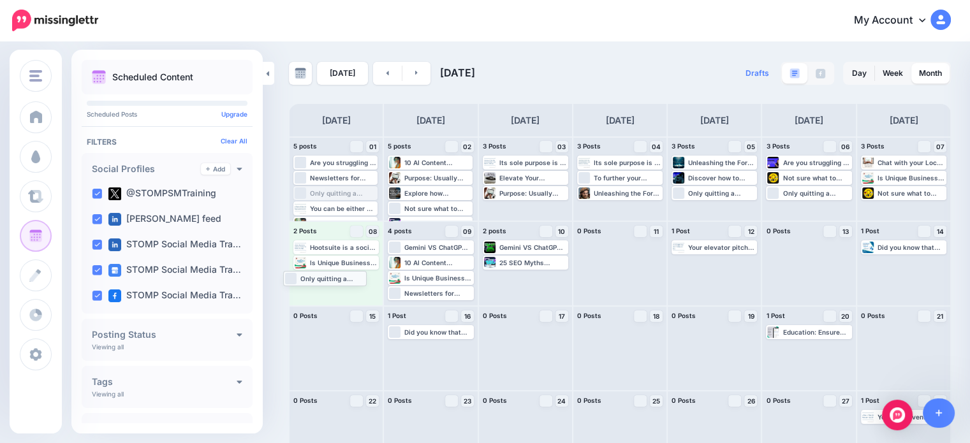
drag, startPoint x: 332, startPoint y: 196, endPoint x: 322, endPoint y: 281, distance: 85.5
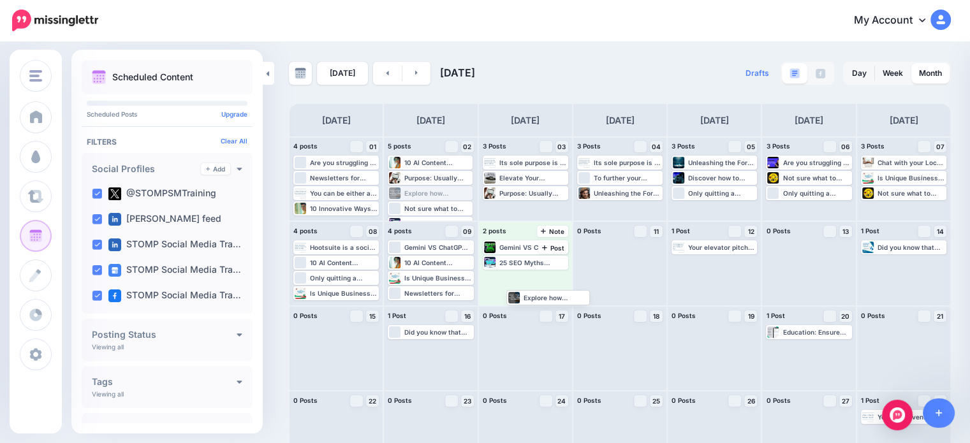
drag, startPoint x: 419, startPoint y: 196, endPoint x: 531, endPoint y: 300, distance: 153.0
click at [377, 73] on link at bounding box center [387, 73] width 29 height 23
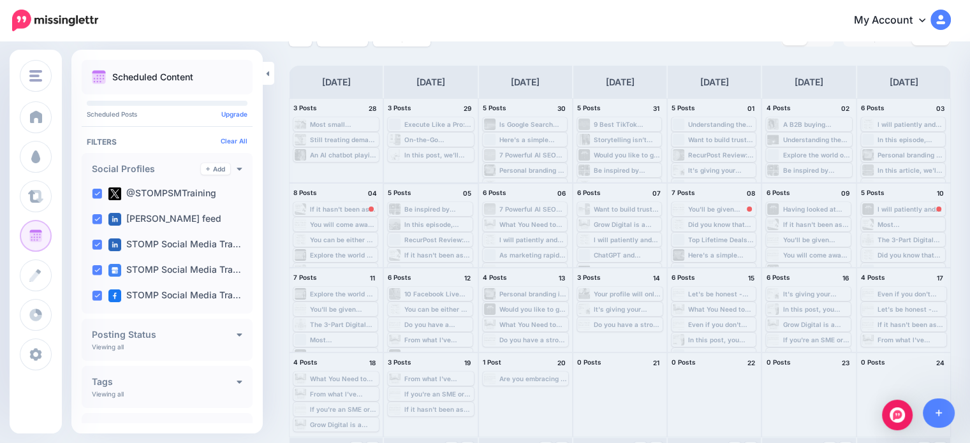
scroll to position [117, 0]
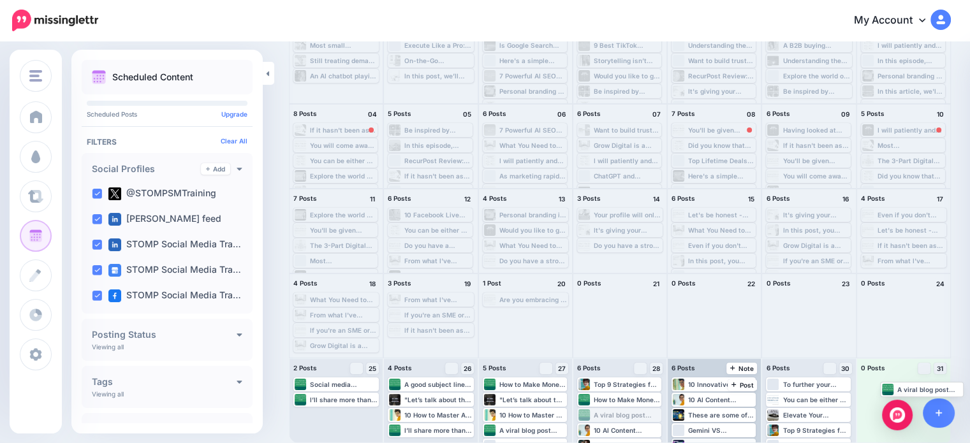
drag, startPoint x: 616, startPoint y: 421, endPoint x: 756, endPoint y: 441, distance: 141.1
drag, startPoint x: 788, startPoint y: 415, endPoint x: 906, endPoint y: 395, distance: 119.1
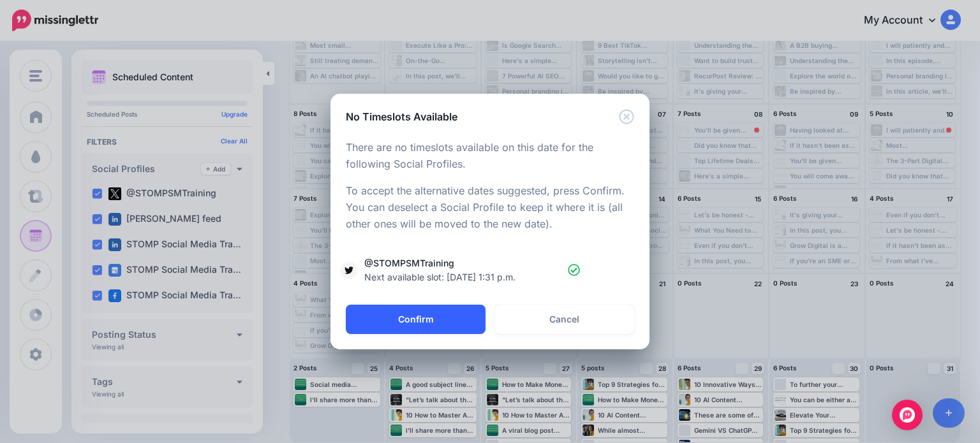
click at [388, 312] on button "Confirm" at bounding box center [416, 319] width 140 height 29
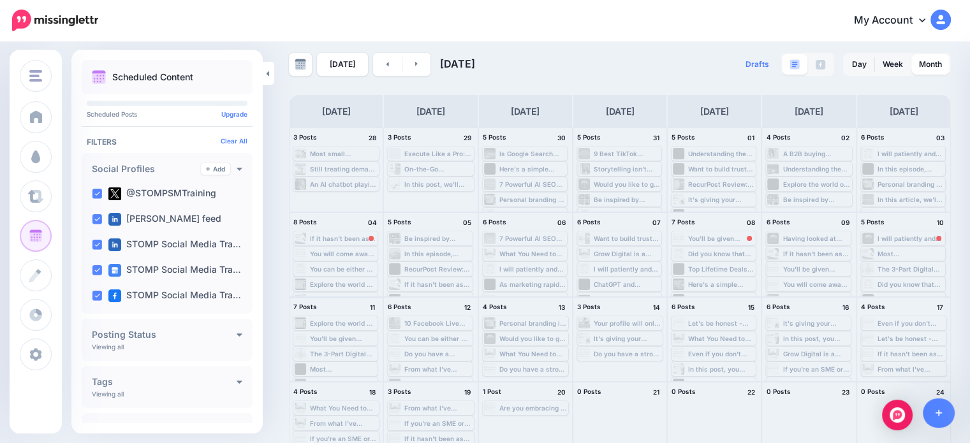
scroll to position [0, 0]
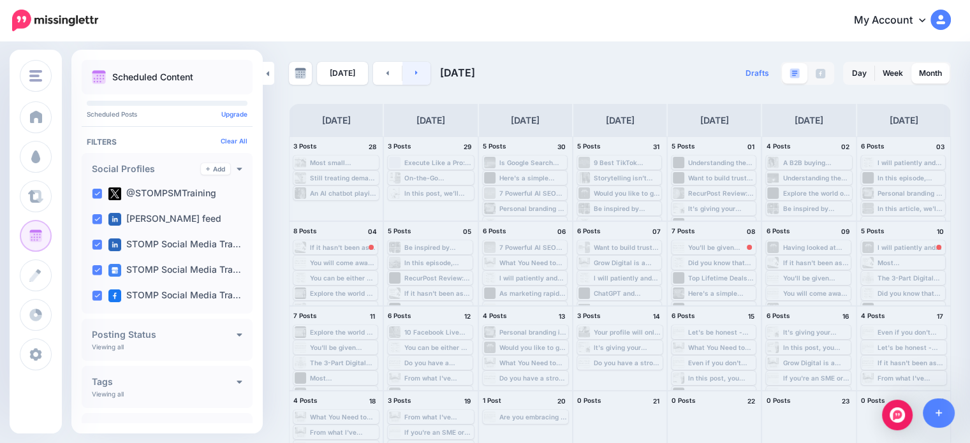
click at [425, 78] on link at bounding box center [417, 73] width 29 height 23
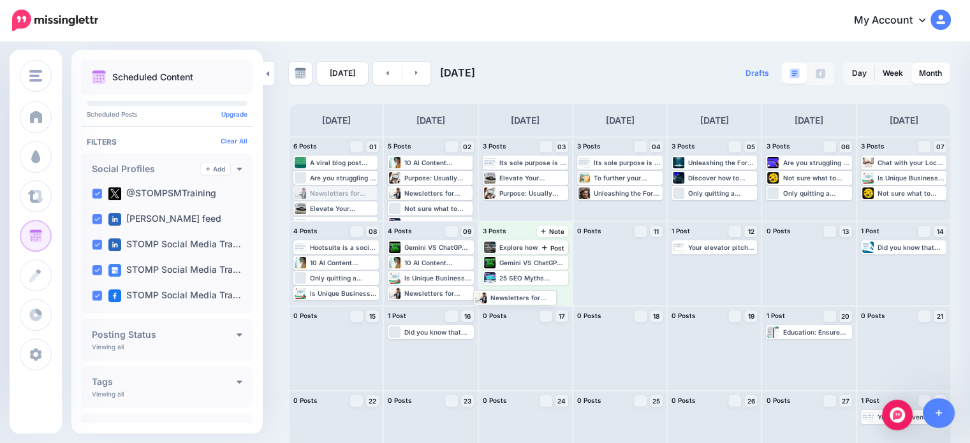
drag, startPoint x: 352, startPoint y: 199, endPoint x: 534, endPoint y: 300, distance: 207.9
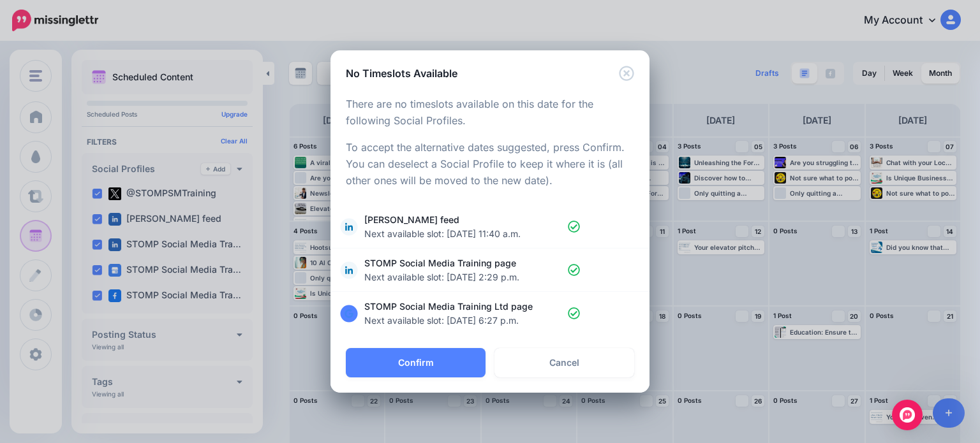
click at [428, 348] on div "Loading There are no timeslots available on this date for the following Social …" at bounding box center [489, 214] width 319 height 267
click at [424, 362] on button "Confirm" at bounding box center [416, 362] width 140 height 29
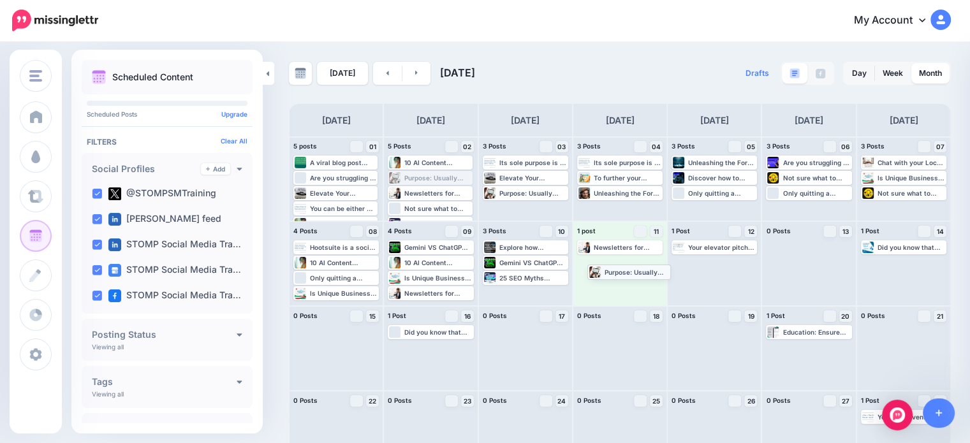
drag, startPoint x: 434, startPoint y: 174, endPoint x: 633, endPoint y: 267, distance: 219.2
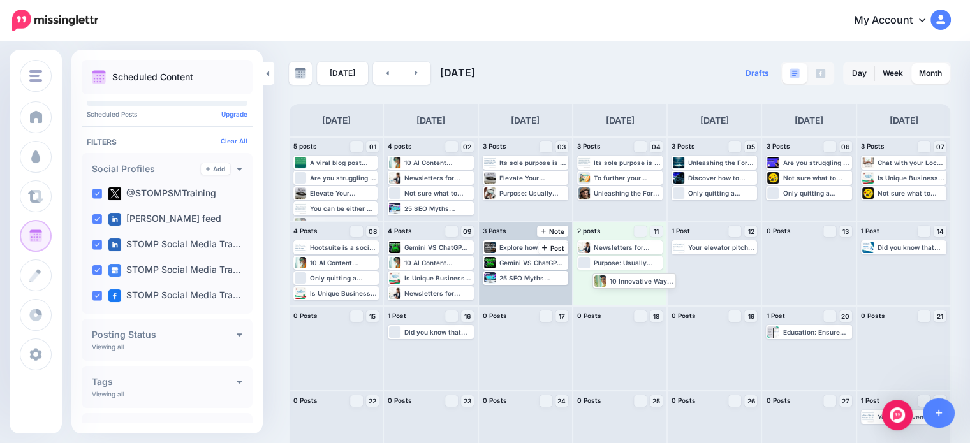
drag, startPoint x: 341, startPoint y: 217, endPoint x: 528, endPoint y: 297, distance: 204.1
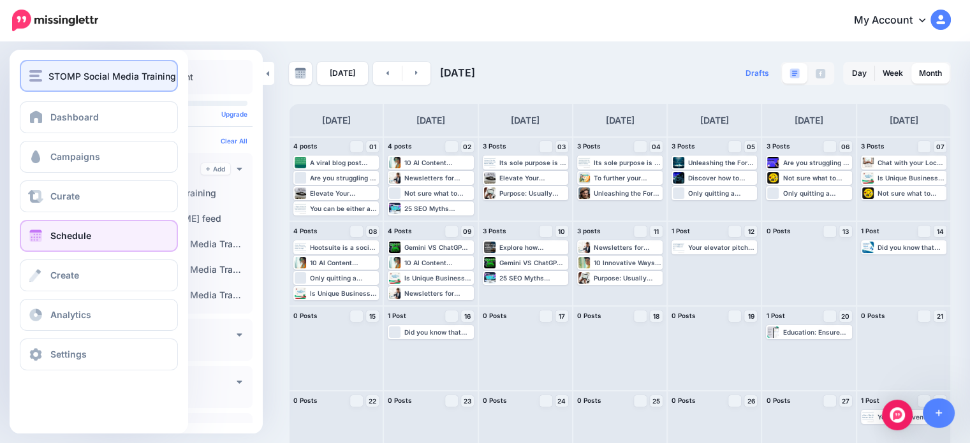
click at [80, 81] on span "STOMP Social Media Training" at bounding box center [112, 76] width 128 height 15
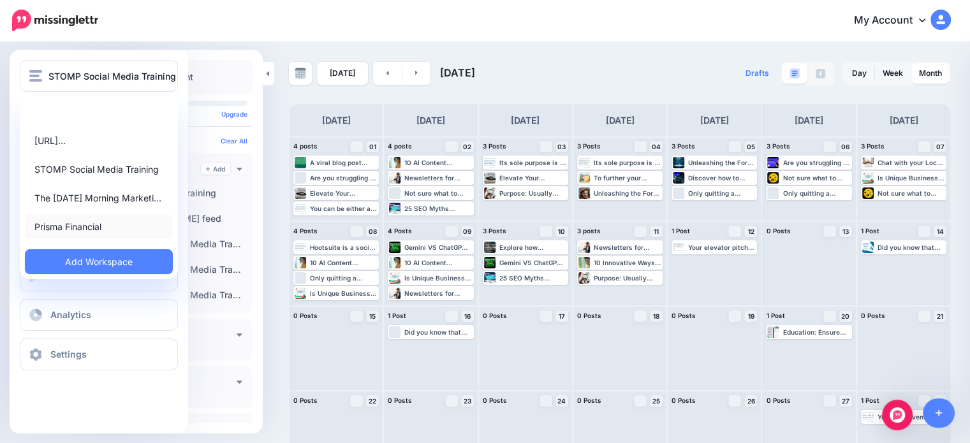
click at [82, 225] on link "Prisma Financial" at bounding box center [99, 226] width 148 height 25
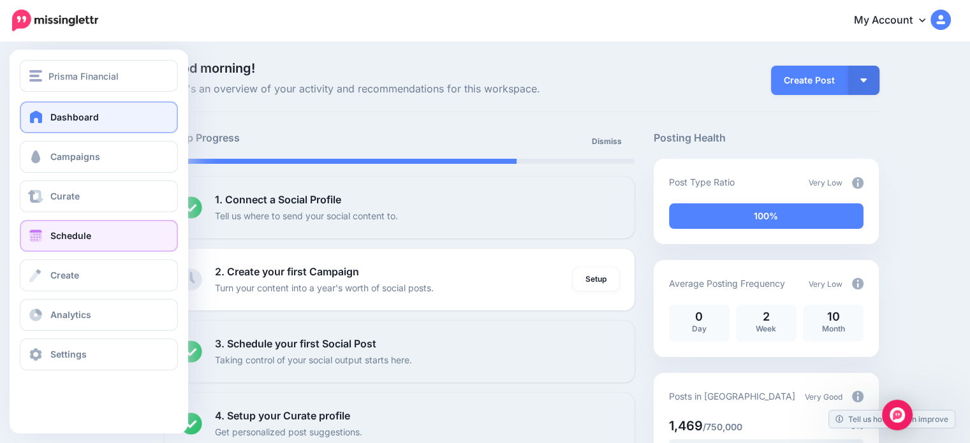
click at [60, 242] on link "Schedule" at bounding box center [99, 236] width 158 height 32
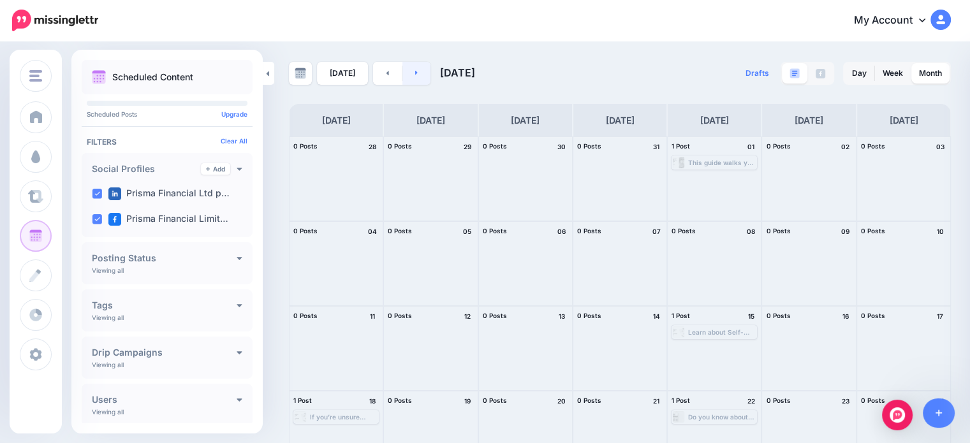
click at [412, 78] on link at bounding box center [417, 73] width 29 height 23
